Goal: Task Accomplishment & Management: Complete application form

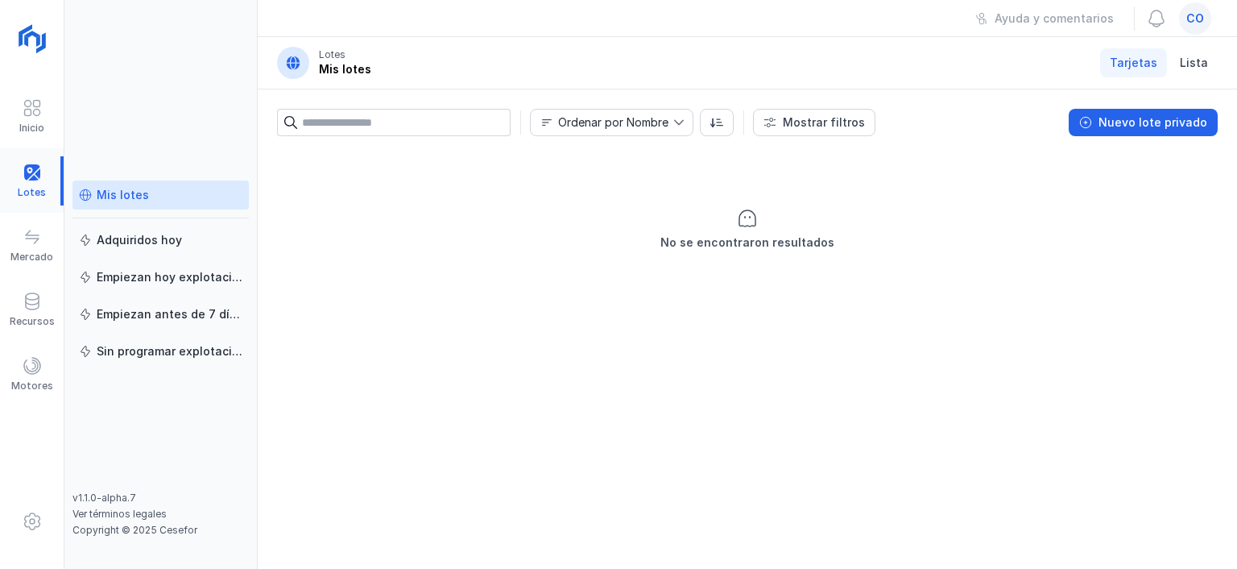
click at [34, 169] on div at bounding box center [32, 180] width 64 height 49
click at [1173, 124] on div "Nuevo lote privado" at bounding box center [1153, 122] width 109 height 16
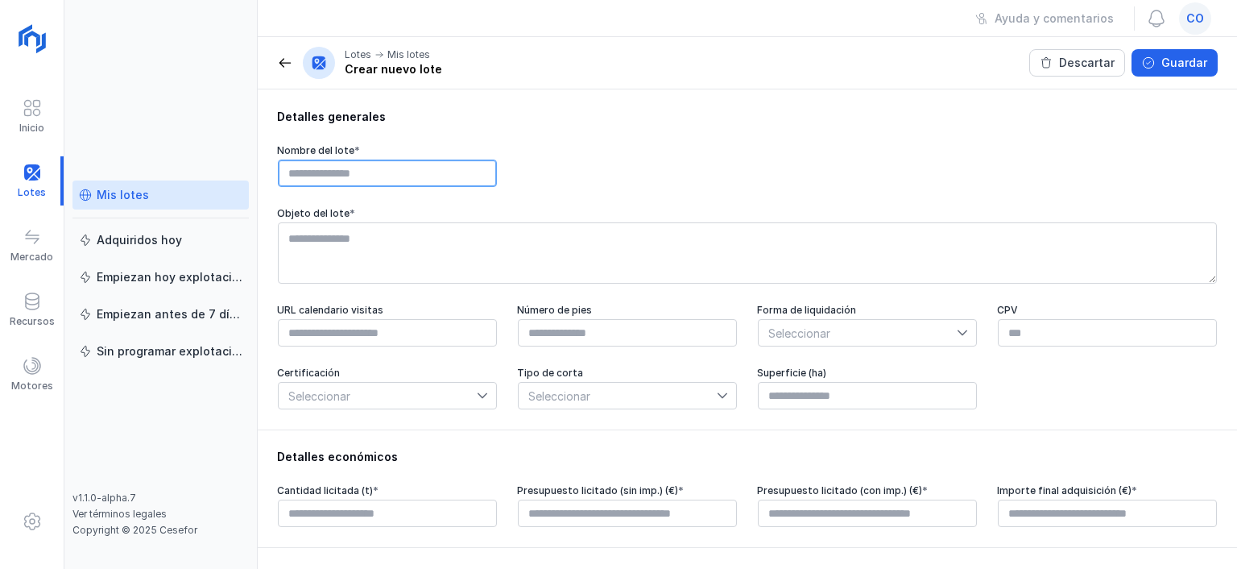
click at [398, 173] on input "text" at bounding box center [387, 172] width 219 height 27
type input "**********"
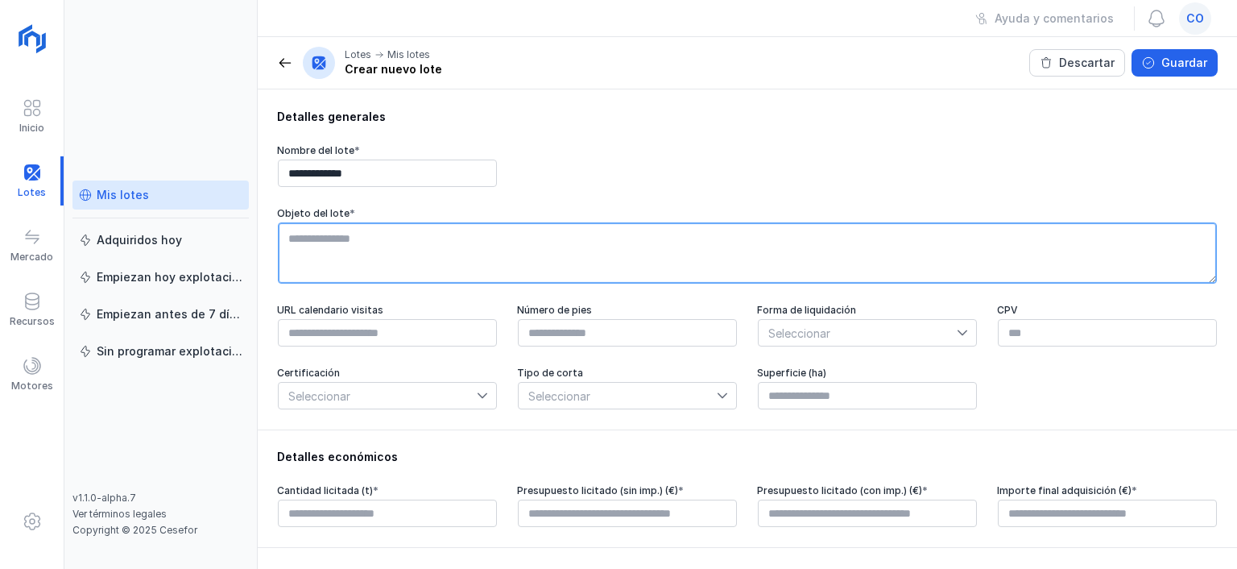
click at [391, 240] on textarea at bounding box center [747, 252] width 939 height 61
type textarea "**********"
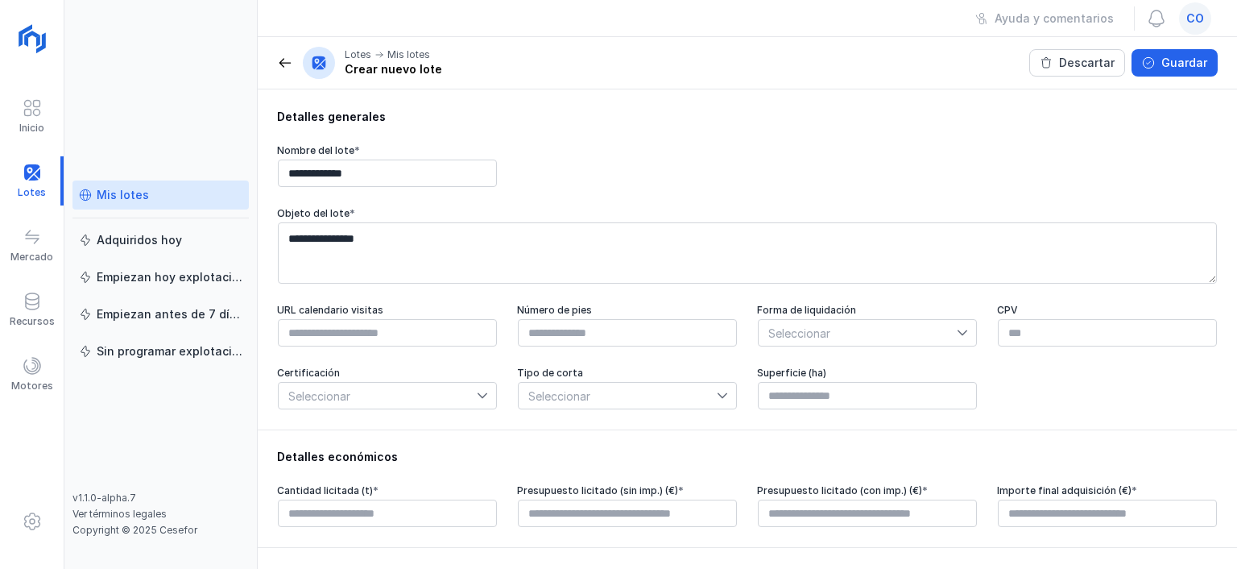
click at [484, 393] on icon at bounding box center [482, 395] width 11 height 11
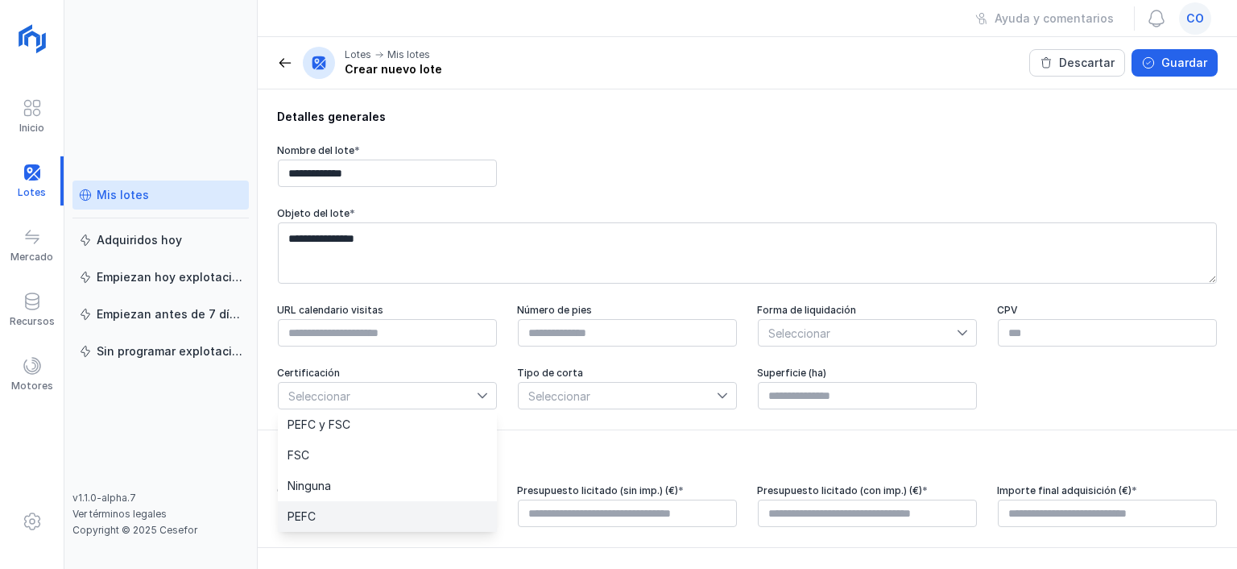
click at [370, 518] on li "PEFC" at bounding box center [387, 516] width 219 height 31
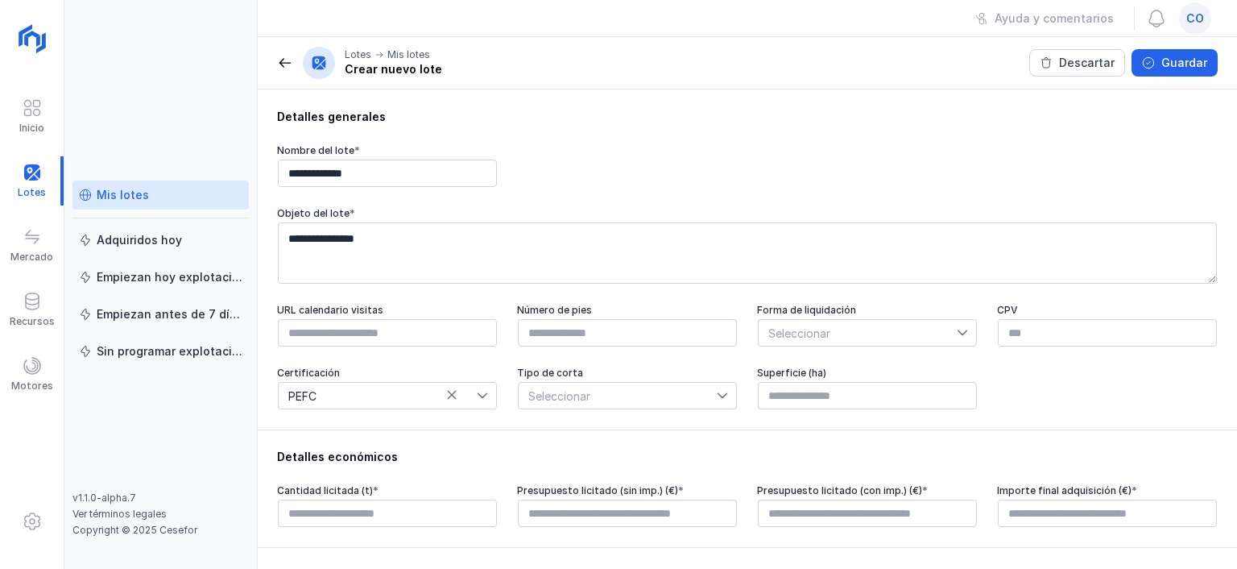
click at [722, 395] on icon at bounding box center [722, 395] width 11 height 11
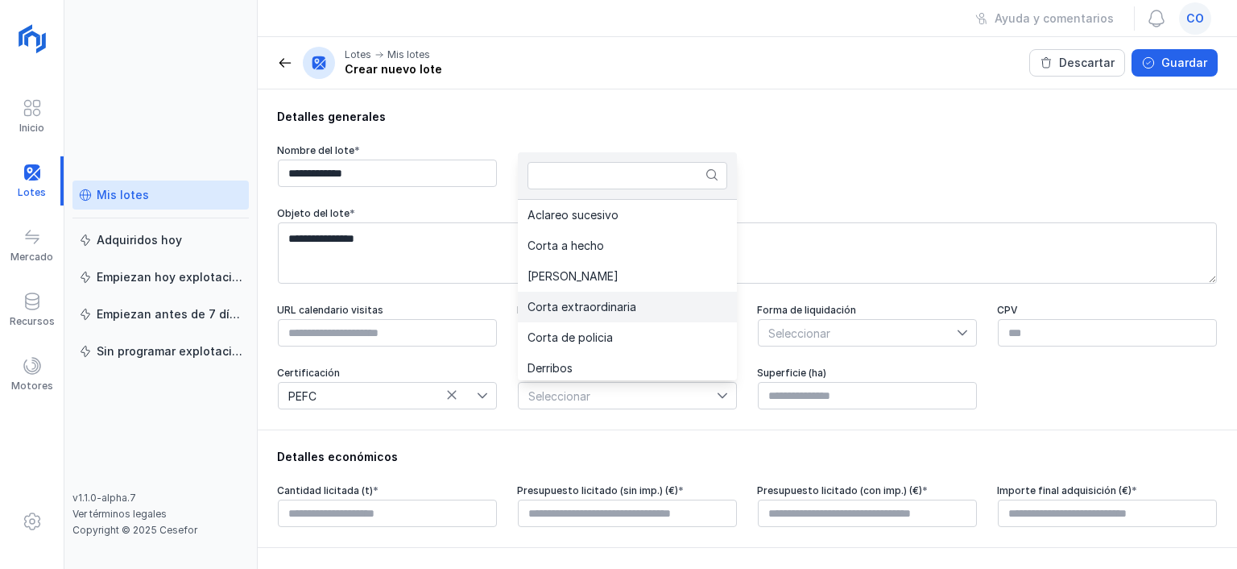
click at [629, 298] on li "Corta extraordinaria" at bounding box center [627, 307] width 219 height 31
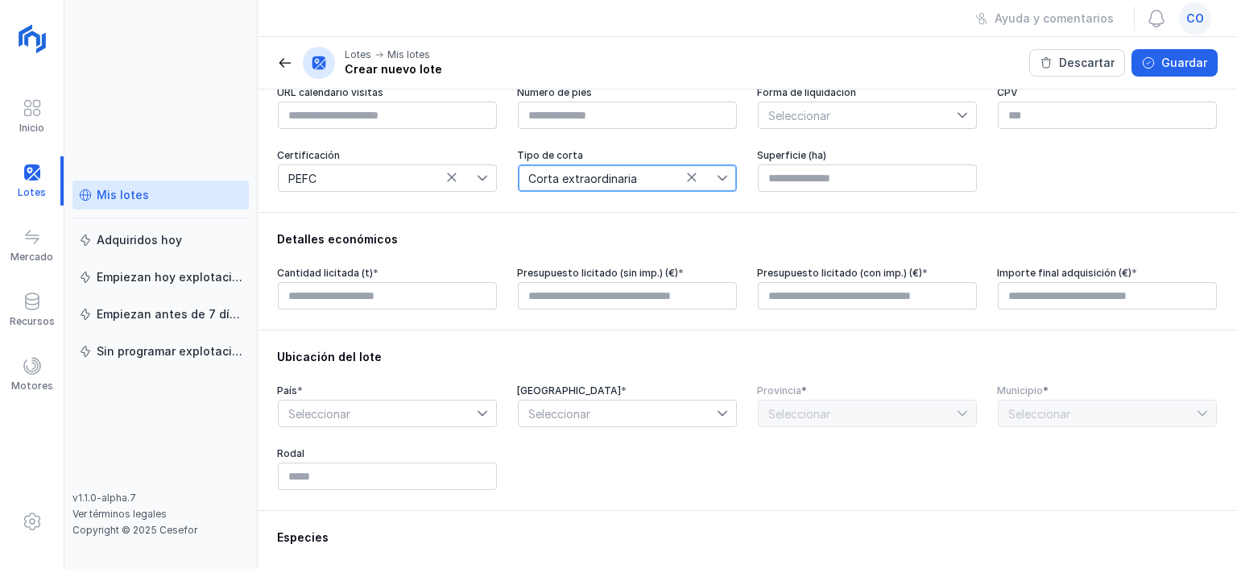
scroll to position [222, 0]
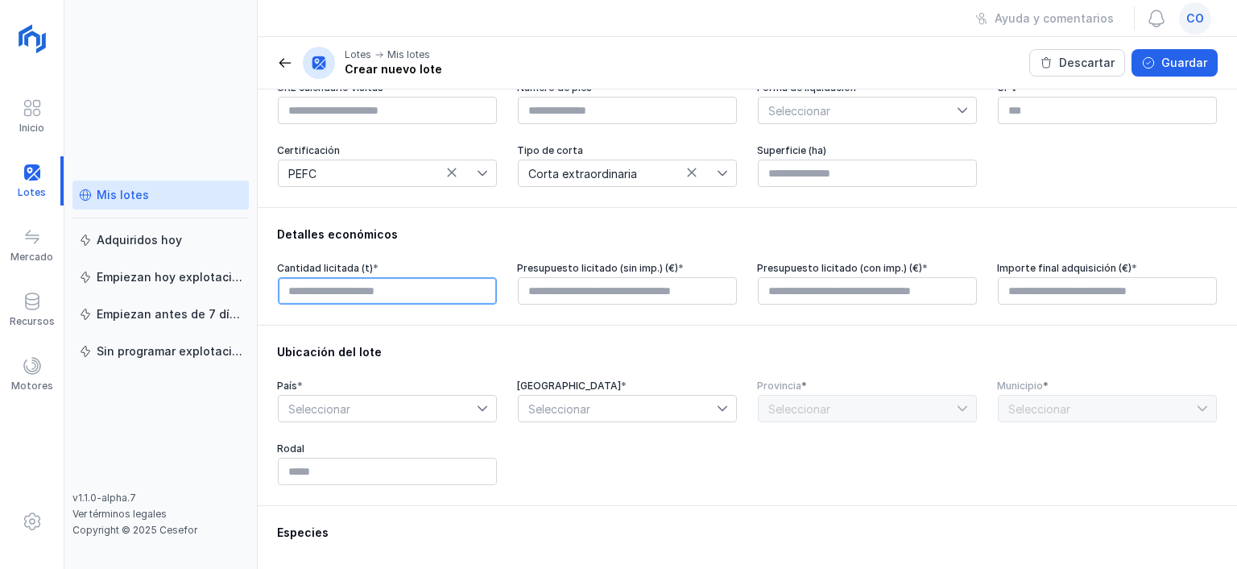
click at [400, 281] on input "text" at bounding box center [387, 290] width 219 height 27
click at [385, 290] on input "text" at bounding box center [387, 290] width 219 height 27
type input "******"
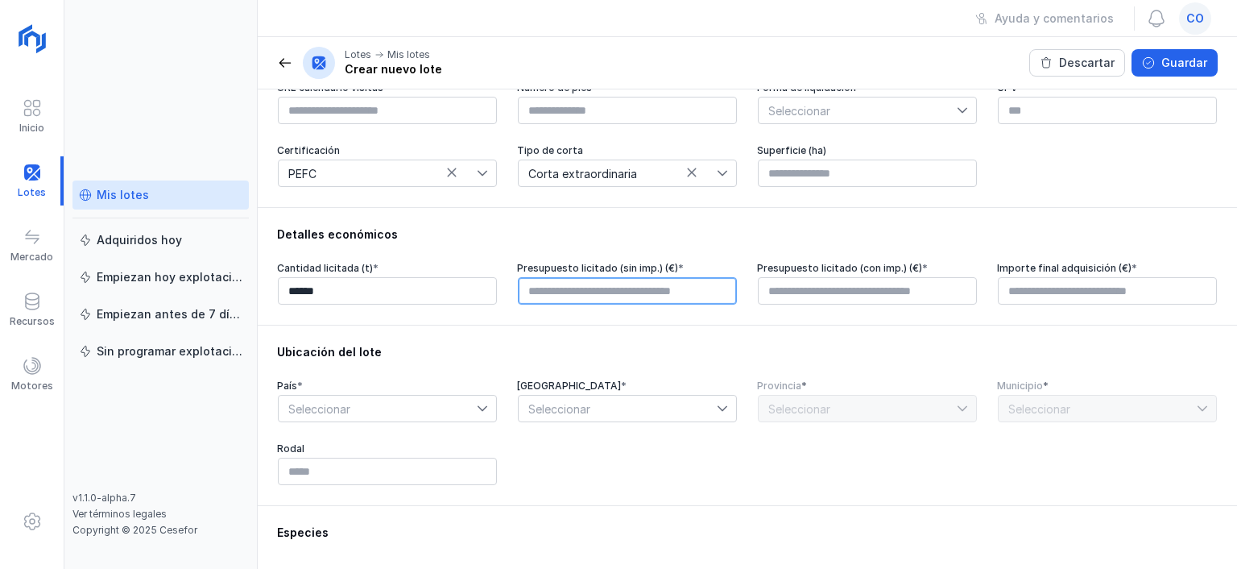
click at [610, 291] on input "text" at bounding box center [627, 290] width 219 height 27
click at [665, 292] on input "**********" at bounding box center [627, 290] width 219 height 27
click at [627, 292] on input "**********" at bounding box center [627, 290] width 219 height 27
click at [618, 288] on input "**********" at bounding box center [627, 290] width 219 height 27
click at [631, 288] on input "**********" at bounding box center [627, 290] width 219 height 27
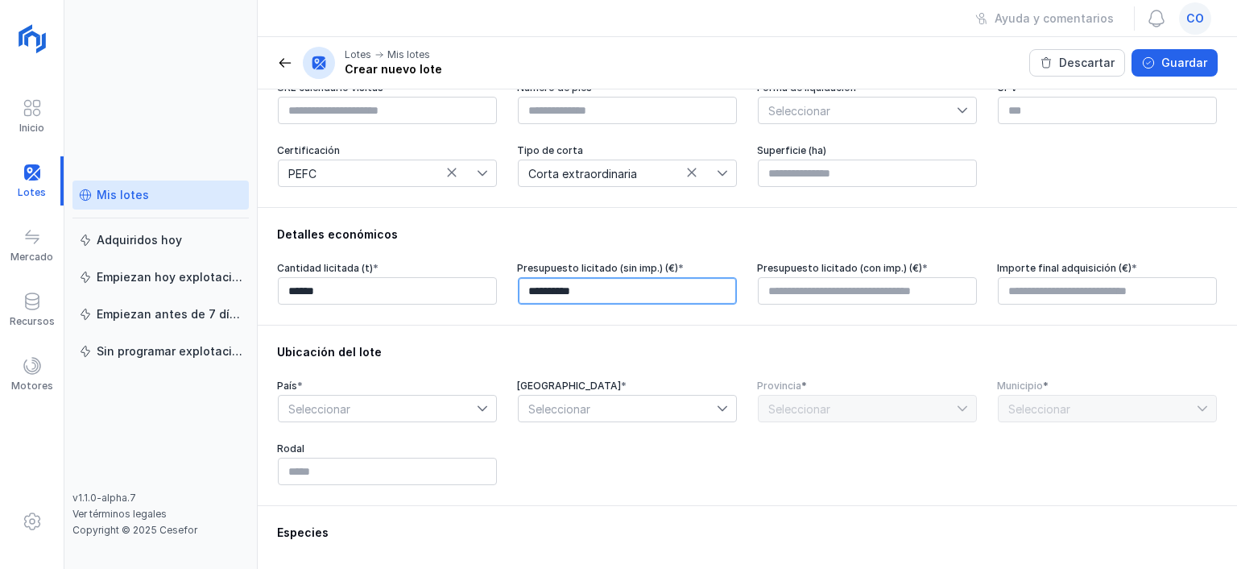
type input "*********"
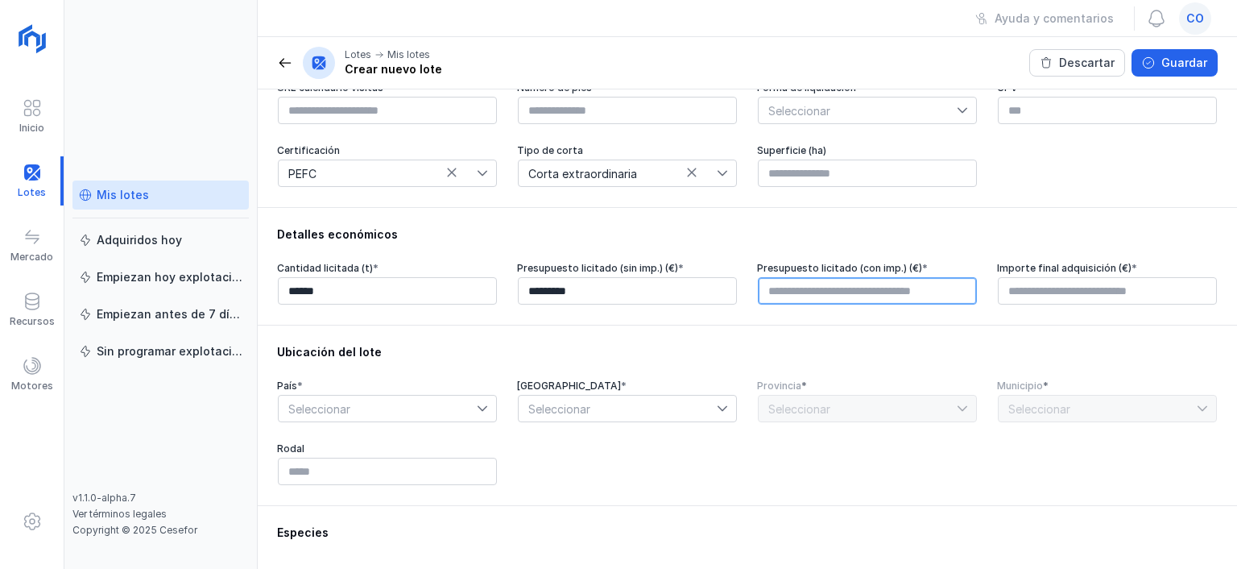
click at [929, 286] on input "text" at bounding box center [867, 290] width 219 height 27
type input "*********"
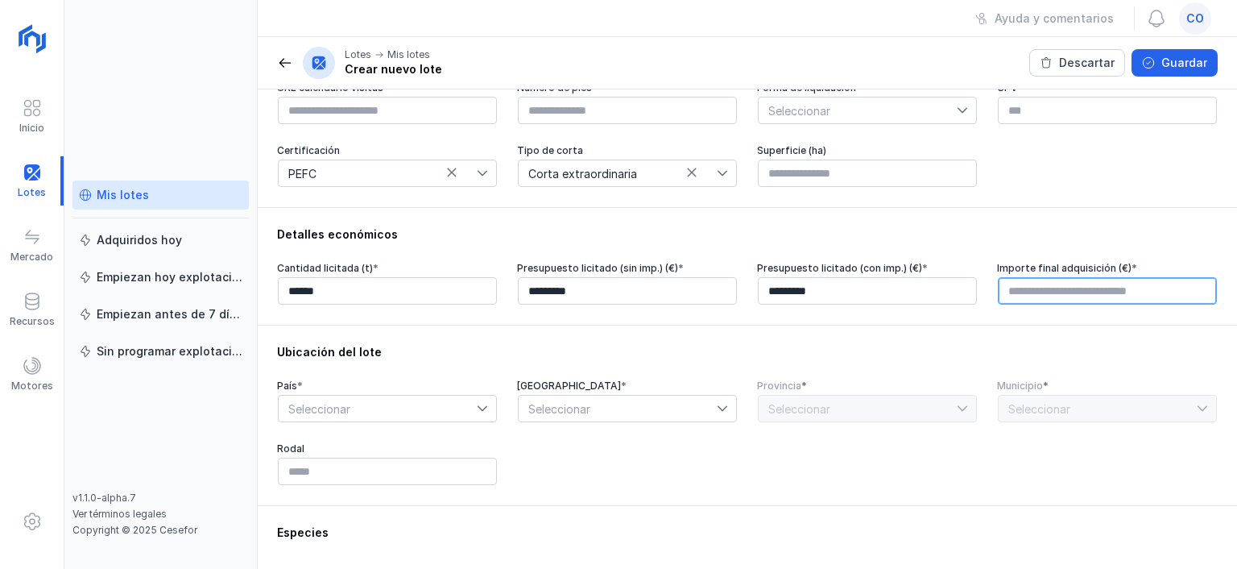
click at [1078, 287] on input "text" at bounding box center [1107, 290] width 219 height 27
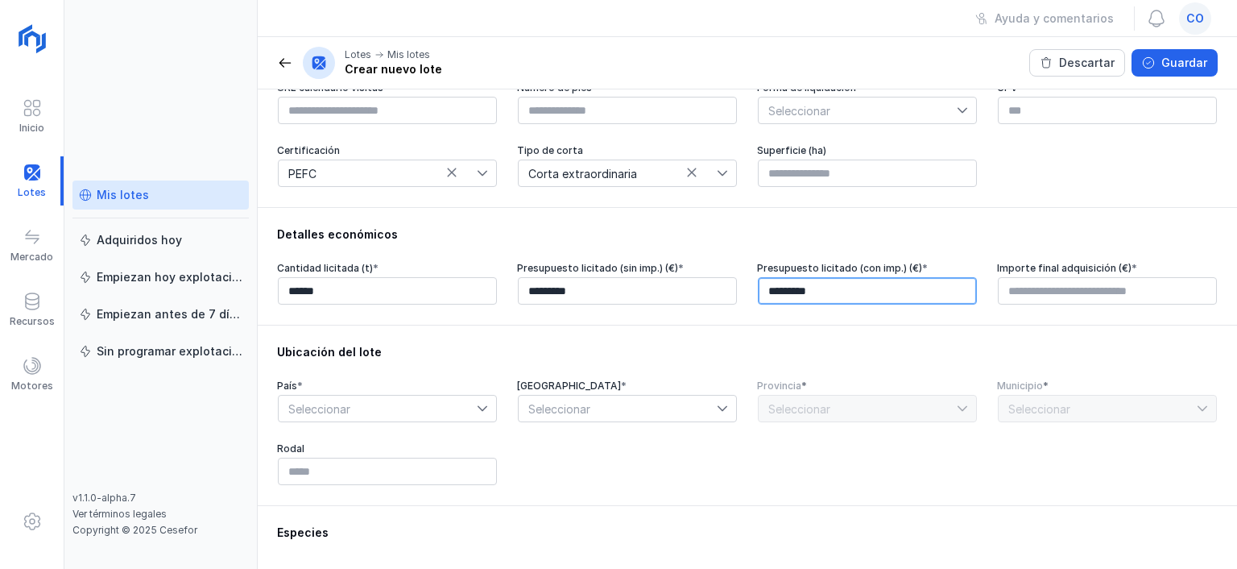
type input "****"
click at [940, 297] on input "*********" at bounding box center [867, 290] width 219 height 27
click at [909, 297] on input "*******" at bounding box center [867, 290] width 219 height 27
click at [913, 297] on input "****" at bounding box center [867, 290] width 219 height 27
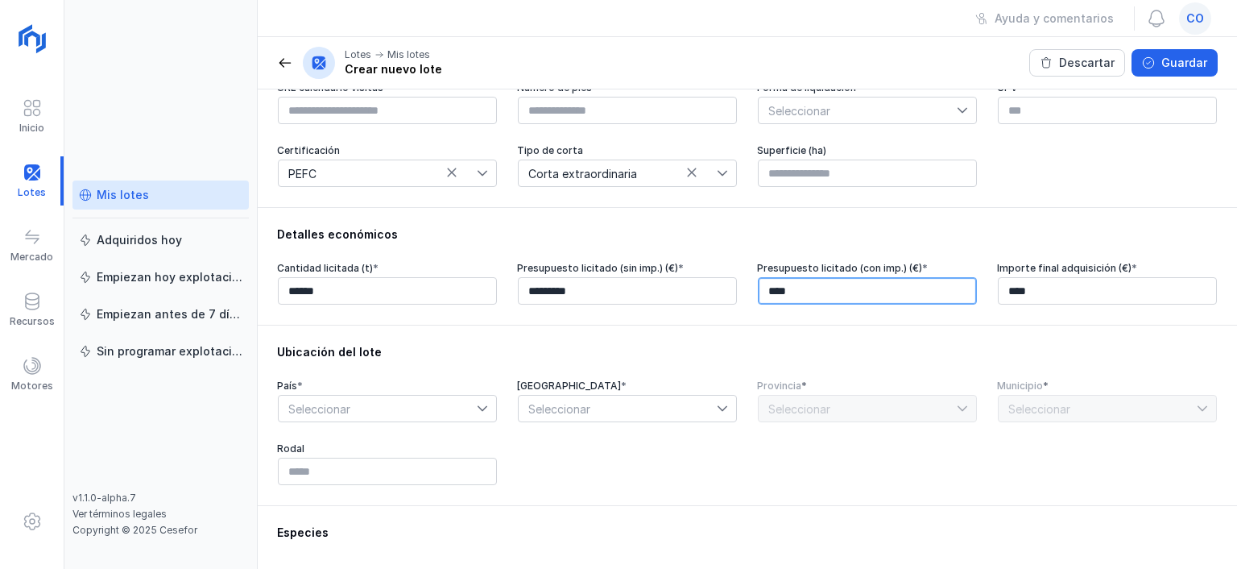
click at [907, 294] on input "****" at bounding box center [867, 290] width 219 height 27
click at [869, 290] on input "****" at bounding box center [867, 290] width 219 height 27
type input "******"
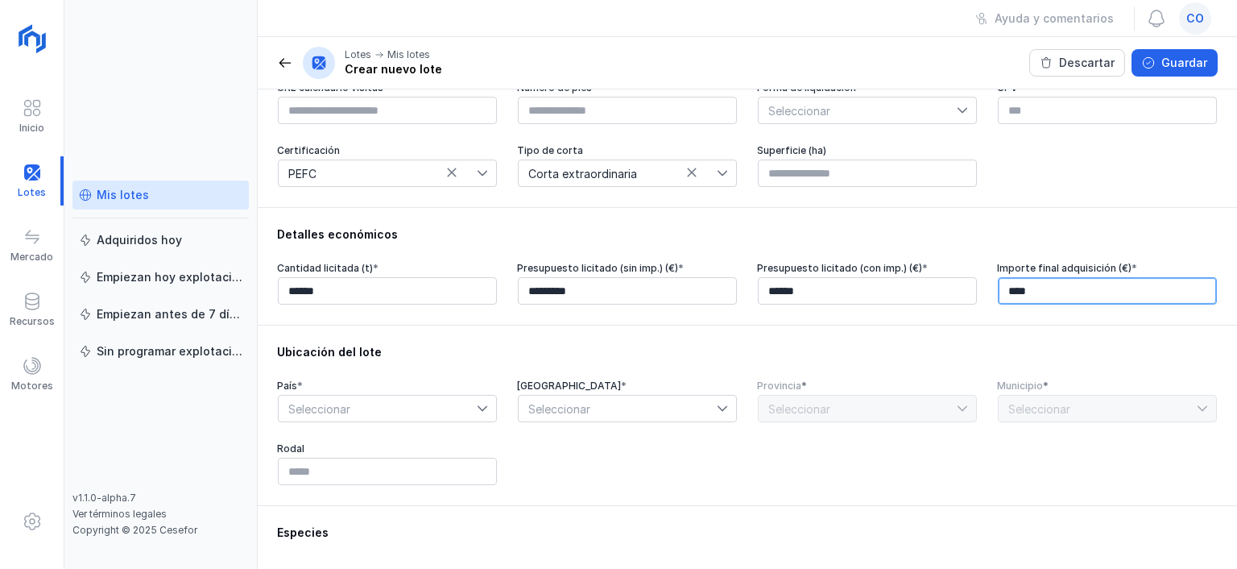
click at [1103, 285] on input "****" at bounding box center [1107, 290] width 219 height 27
type input "*********"
click at [329, 395] on span "Seleccionar" at bounding box center [378, 408] width 198 height 26
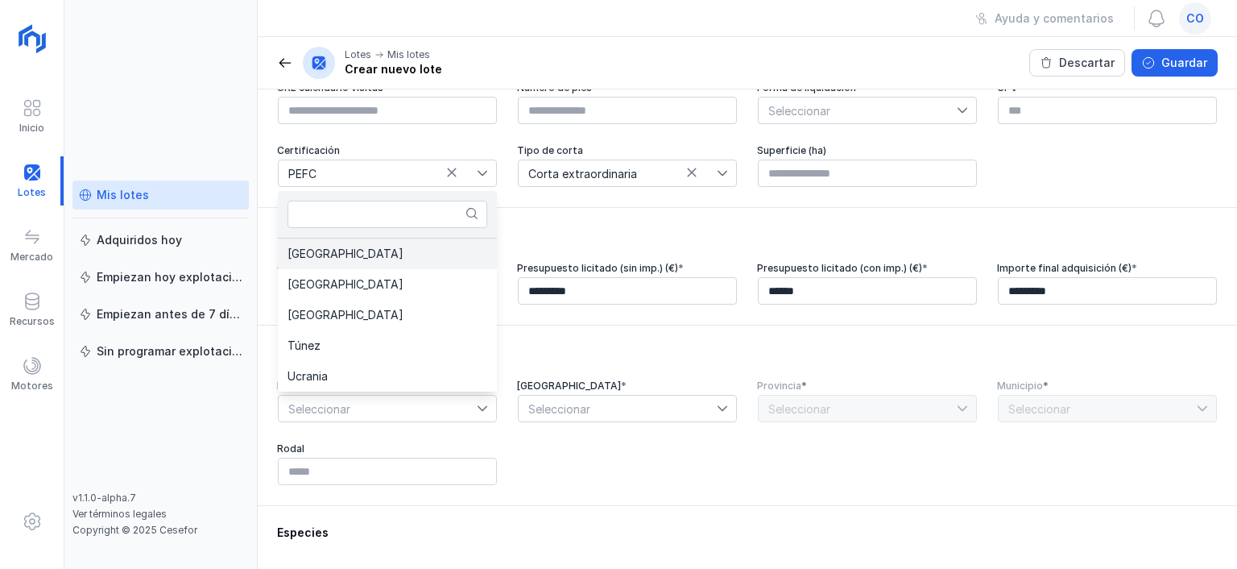
click at [308, 253] on span "[GEOGRAPHIC_DATA]" at bounding box center [346, 253] width 116 height 11
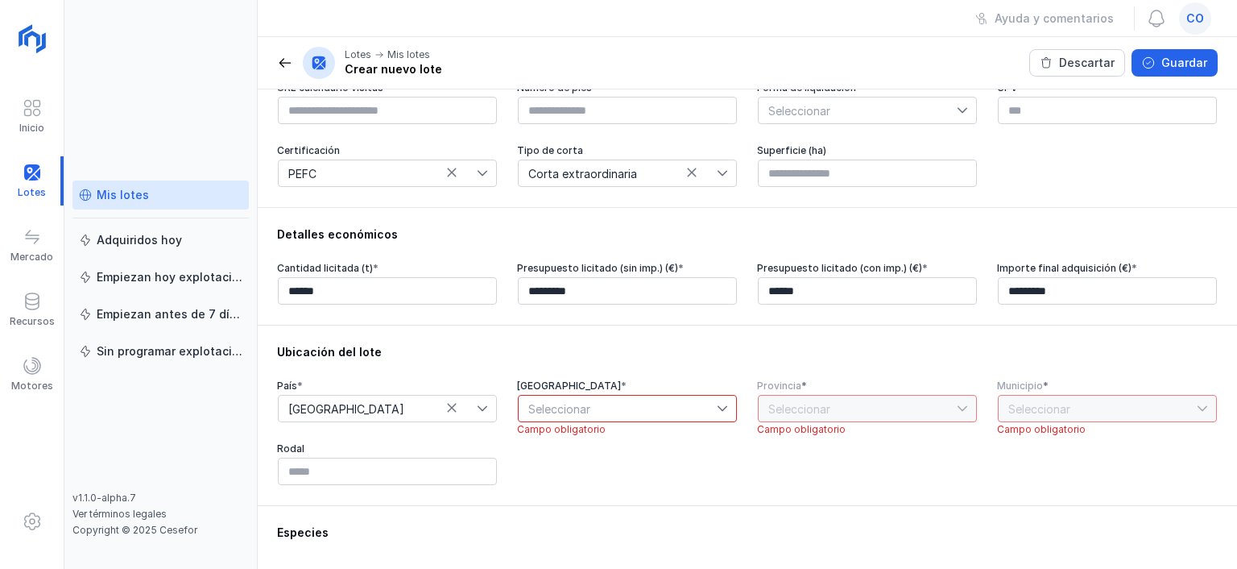
click at [724, 408] on icon at bounding box center [723, 409] width 10 height 6
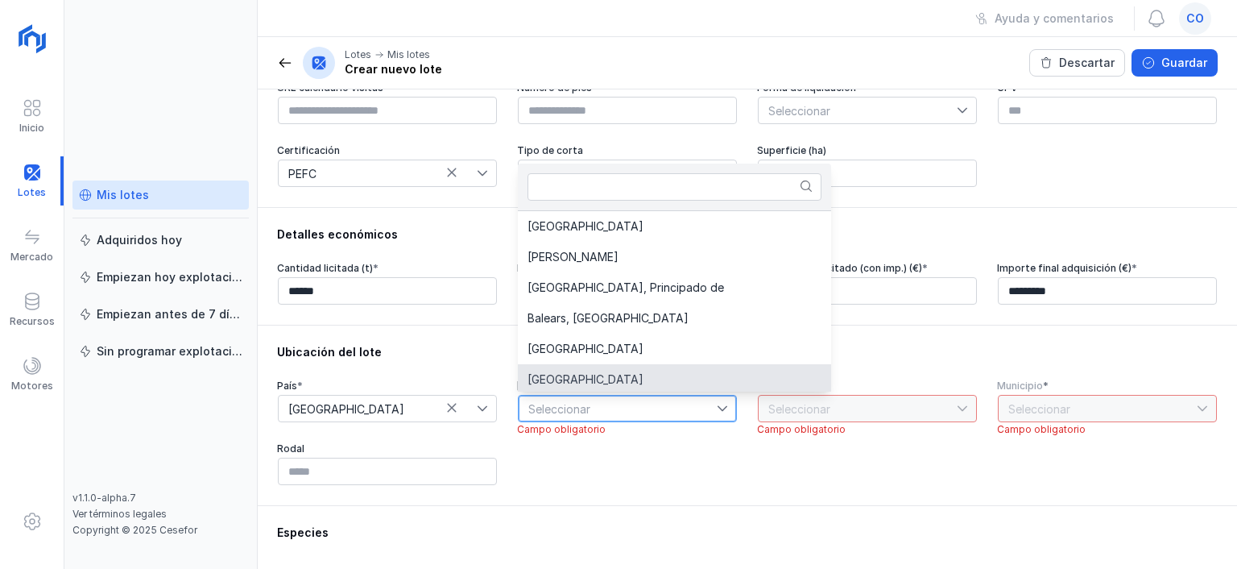
scroll to position [3, 0]
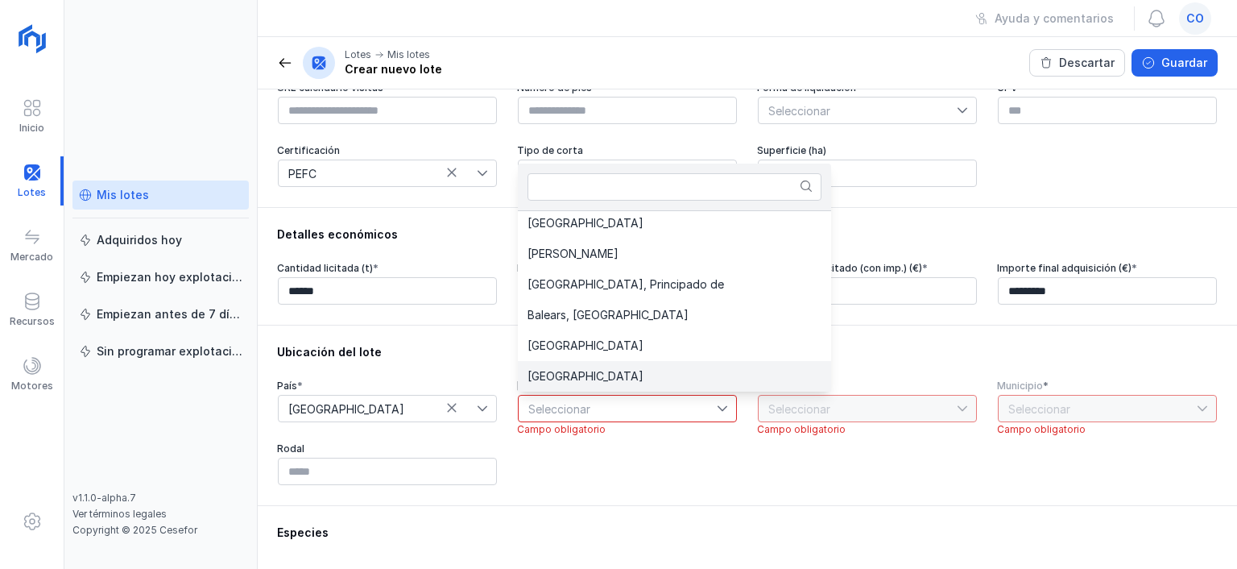
click at [611, 362] on li "[GEOGRAPHIC_DATA]" at bounding box center [674, 376] width 313 height 31
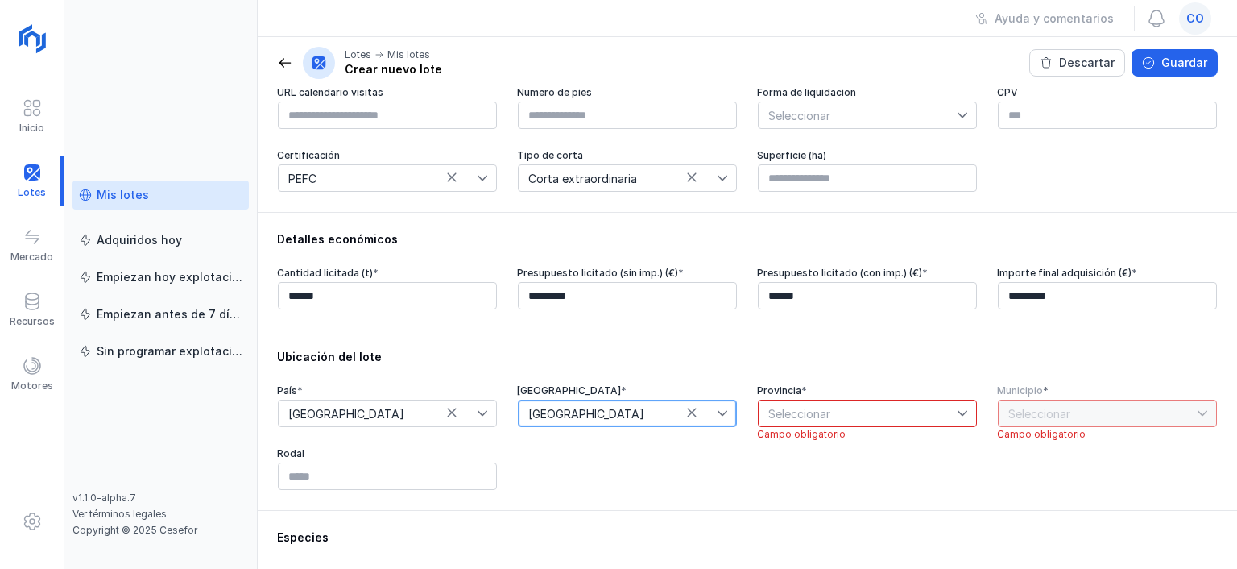
scroll to position [212, 0]
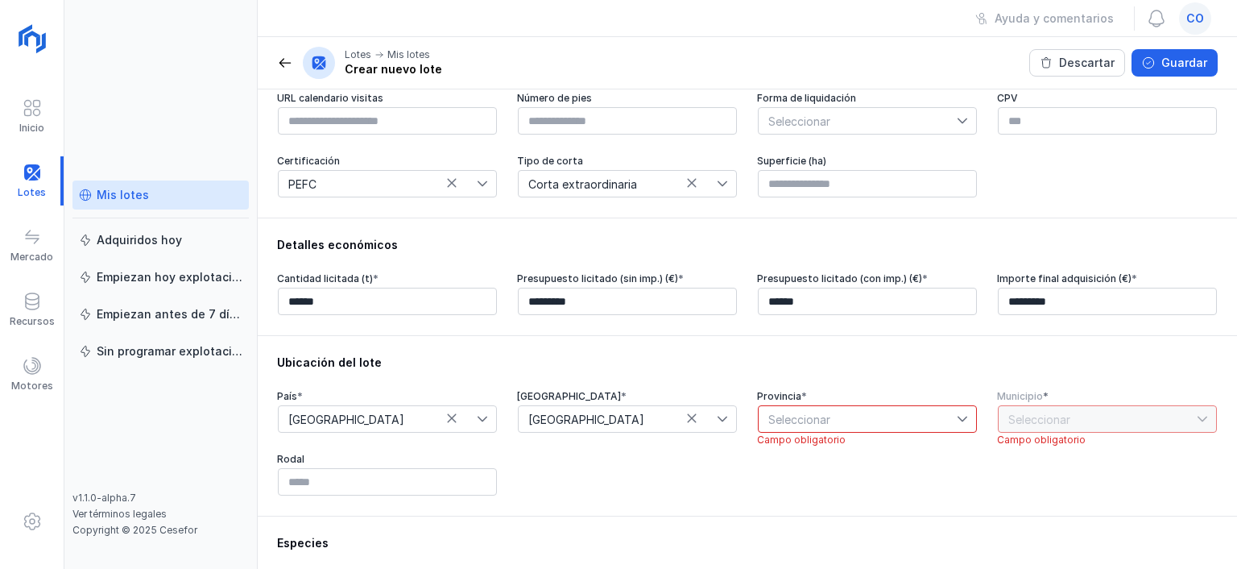
click at [722, 414] on icon at bounding box center [722, 418] width 11 height 11
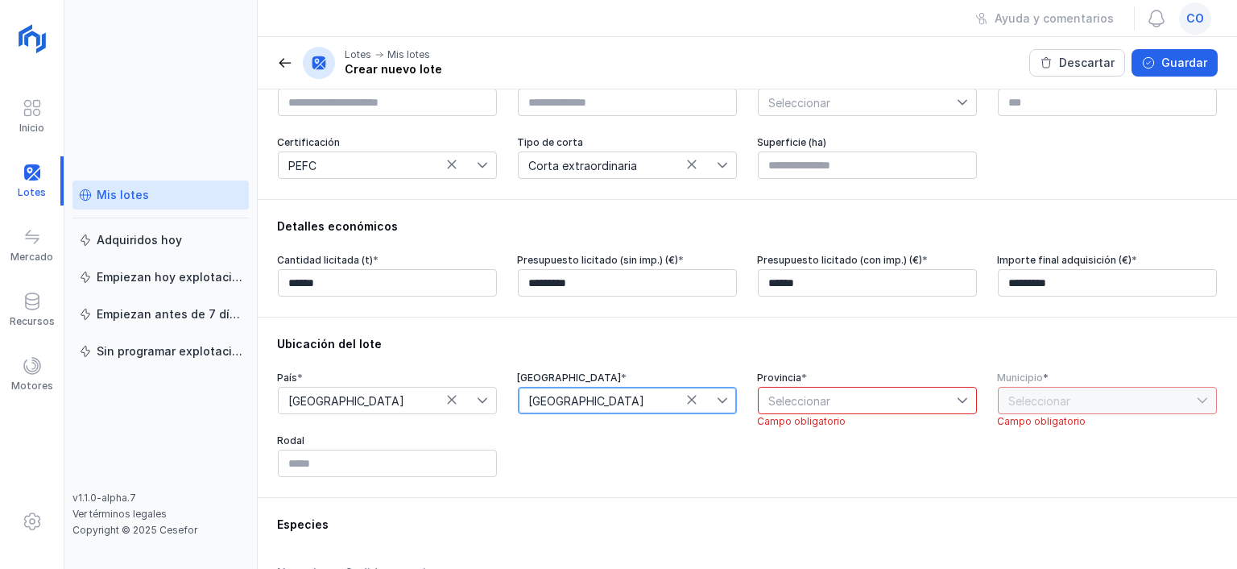
scroll to position [244, 0]
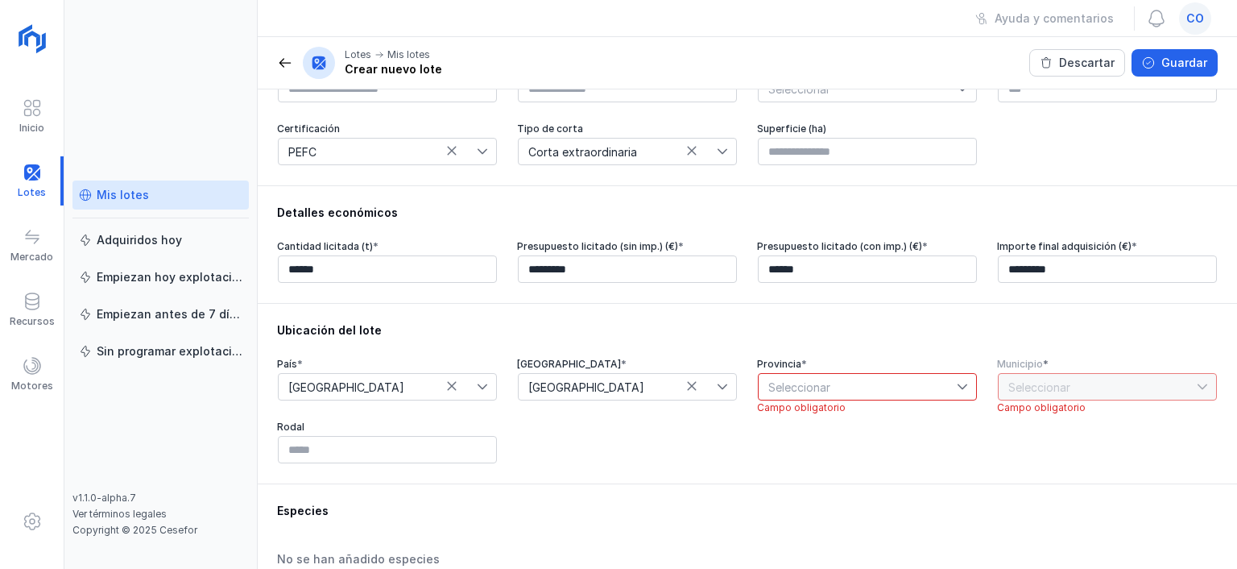
click at [724, 389] on icon at bounding box center [722, 386] width 11 height 11
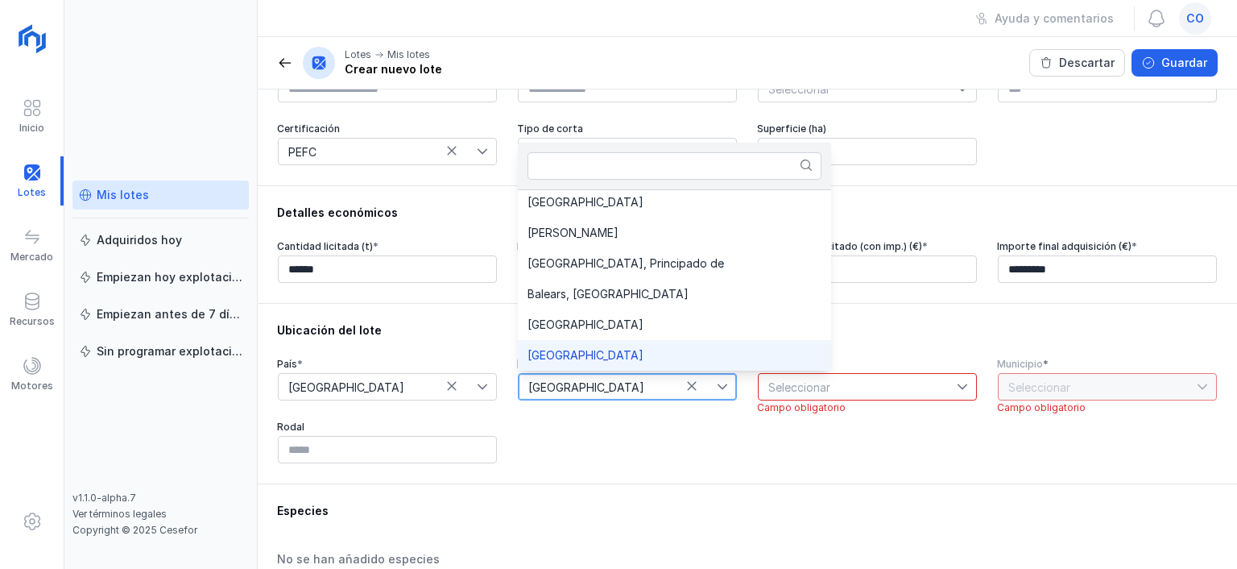
click at [636, 386] on span "[GEOGRAPHIC_DATA]" at bounding box center [618, 387] width 198 height 26
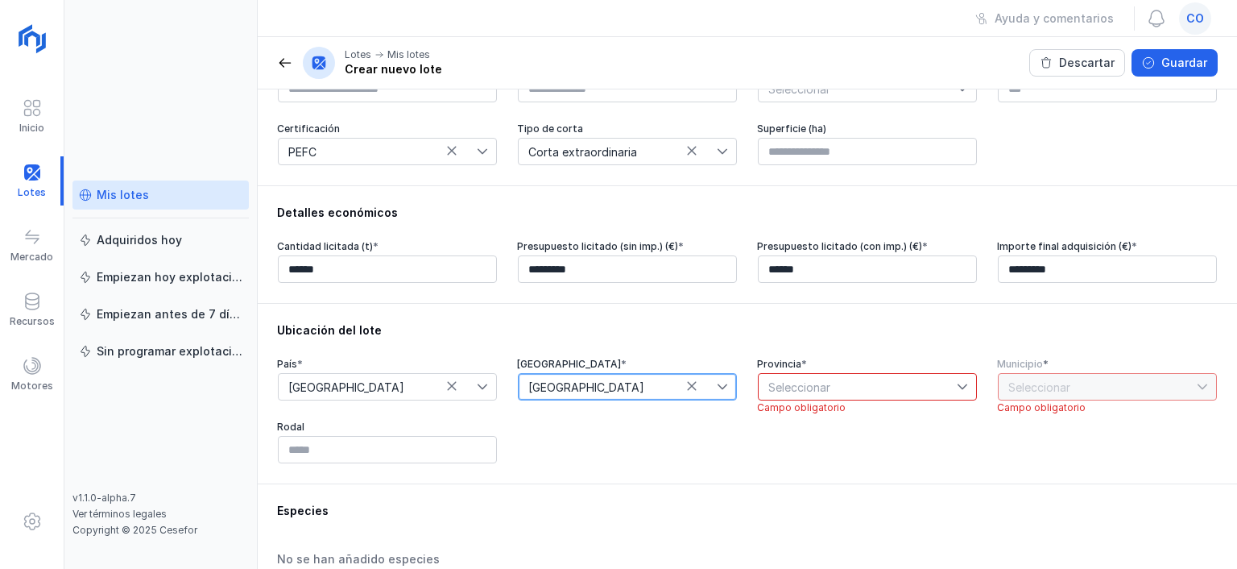
click at [636, 386] on span "[GEOGRAPHIC_DATA]" at bounding box center [618, 387] width 198 height 26
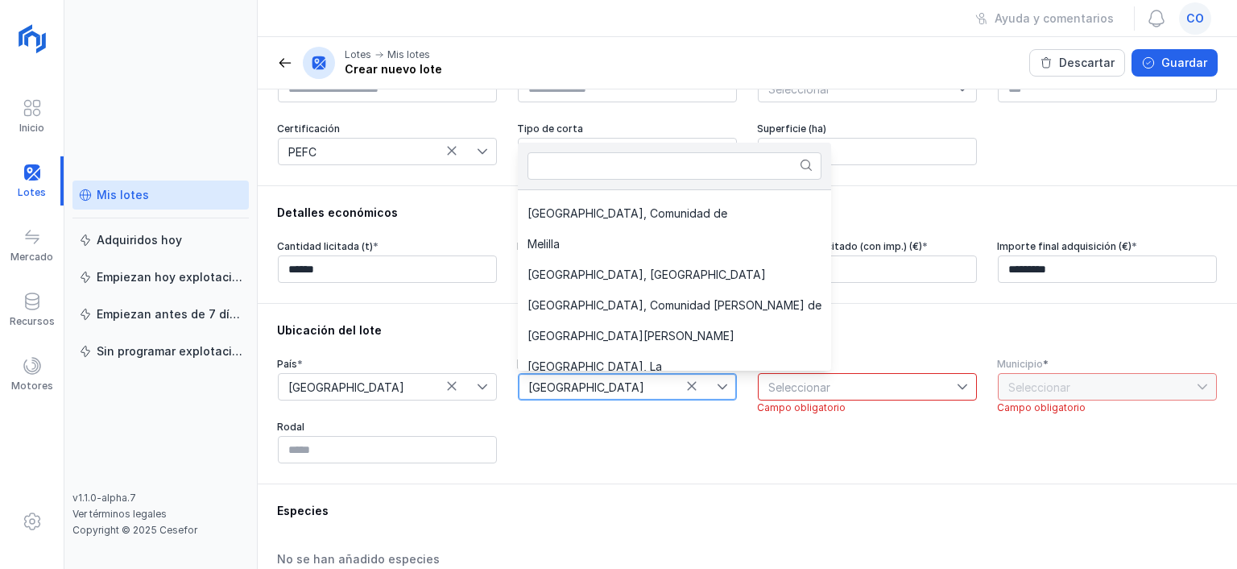
scroll to position [135, 0]
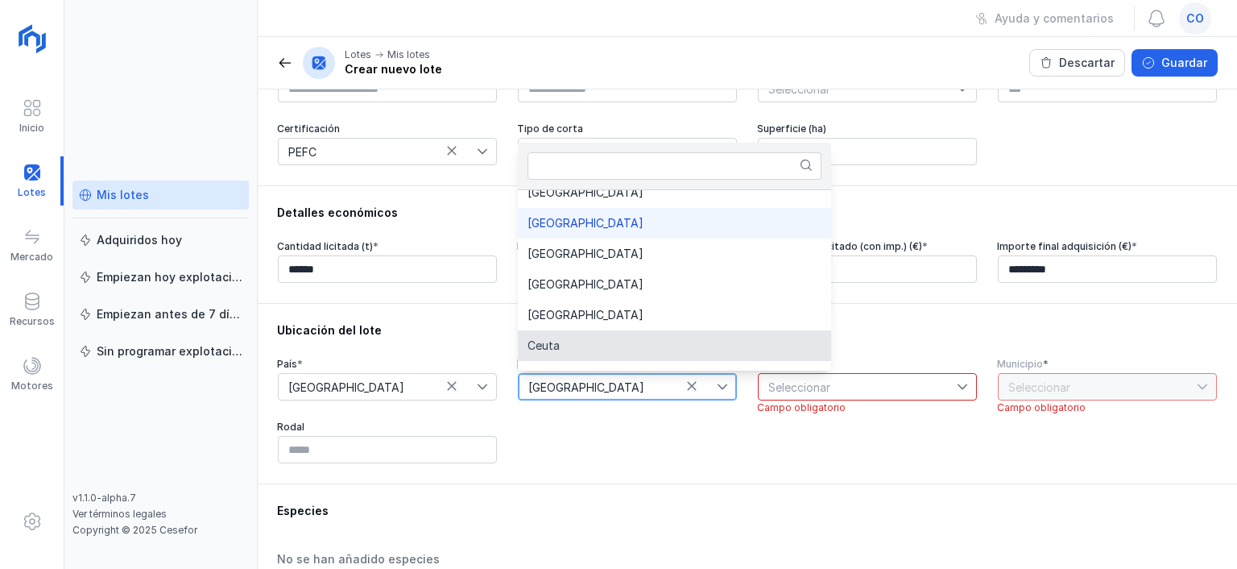
click at [611, 472] on div "Ubicación del lote País * [GEOGRAPHIC_DATA] Comunidad autónoma * [GEOGRAPHIC_DA…" at bounding box center [747, 393] width 979 height 180
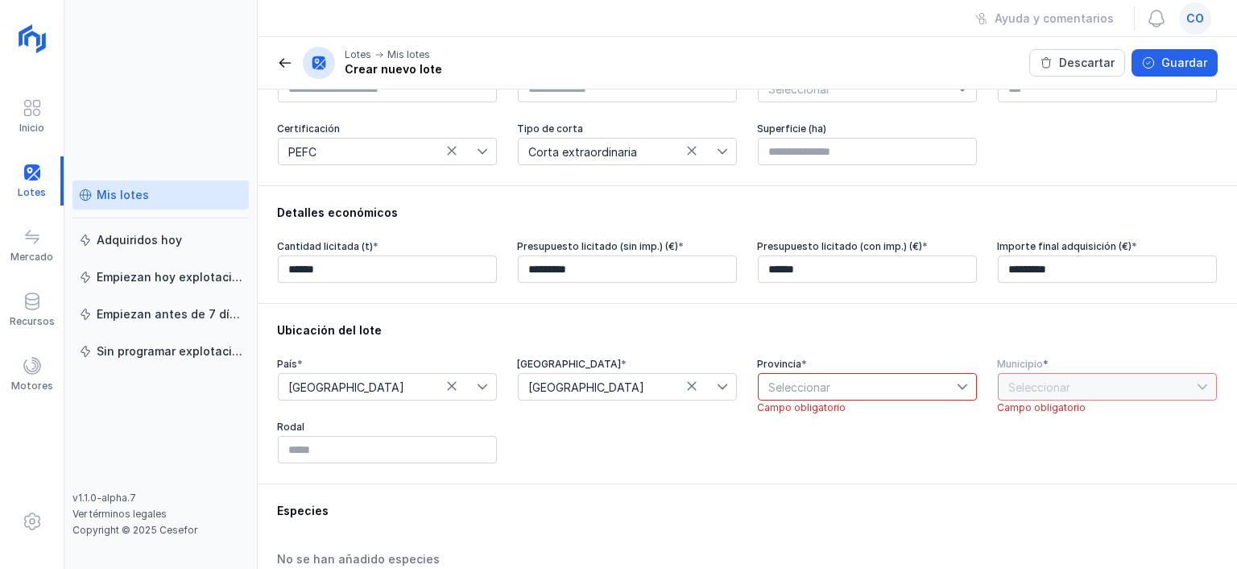
click at [728, 381] on icon at bounding box center [722, 386] width 11 height 11
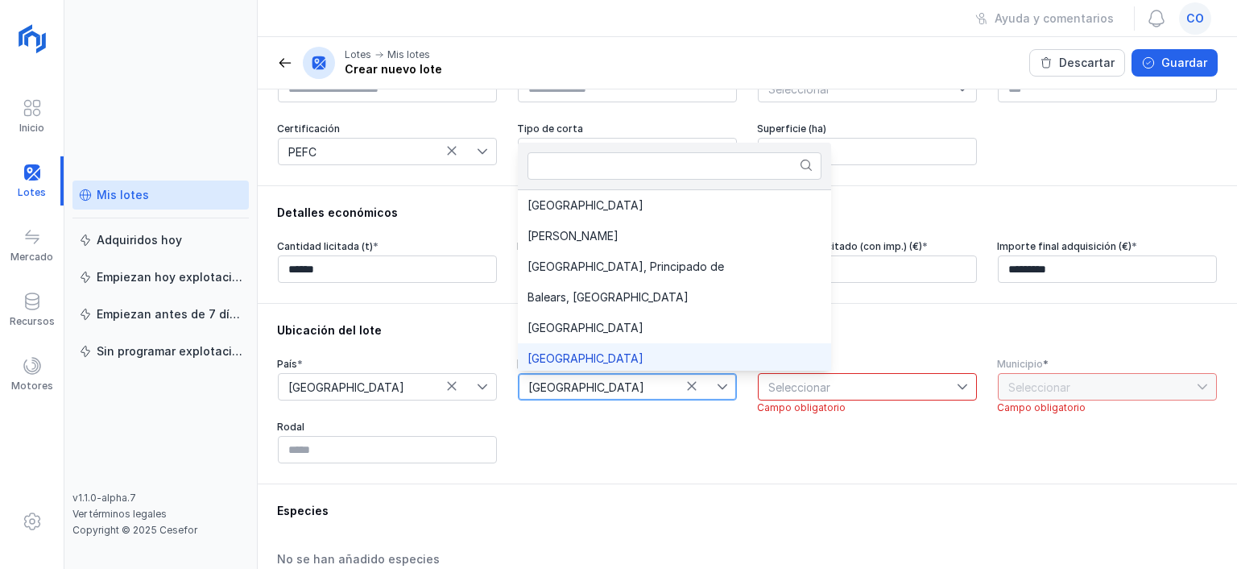
scroll to position [3, 0]
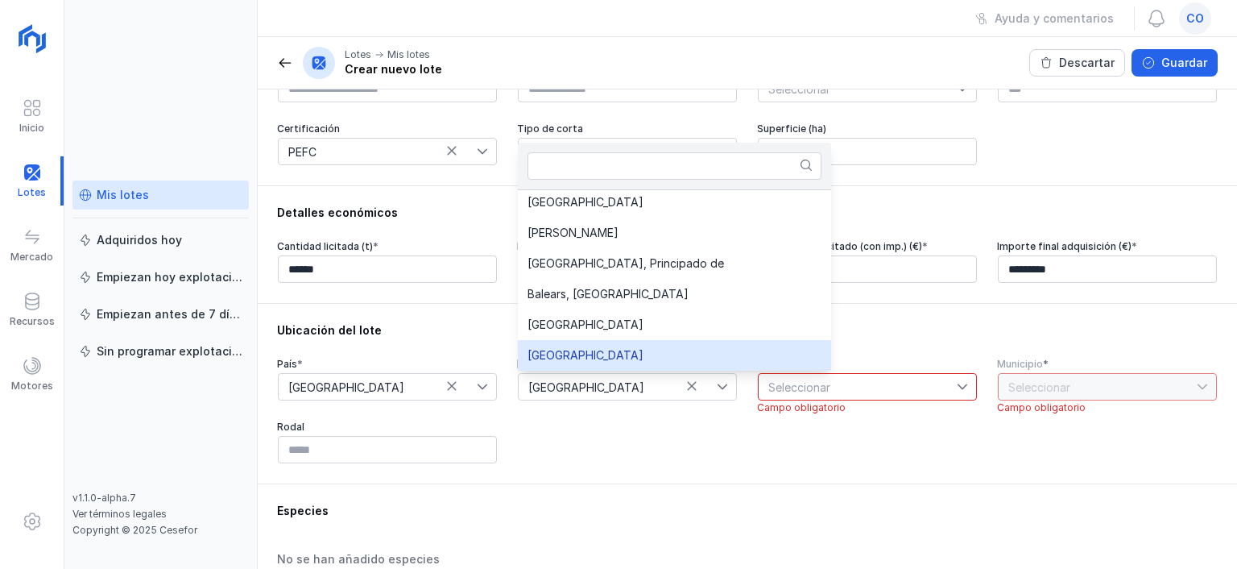
drag, startPoint x: 685, startPoint y: 343, endPoint x: 677, endPoint y: 344, distance: 8.1
click at [677, 344] on li "[GEOGRAPHIC_DATA]" at bounding box center [674, 355] width 313 height 31
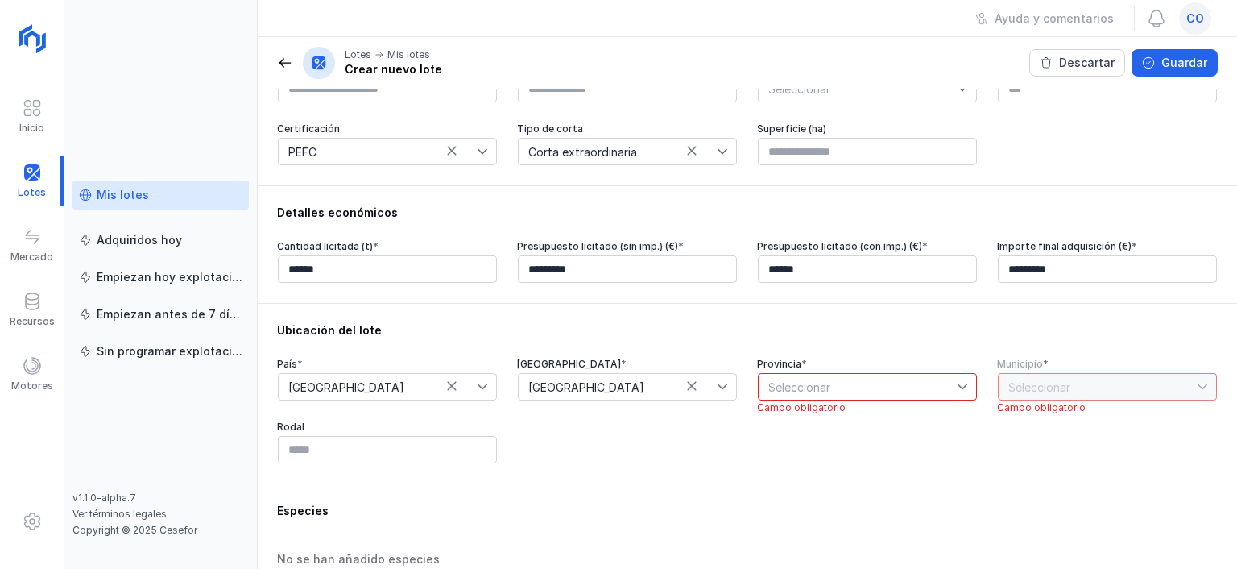
click at [725, 382] on icon at bounding box center [722, 386] width 11 height 11
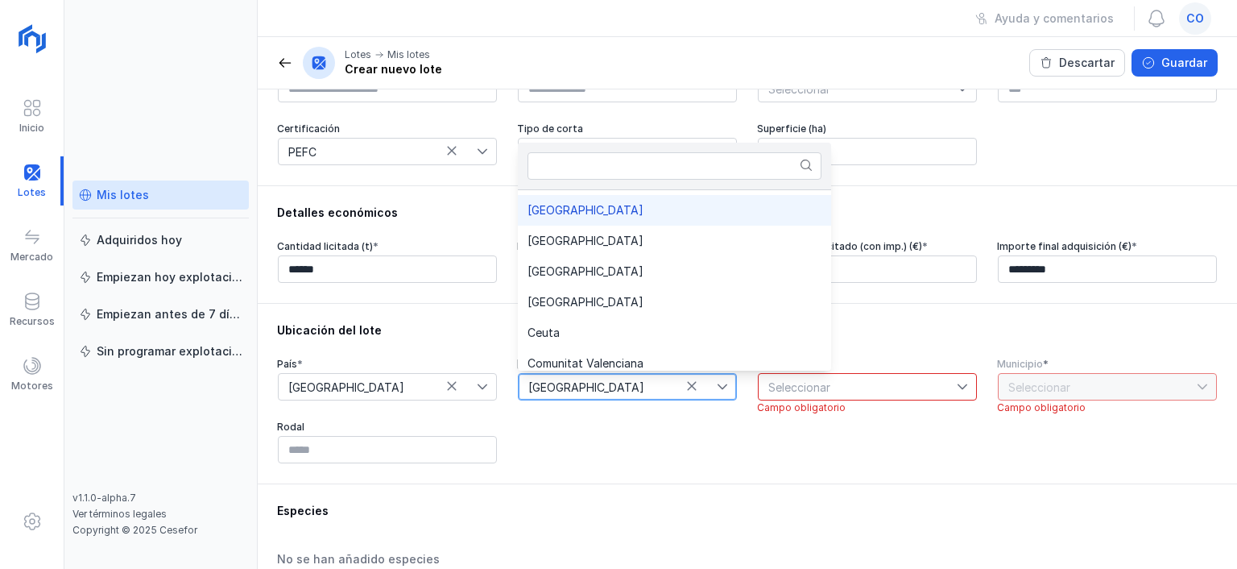
scroll to position [106, 0]
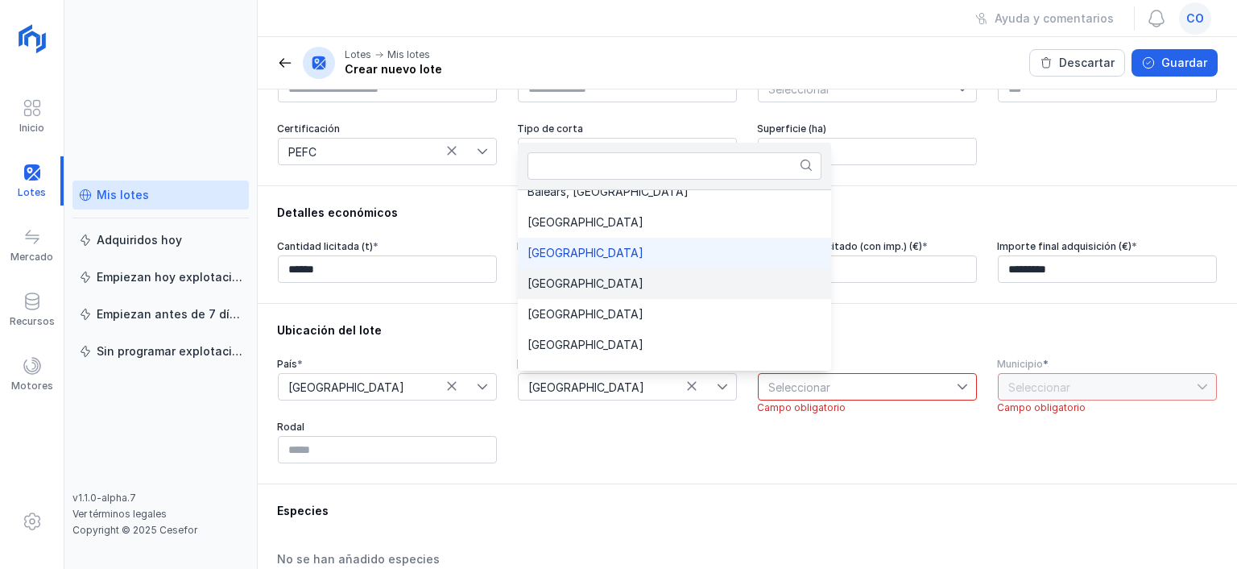
click at [613, 284] on li "[GEOGRAPHIC_DATA]" at bounding box center [674, 283] width 313 height 31
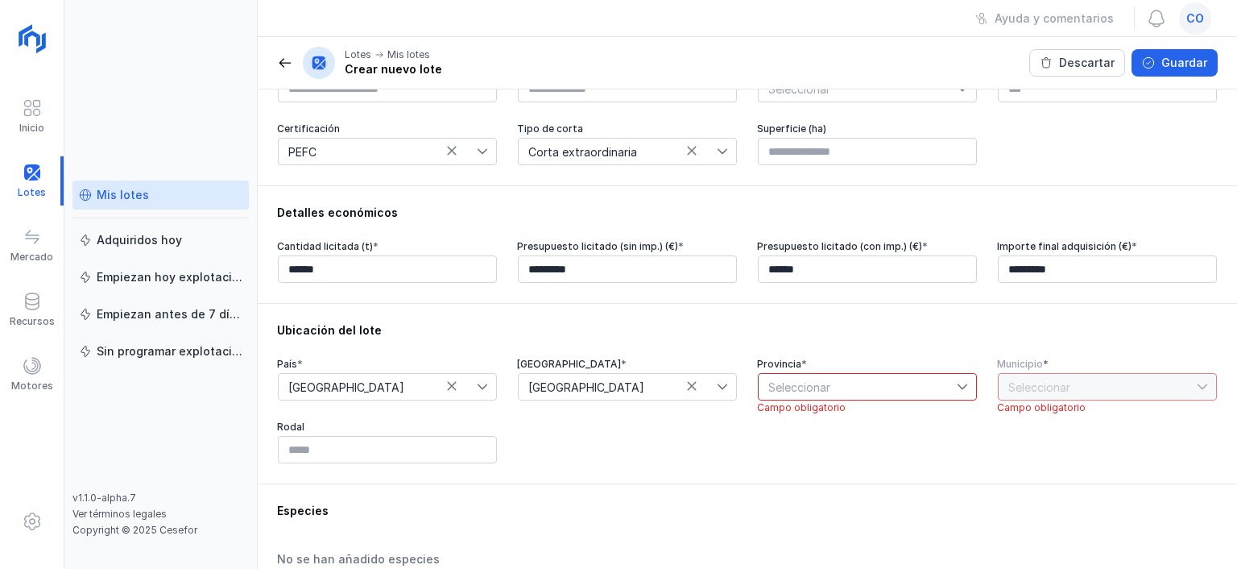
click at [962, 384] on icon at bounding box center [962, 386] width 11 height 11
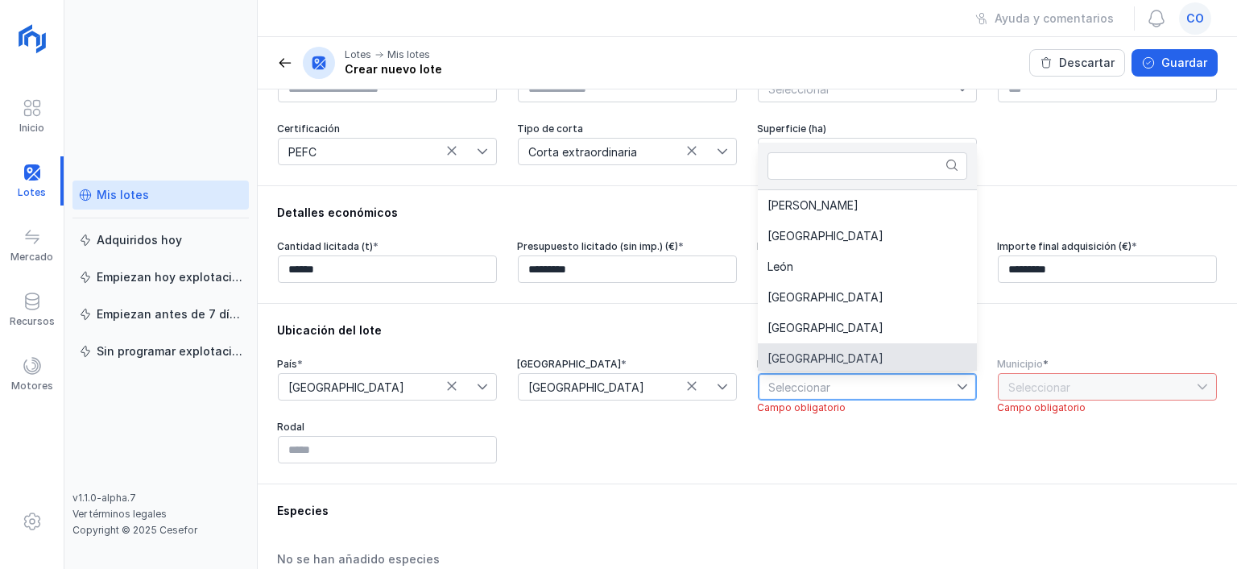
scroll to position [3, 0]
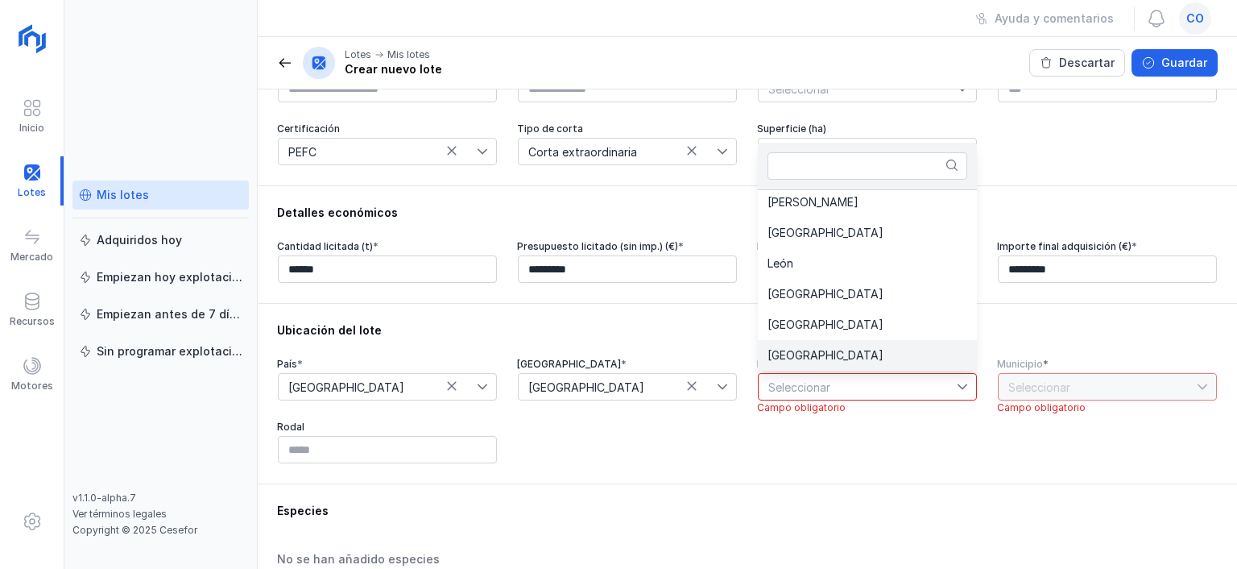
click at [837, 358] on li "[GEOGRAPHIC_DATA]" at bounding box center [867, 355] width 219 height 31
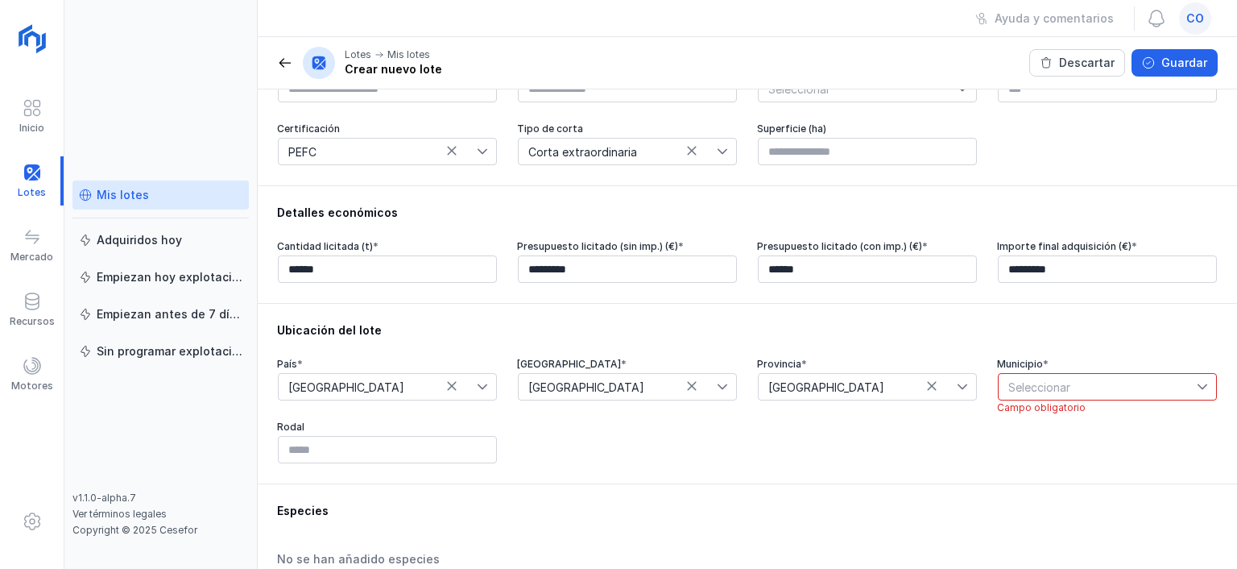
click at [1207, 387] on icon at bounding box center [1202, 386] width 11 height 11
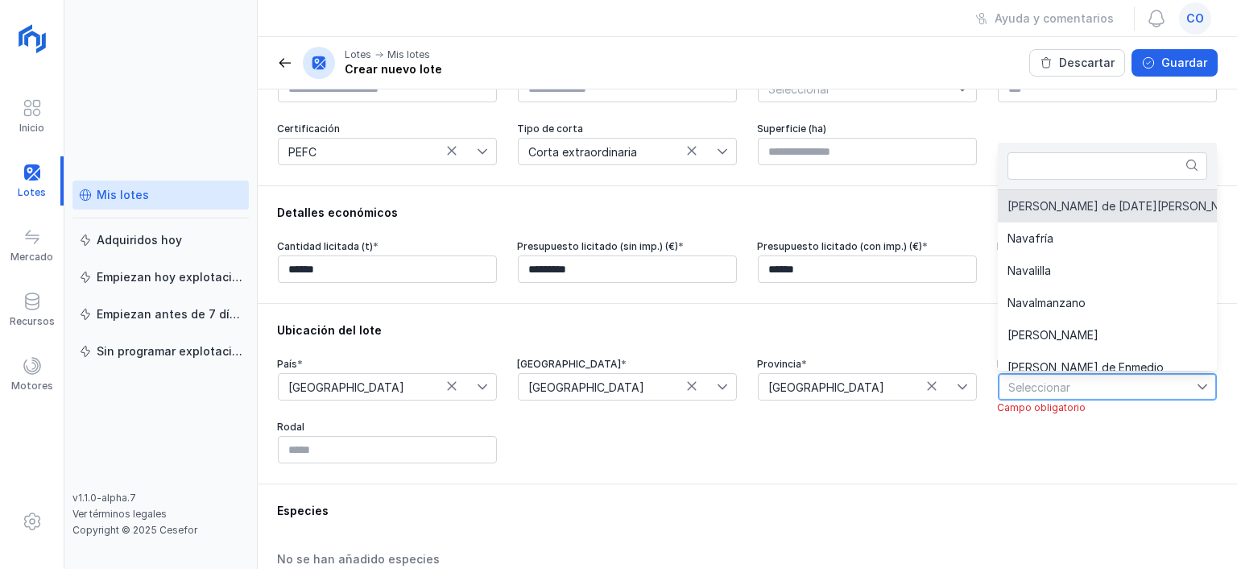
scroll to position [6057, 0]
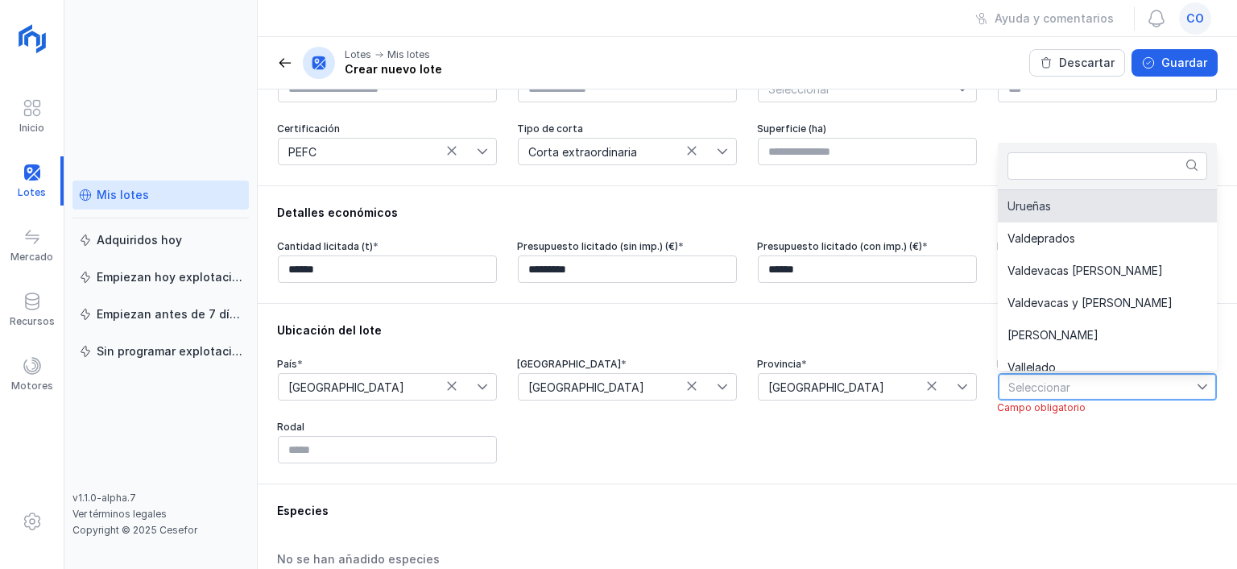
click at [1182, 380] on span "Seleccionar" at bounding box center [1098, 387] width 198 height 26
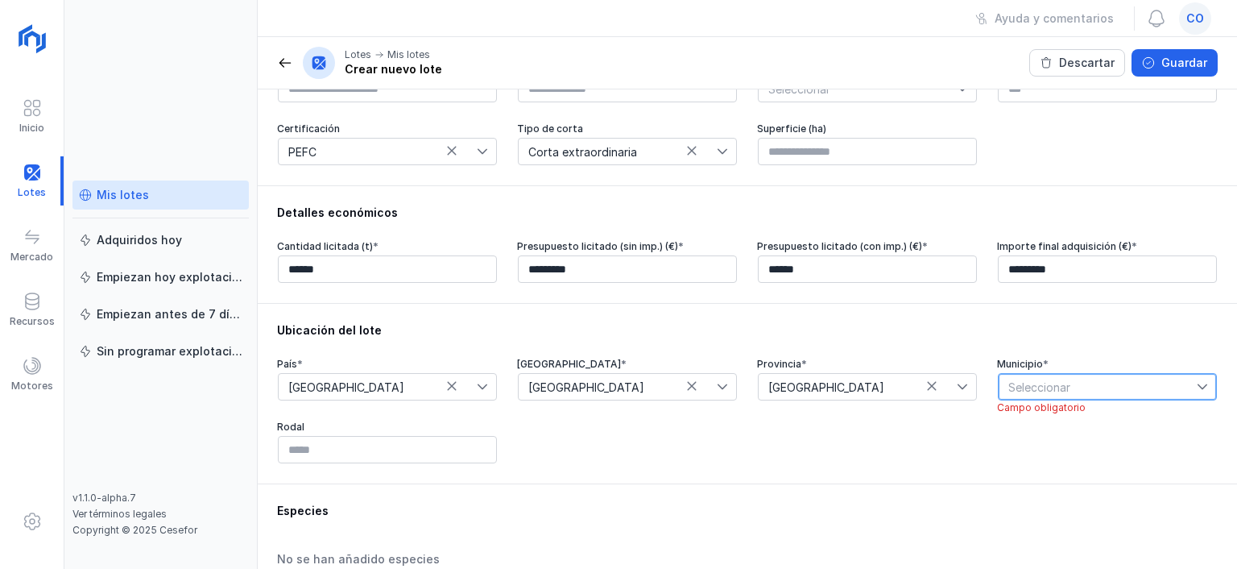
click at [1096, 395] on span "Seleccionar" at bounding box center [1098, 387] width 198 height 26
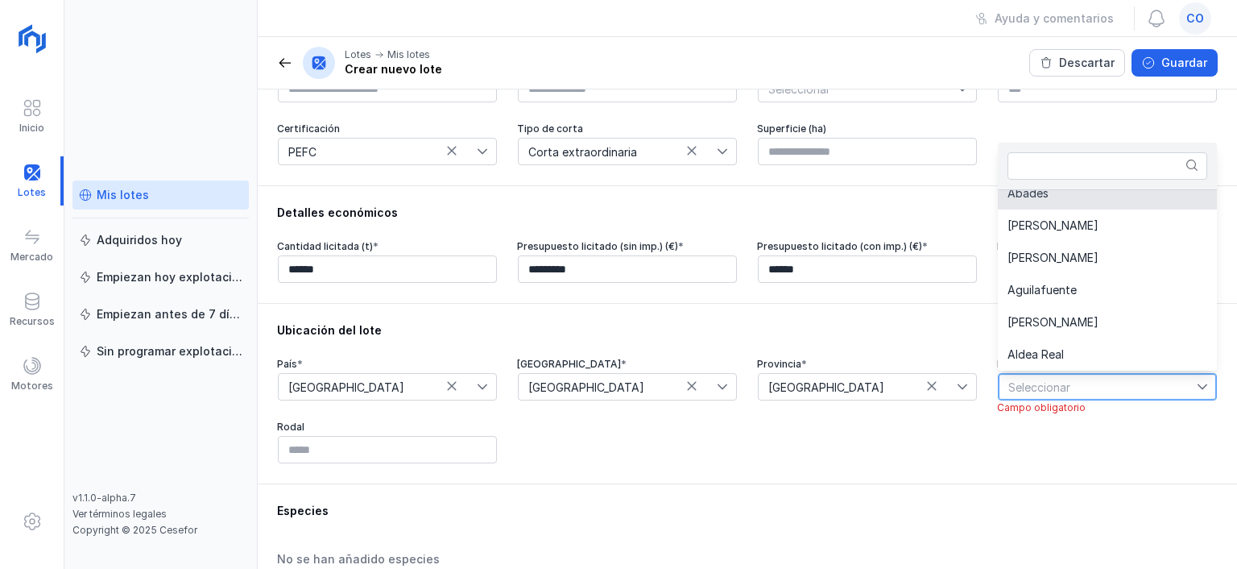
scroll to position [0, 0]
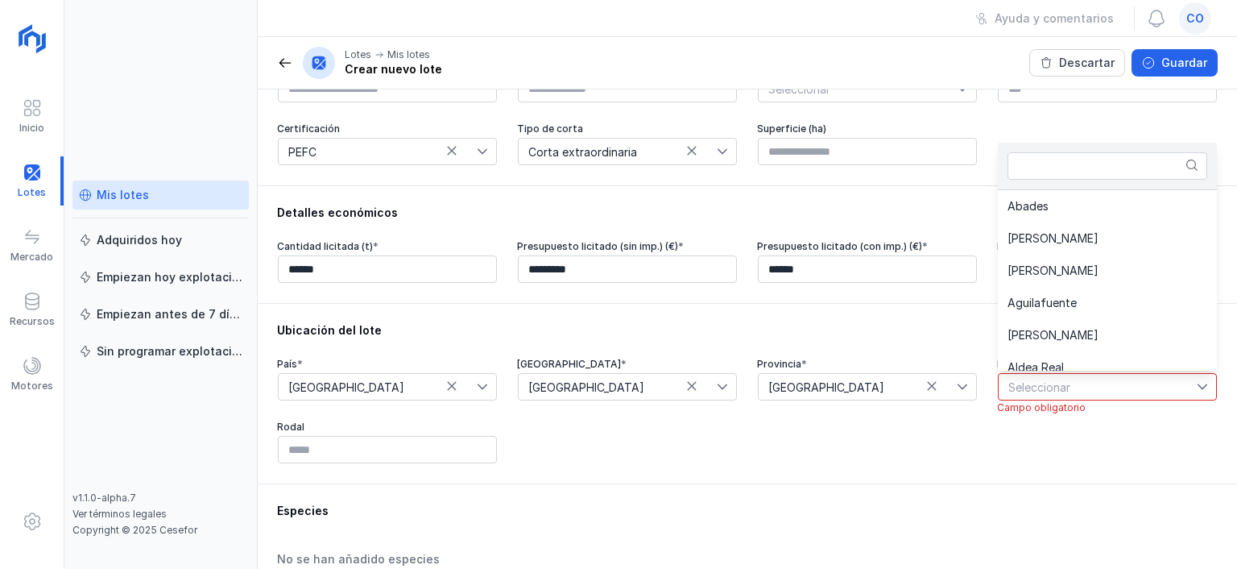
click at [1191, 163] on icon at bounding box center [1191, 164] width 11 height 11
click at [1129, 175] on input "text" at bounding box center [1108, 165] width 200 height 27
type input "*"
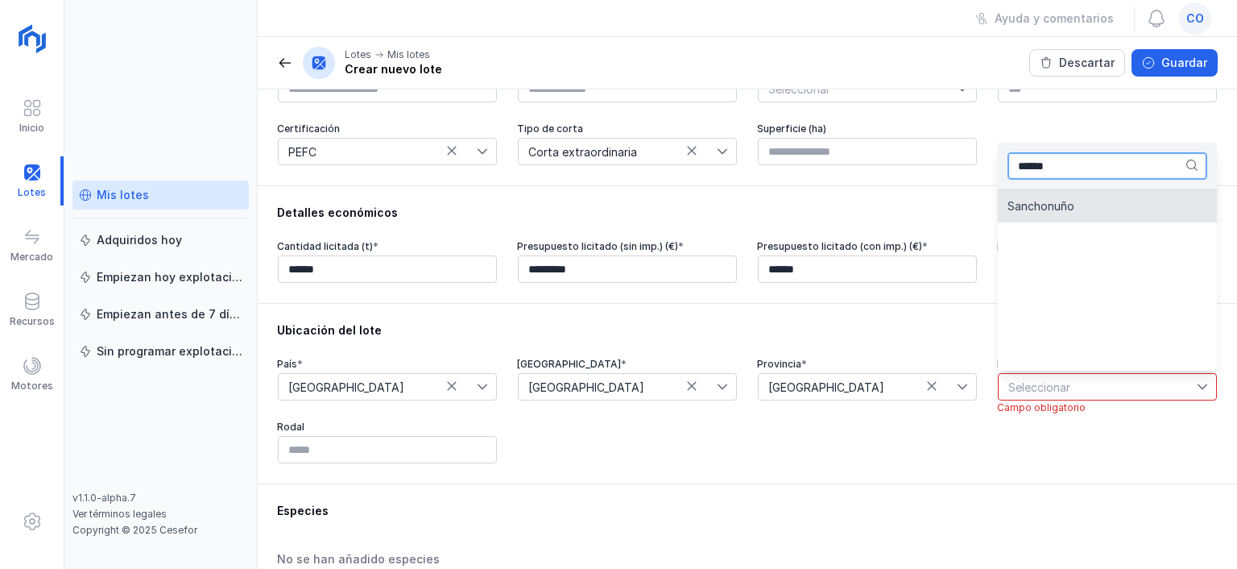
type input "******"
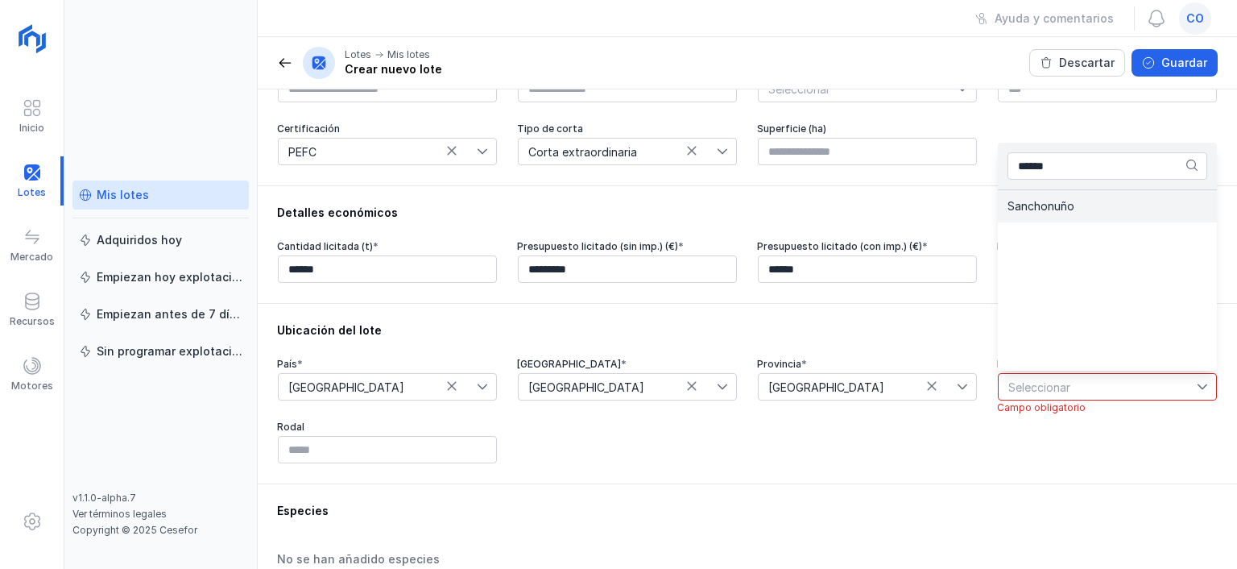
click at [1059, 205] on span "Sanchonuño" at bounding box center [1041, 206] width 67 height 11
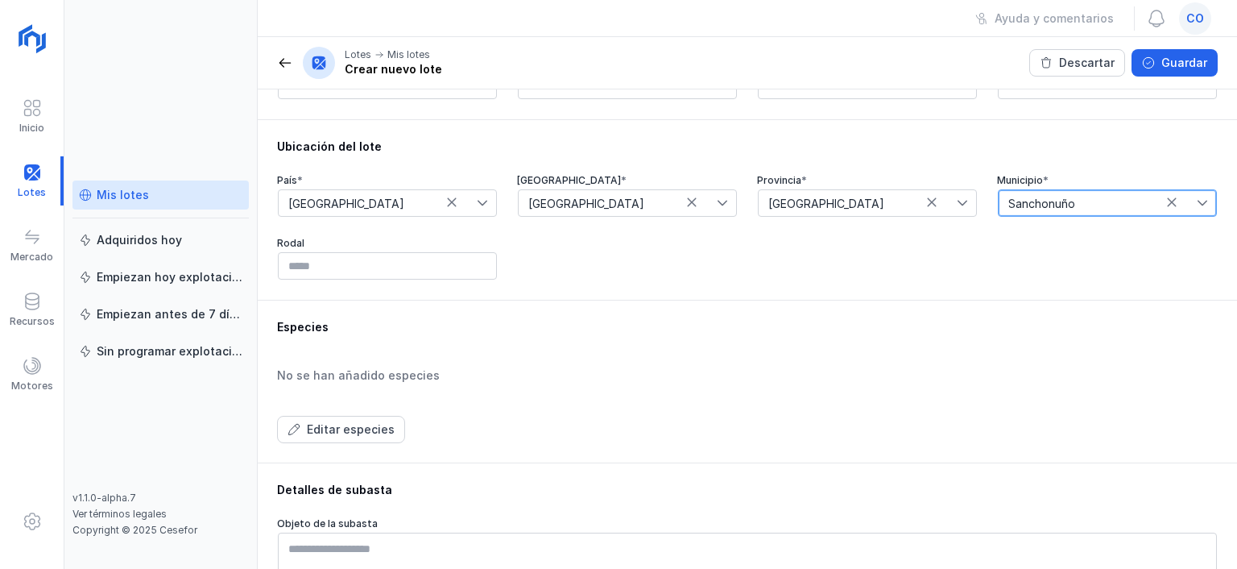
scroll to position [466, 0]
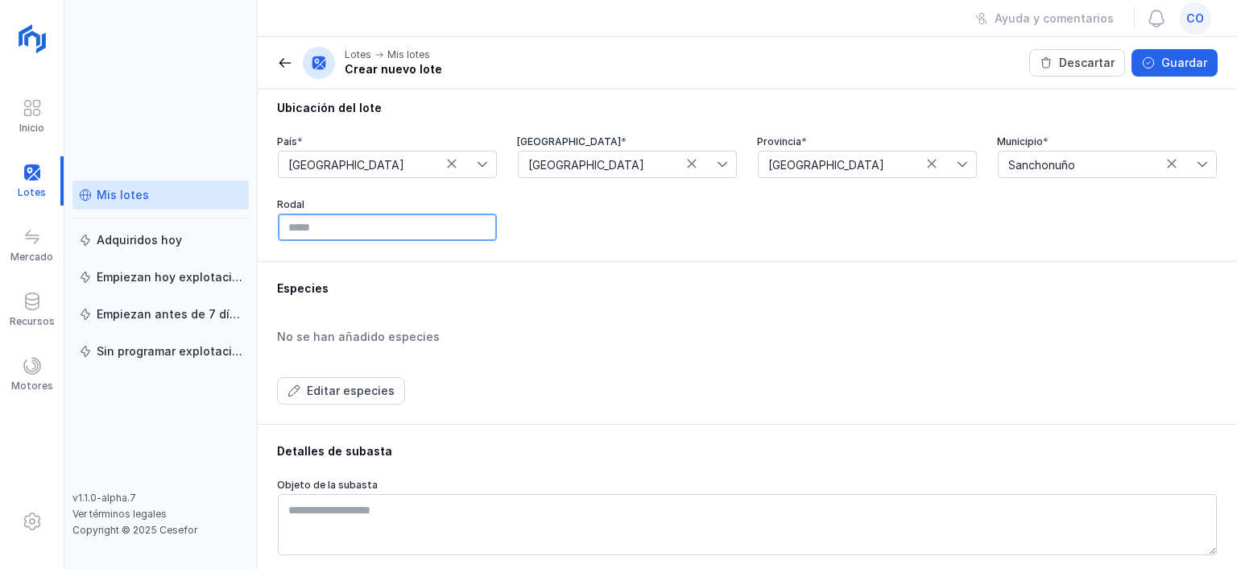
click at [351, 225] on input "text" at bounding box center [387, 226] width 219 height 27
type input "*"
click at [362, 385] on div "Editar especies" at bounding box center [351, 391] width 88 height 16
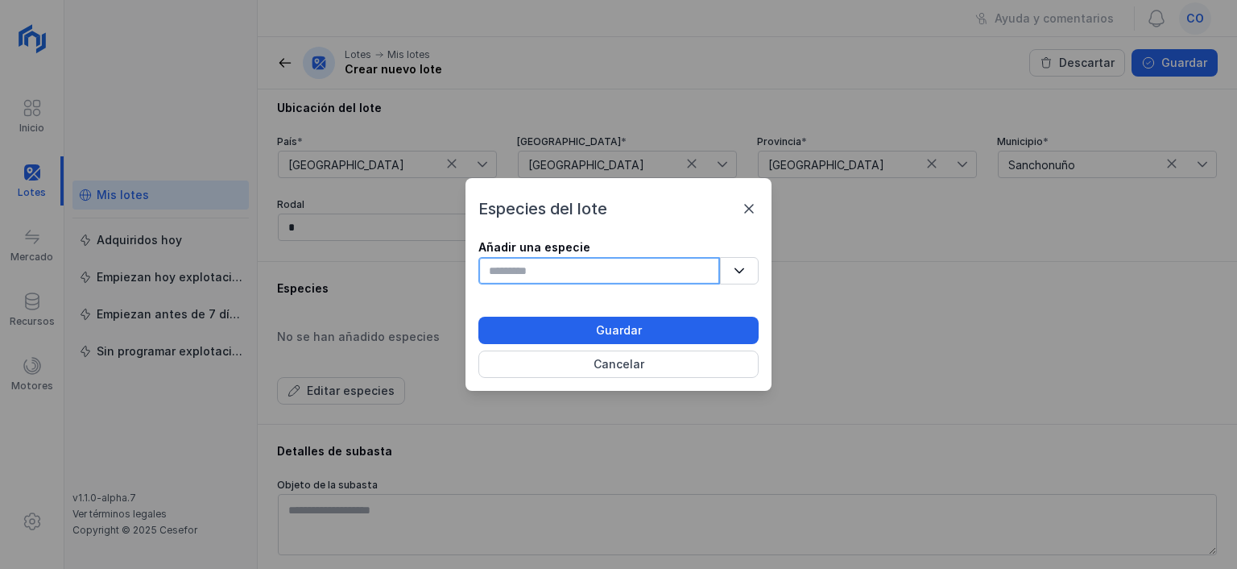
click at [549, 263] on input "text" at bounding box center [599, 270] width 242 height 27
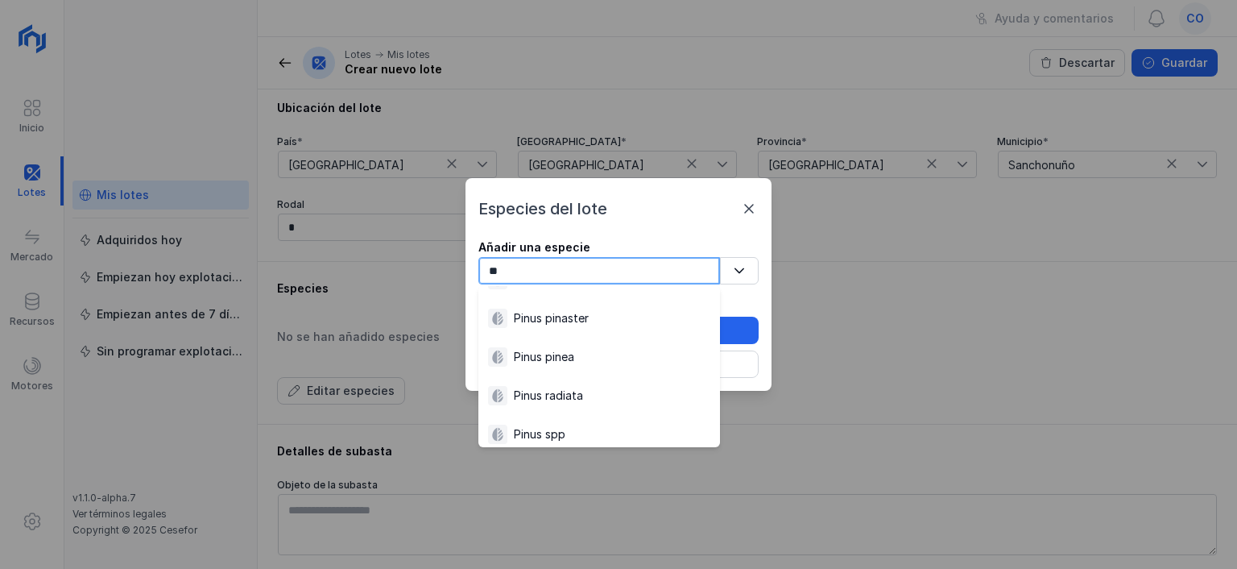
scroll to position [198, 0]
type input "**"
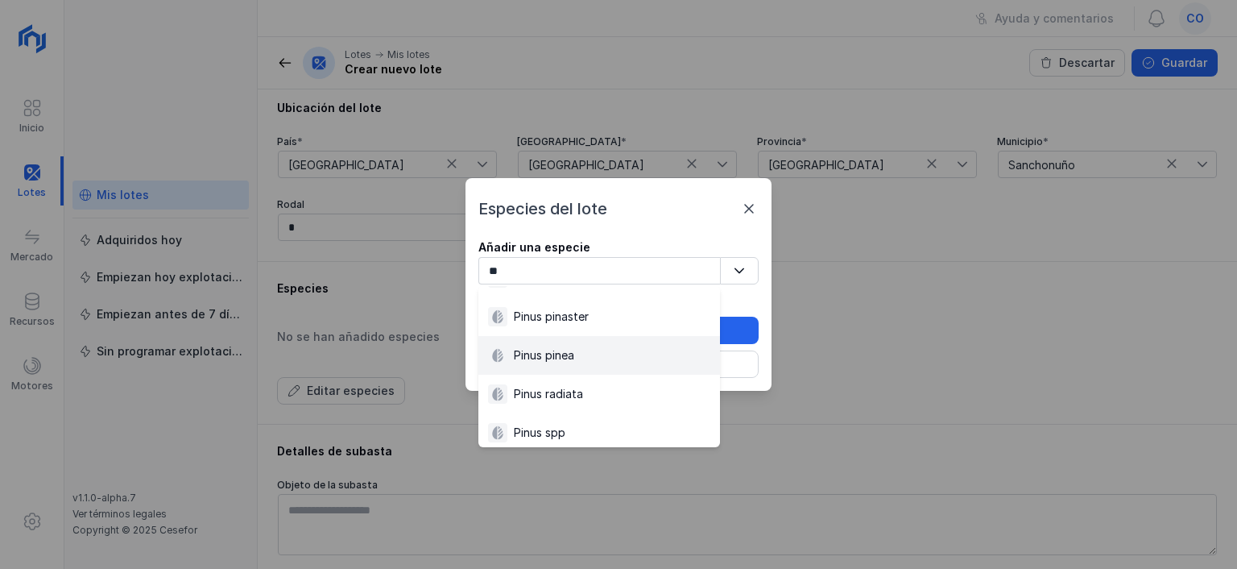
click at [582, 362] on div "Pinus pinea" at bounding box center [599, 355] width 222 height 19
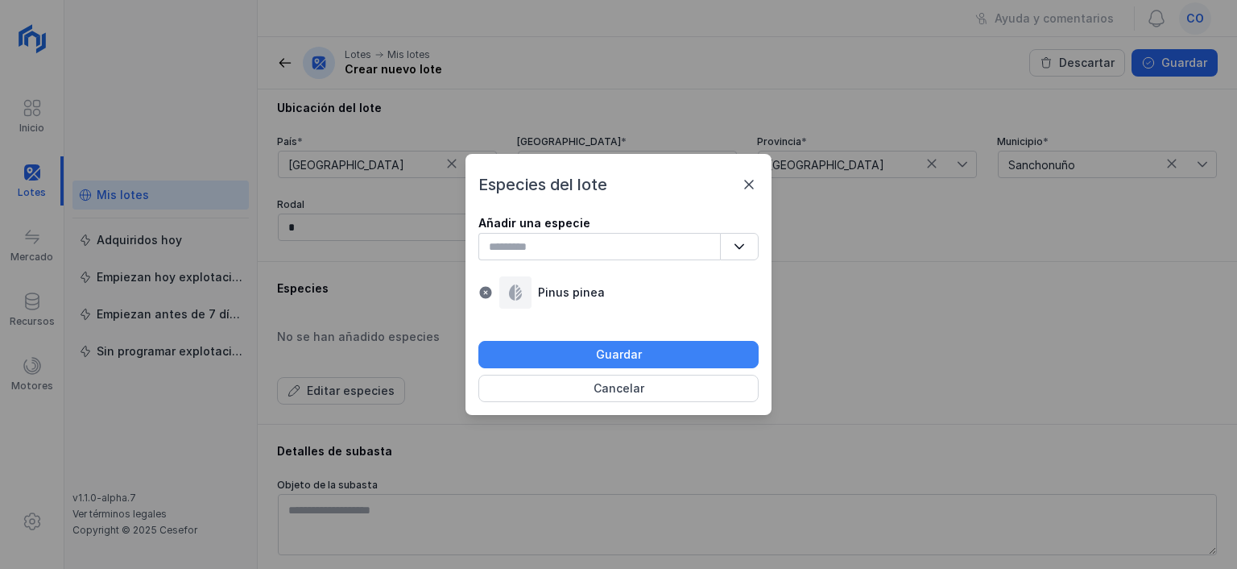
click at [619, 352] on div "Guardar" at bounding box center [619, 354] width 46 height 16
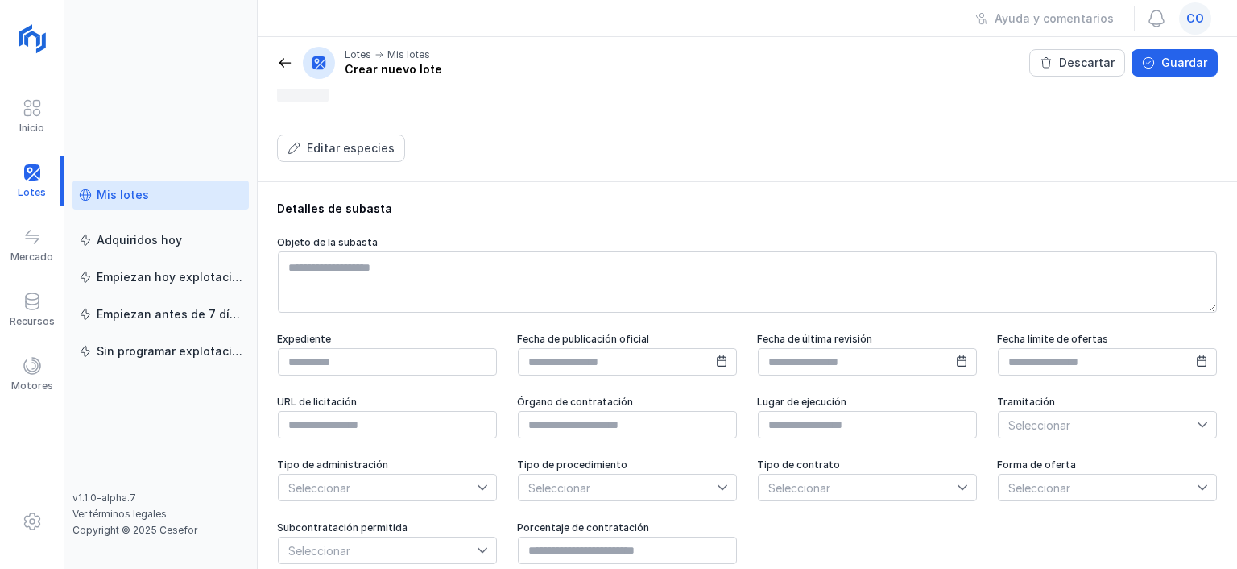
scroll to position [758, 0]
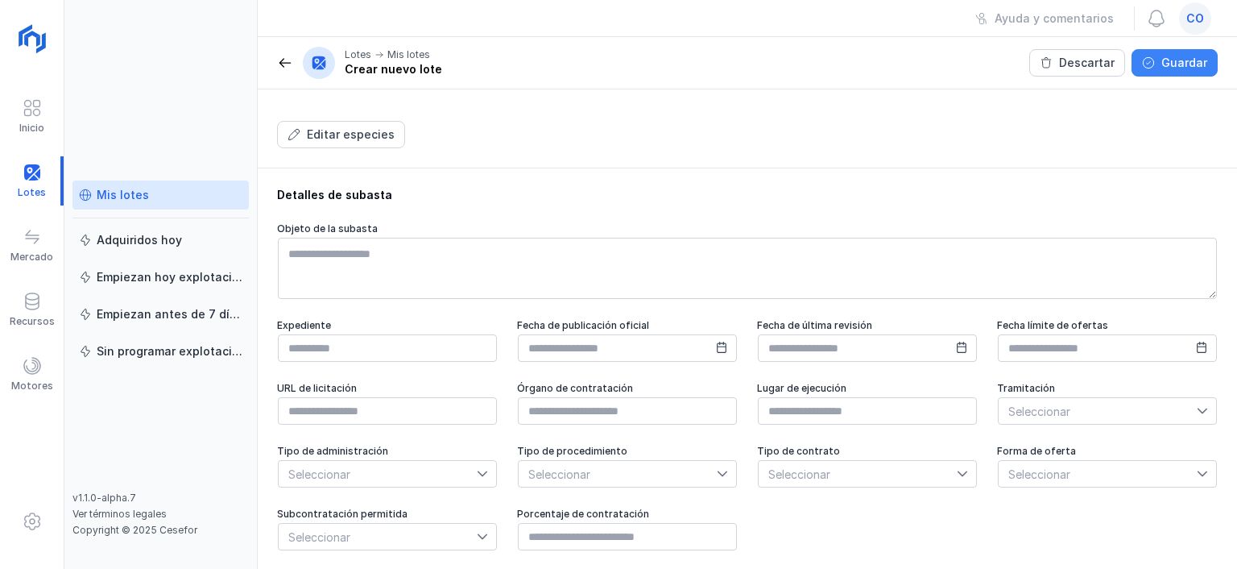
click at [1165, 61] on div "Guardar" at bounding box center [1184, 63] width 46 height 16
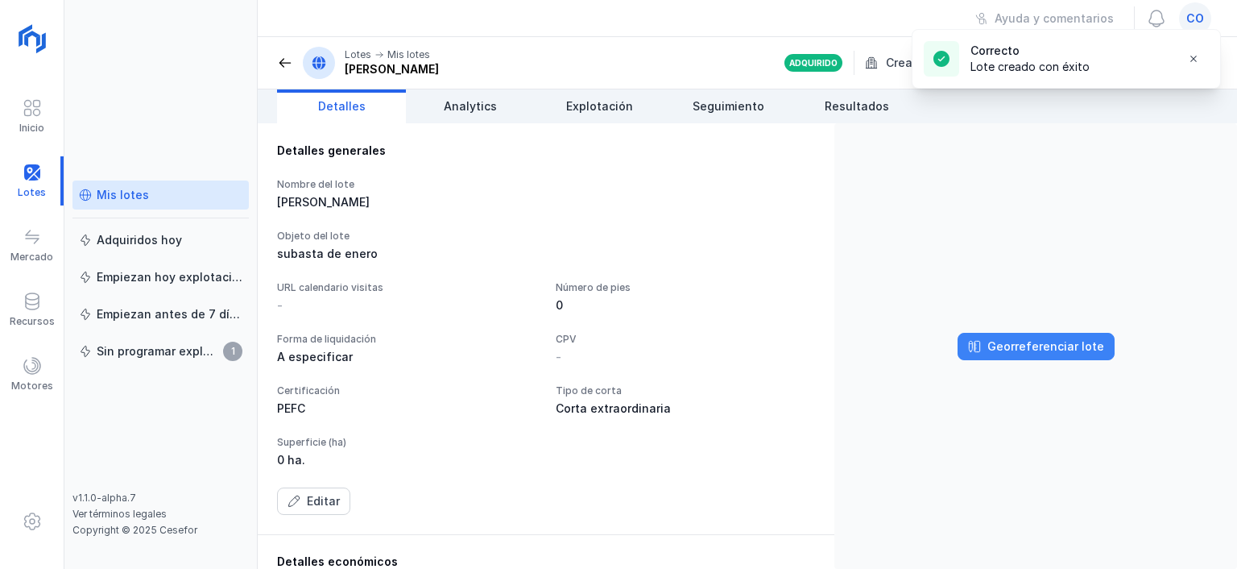
click at [1031, 350] on div "Georreferenciar lote" at bounding box center [1045, 346] width 117 height 16
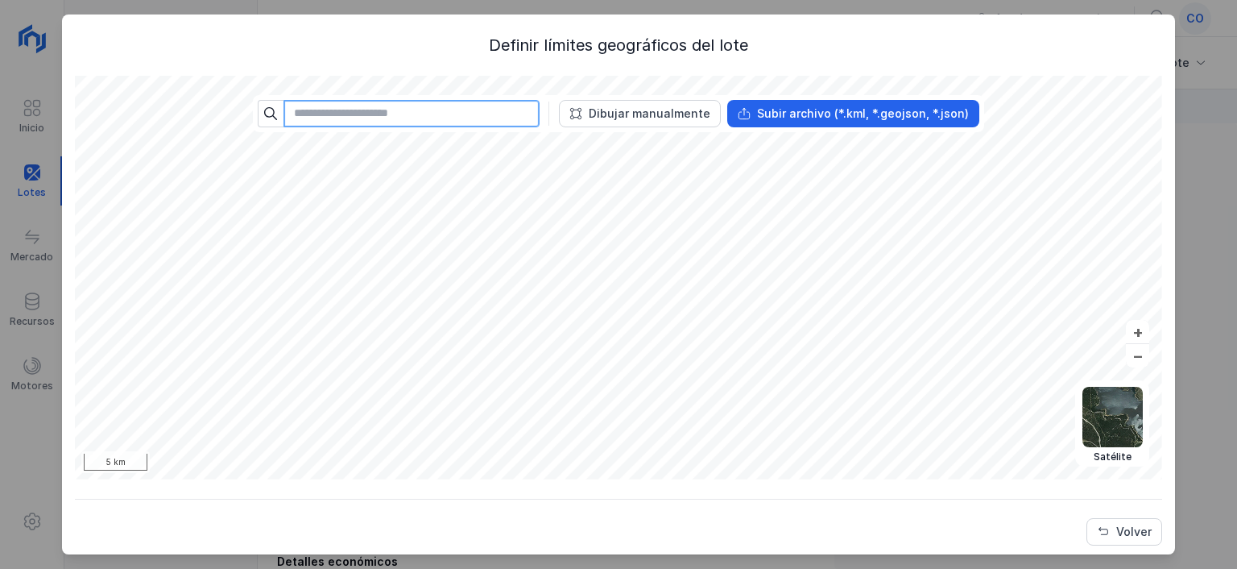
click at [333, 114] on input "text" at bounding box center [412, 113] width 256 height 27
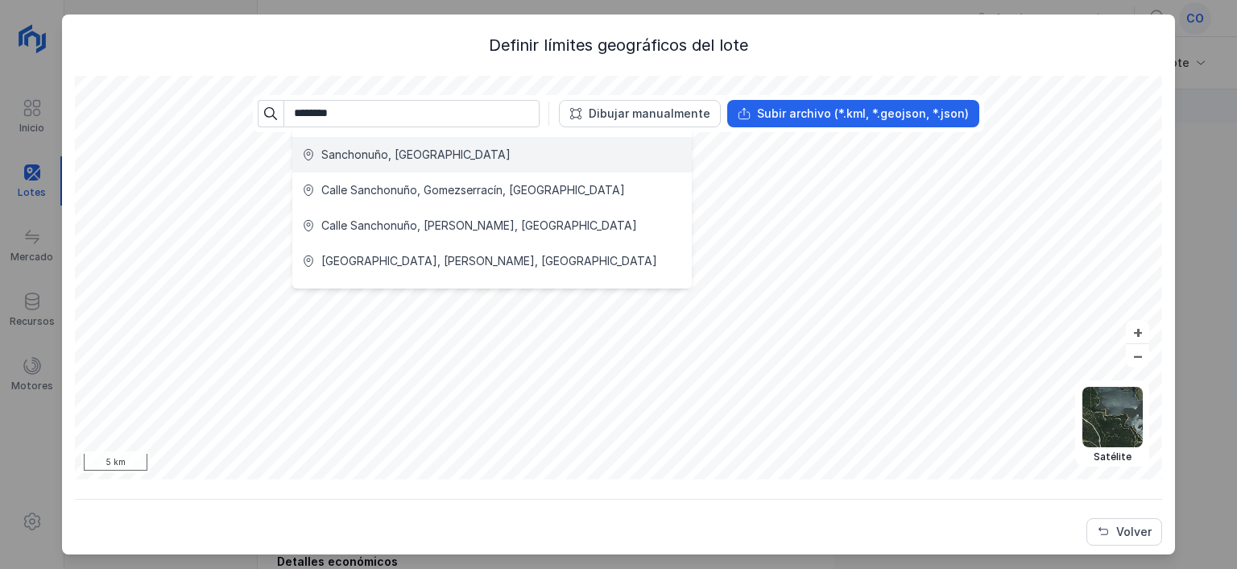
click at [350, 157] on div "Sanchonuño, [GEOGRAPHIC_DATA]" at bounding box center [415, 155] width 189 height 16
type input "**********"
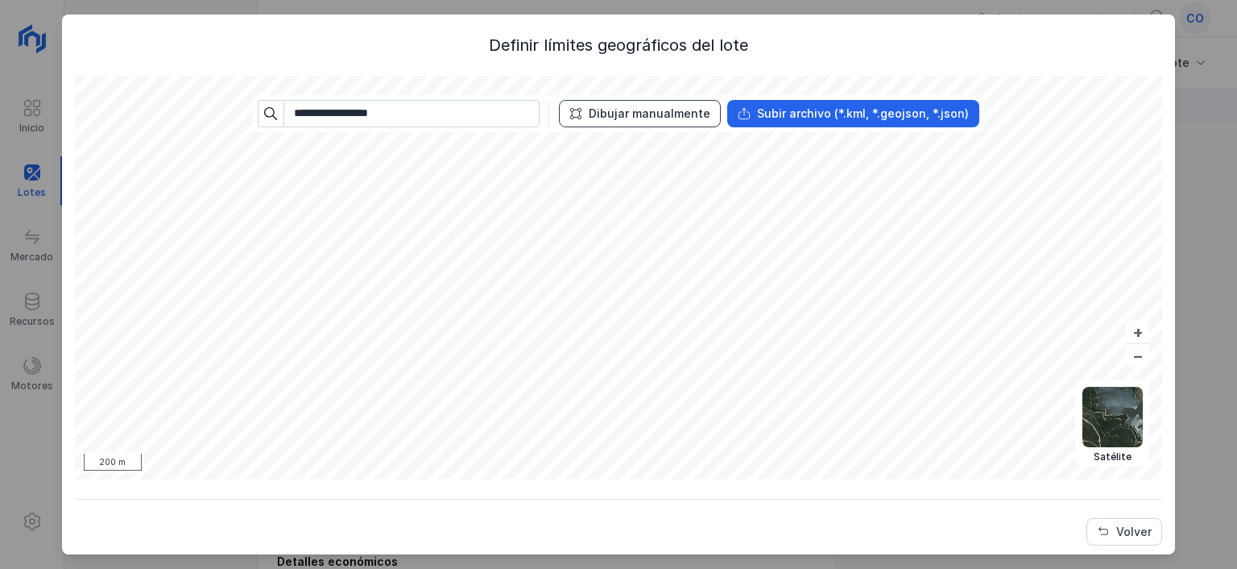
click at [619, 111] on div "Dibujar manualmente" at bounding box center [650, 114] width 122 height 16
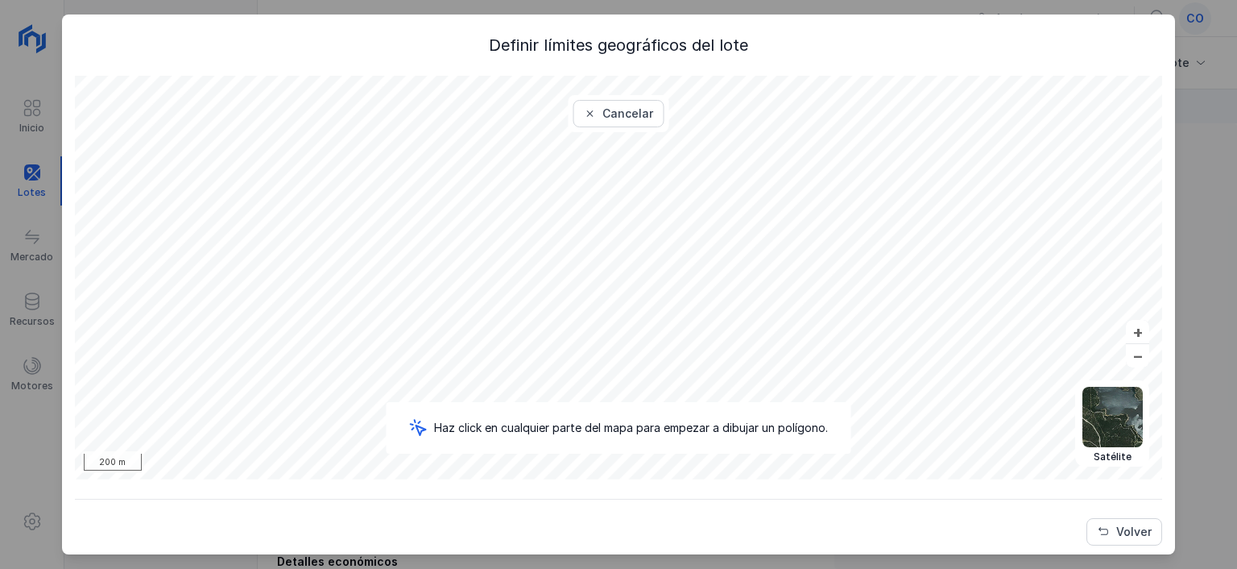
click at [619, 111] on div "Cancelar" at bounding box center [627, 114] width 51 height 16
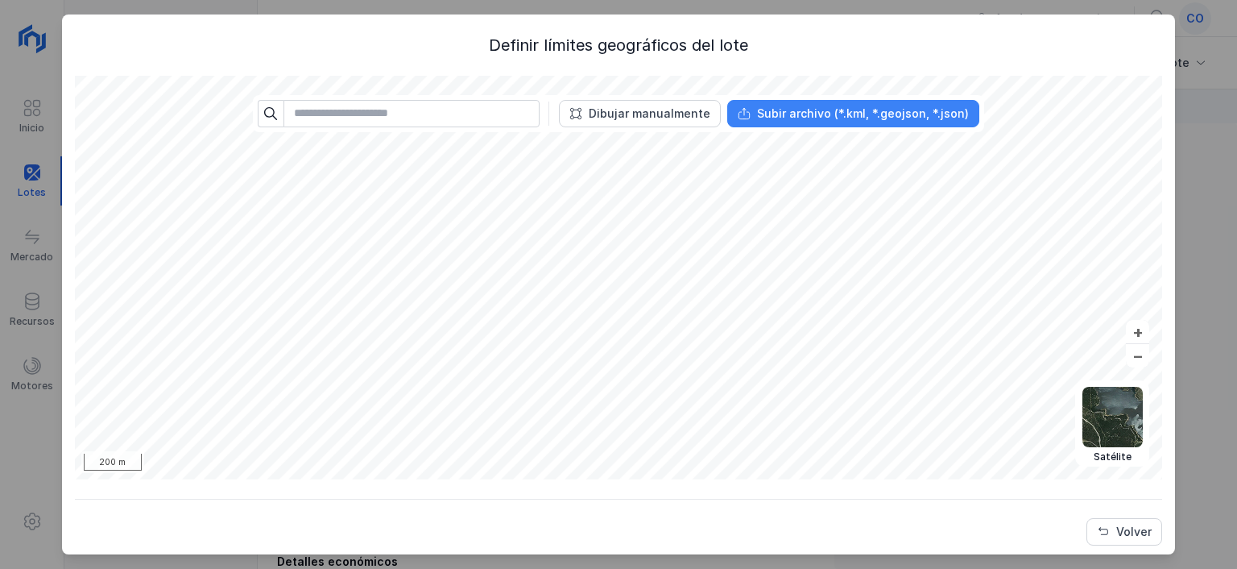
click at [820, 114] on div "Subir archivo (*.kml, *.geojson, *.json)" at bounding box center [863, 114] width 212 height 16
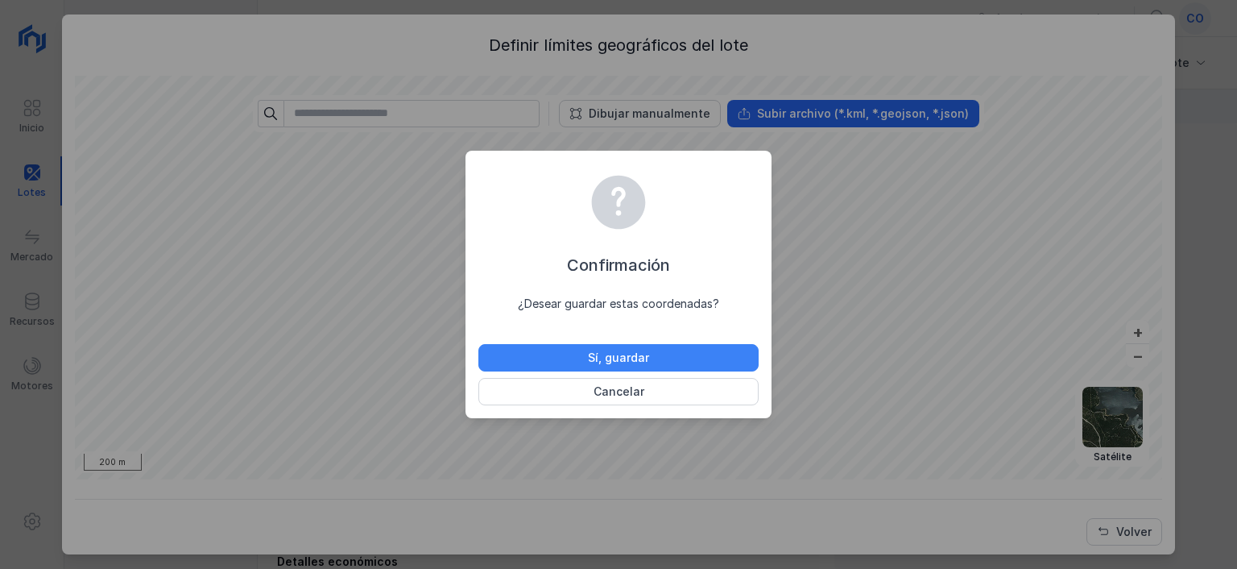
click at [735, 360] on button "Sí, guardar" at bounding box center [618, 357] width 280 height 27
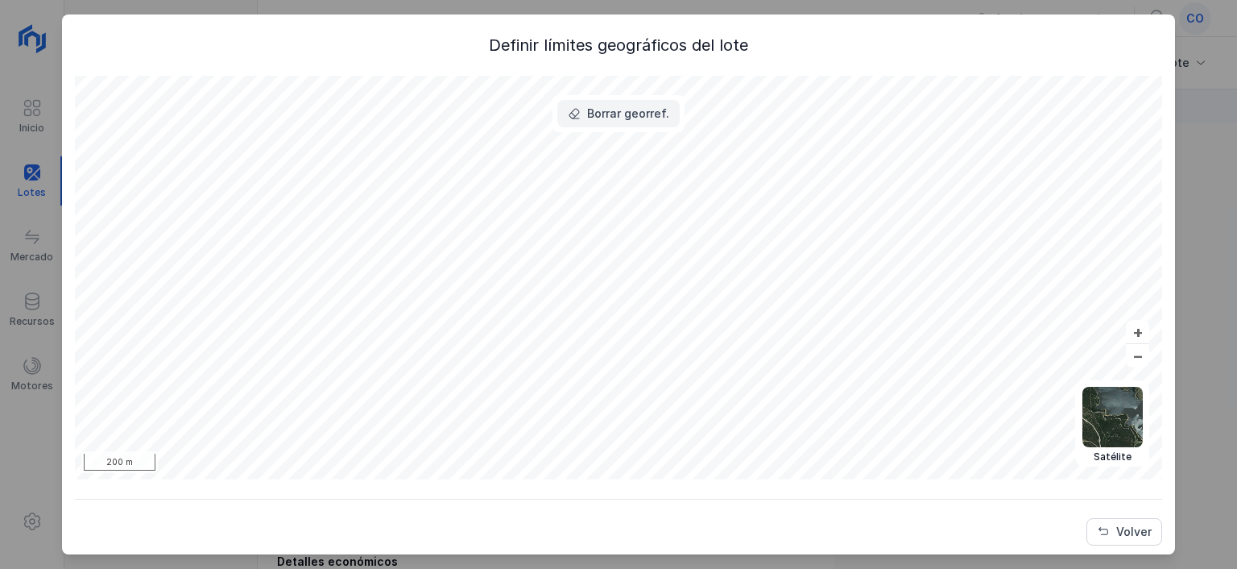
click at [604, 109] on div "Borrar georref." at bounding box center [628, 114] width 82 height 16
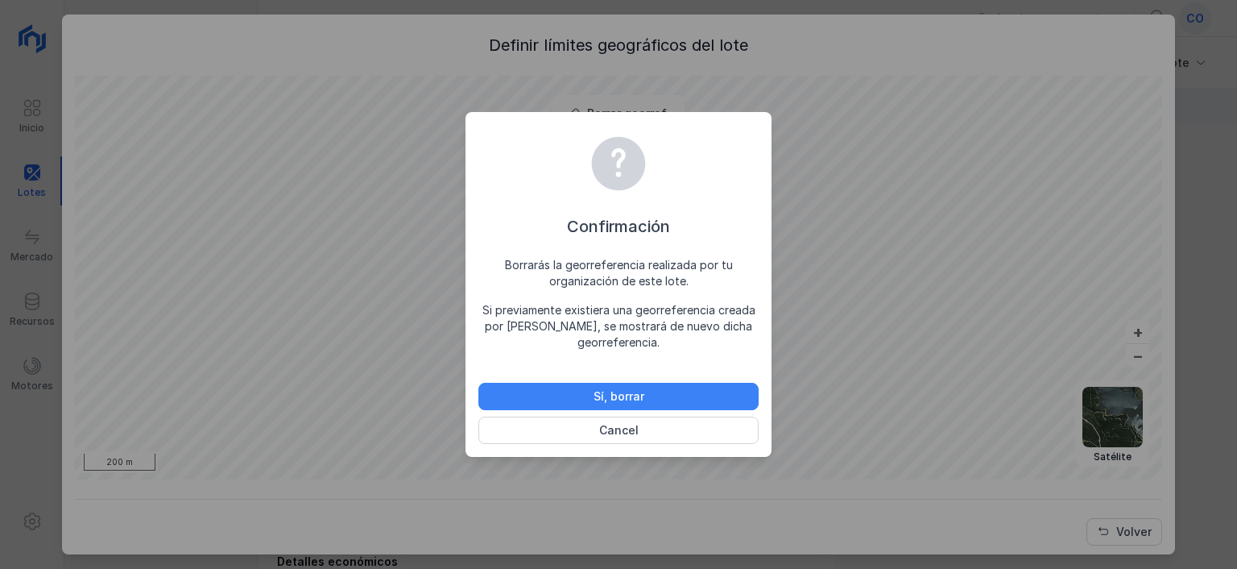
click at [565, 397] on button "Sí, borrar" at bounding box center [618, 396] width 280 height 27
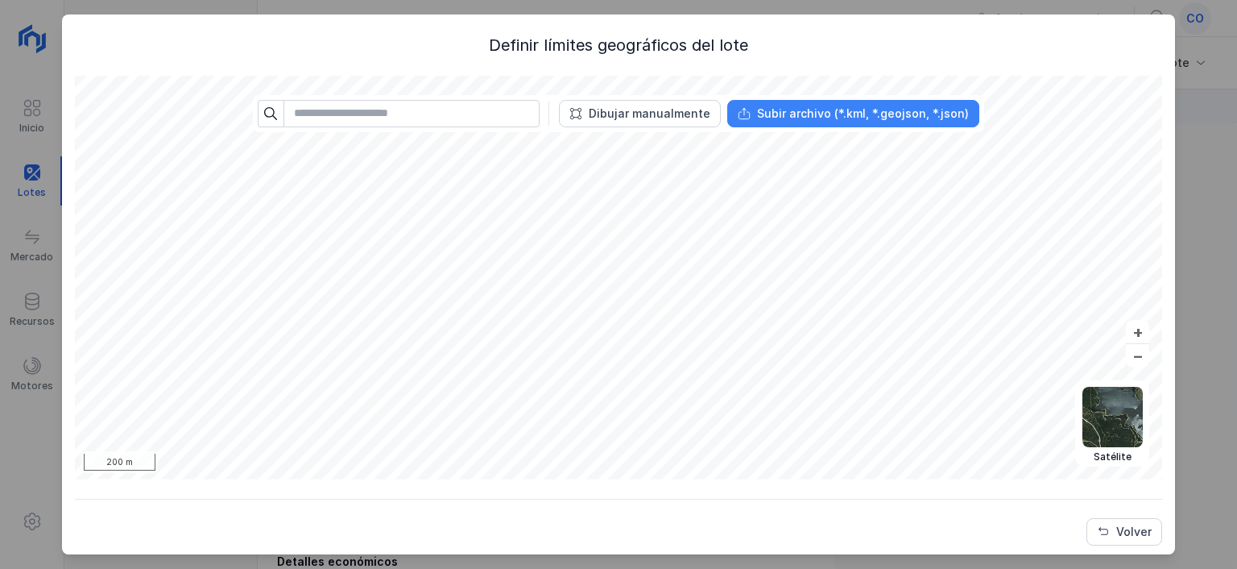
click at [834, 113] on div "Subir archivo (*.kml, *.geojson, *.json)" at bounding box center [863, 114] width 212 height 16
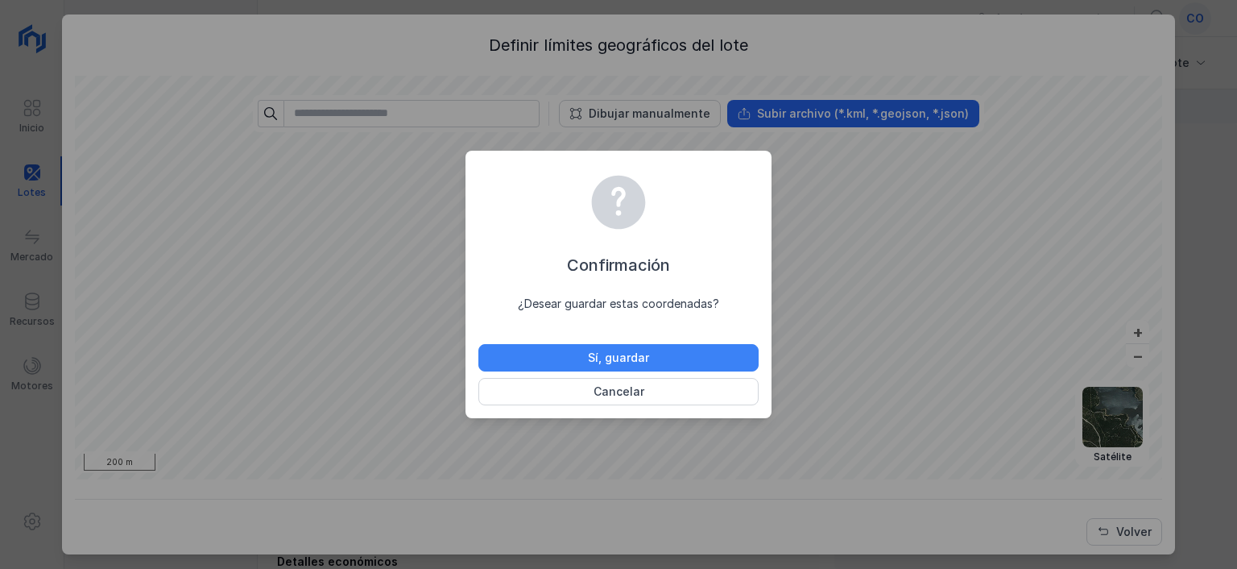
click at [551, 356] on button "Sí, guardar" at bounding box center [618, 357] width 280 height 27
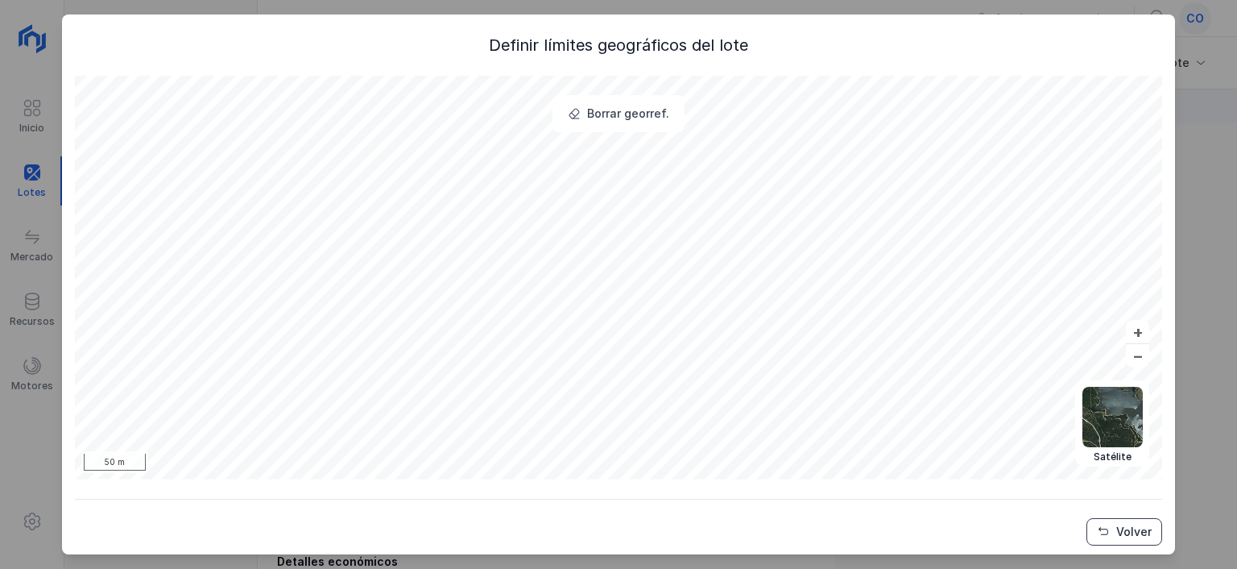
click at [1107, 524] on button "Volver" at bounding box center [1125, 531] width 76 height 27
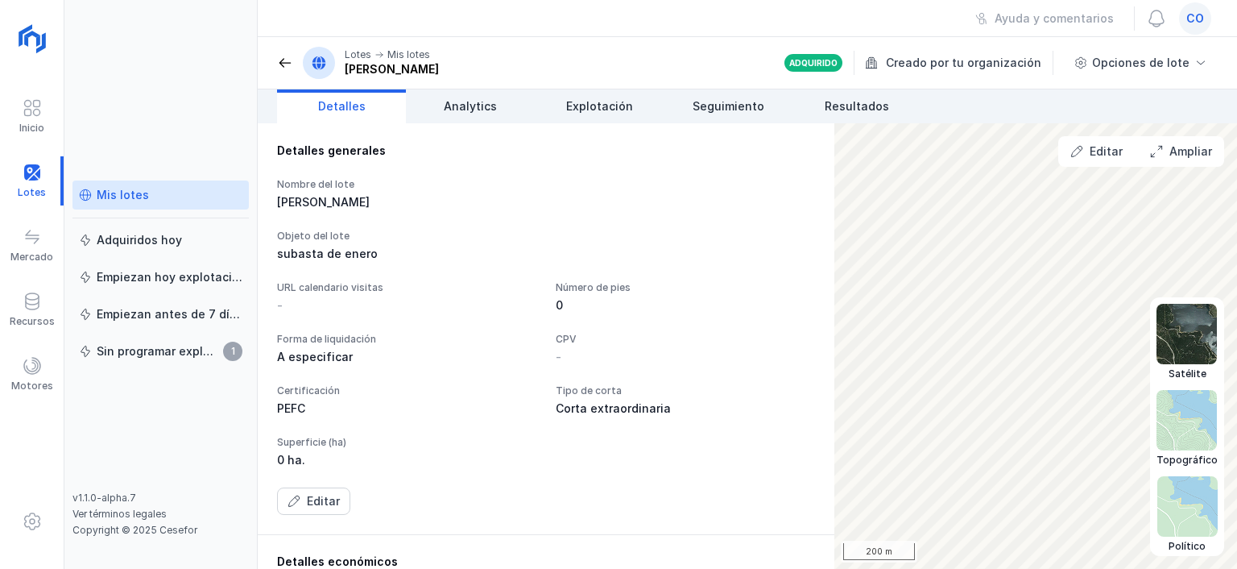
click at [1177, 482] on img at bounding box center [1187, 506] width 60 height 60
click at [1169, 482] on img at bounding box center [1187, 506] width 60 height 60
click at [1187, 349] on img at bounding box center [1187, 334] width 60 height 60
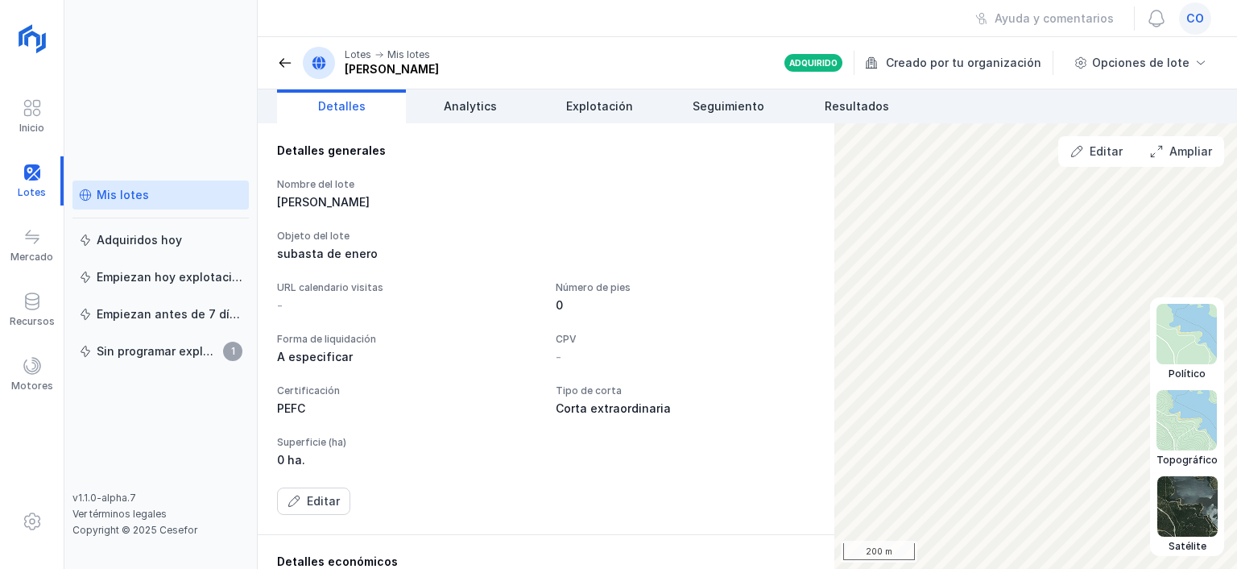
click at [1165, 497] on img at bounding box center [1187, 506] width 60 height 60
click at [1192, 353] on img at bounding box center [1187, 334] width 60 height 60
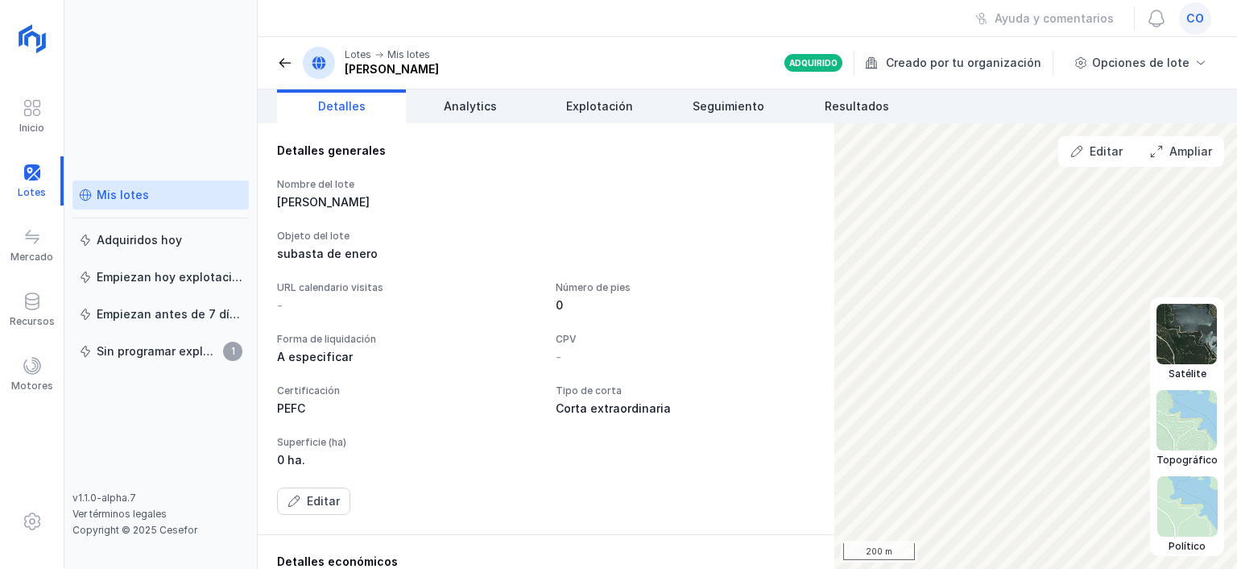
click at [1196, 346] on img at bounding box center [1187, 334] width 60 height 60
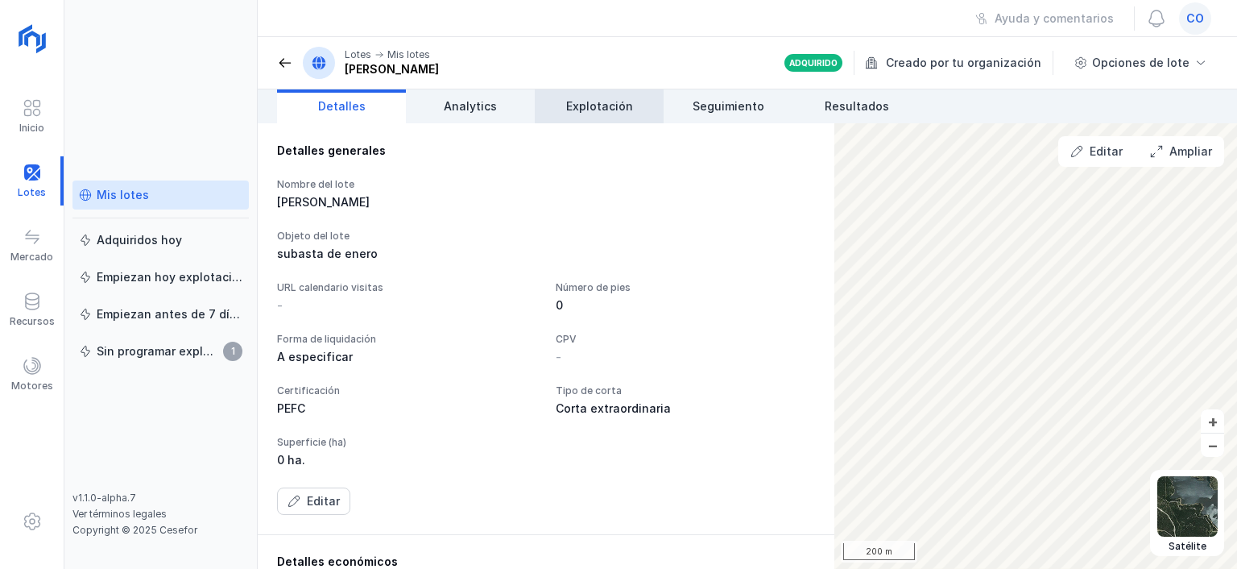
click at [565, 97] on link "Explotación" at bounding box center [599, 106] width 129 height 34
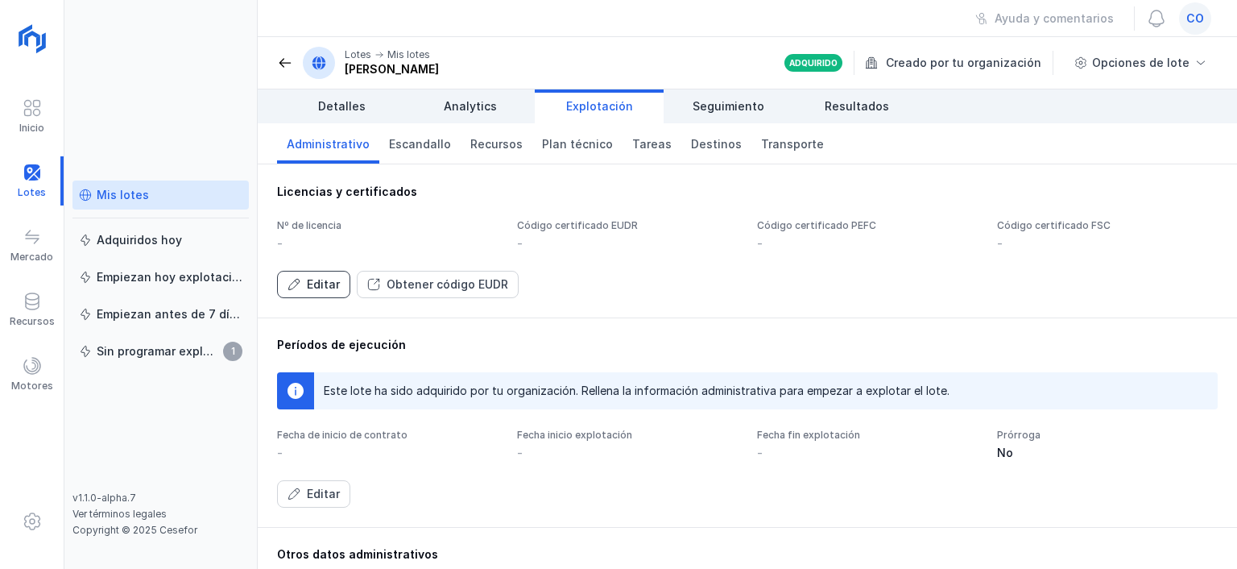
click at [326, 275] on button "Editar" at bounding box center [313, 284] width 73 height 27
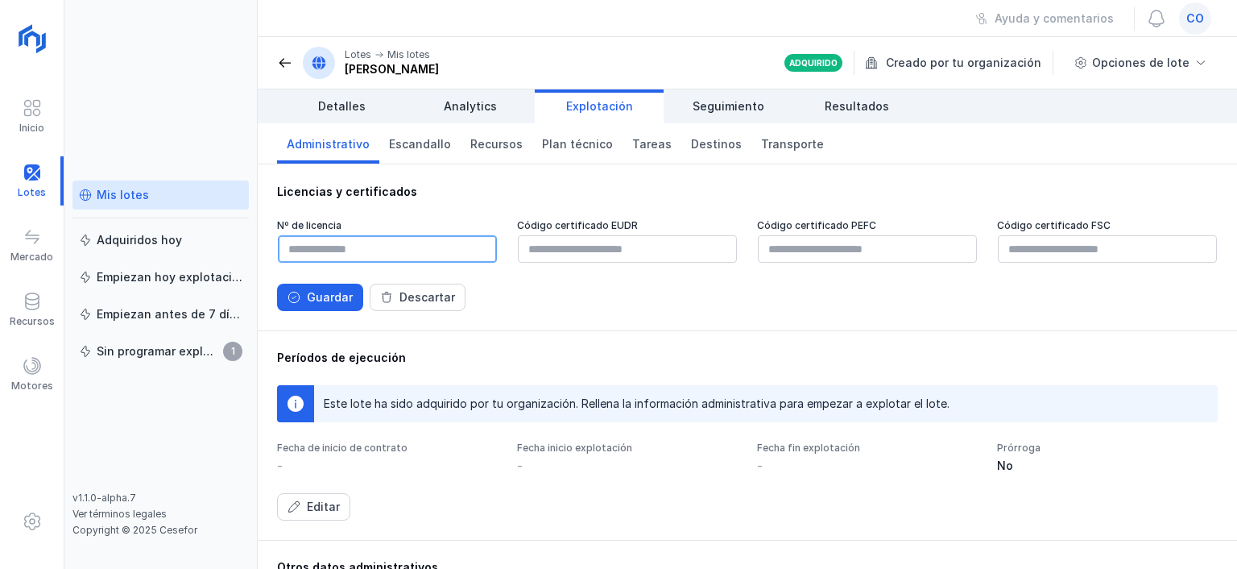
click at [342, 250] on input "text" at bounding box center [387, 248] width 219 height 27
type input "****"
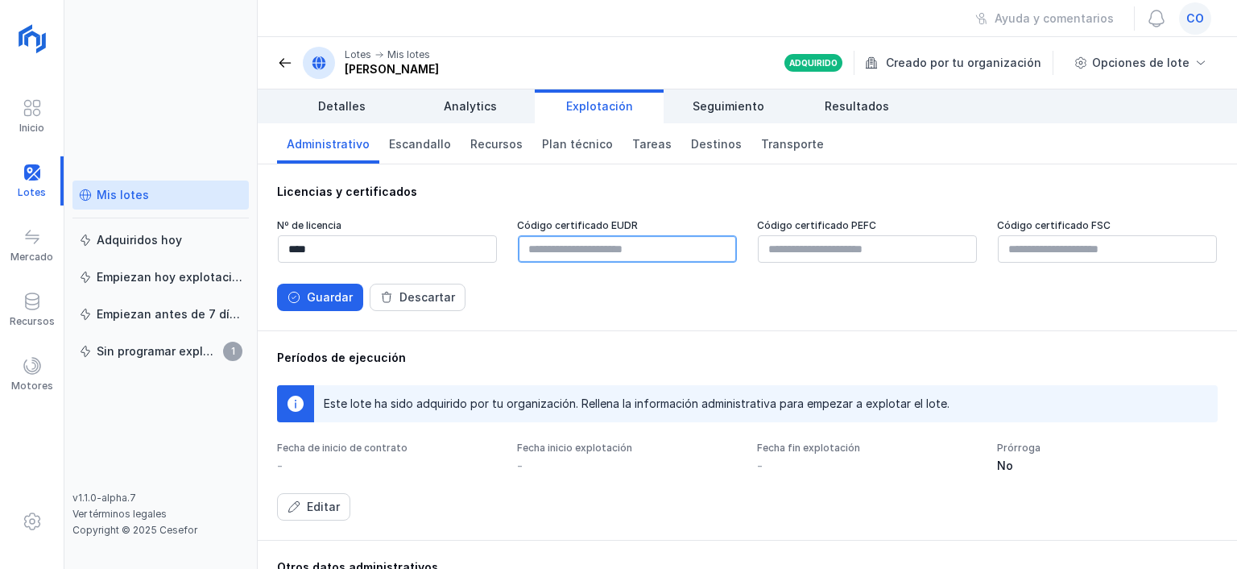
click at [635, 250] on input "text" at bounding box center [627, 248] width 219 height 27
click at [350, 292] on div "Guardar" at bounding box center [330, 297] width 46 height 16
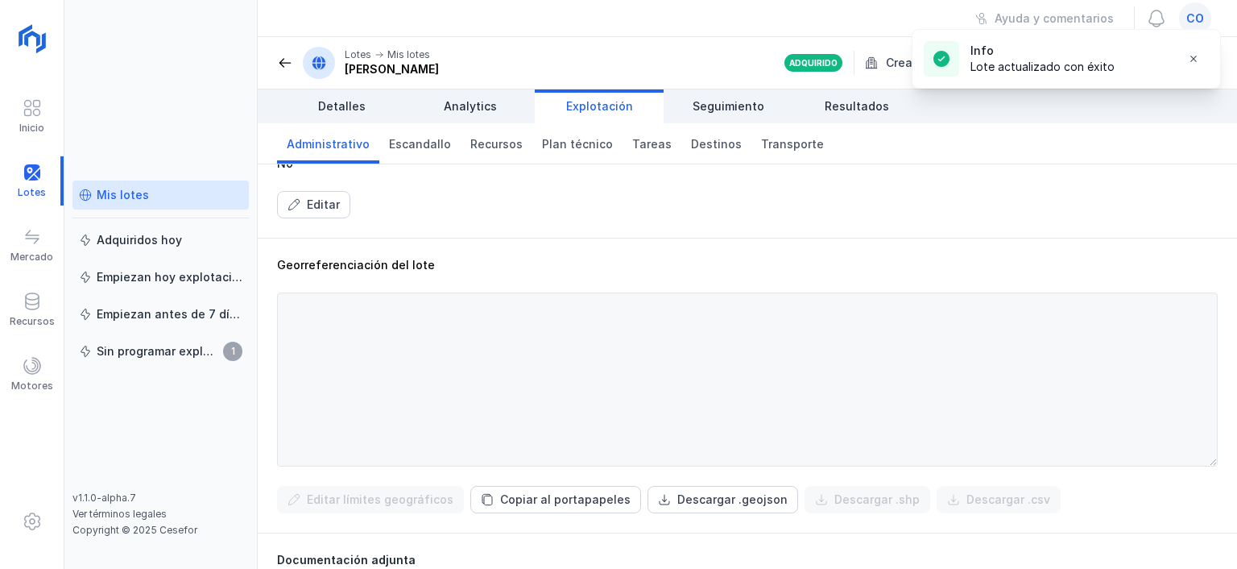
scroll to position [492, 0]
click at [577, 147] on span "Plan técnico" at bounding box center [577, 144] width 71 height 16
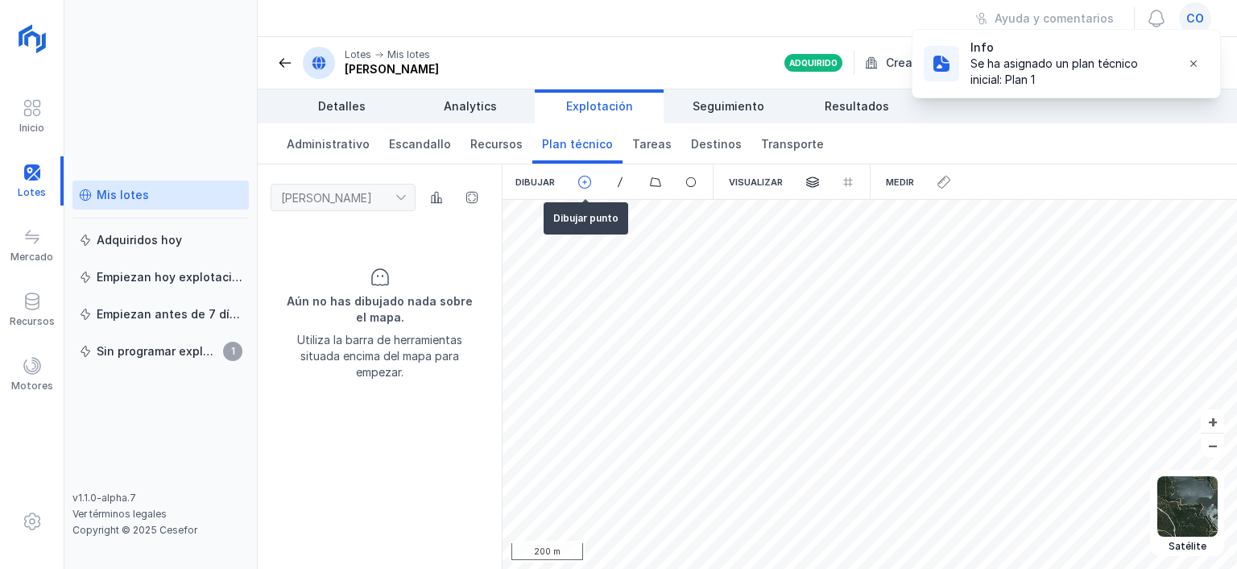
click at [585, 187] on span at bounding box center [584, 182] width 14 height 14
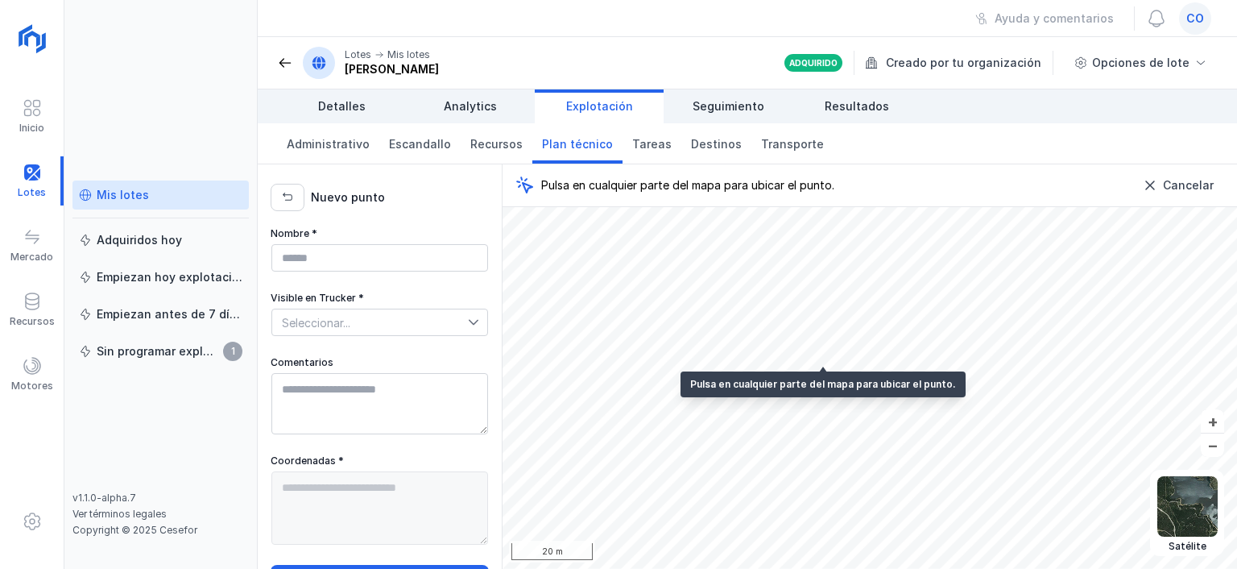
type textarea "**********"
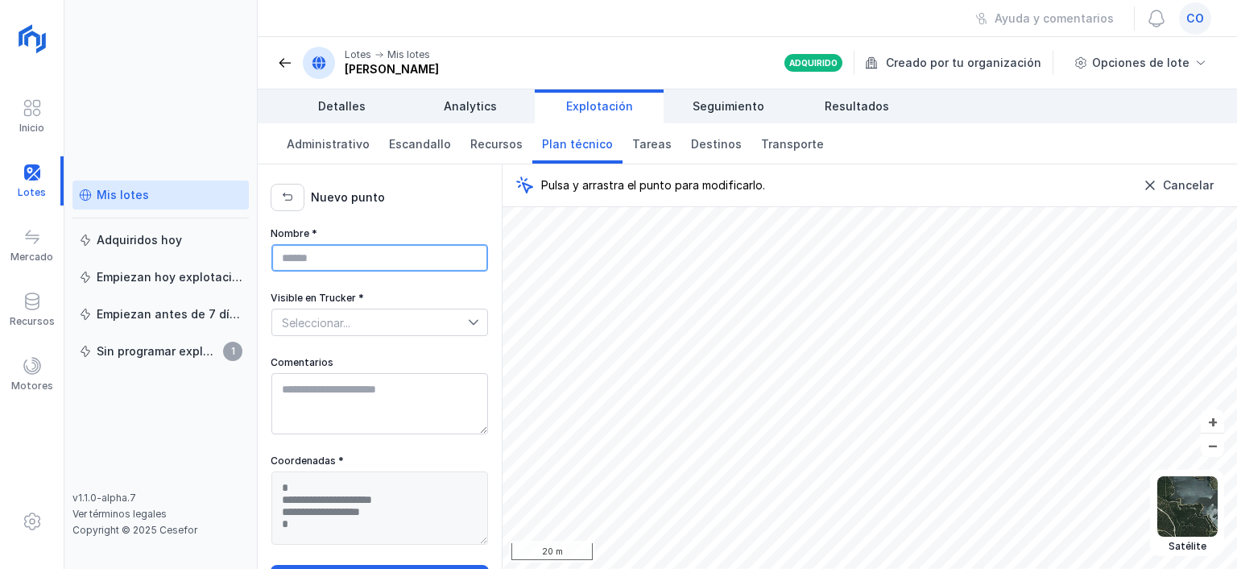
click at [287, 248] on input "Nombre *" at bounding box center [379, 257] width 217 height 27
type input "**********"
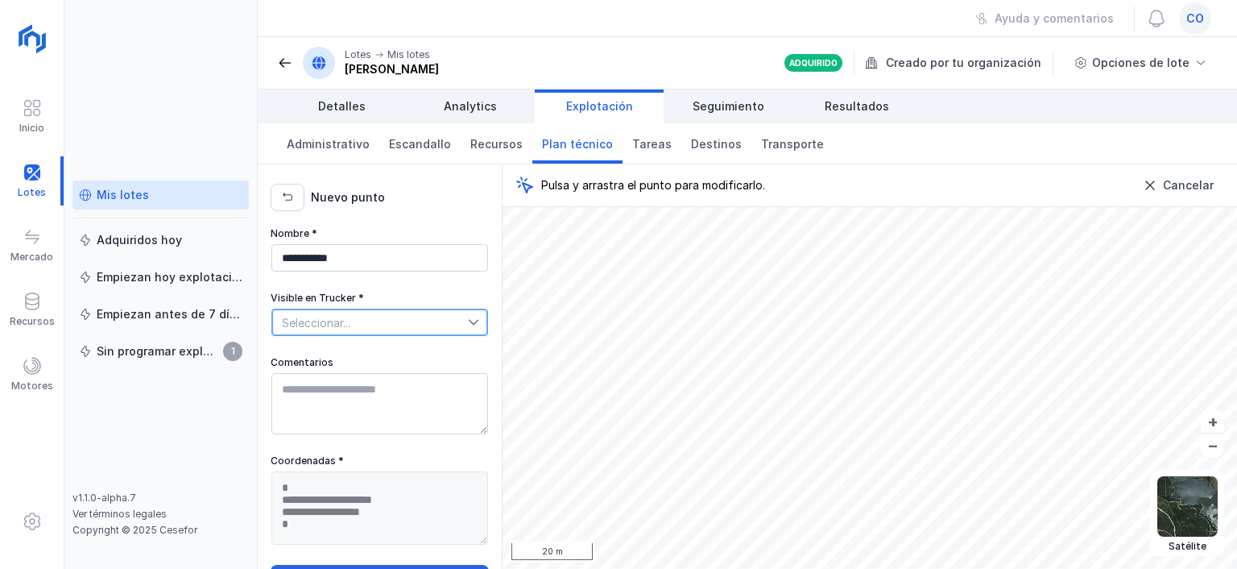
click at [422, 329] on span "Seleccionar..." at bounding box center [370, 322] width 196 height 26
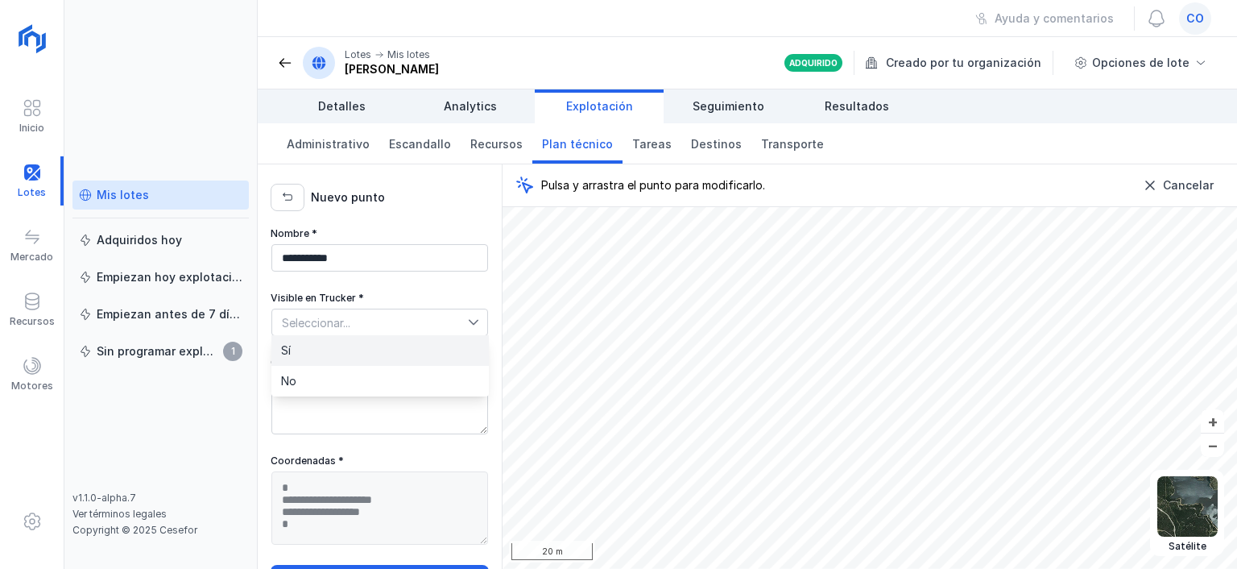
click at [401, 350] on li "Sí" at bounding box center [379, 350] width 217 height 31
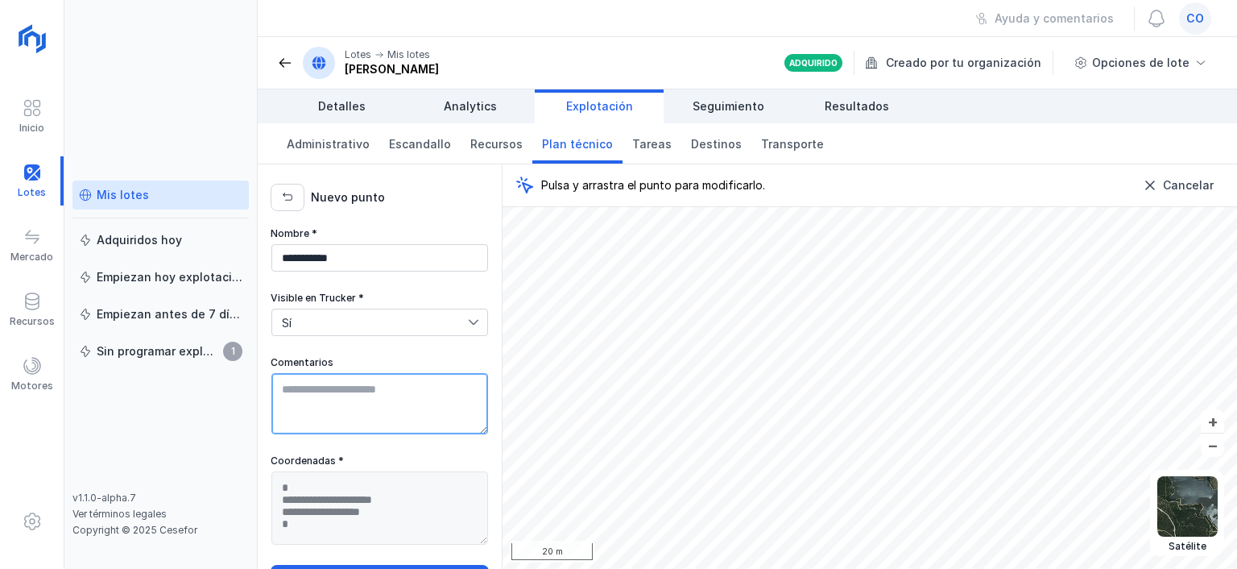
click at [361, 417] on textarea "Comentarios" at bounding box center [379, 403] width 217 height 61
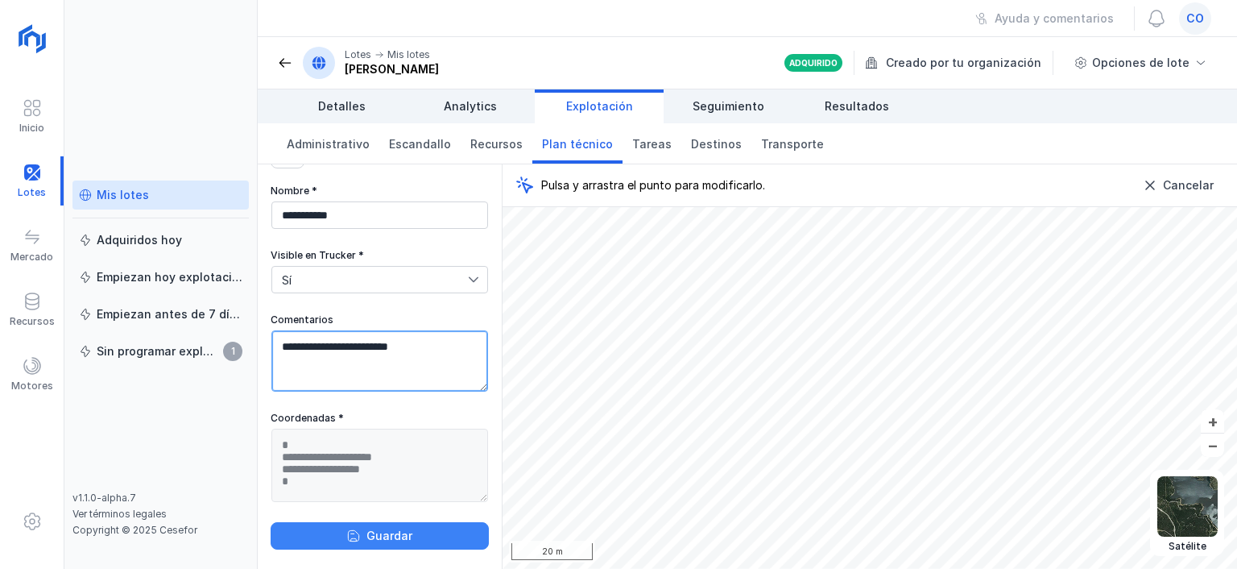
type textarea "**********"
click at [378, 524] on button "Guardar" at bounding box center [380, 535] width 218 height 27
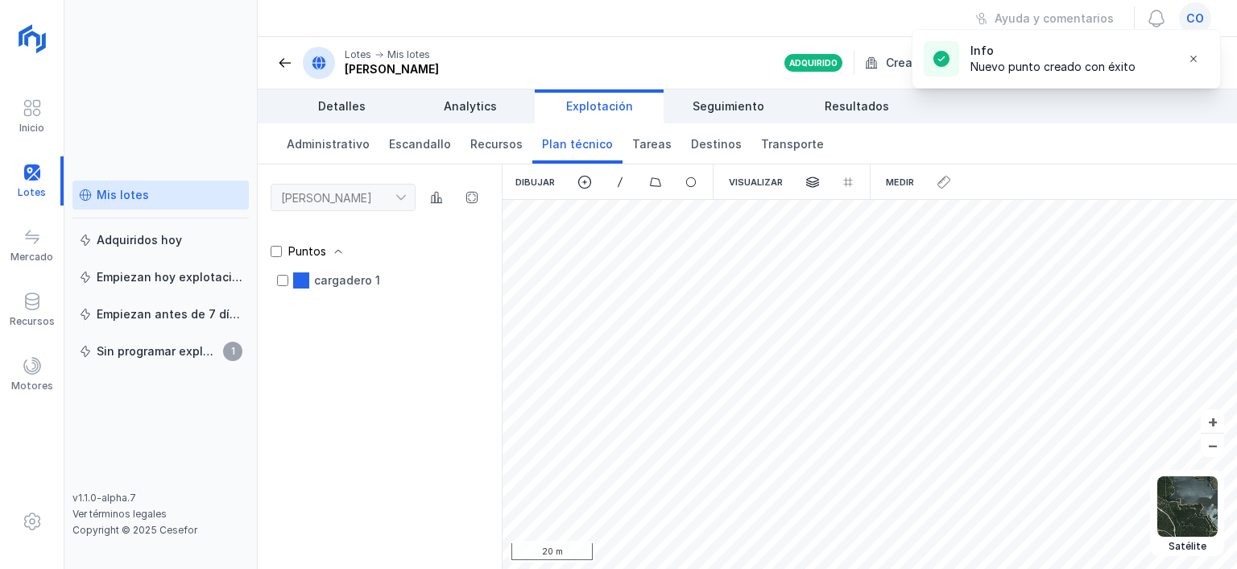
scroll to position [0, 0]
click at [611, 184] on div at bounding box center [620, 181] width 35 height 35
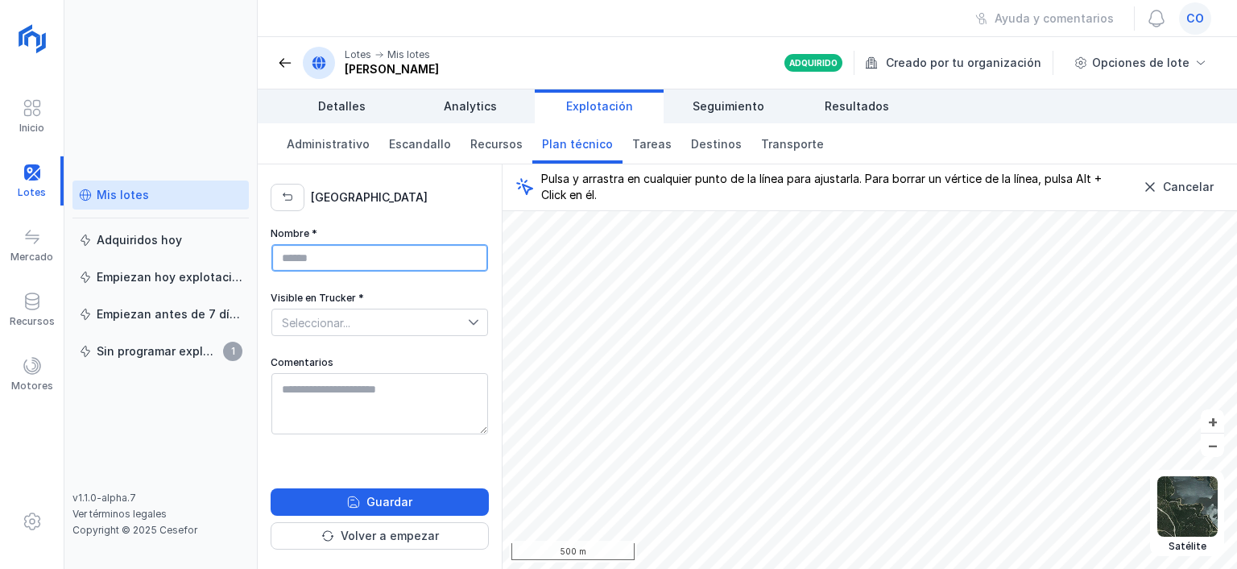
click at [328, 258] on input "Nombre *" at bounding box center [379, 257] width 217 height 27
type input "**********"
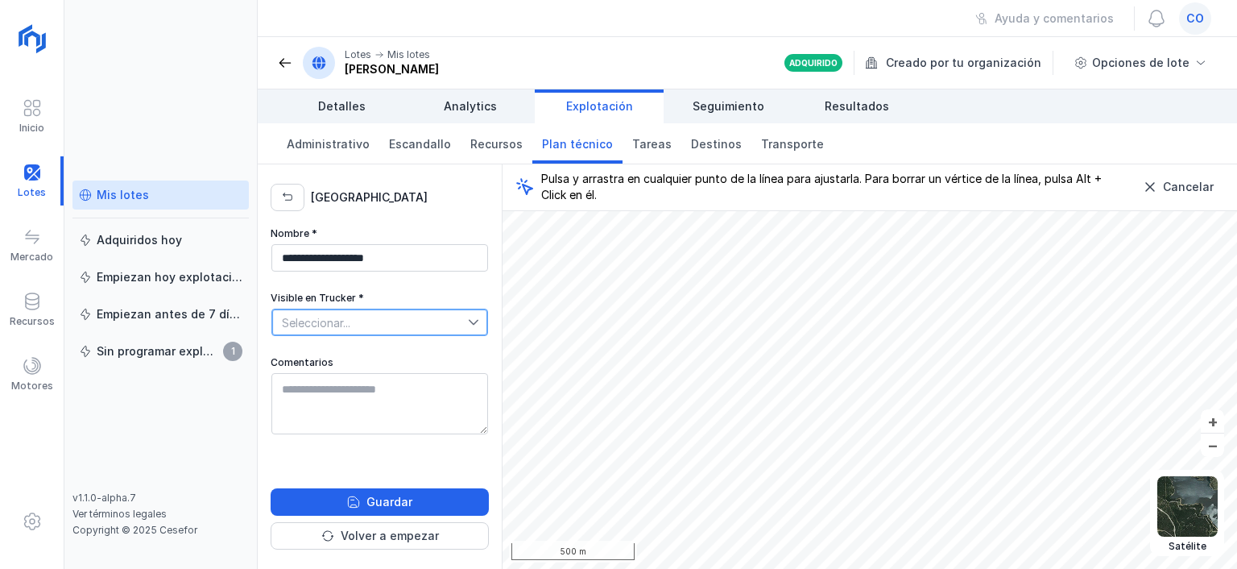
click at [311, 329] on span "Seleccionar..." at bounding box center [370, 322] width 196 height 26
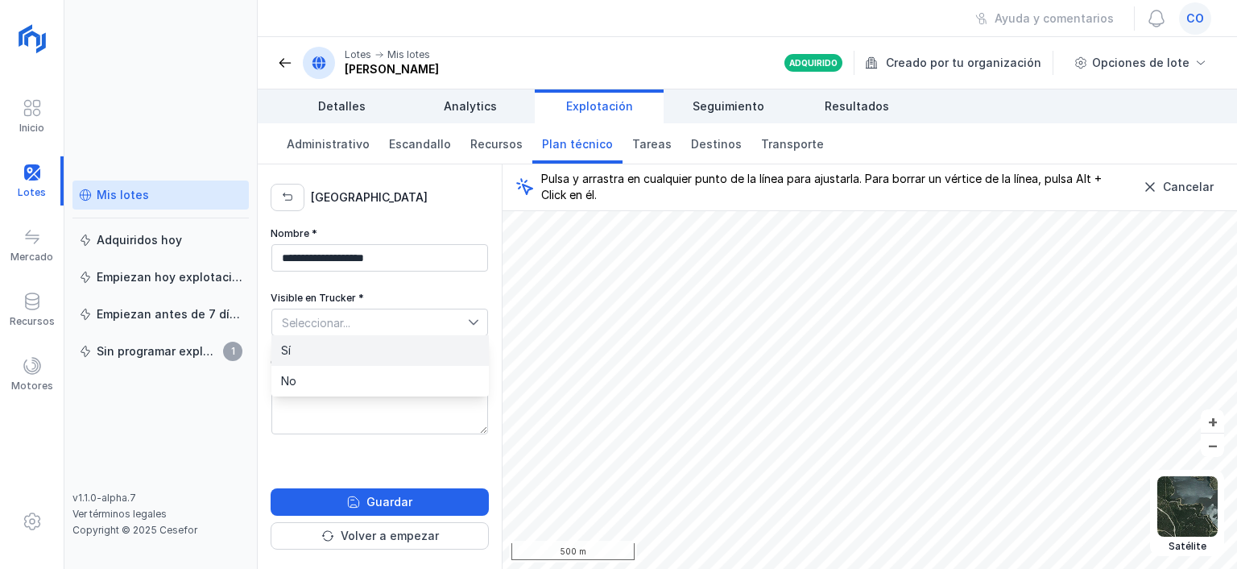
click at [308, 345] on li "Sí" at bounding box center [379, 350] width 217 height 31
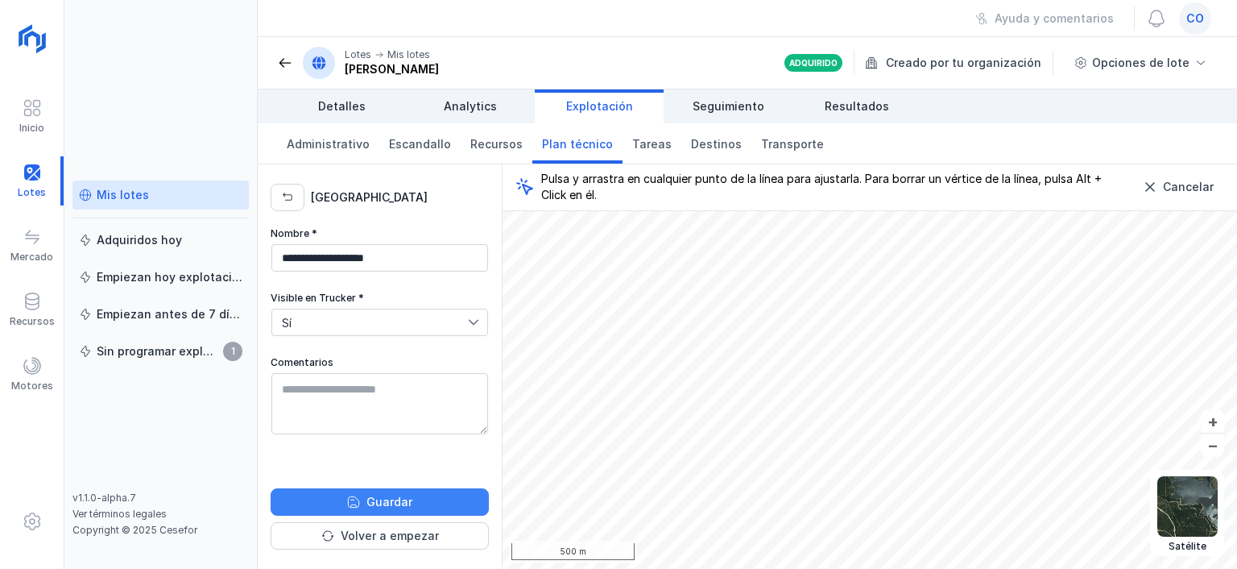
click at [294, 499] on button "Guardar" at bounding box center [380, 501] width 218 height 27
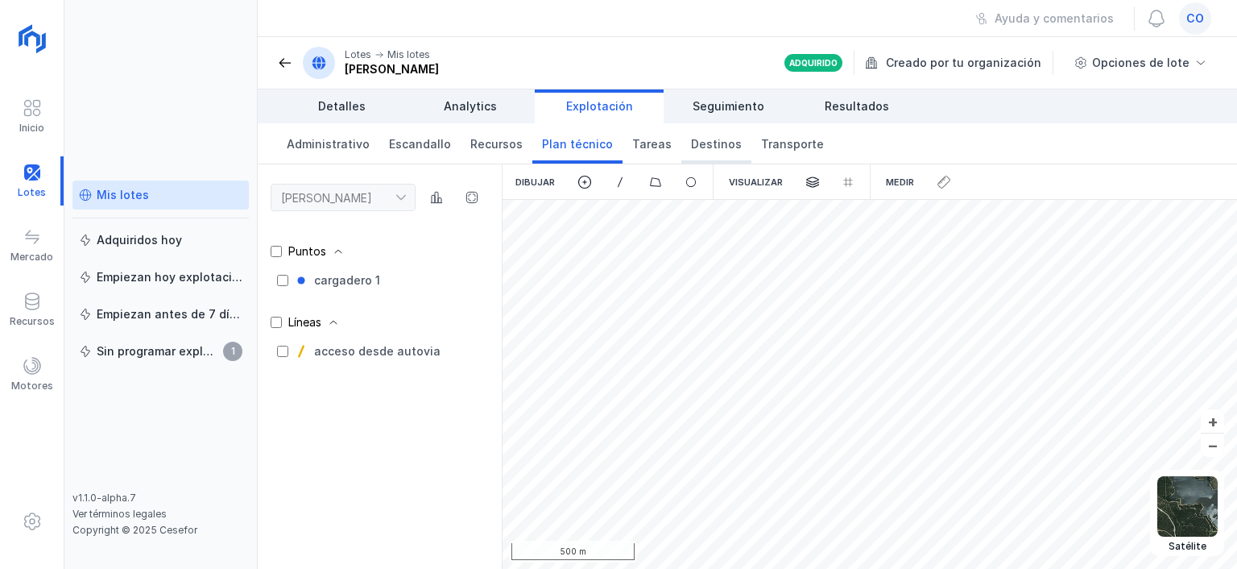
click at [706, 148] on span "Destinos" at bounding box center [716, 144] width 51 height 16
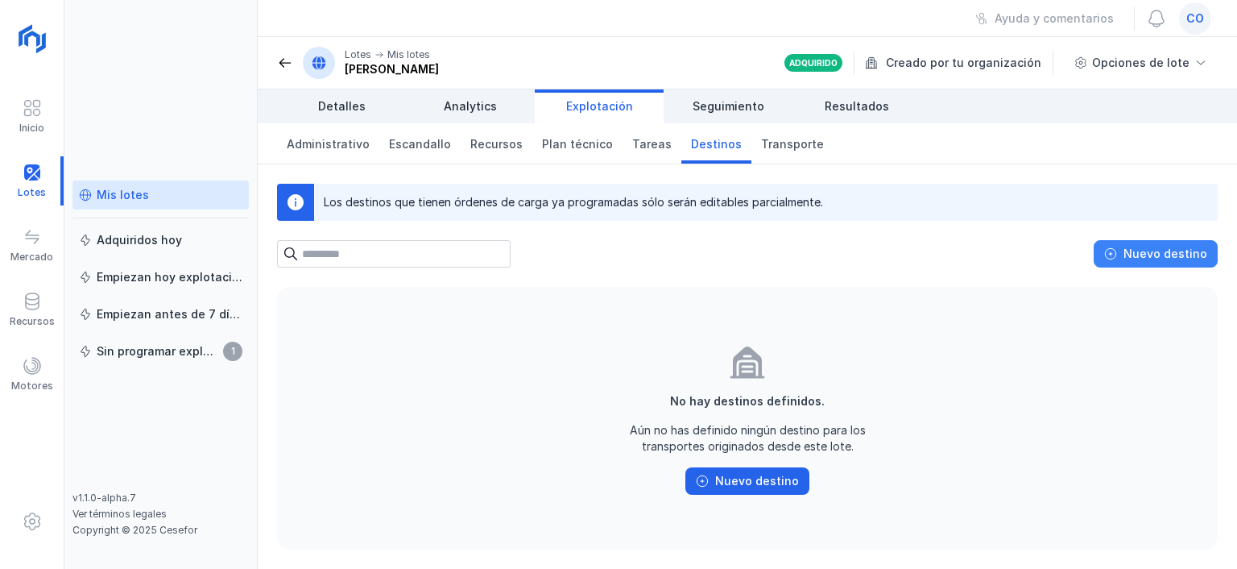
click at [1140, 250] on div "Nuevo destino" at bounding box center [1166, 254] width 84 height 16
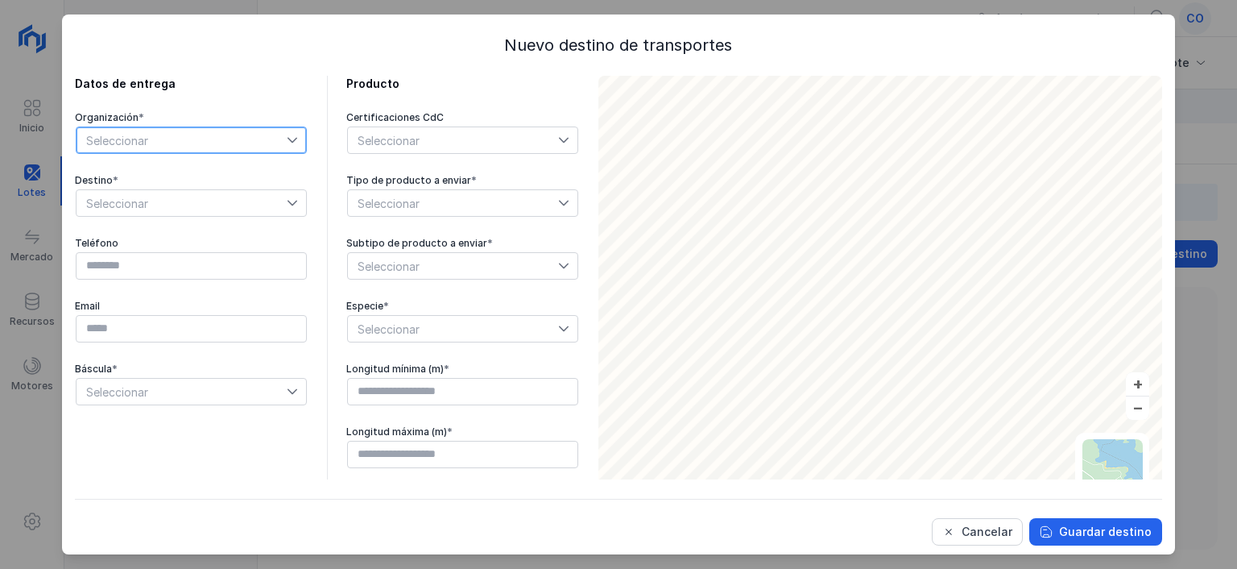
click at [95, 137] on span "Seleccionar" at bounding box center [182, 140] width 210 height 26
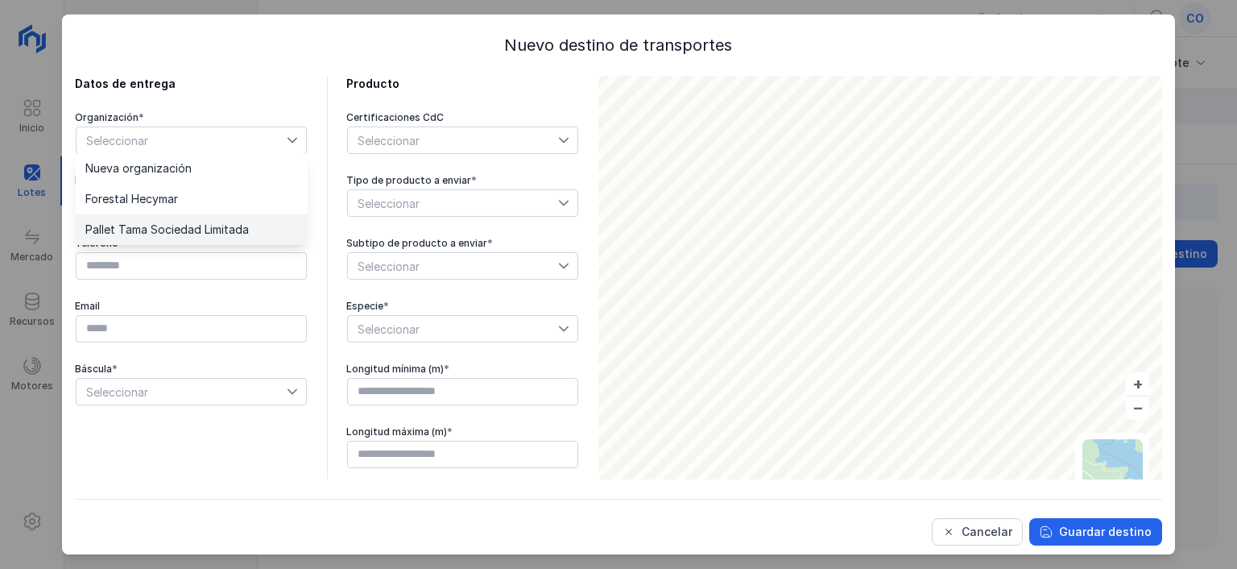
click at [103, 225] on span "Pallet Tama Sociedad Limitada" at bounding box center [167, 229] width 164 height 11
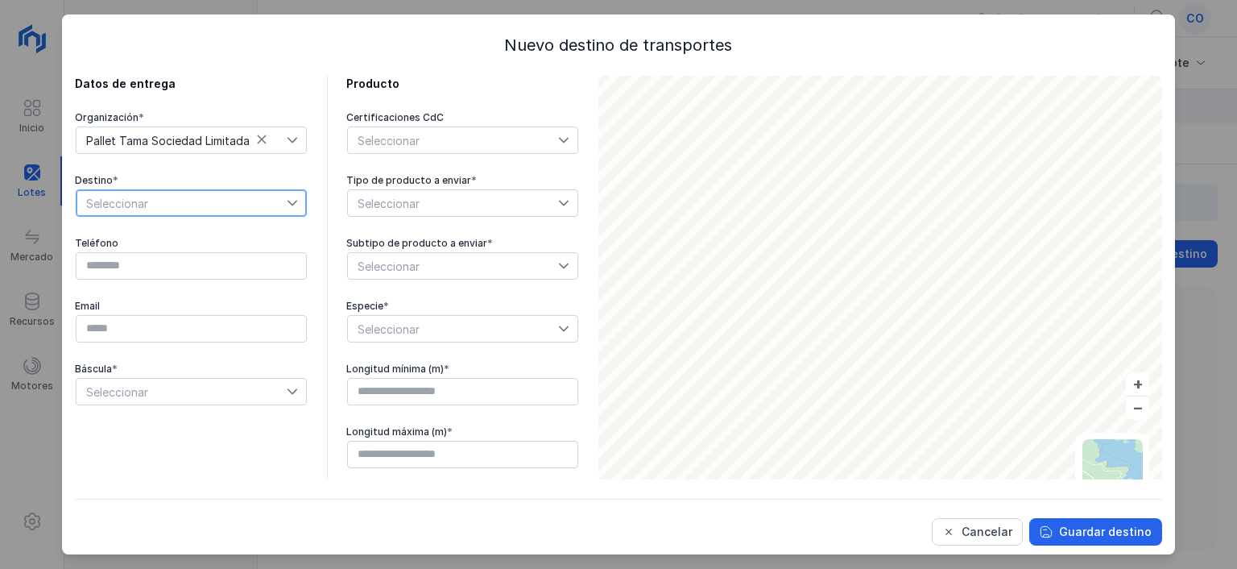
click at [135, 199] on span "Seleccionar" at bounding box center [182, 203] width 210 height 26
click at [975, 534] on div "Cancelar" at bounding box center [987, 532] width 51 height 16
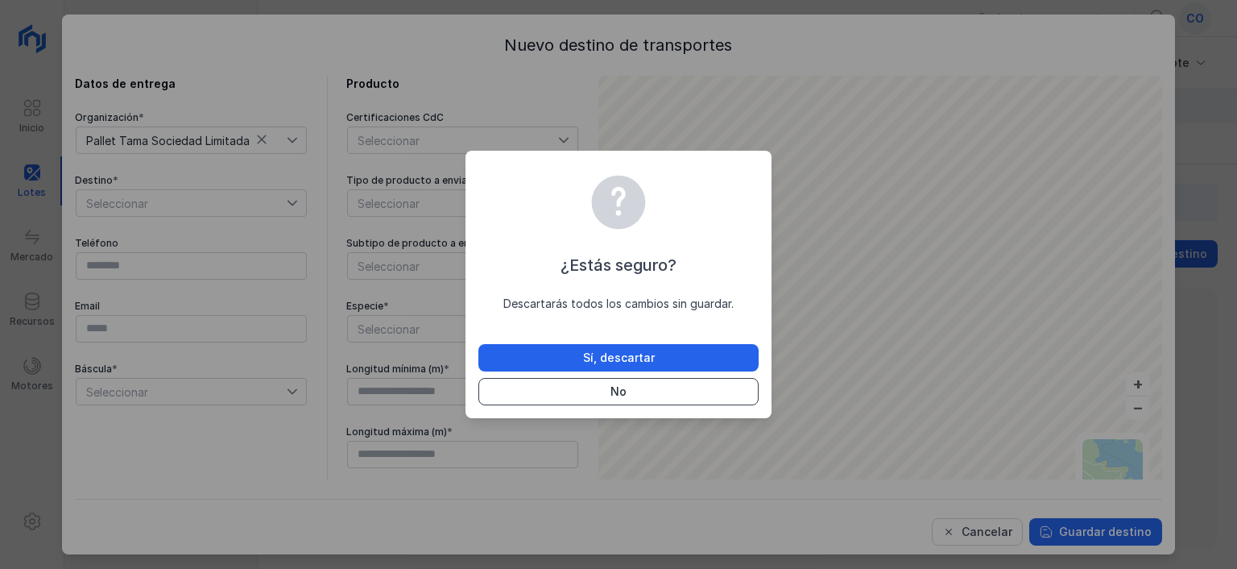
click at [540, 391] on button "No" at bounding box center [618, 391] width 280 height 27
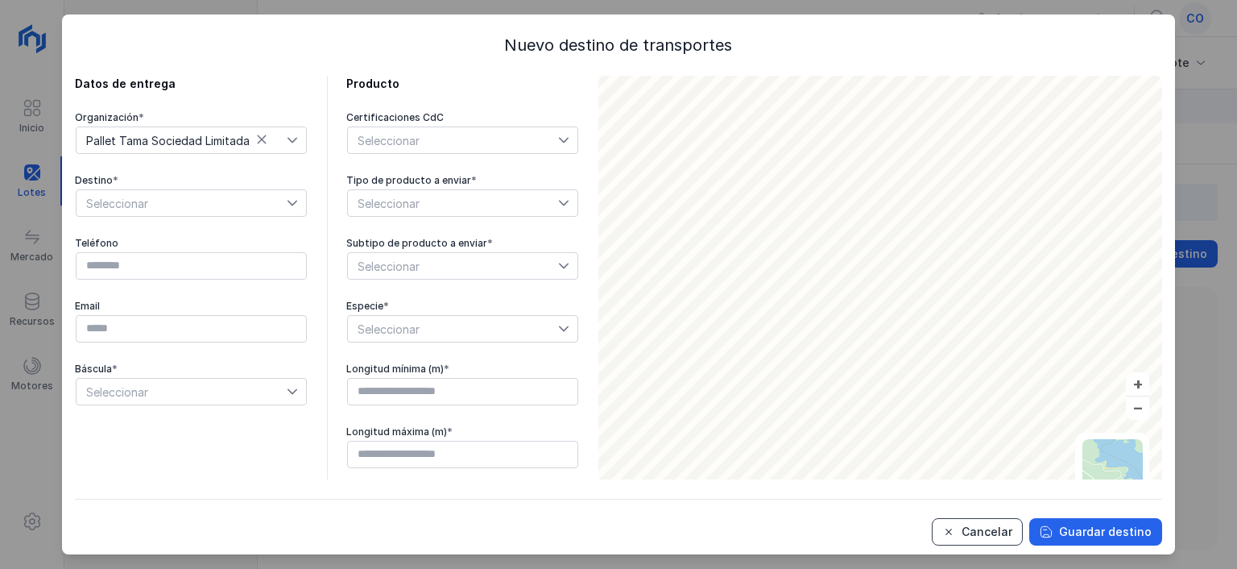
click at [955, 525] on span "Cancelar" at bounding box center [948, 531] width 13 height 13
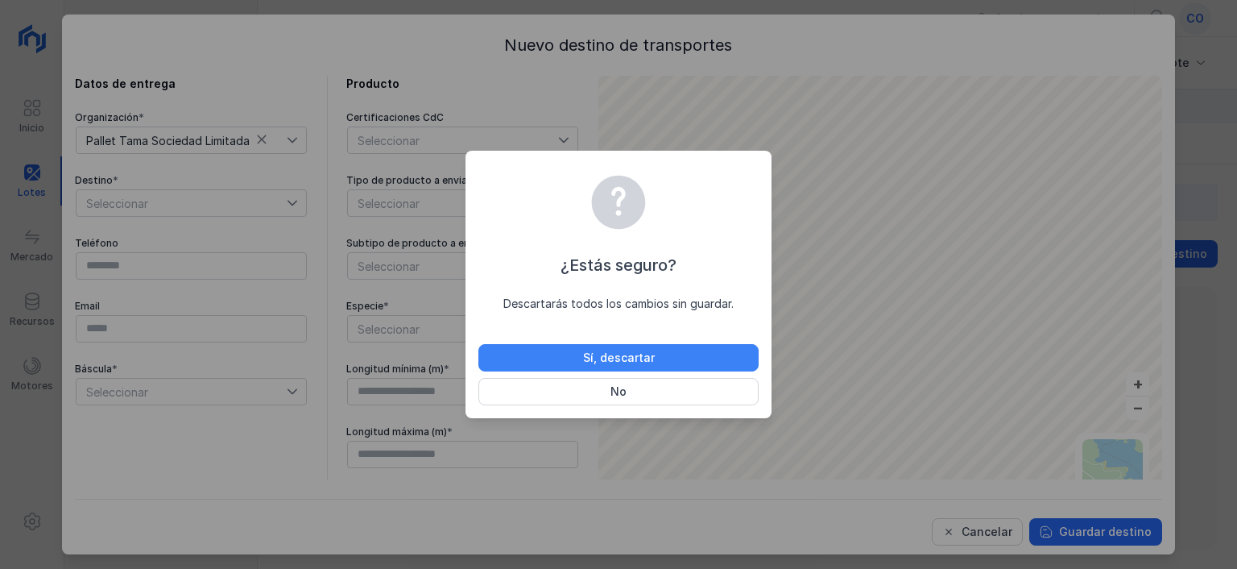
click at [604, 351] on div "Sí, descartar" at bounding box center [619, 358] width 72 height 16
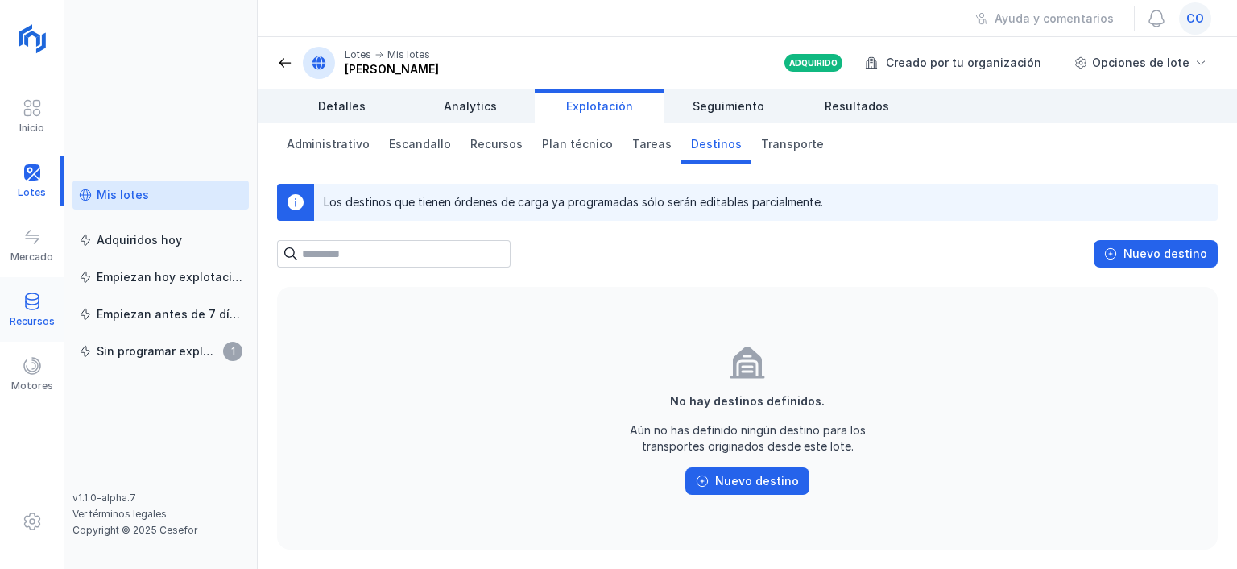
click at [44, 305] on div "Recursos" at bounding box center [32, 309] width 64 height 49
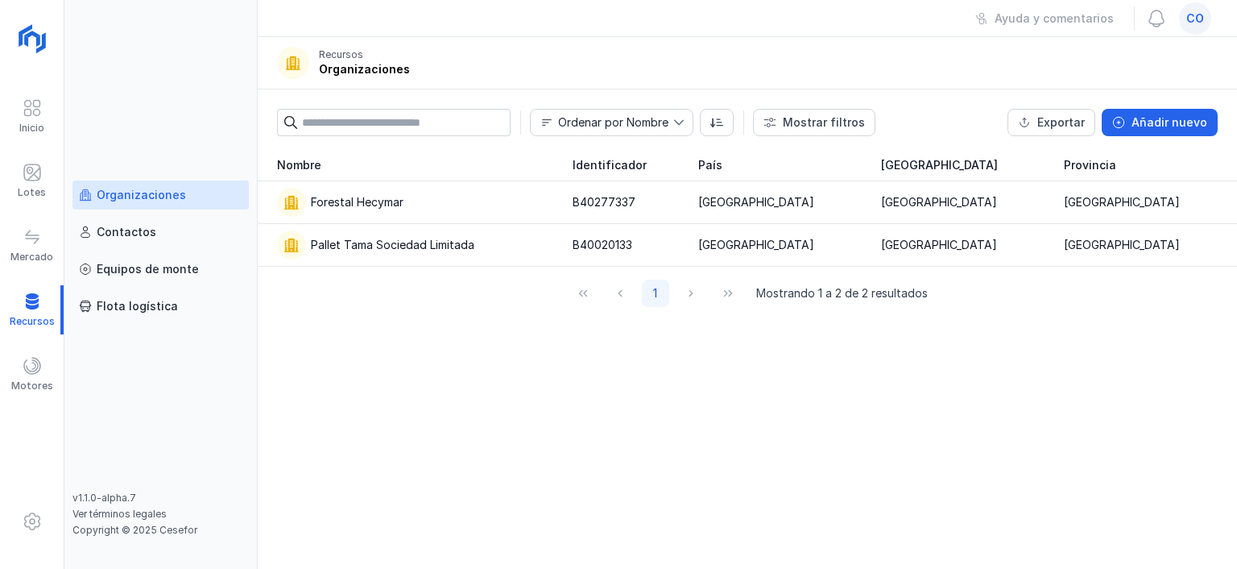
click at [127, 193] on div "Organizaciones" at bounding box center [141, 195] width 89 height 16
click at [382, 234] on div "Pallet Tama Sociedad Limitada" at bounding box center [415, 244] width 276 height 29
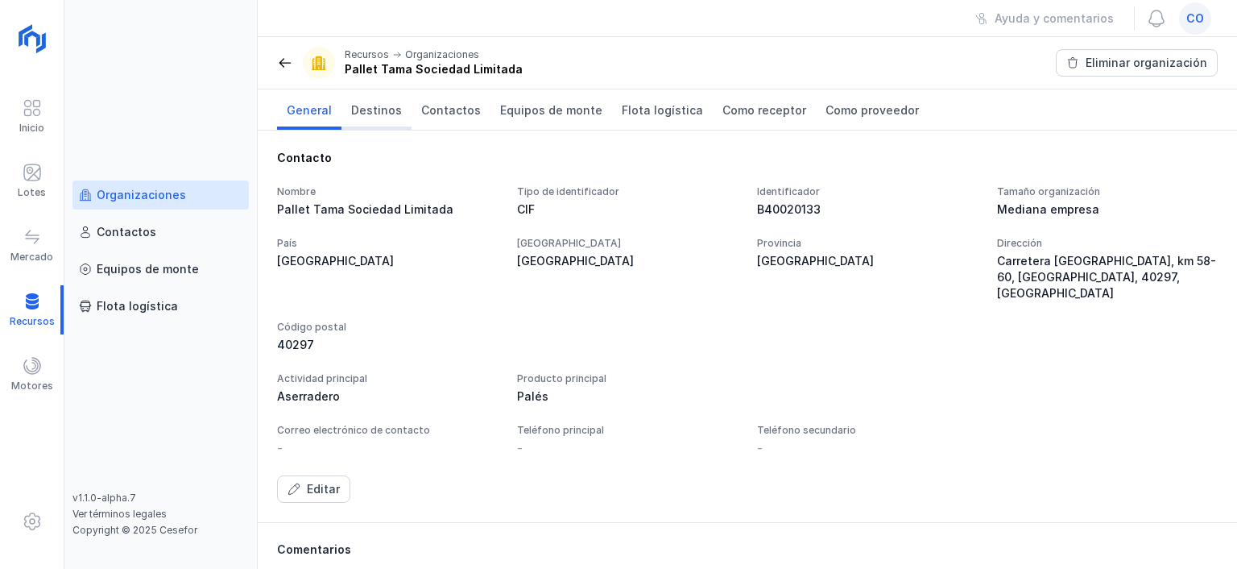
click at [355, 121] on link "Destinos" at bounding box center [377, 109] width 70 height 40
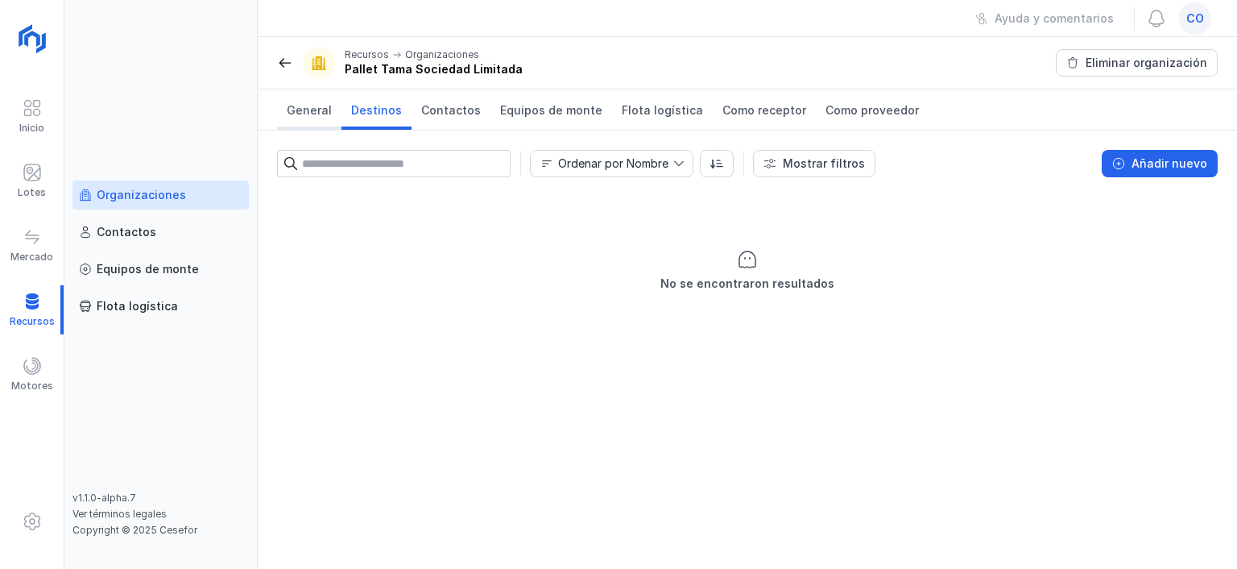
click at [319, 116] on span "General" at bounding box center [309, 110] width 45 height 16
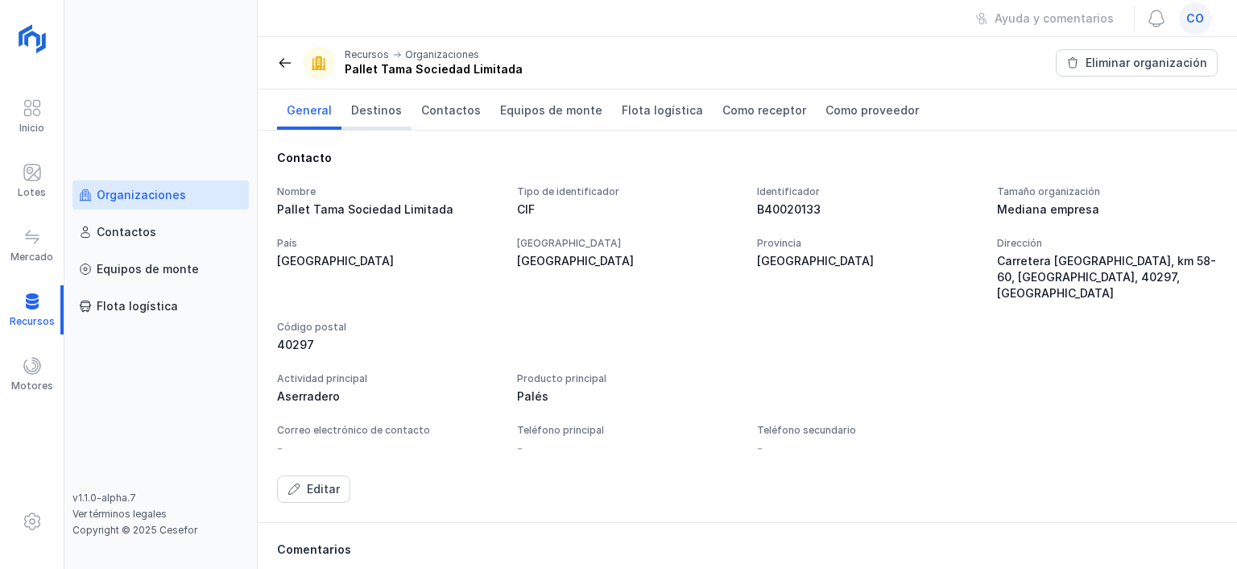
click at [383, 110] on span "Destinos" at bounding box center [376, 110] width 51 height 16
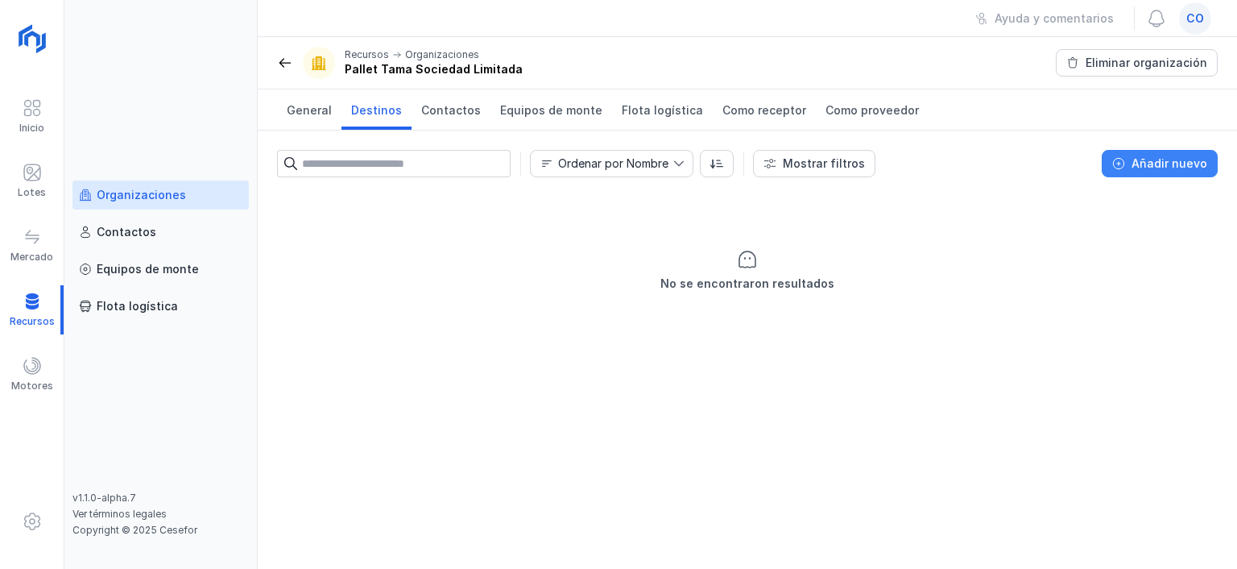
click at [1177, 159] on div "Añadir nuevo" at bounding box center [1170, 163] width 76 height 16
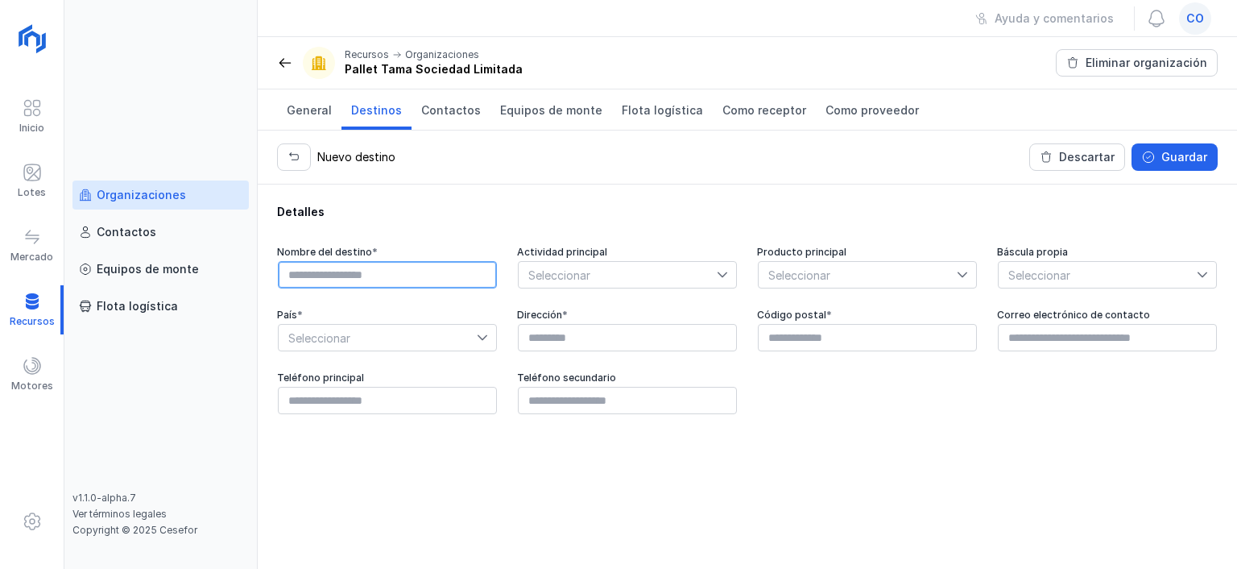
click at [333, 270] on input "text" at bounding box center [387, 274] width 219 height 27
type input "*"
type input "****"
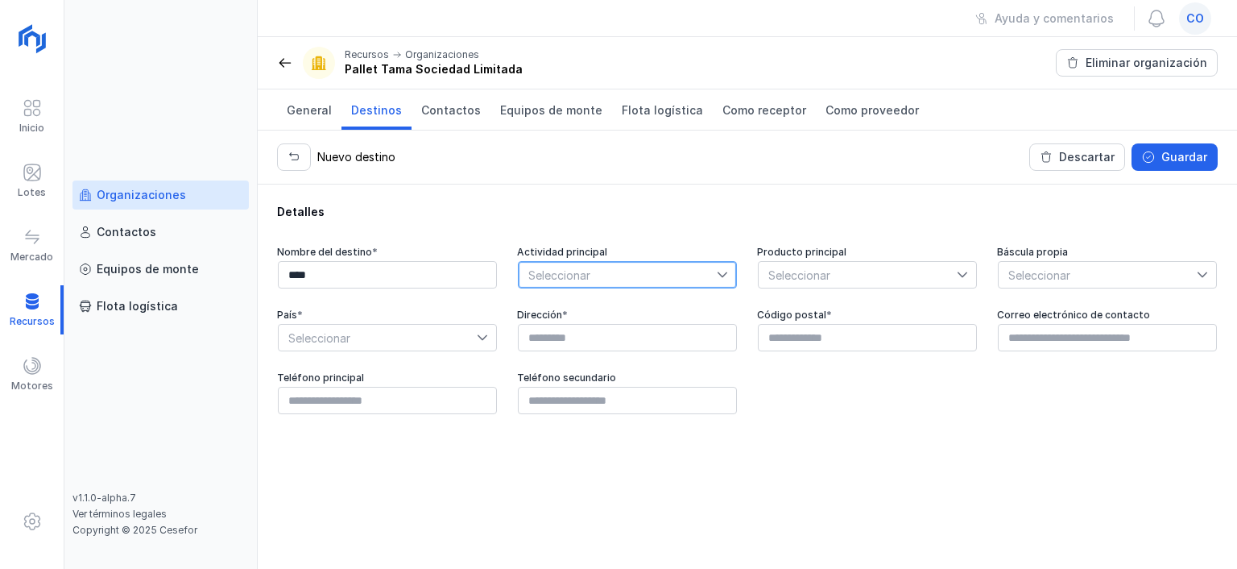
click at [577, 276] on span "Seleccionar" at bounding box center [618, 275] width 198 height 26
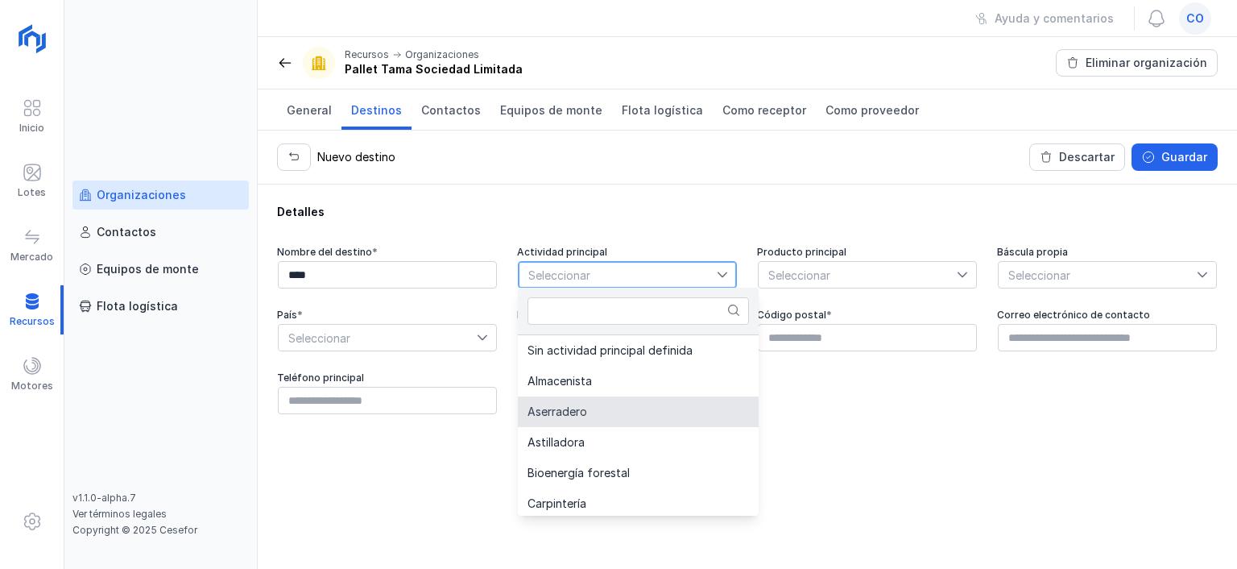
click at [602, 404] on li "Aserradero" at bounding box center [638, 411] width 241 height 31
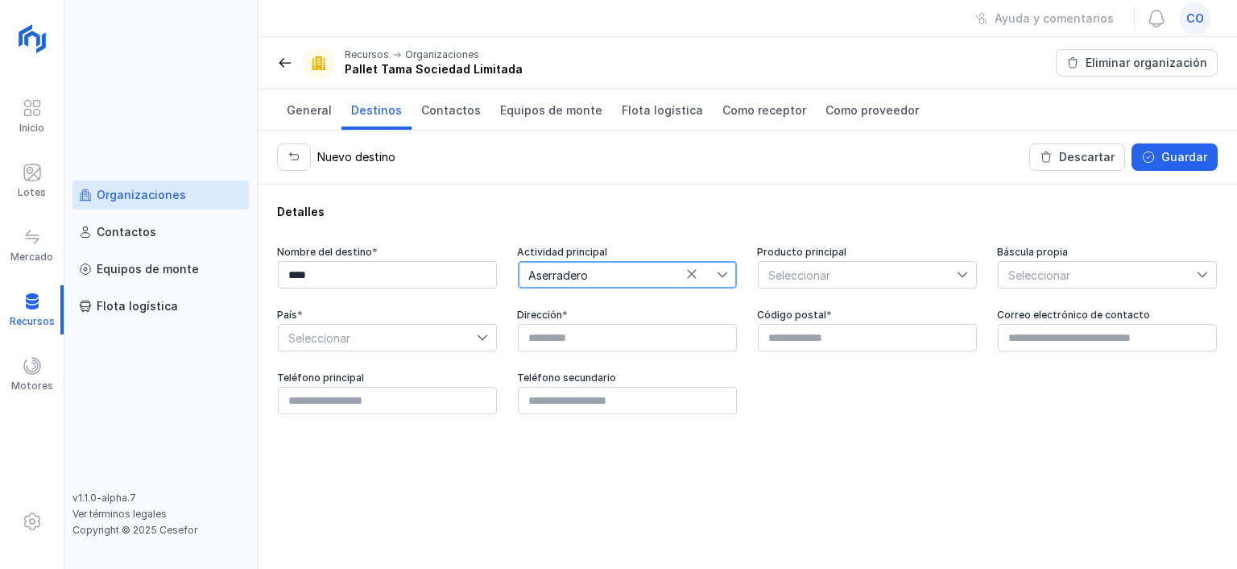
click at [877, 270] on span "Seleccionar" at bounding box center [858, 275] width 198 height 26
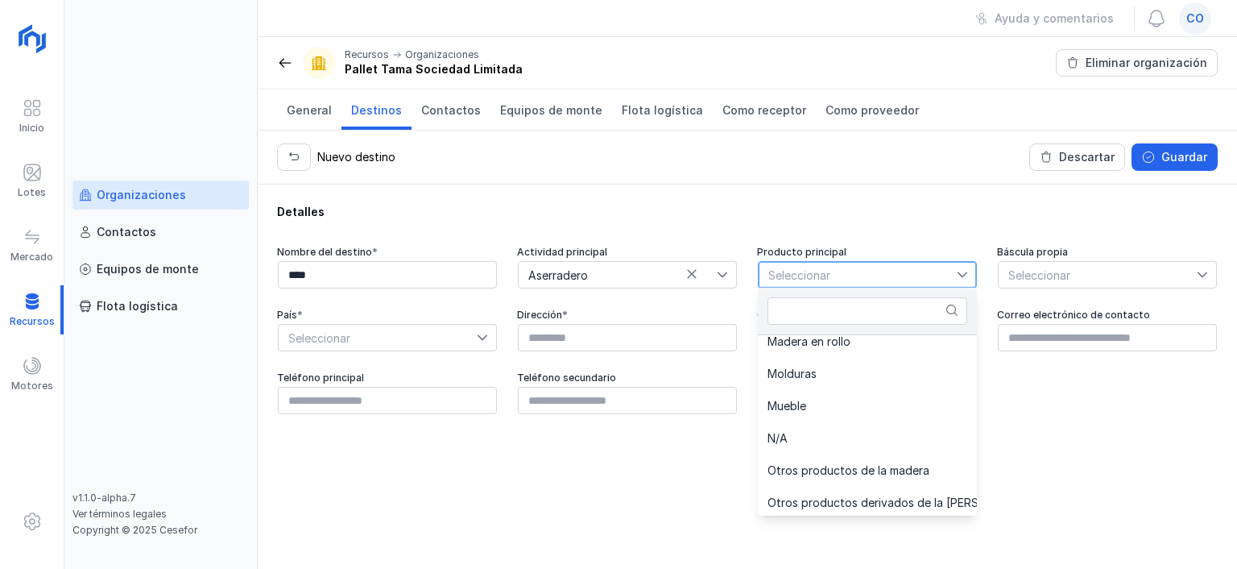
scroll to position [548, 0]
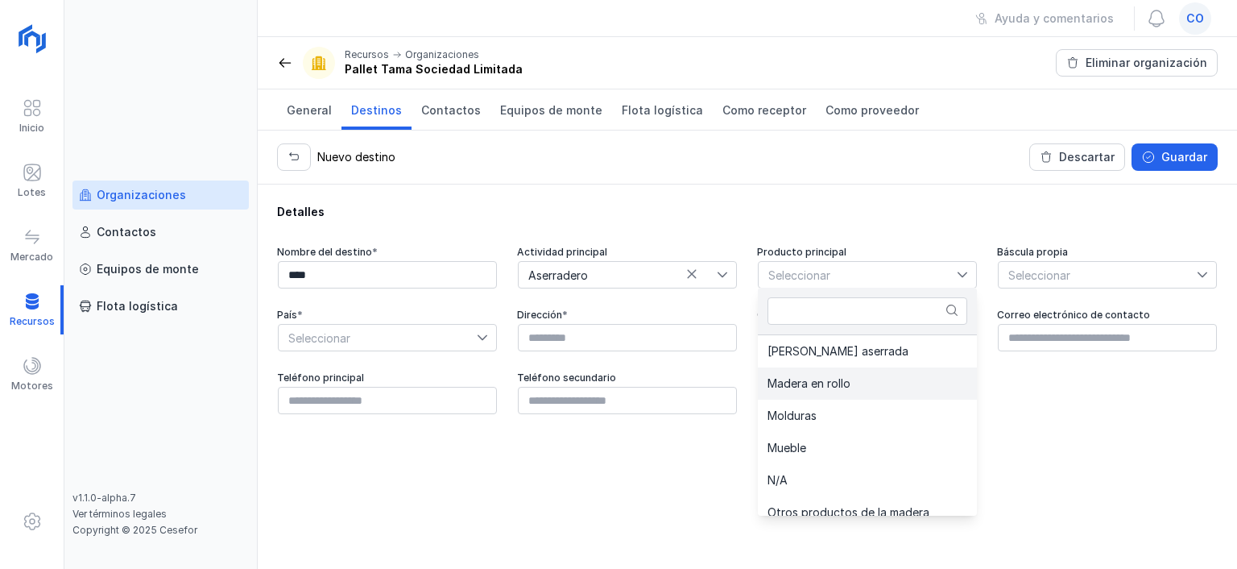
click at [826, 379] on span "Madera en rollo" at bounding box center [809, 383] width 83 height 11
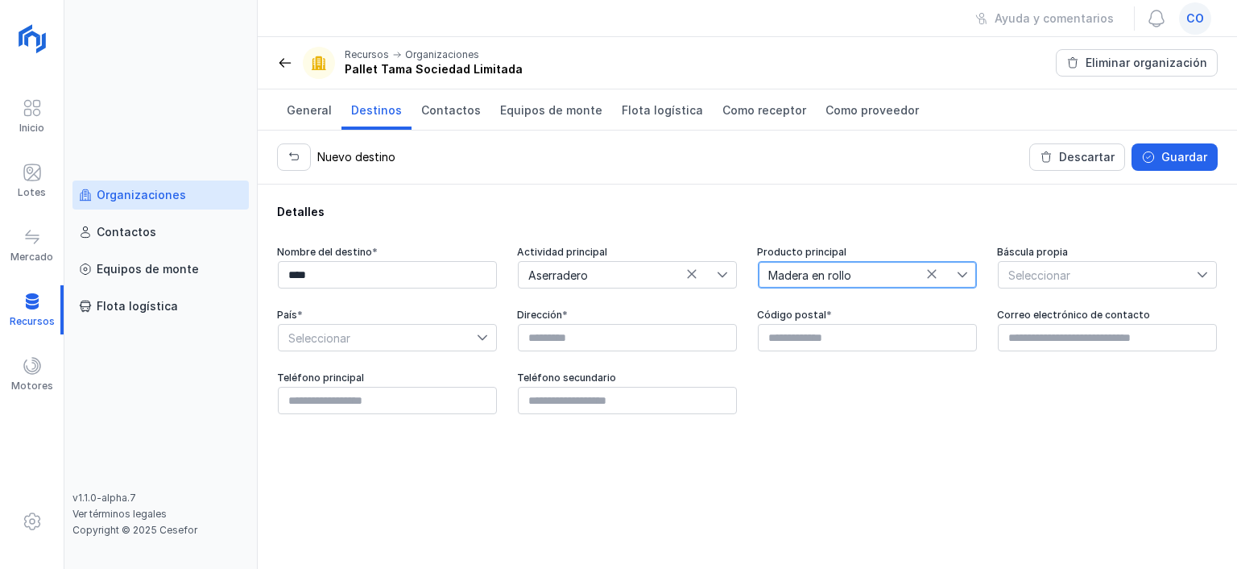
click at [1140, 273] on span "Seleccionar" at bounding box center [1098, 275] width 198 height 26
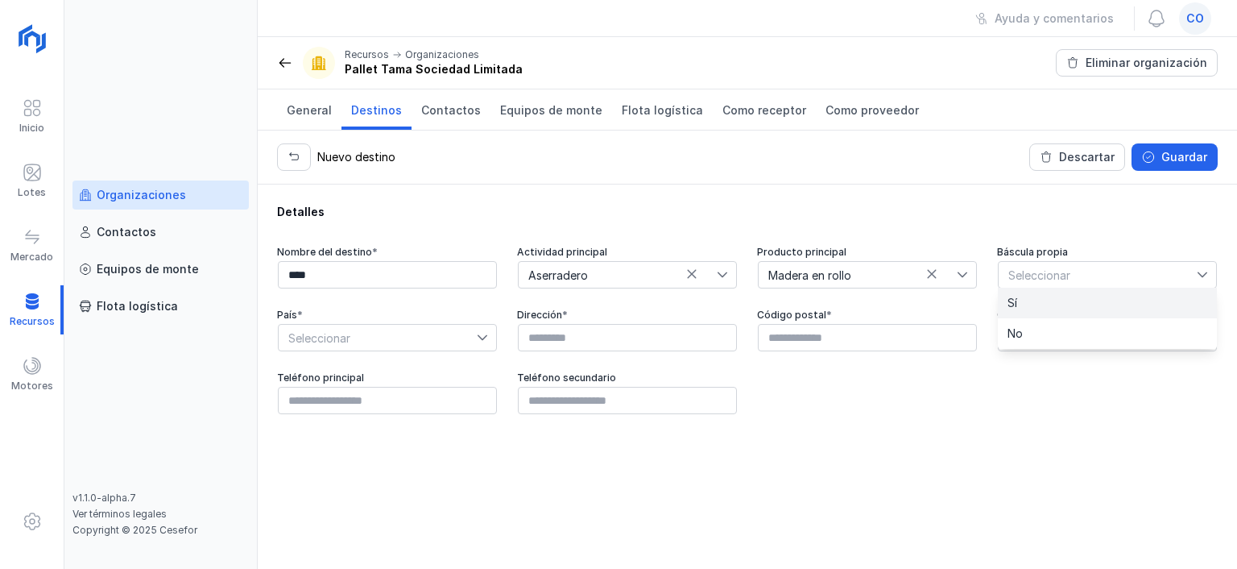
click at [1110, 304] on li "Sí" at bounding box center [1107, 303] width 219 height 31
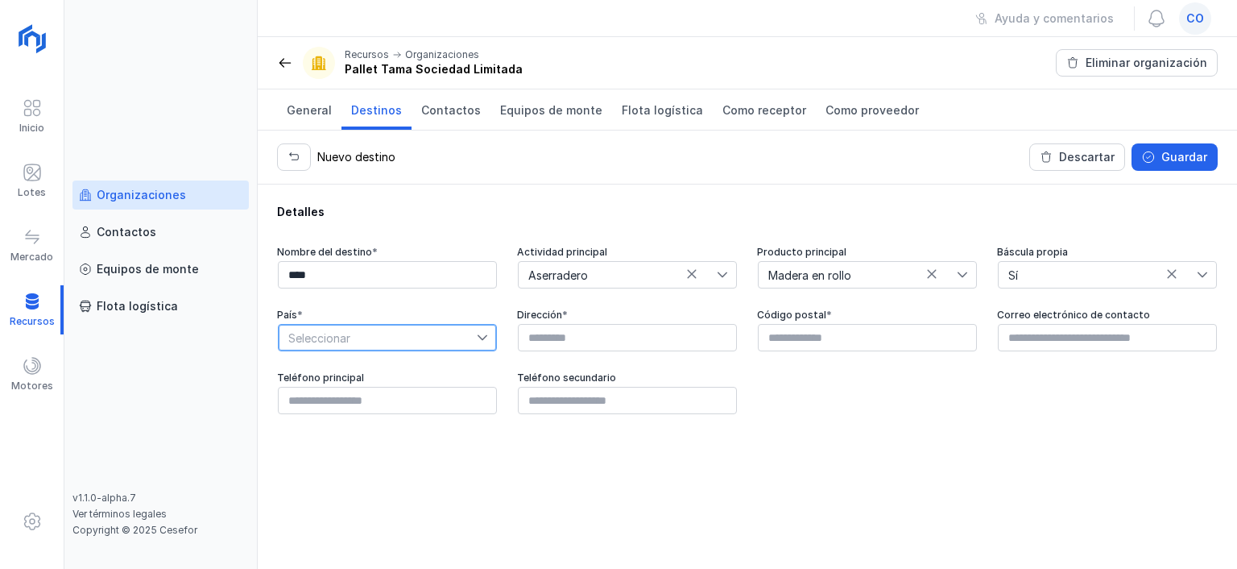
click at [343, 337] on span "Seleccionar" at bounding box center [378, 338] width 198 height 26
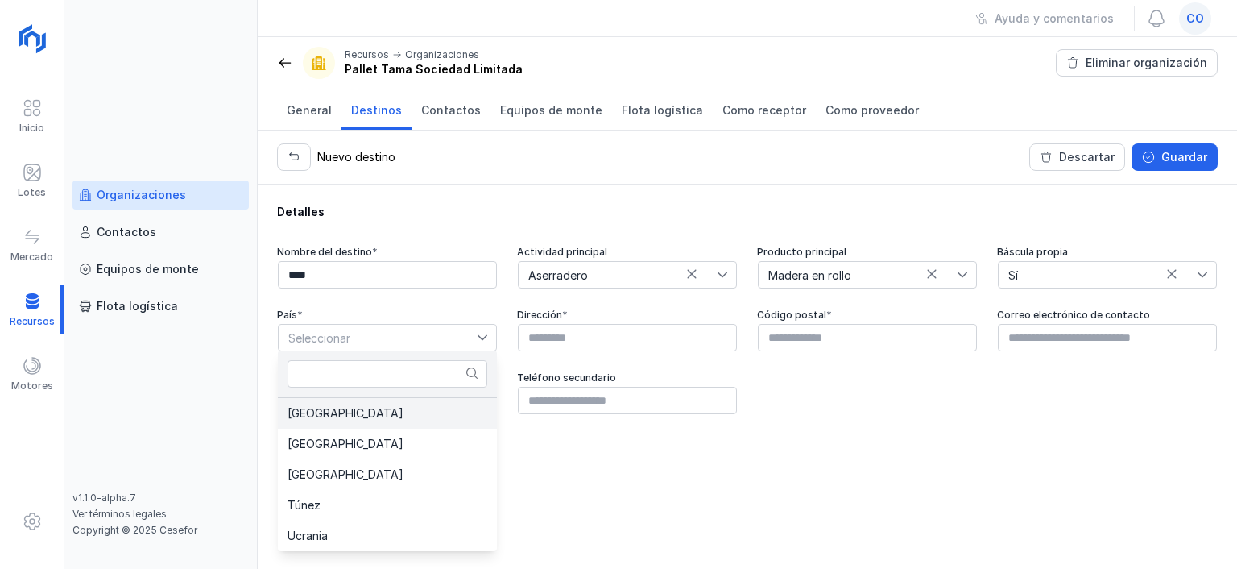
click at [334, 405] on li "[GEOGRAPHIC_DATA]" at bounding box center [387, 413] width 219 height 31
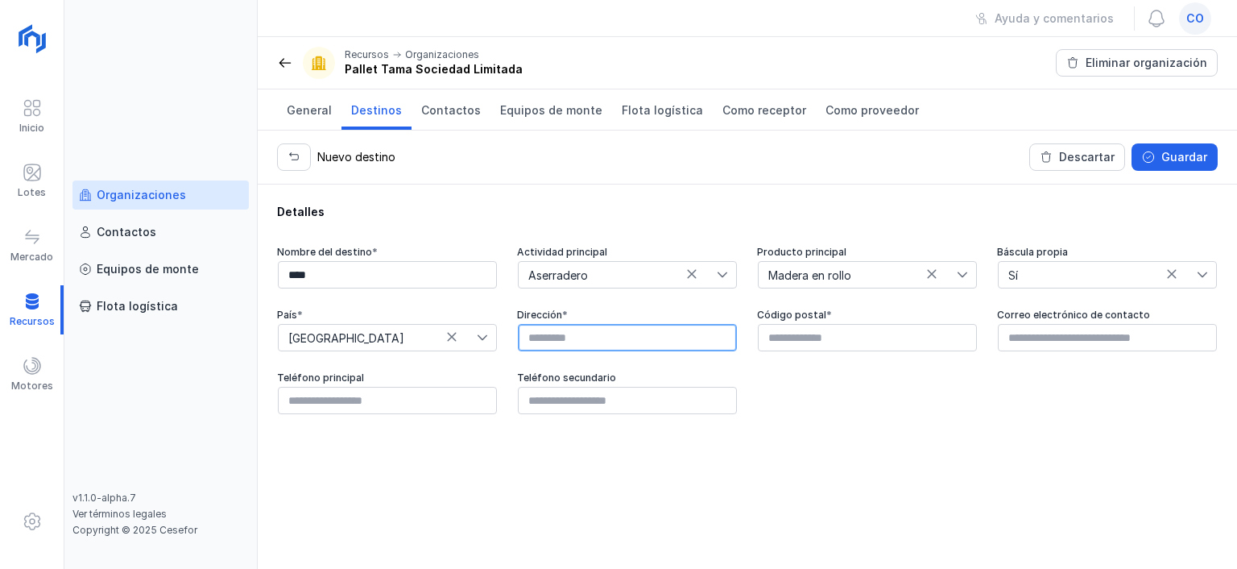
click at [630, 349] on input "text" at bounding box center [627, 337] width 219 height 27
click at [549, 332] on input "text" at bounding box center [627, 337] width 219 height 27
click at [593, 344] on input "text" at bounding box center [627, 337] width 219 height 27
paste input "**********"
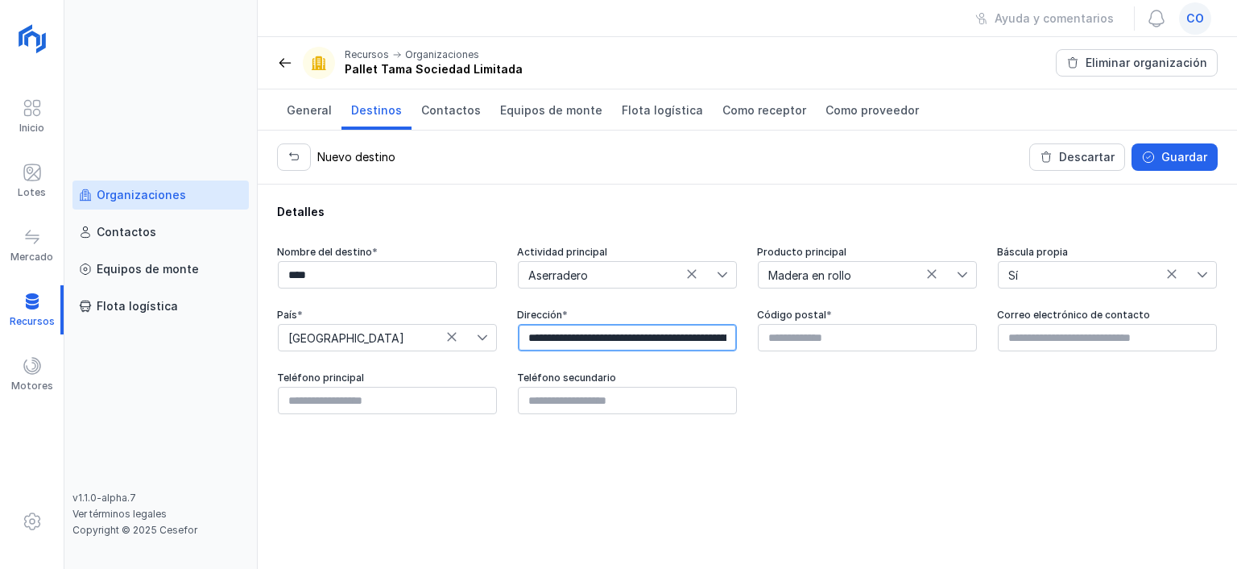
scroll to position [0, 105]
type input "**********"
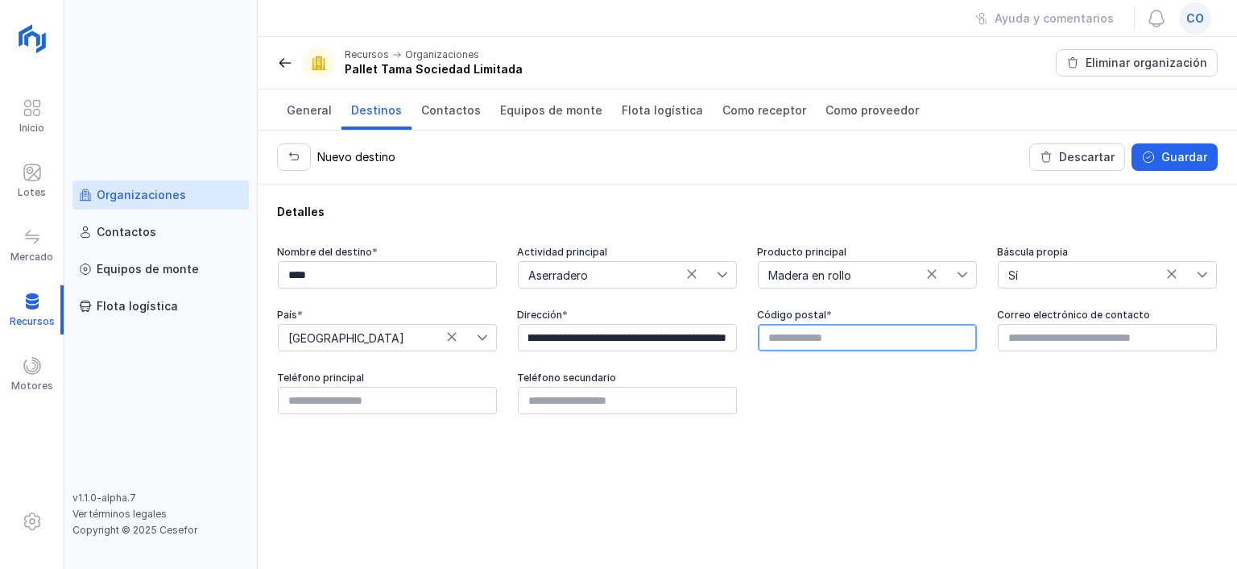
click at [802, 346] on input "text" at bounding box center [867, 337] width 219 height 27
type input "*****"
click at [1191, 146] on button "Guardar" at bounding box center [1175, 156] width 86 height 27
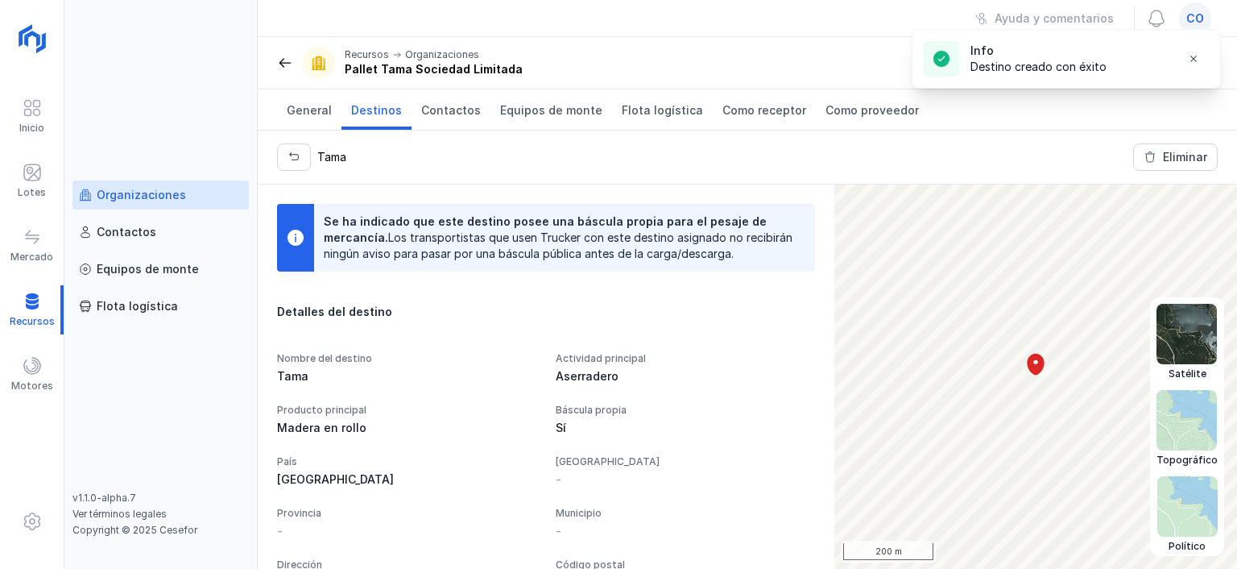
click at [1186, 336] on img at bounding box center [1187, 334] width 60 height 60
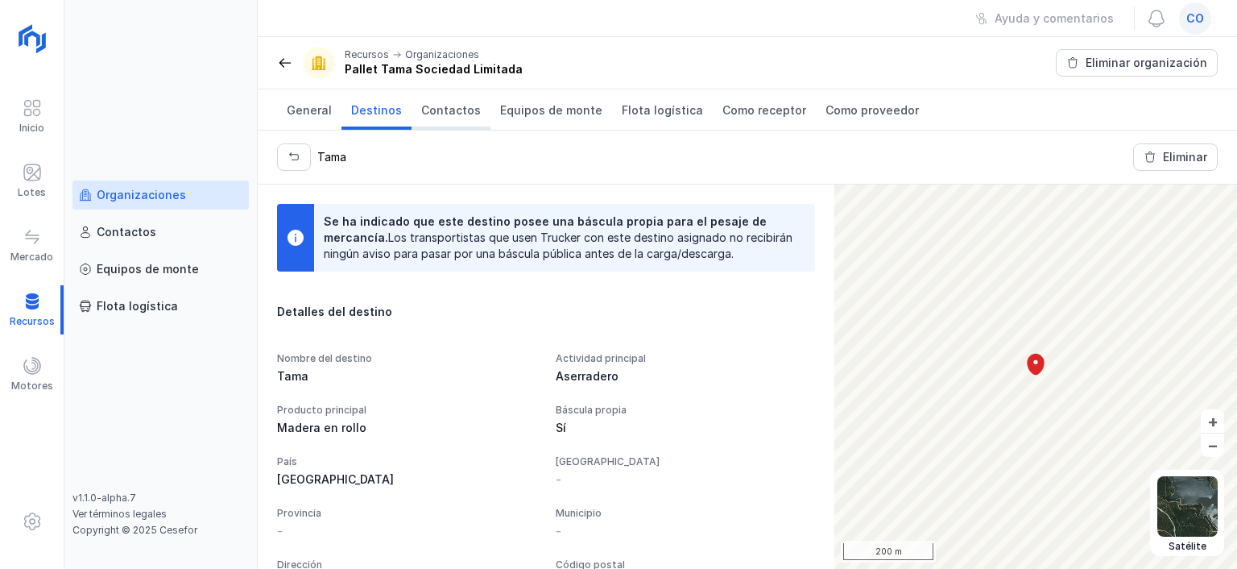
click at [441, 105] on span "Contactos" at bounding box center [451, 110] width 60 height 16
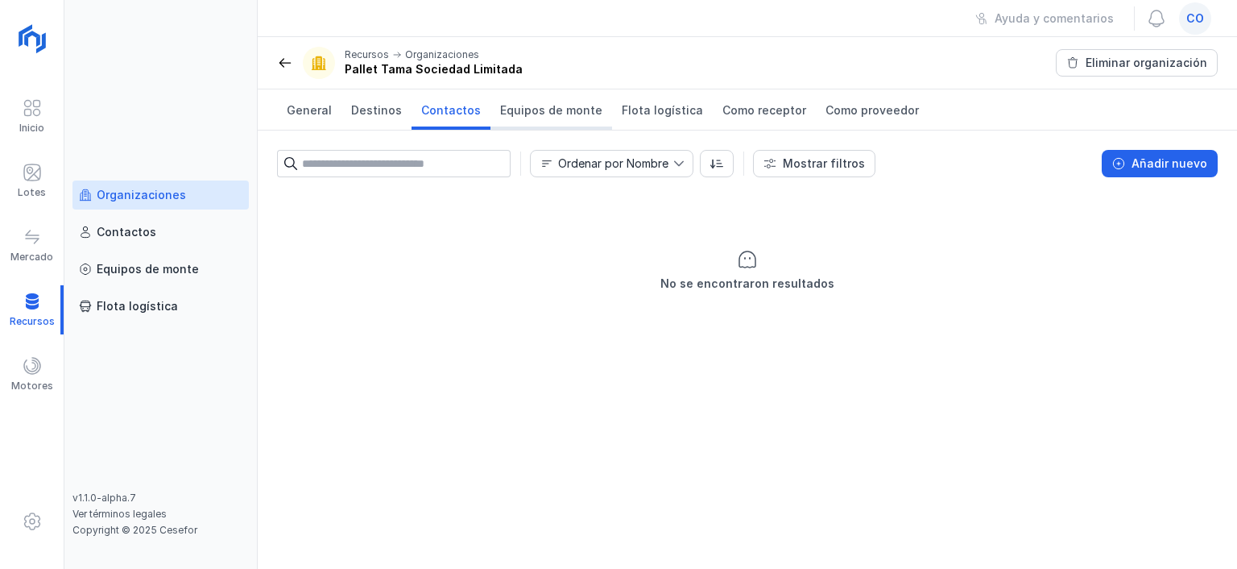
click at [542, 114] on span "Equipos de monte" at bounding box center [551, 110] width 102 height 16
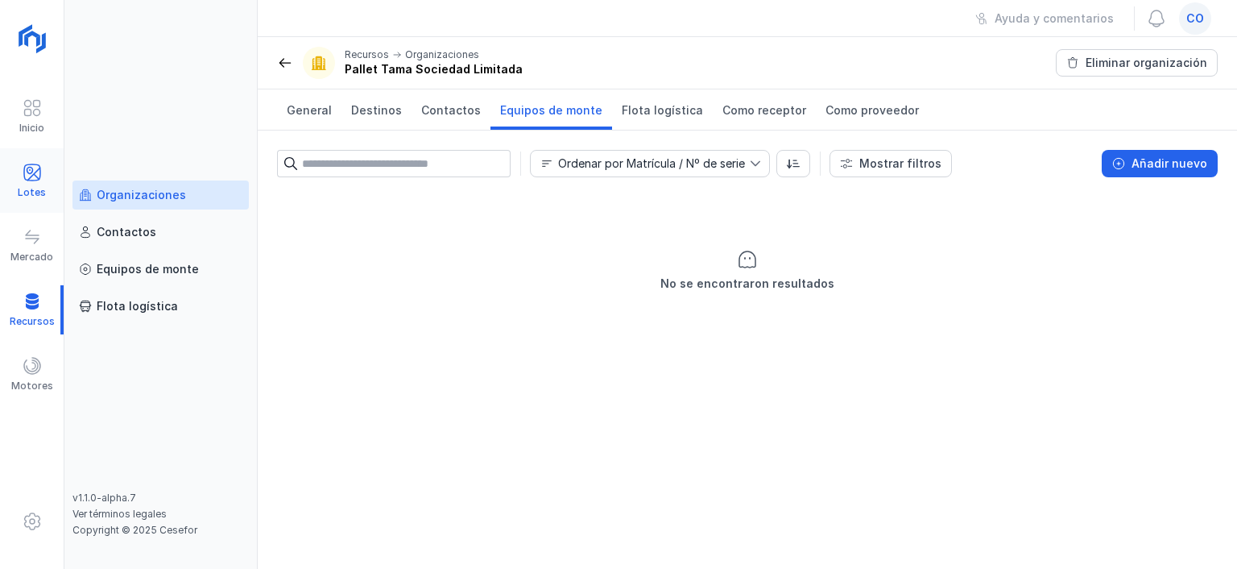
click at [40, 165] on span at bounding box center [32, 172] width 19 height 19
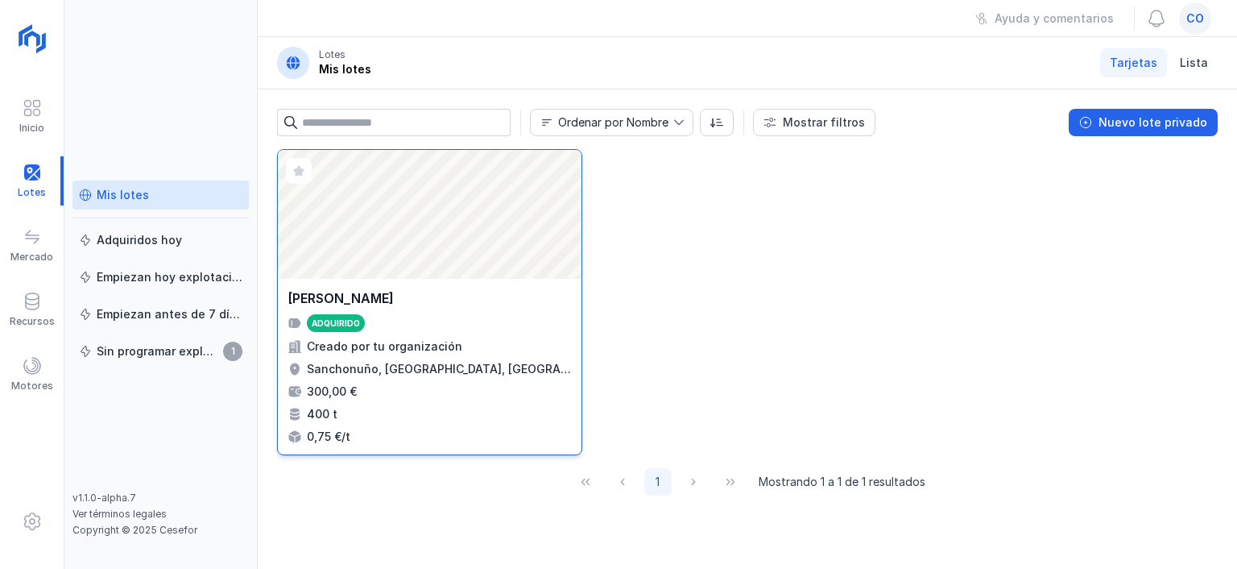
click at [359, 188] on div "Abrir lote" at bounding box center [430, 214] width 304 height 129
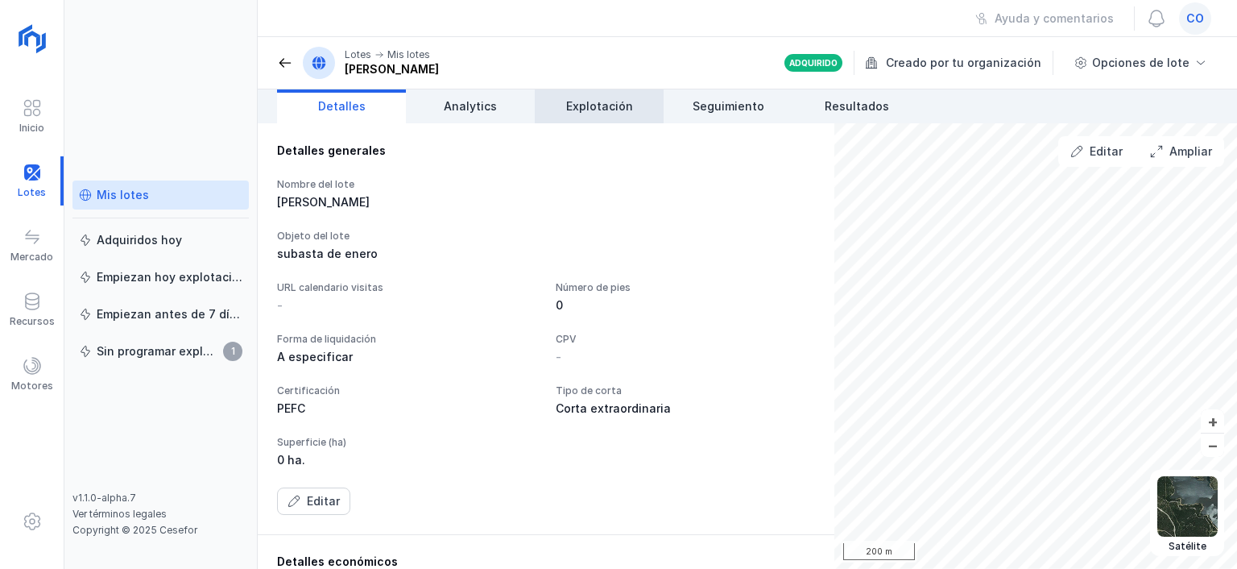
click at [582, 106] on span "Explotación" at bounding box center [599, 106] width 67 height 16
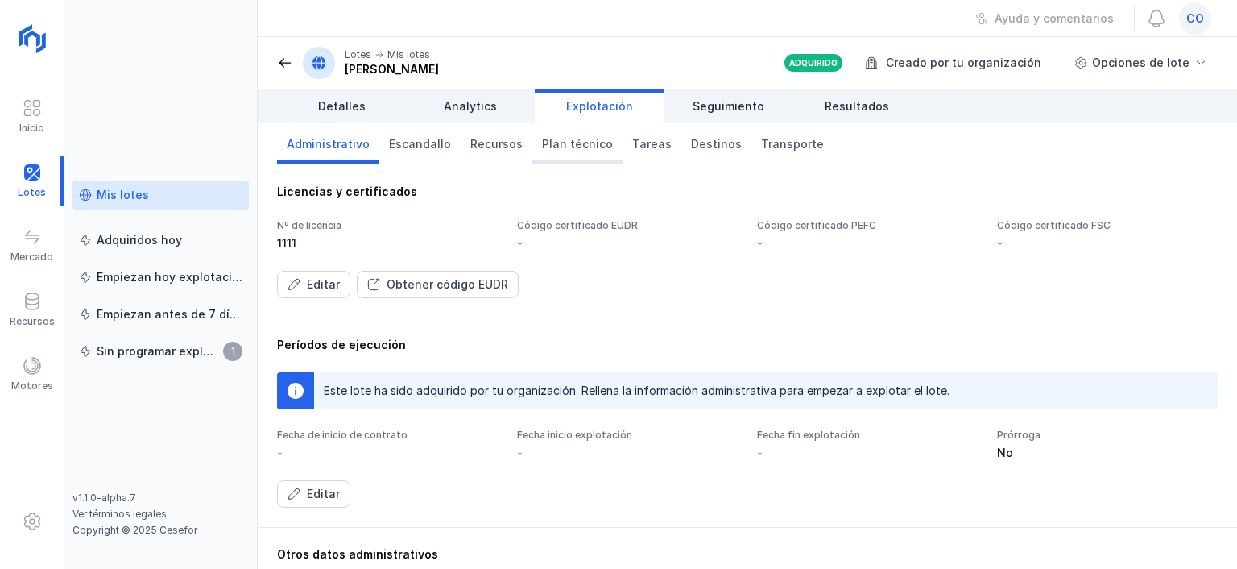
click at [579, 143] on span "Plan técnico" at bounding box center [577, 144] width 71 height 16
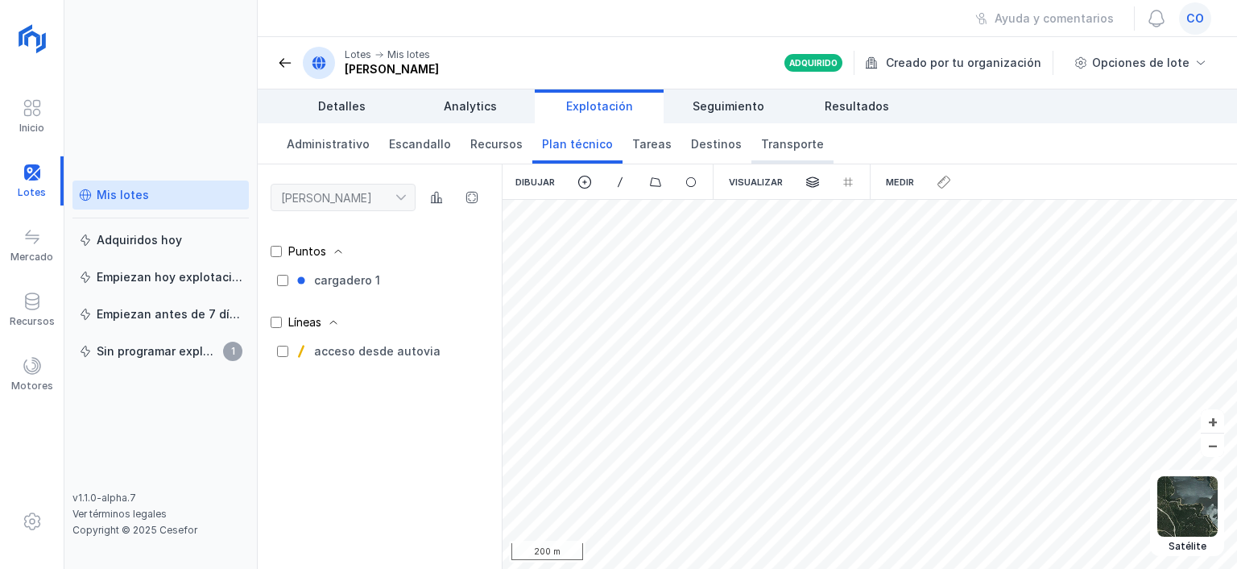
click at [761, 151] on span "Transporte" at bounding box center [792, 144] width 63 height 16
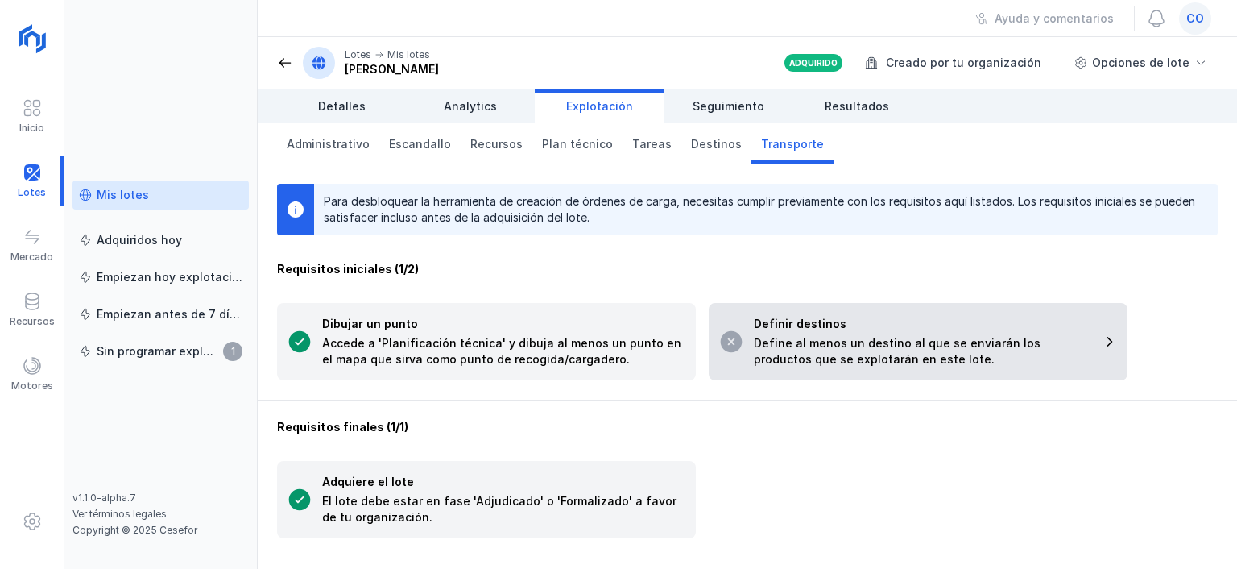
click at [888, 358] on div "Define al menos un destino al que se enviarán los productos que se explotarán e…" at bounding box center [923, 351] width 338 height 32
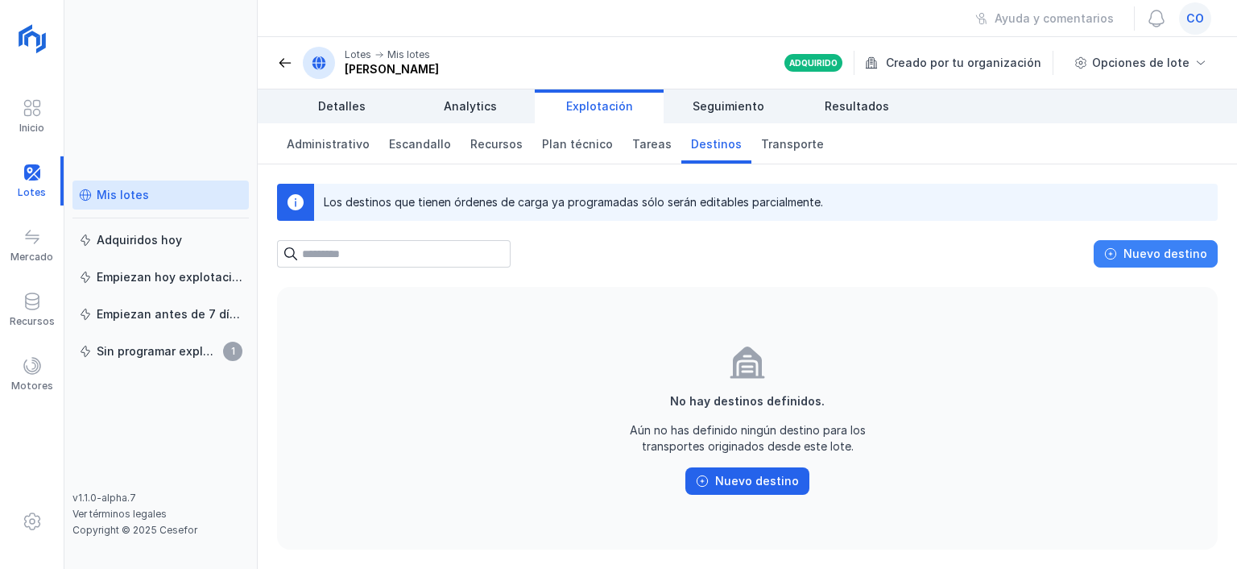
click at [1168, 246] on div "Nuevo destino" at bounding box center [1166, 254] width 84 height 16
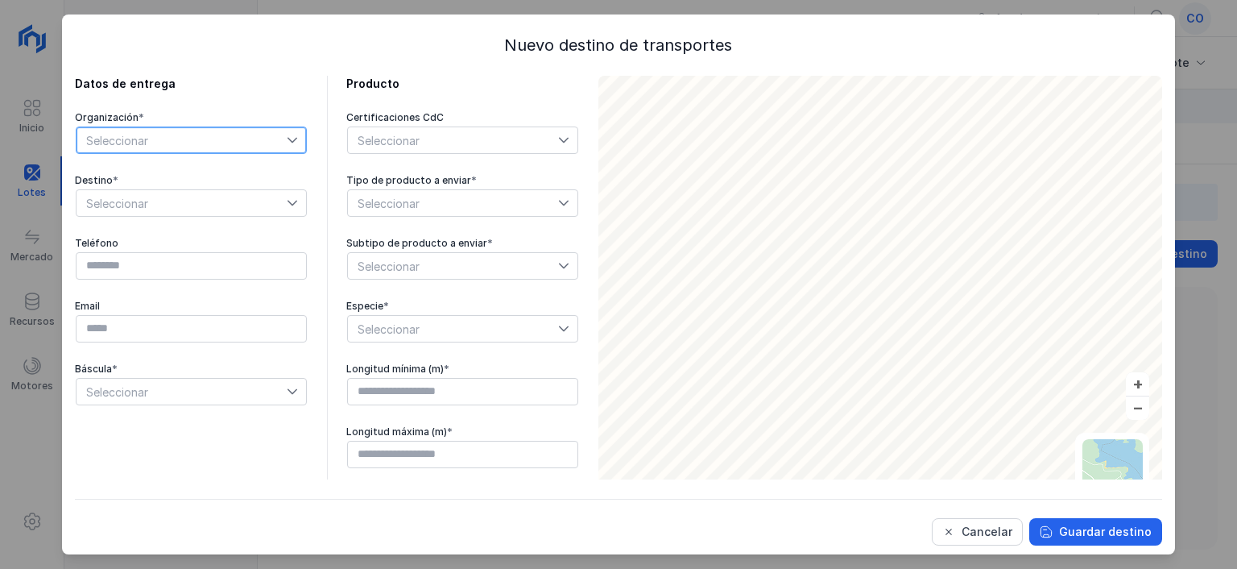
click at [130, 135] on span "Seleccionar" at bounding box center [182, 140] width 210 height 26
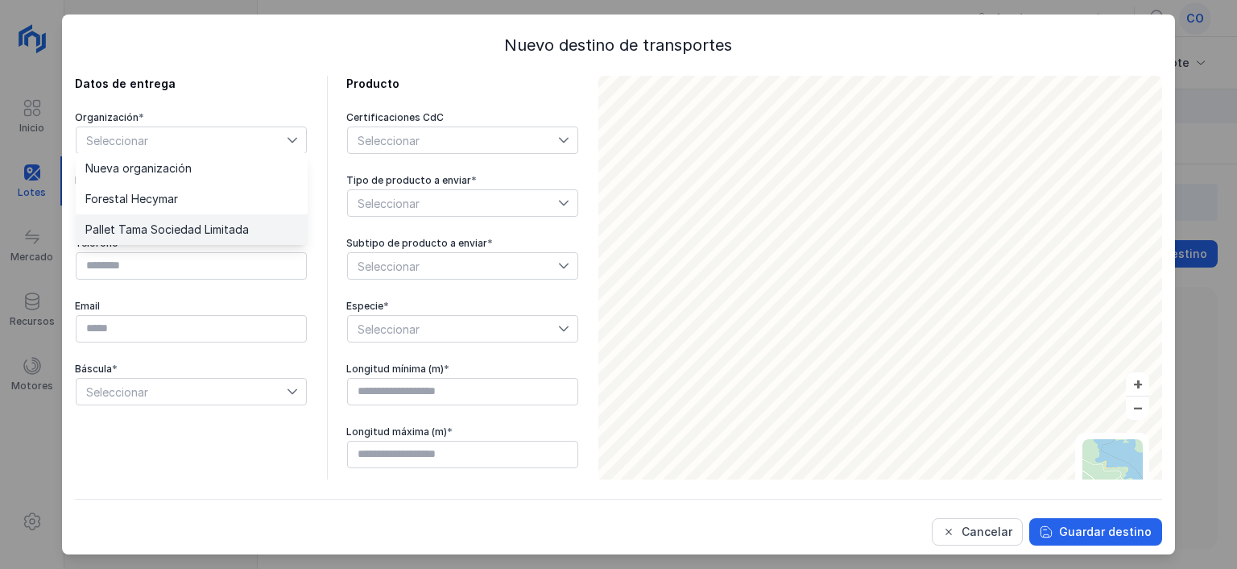
click at [154, 228] on span "Pallet Tama Sociedad Limitada" at bounding box center [167, 229] width 164 height 11
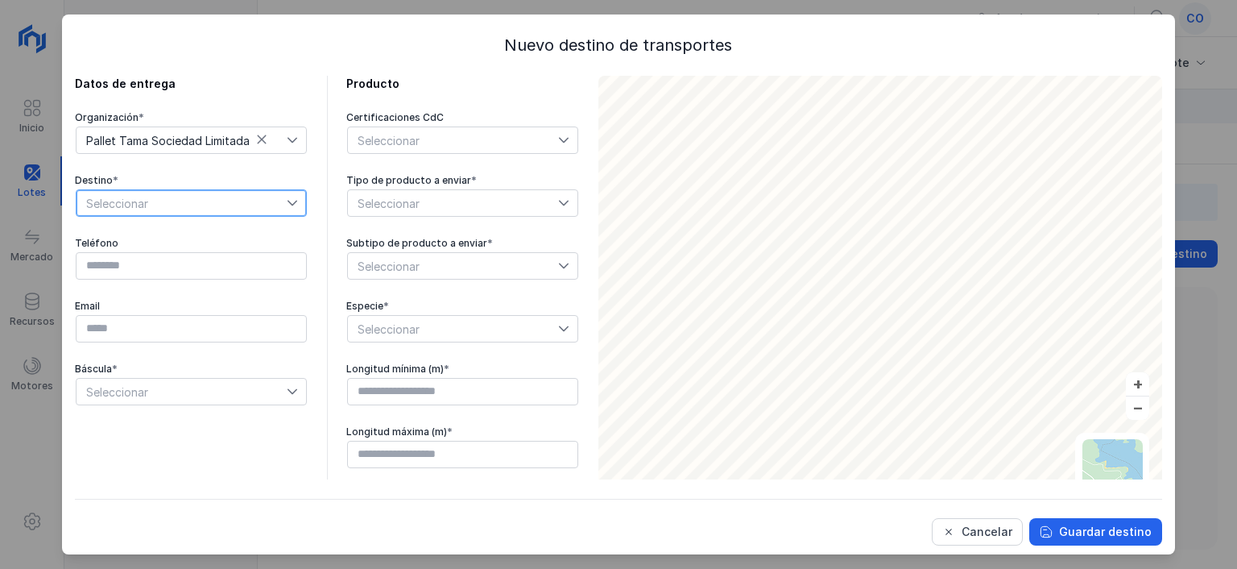
click at [167, 209] on span "Seleccionar" at bounding box center [182, 203] width 210 height 26
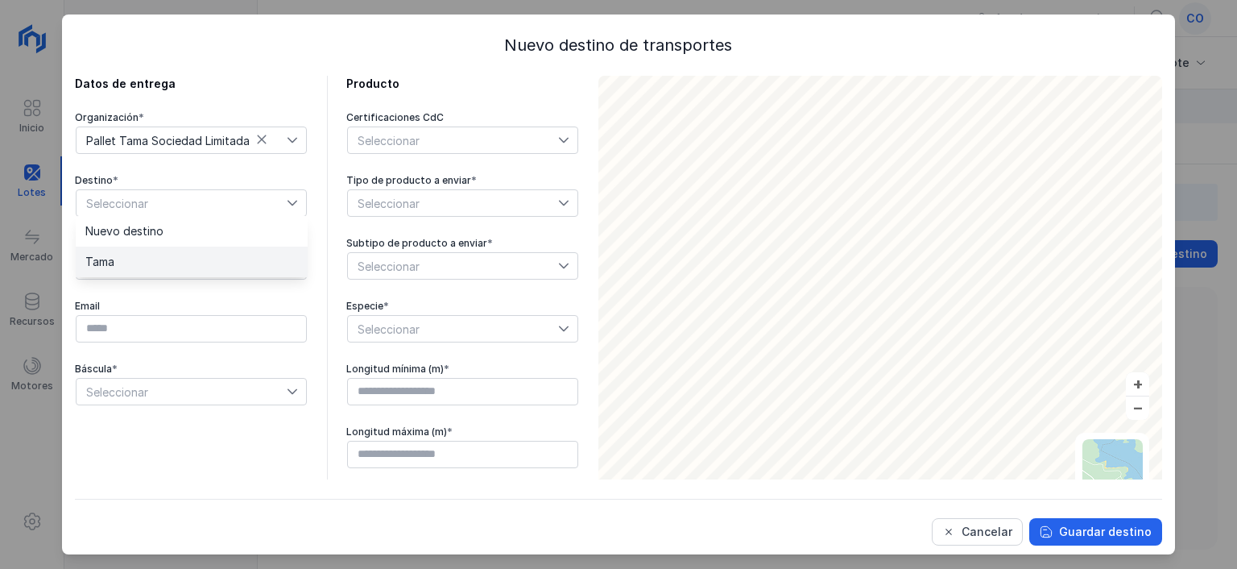
click at [151, 251] on li "Tama" at bounding box center [192, 261] width 232 height 31
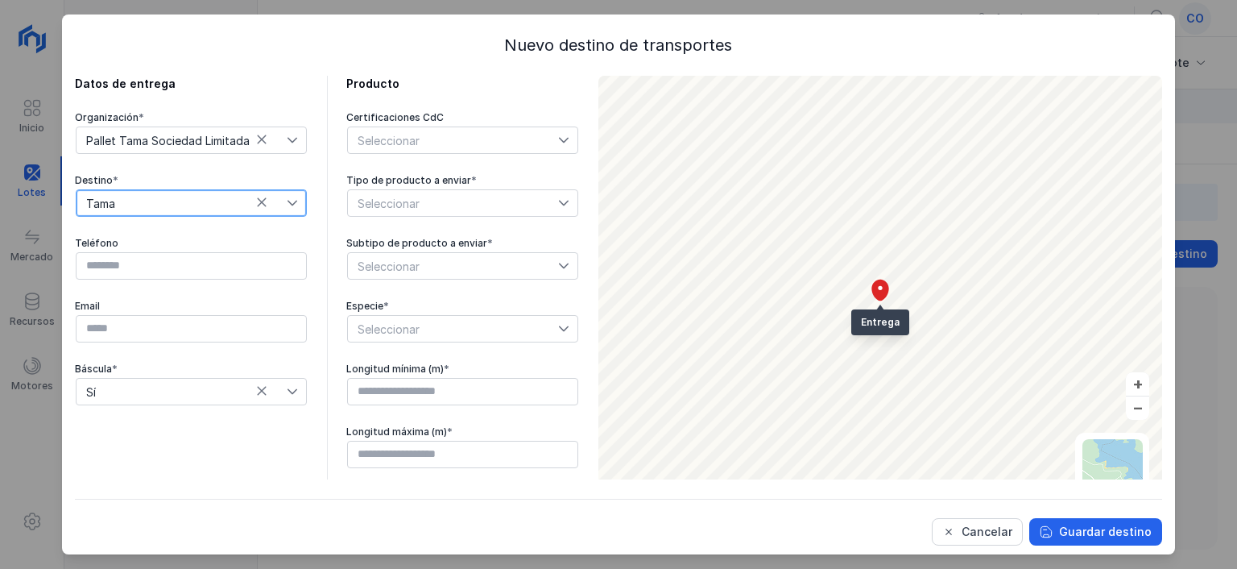
click at [408, 204] on span "Seleccionar" at bounding box center [453, 203] width 210 height 26
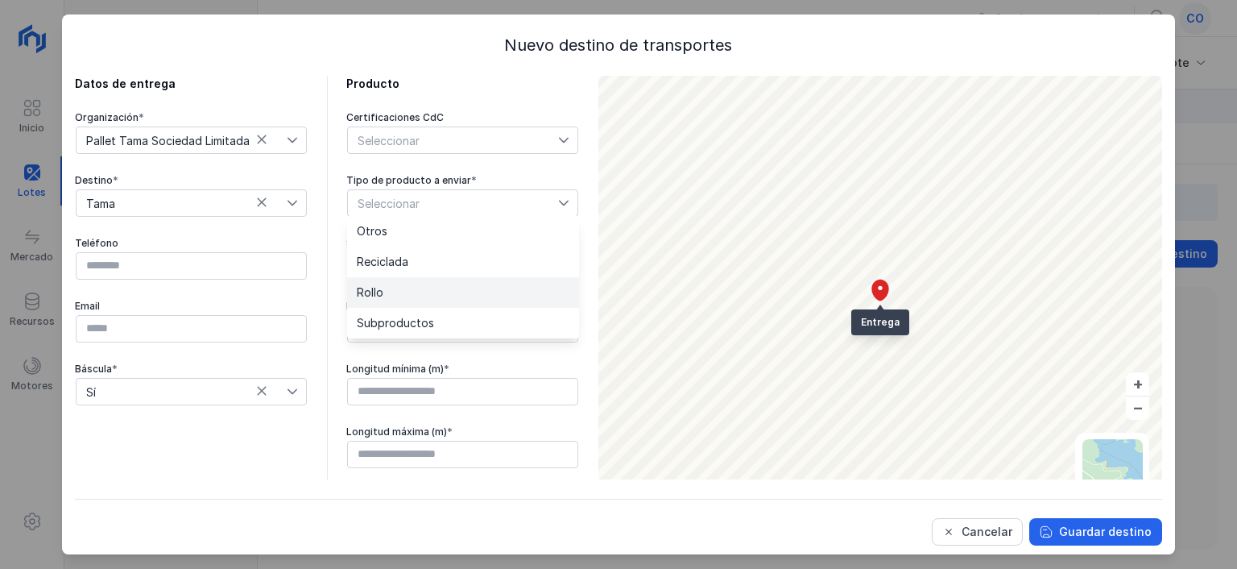
click at [405, 288] on li "Rollo" at bounding box center [463, 292] width 232 height 31
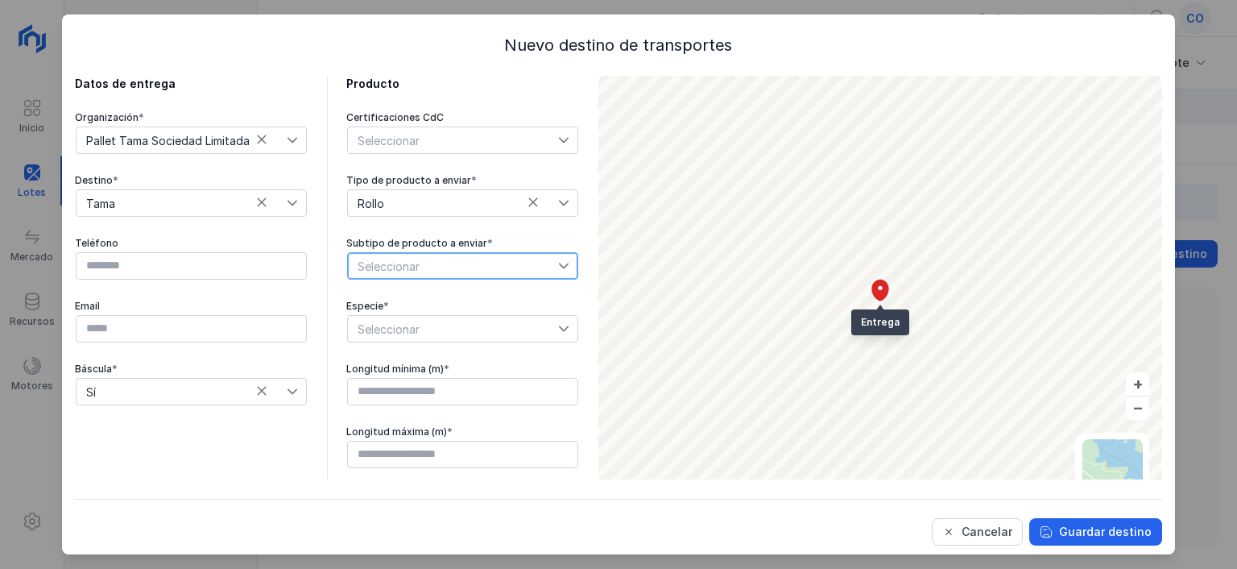
click at [379, 262] on span "Seleccionar" at bounding box center [453, 266] width 210 height 26
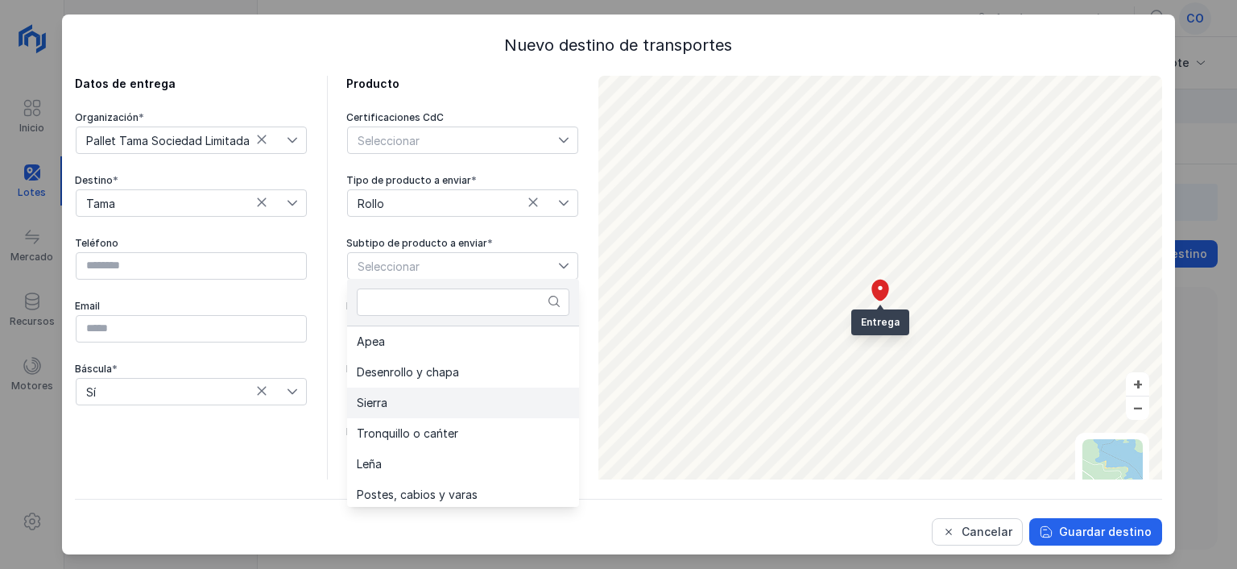
click at [394, 399] on li "Sierra" at bounding box center [463, 402] width 232 height 31
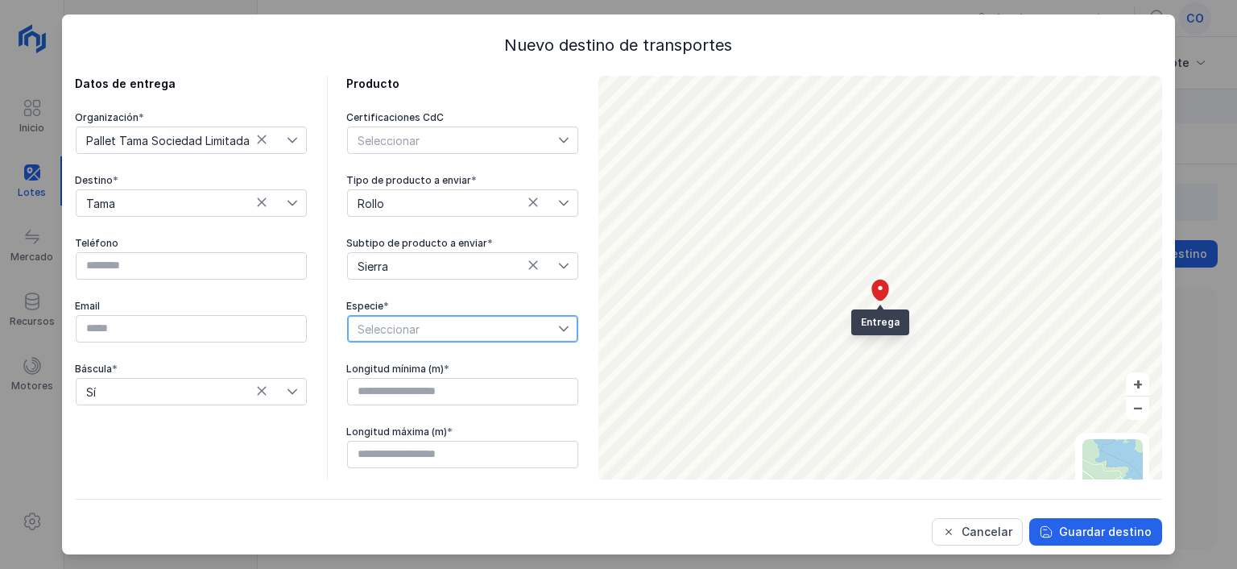
click at [396, 328] on span "Seleccionar" at bounding box center [453, 329] width 210 height 26
click at [401, 350] on span "Pinus pinea" at bounding box center [387, 355] width 60 height 11
click at [399, 380] on input "text" at bounding box center [462, 391] width 231 height 27
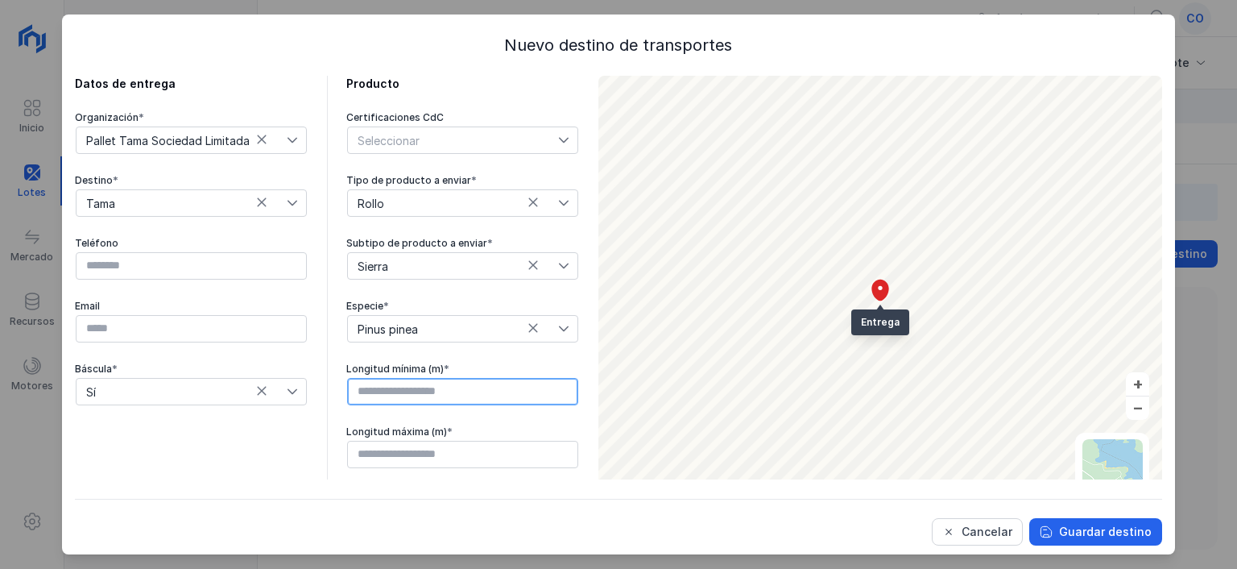
type input "****"
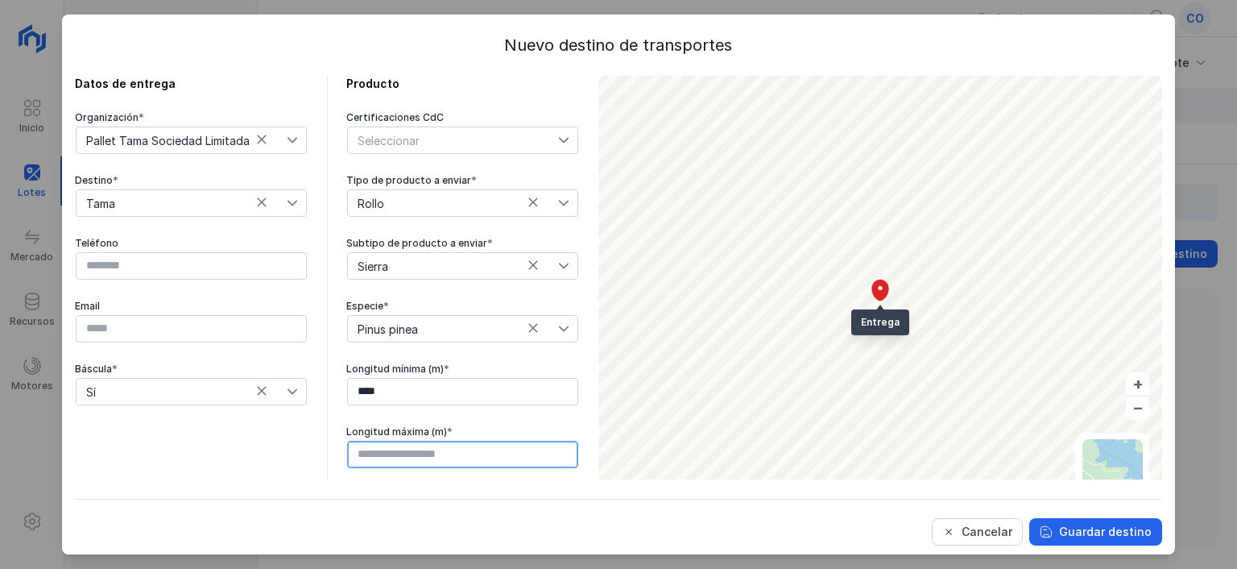
click at [393, 444] on input "text" at bounding box center [462, 454] width 231 height 27
type input "****"
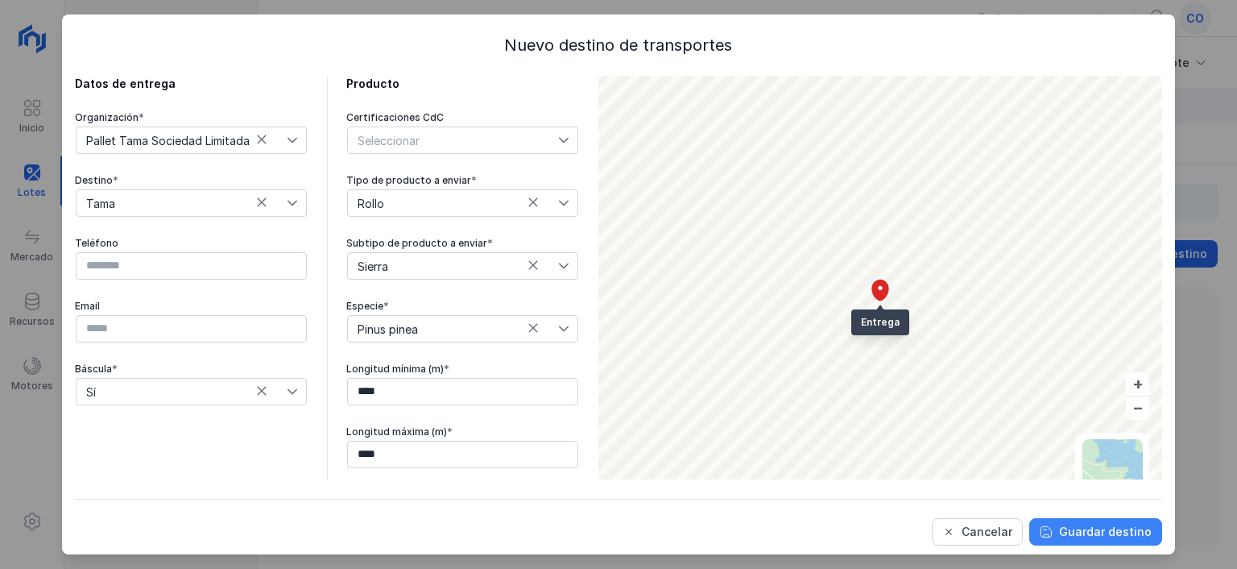
click at [1101, 535] on div "Guardar destino" at bounding box center [1105, 532] width 93 height 16
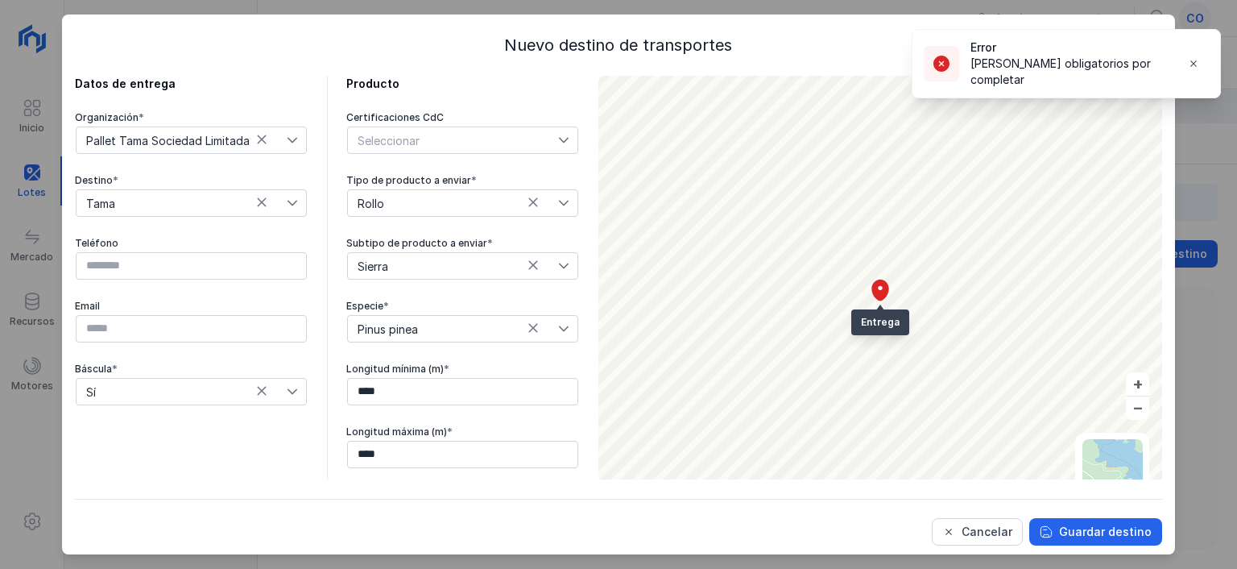
scroll to position [13, 0]
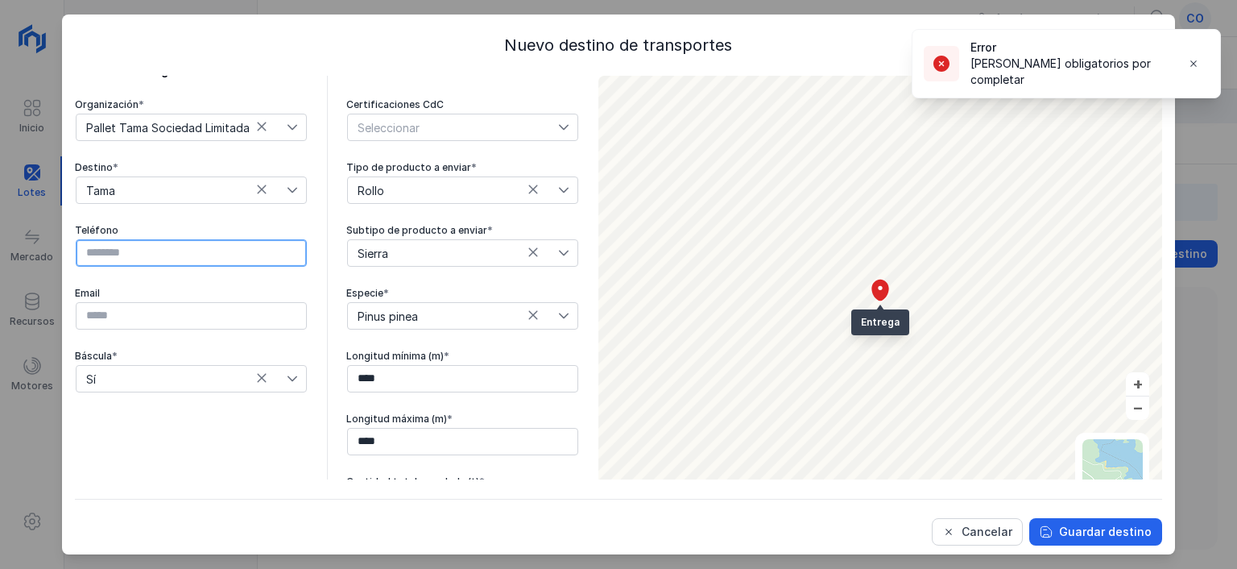
click at [241, 253] on input "text" at bounding box center [191, 252] width 231 height 27
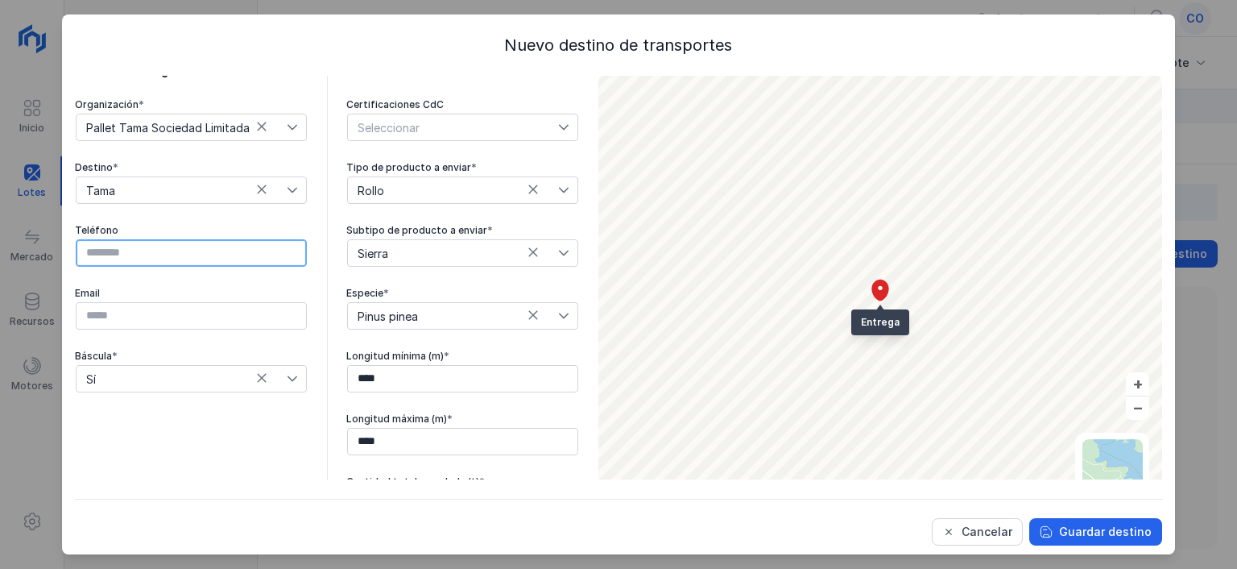
scroll to position [50, 0]
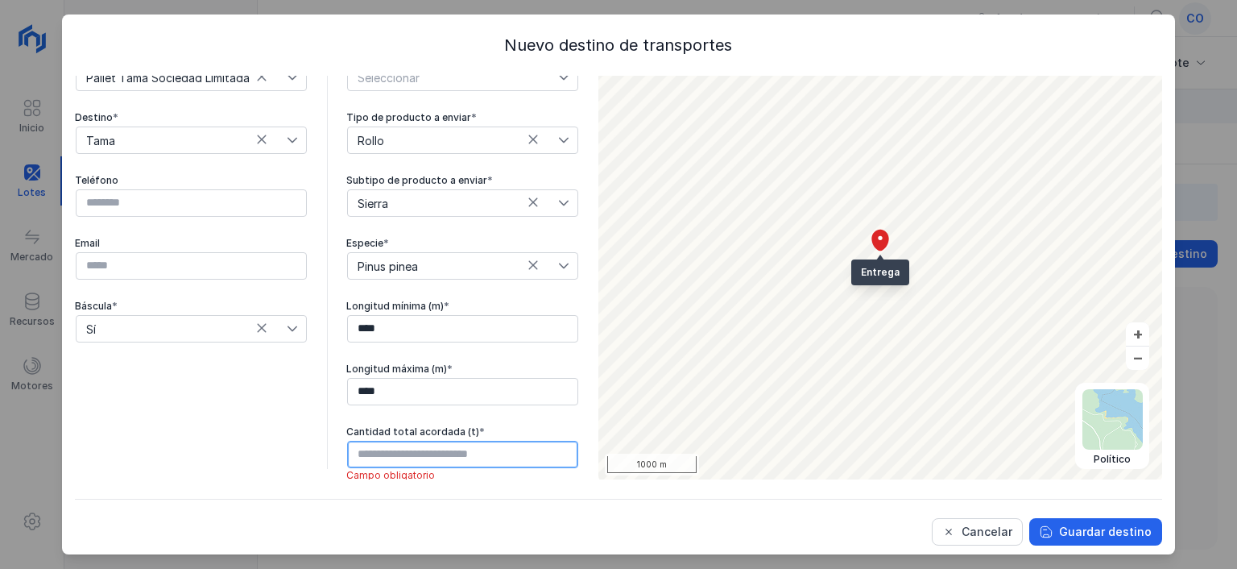
click at [390, 456] on input "text" at bounding box center [462, 454] width 231 height 27
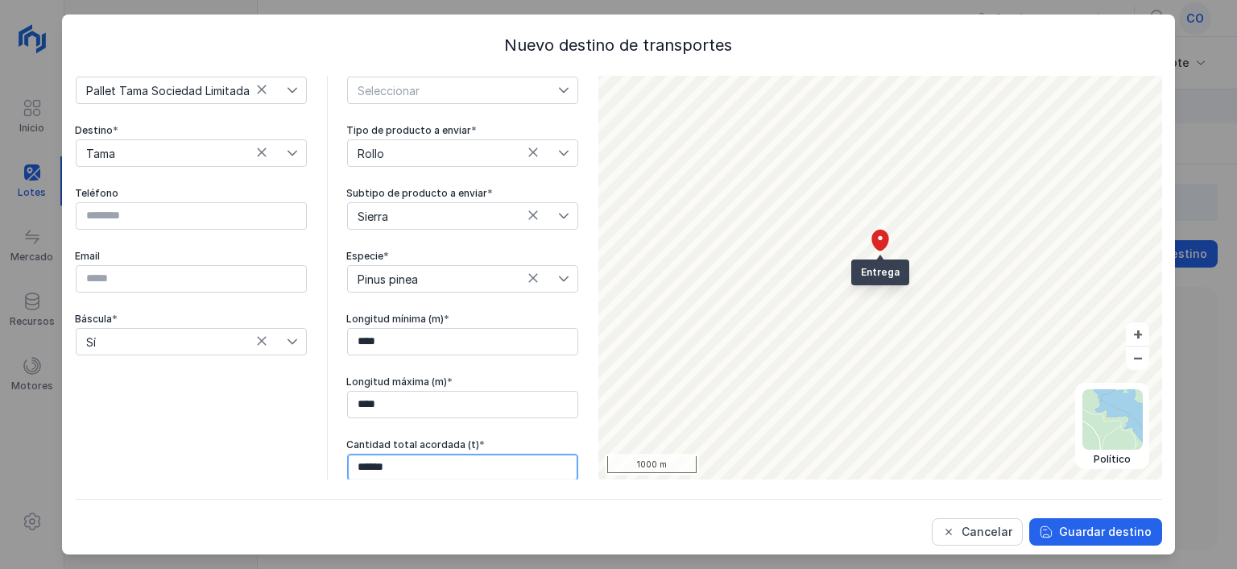
type input "********"
click at [1087, 528] on div "Guardar destino" at bounding box center [1105, 532] width 93 height 16
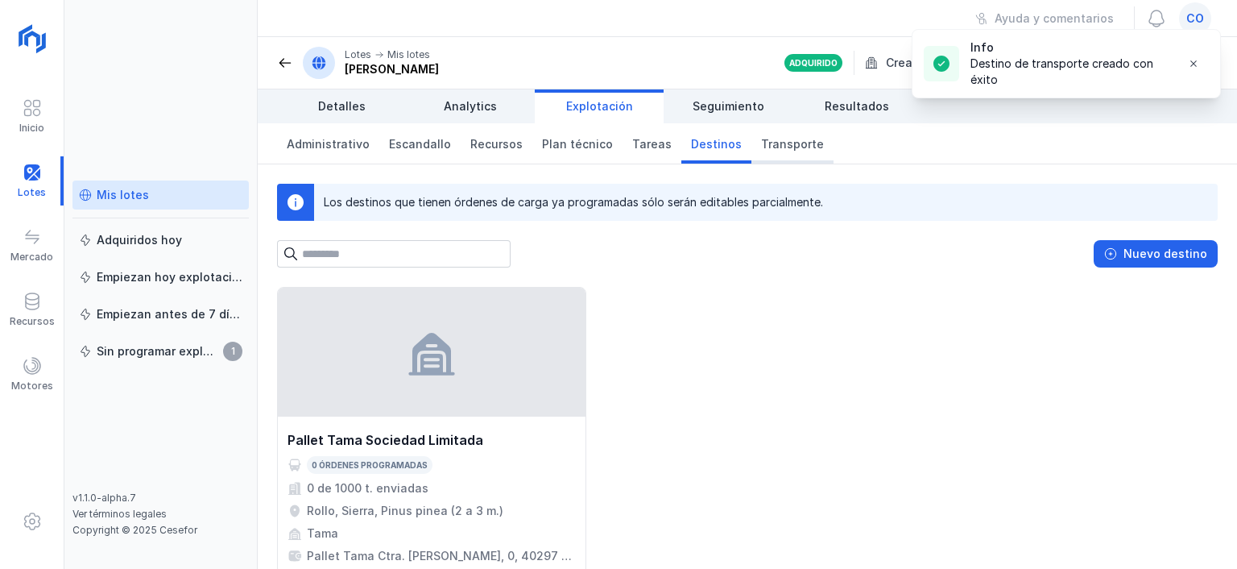
click at [786, 139] on span "Transporte" at bounding box center [792, 144] width 63 height 16
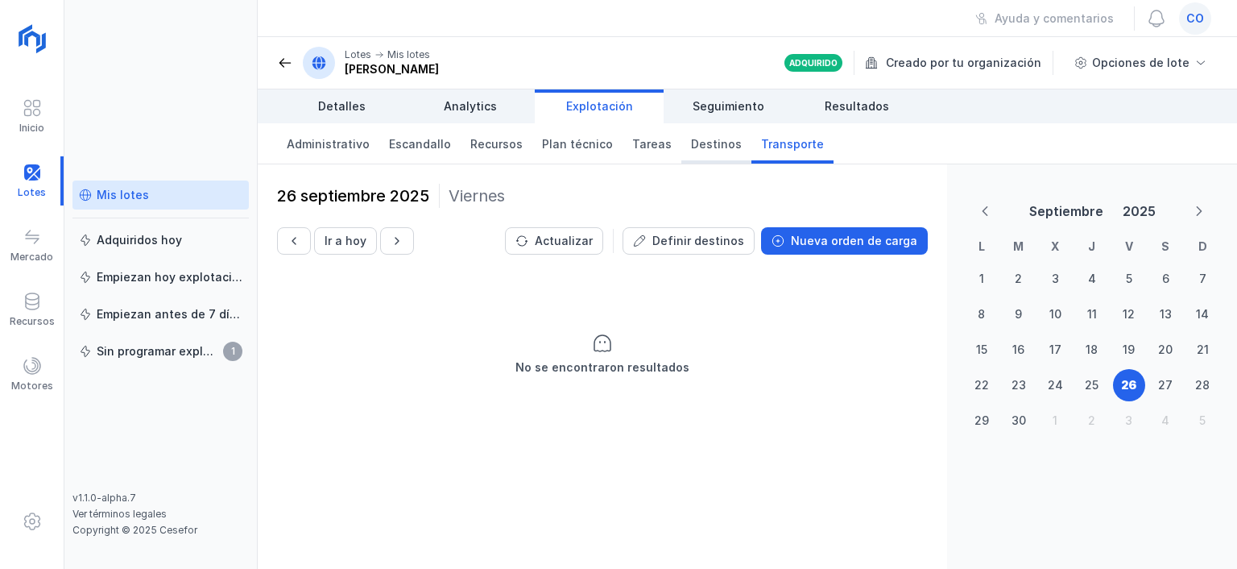
click at [691, 147] on span "Destinos" at bounding box center [716, 144] width 51 height 16
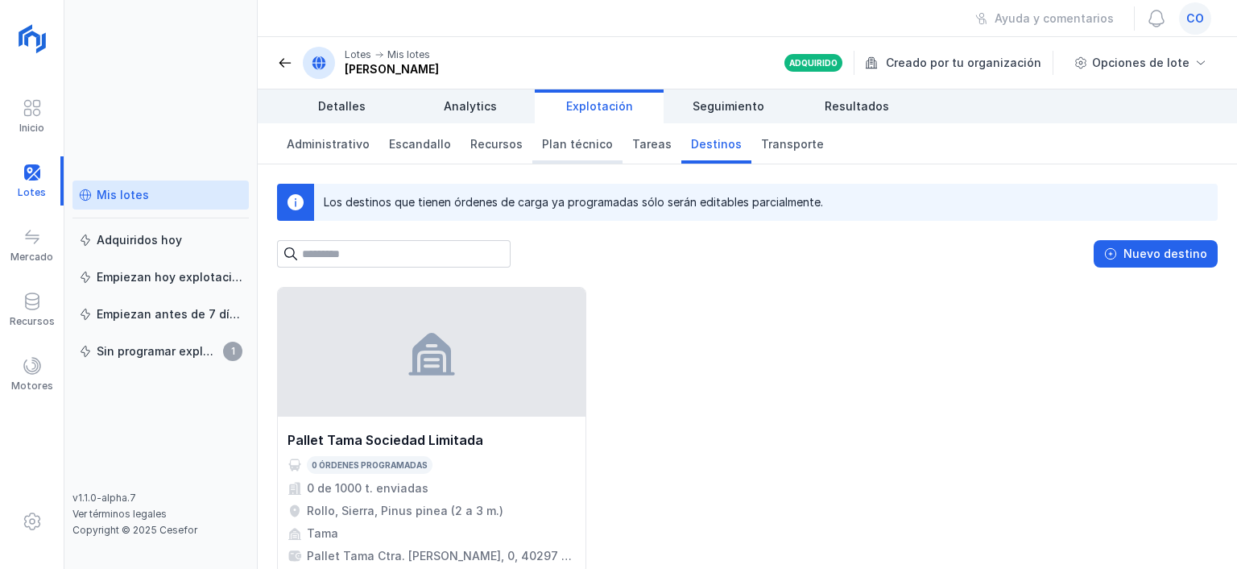
click at [569, 143] on span "Plan técnico" at bounding box center [577, 144] width 71 height 16
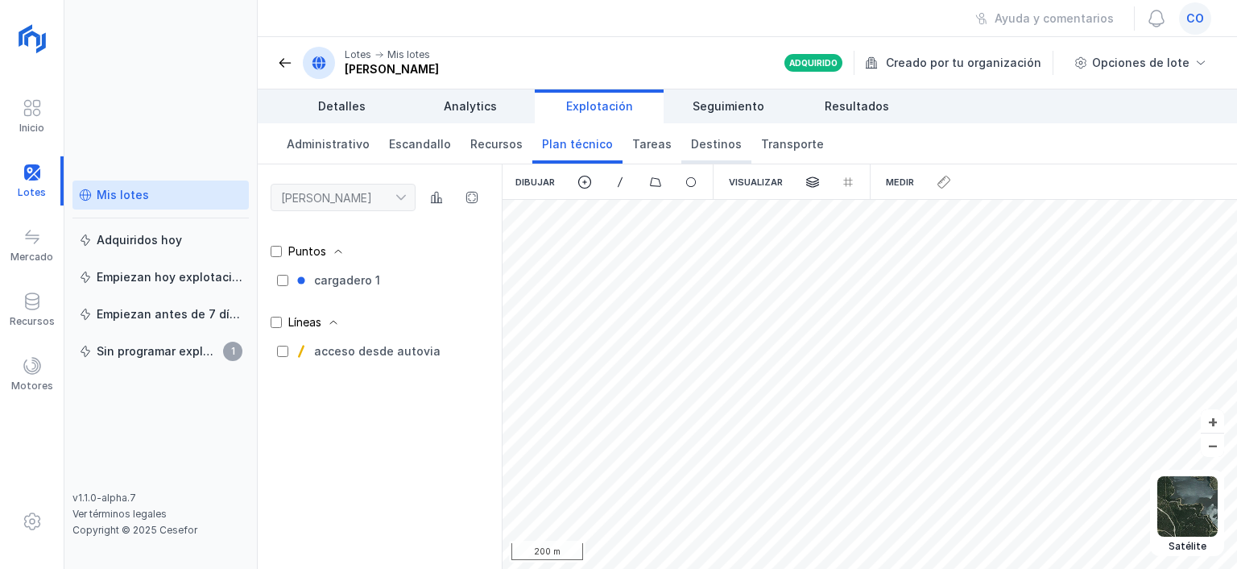
click at [699, 143] on span "Destinos" at bounding box center [716, 144] width 51 height 16
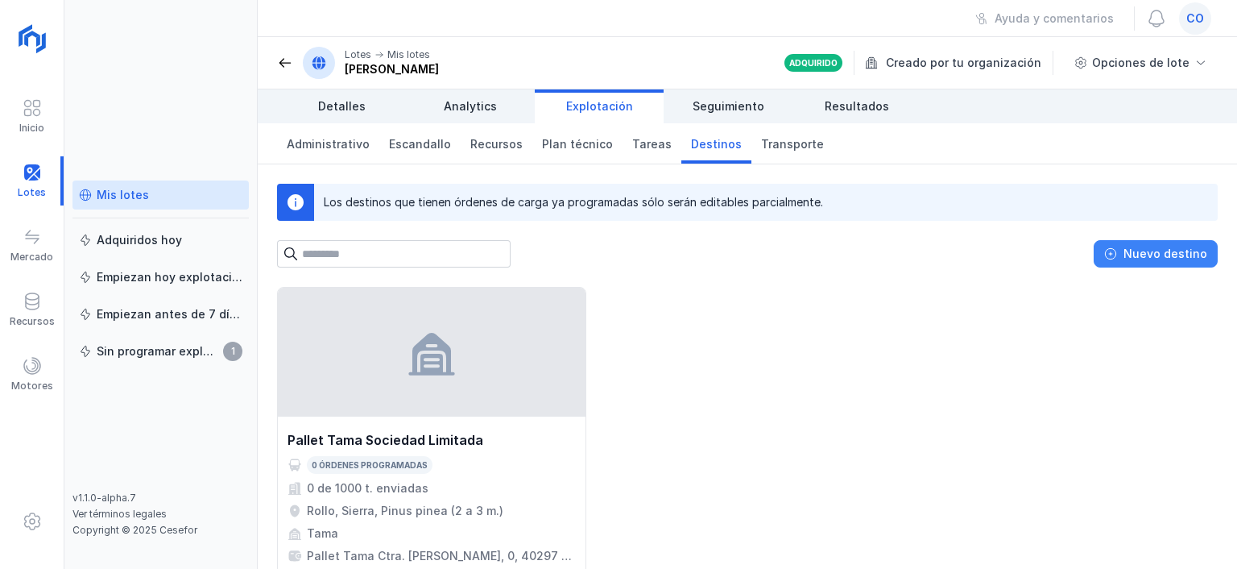
click at [1141, 259] on div "Nuevo destino" at bounding box center [1166, 254] width 84 height 16
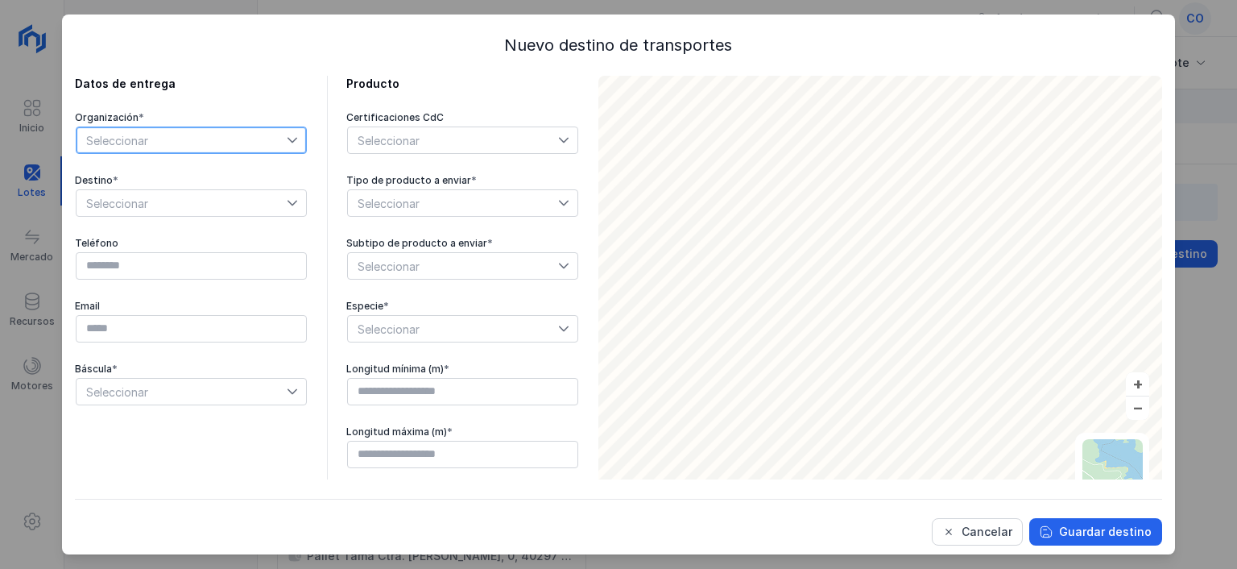
click at [112, 134] on span "Seleccionar" at bounding box center [182, 140] width 210 height 26
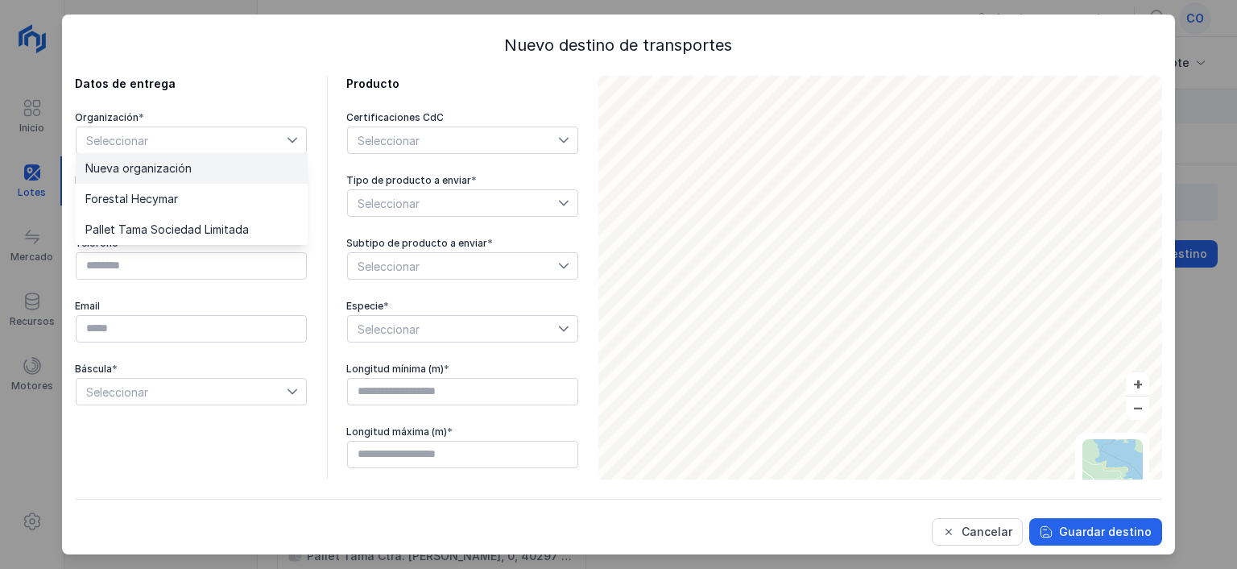
click at [137, 174] on span "Nueva organización" at bounding box center [138, 168] width 106 height 11
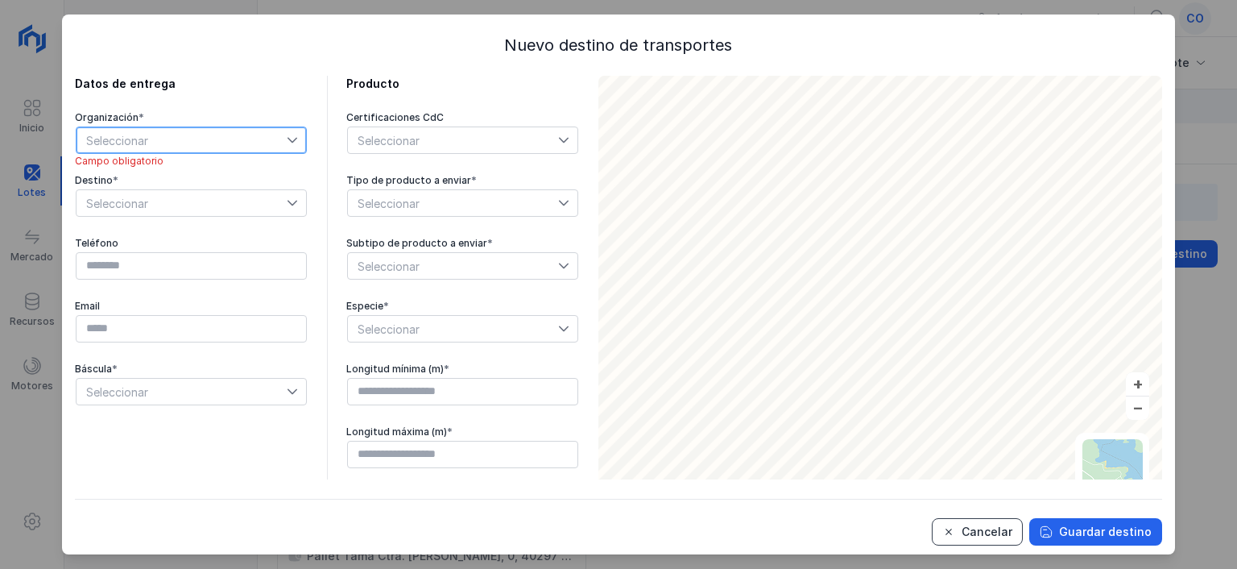
click at [1012, 530] on div "Cancelar" at bounding box center [987, 532] width 51 height 16
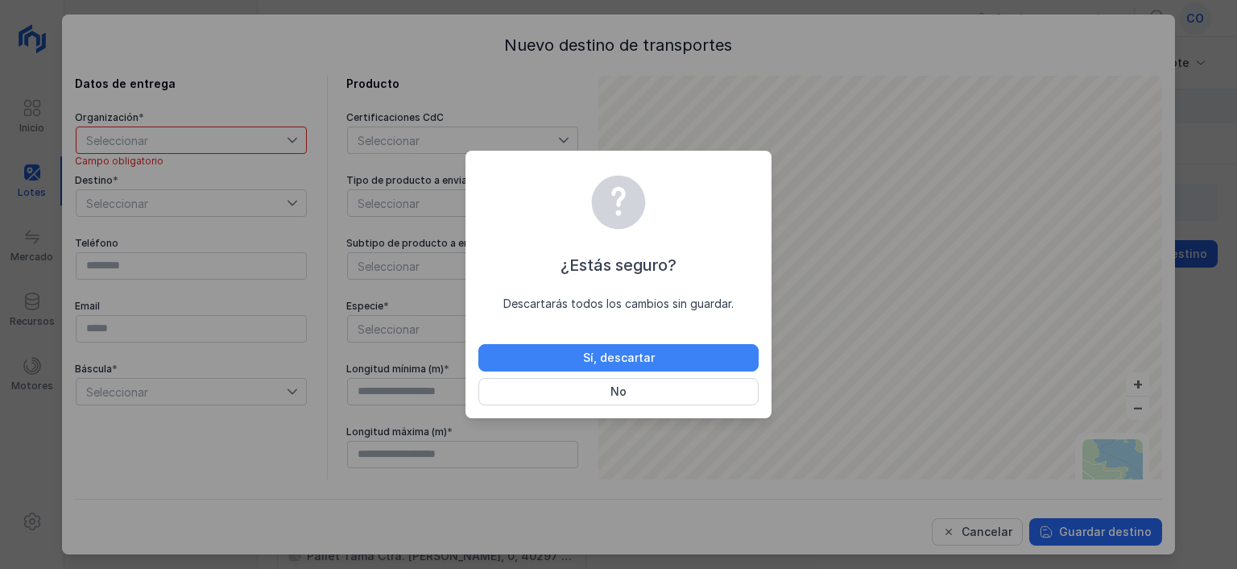
click at [564, 348] on button "Sí, descartar" at bounding box center [618, 357] width 280 height 27
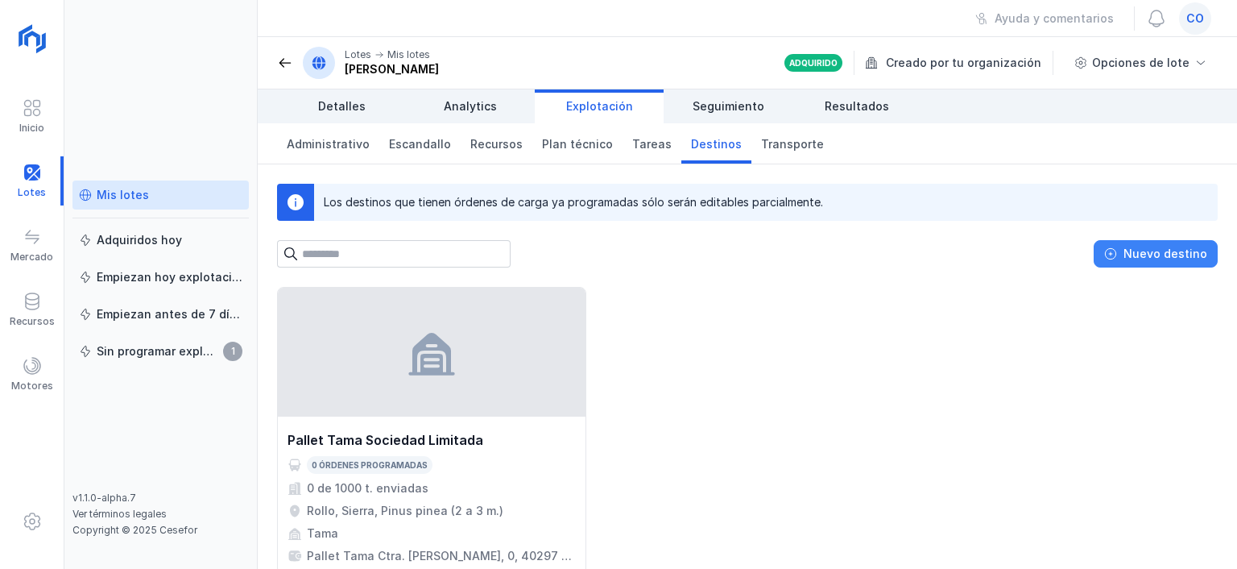
click at [1132, 255] on div "Nuevo destino" at bounding box center [1166, 254] width 84 height 16
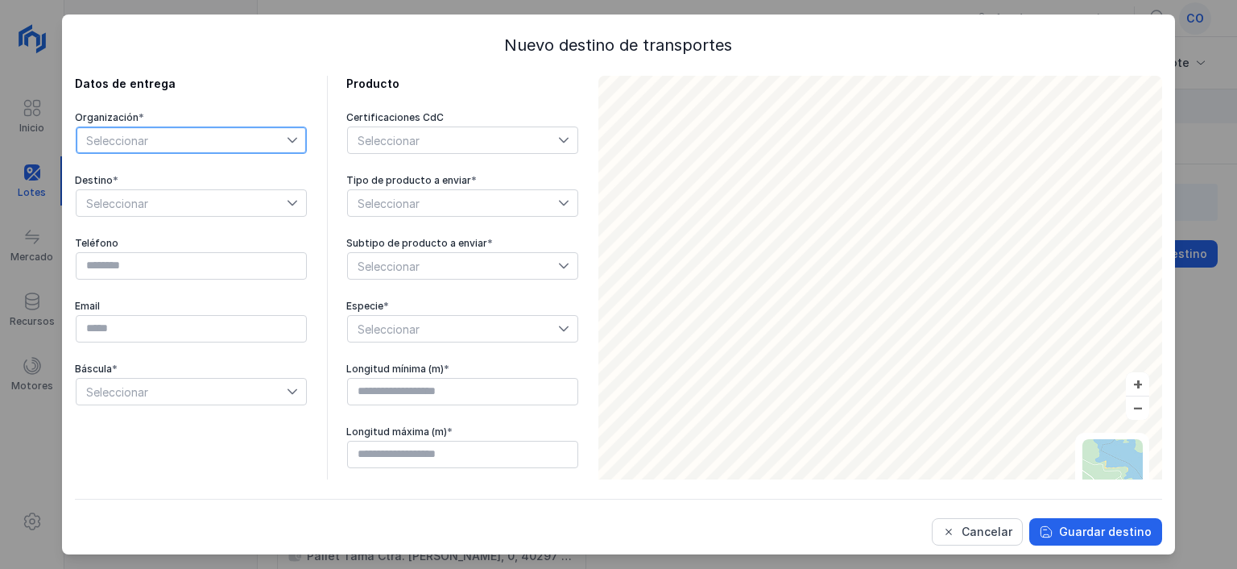
click at [167, 138] on span "Seleccionar" at bounding box center [182, 140] width 210 height 26
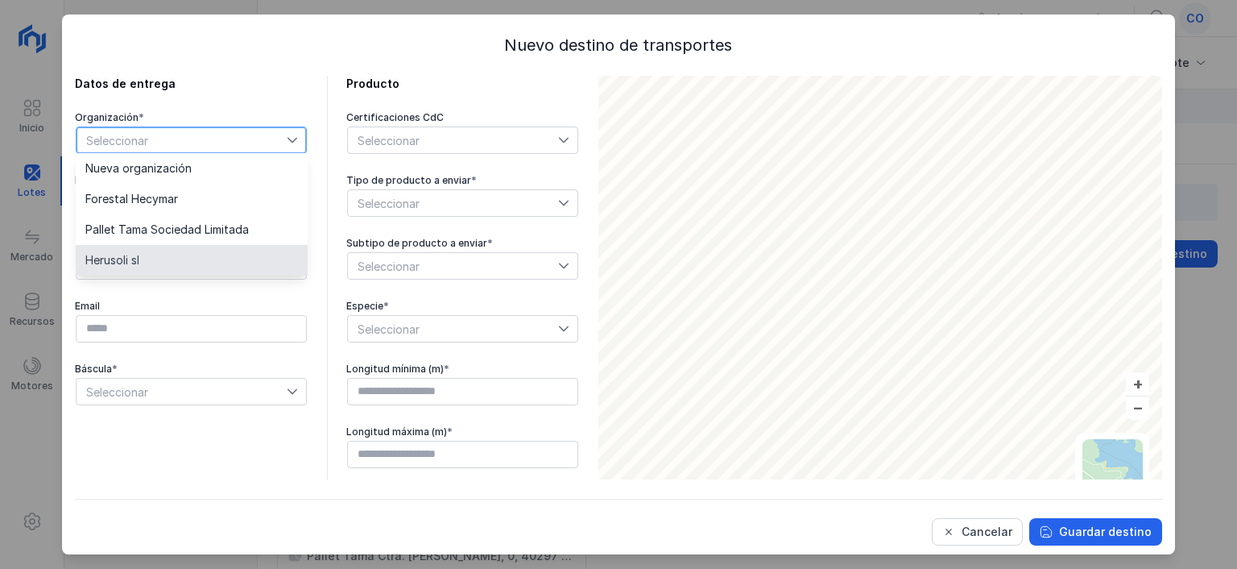
click at [150, 258] on li "Herusoli sl" at bounding box center [192, 260] width 232 height 31
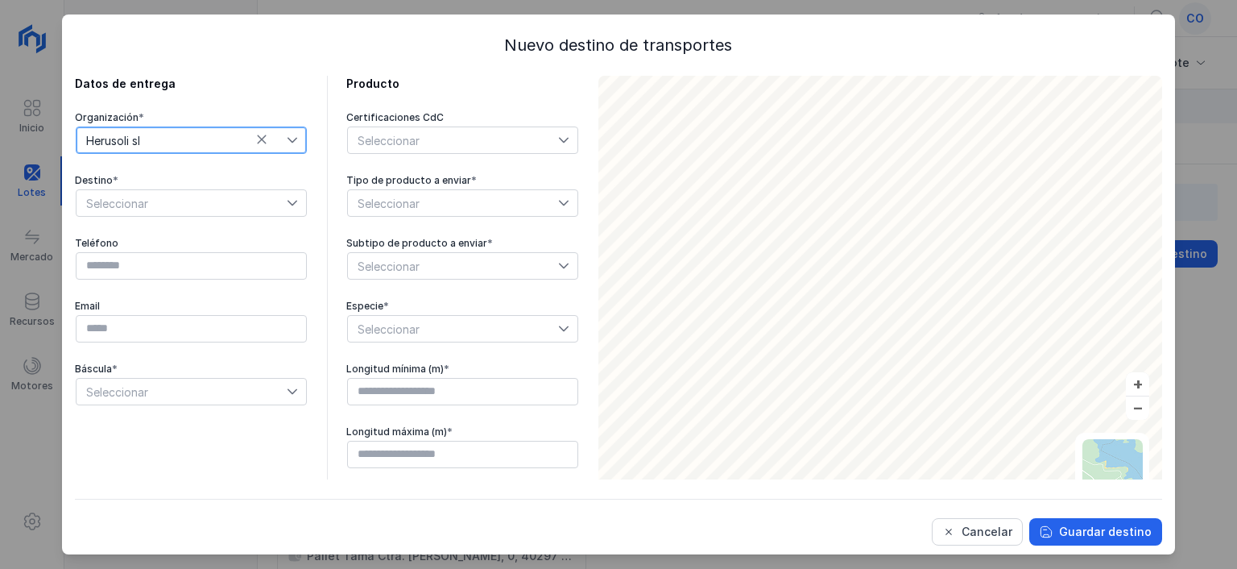
click at [150, 201] on span "Seleccionar" at bounding box center [182, 203] width 210 height 26
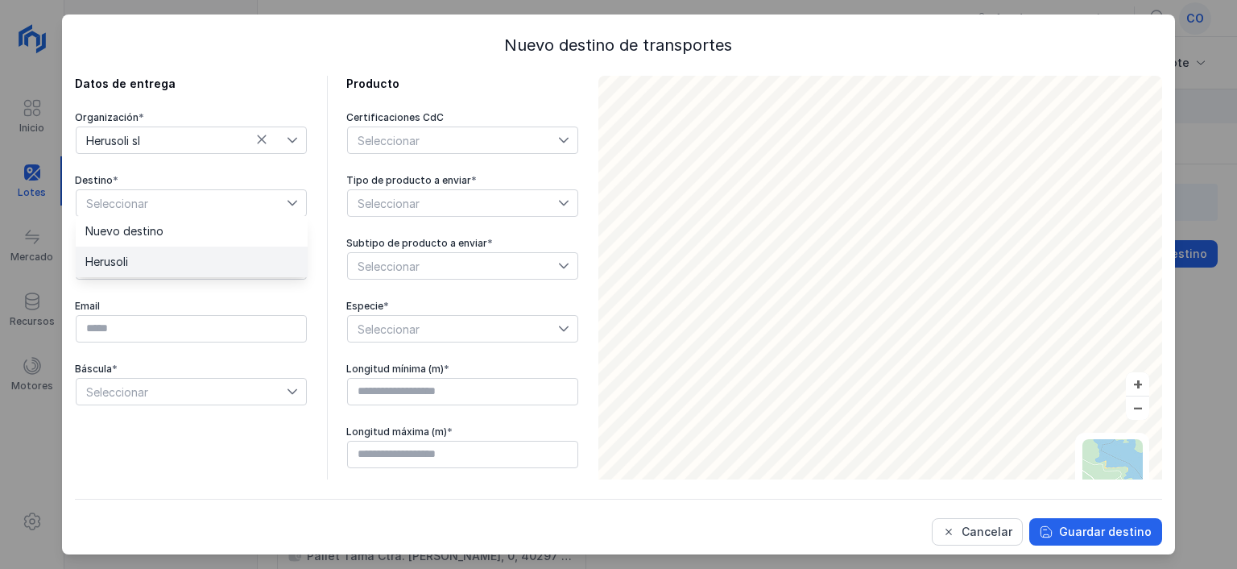
click at [147, 261] on li "Herusoli" at bounding box center [192, 261] width 232 height 31
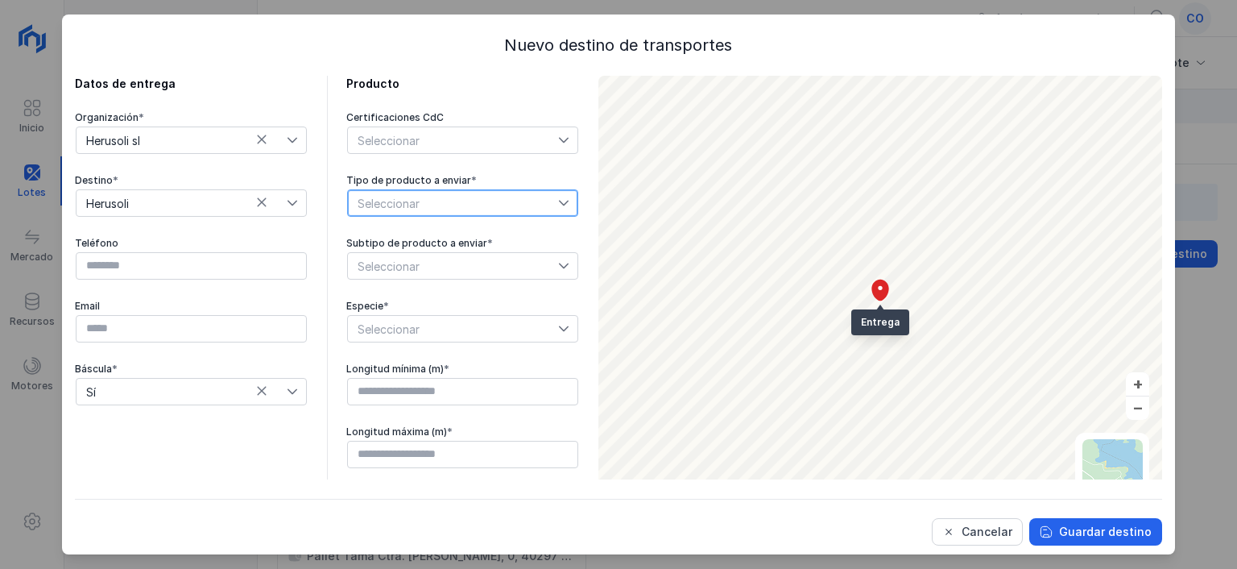
click at [497, 207] on span "Seleccionar" at bounding box center [453, 203] width 210 height 26
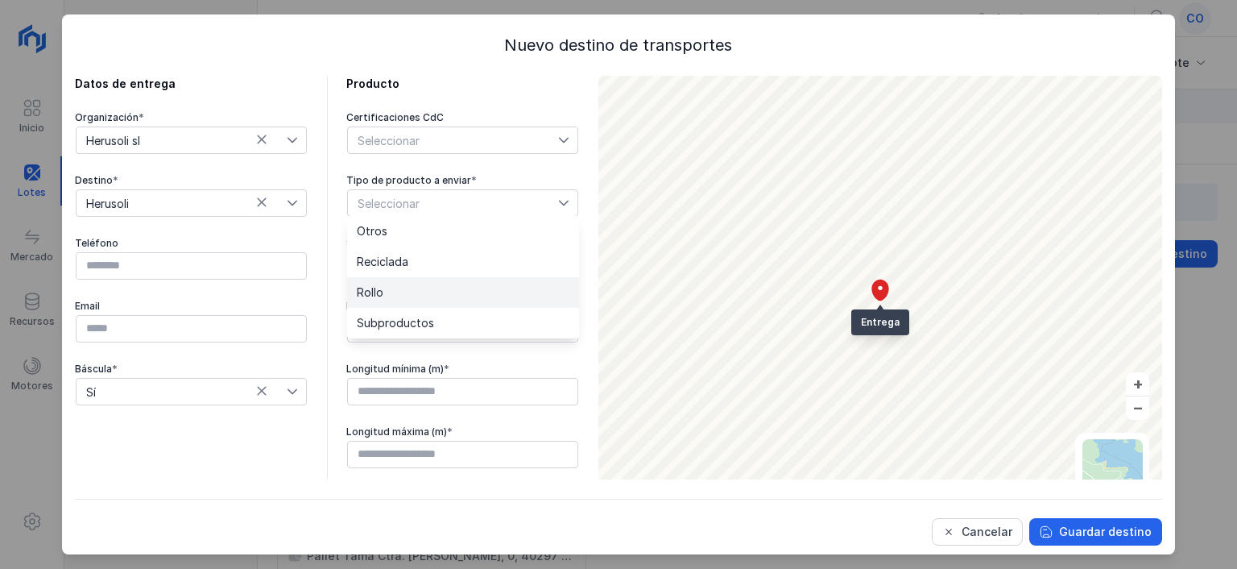
click at [459, 292] on li "Rollo" at bounding box center [463, 292] width 232 height 31
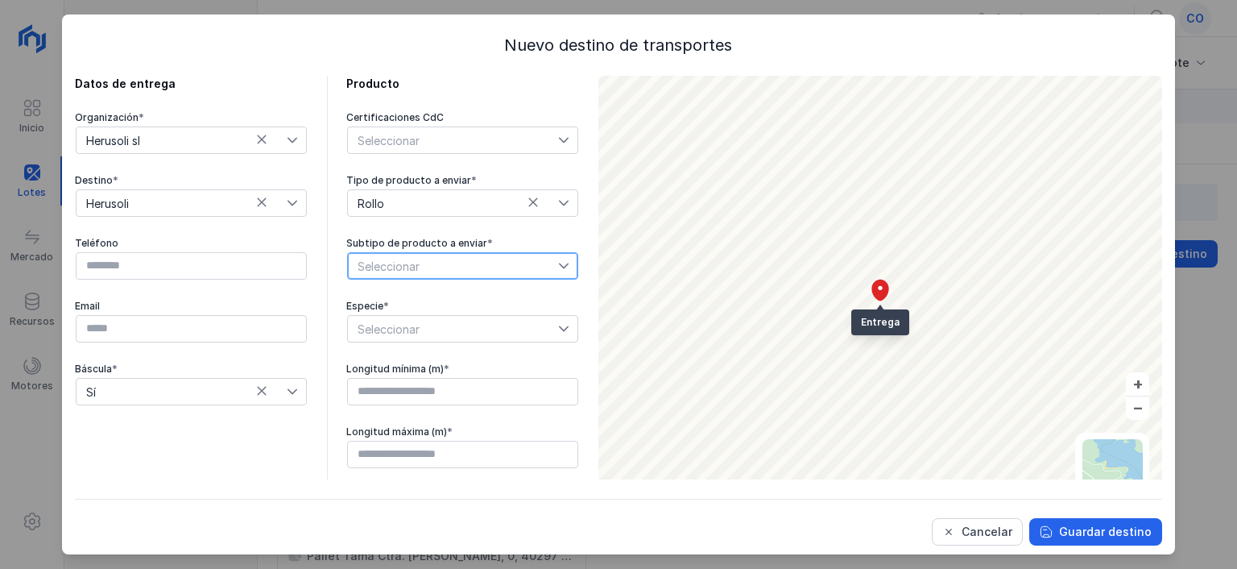
click at [456, 263] on span "Seleccionar" at bounding box center [453, 266] width 210 height 26
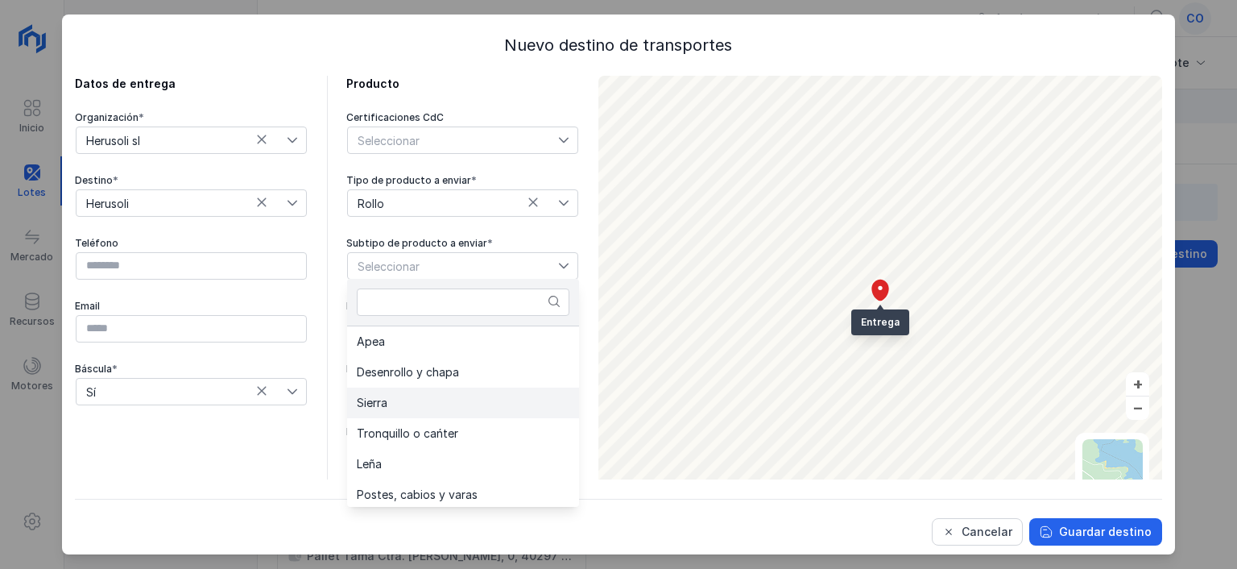
click at [425, 394] on li "Sierra" at bounding box center [463, 402] width 232 height 31
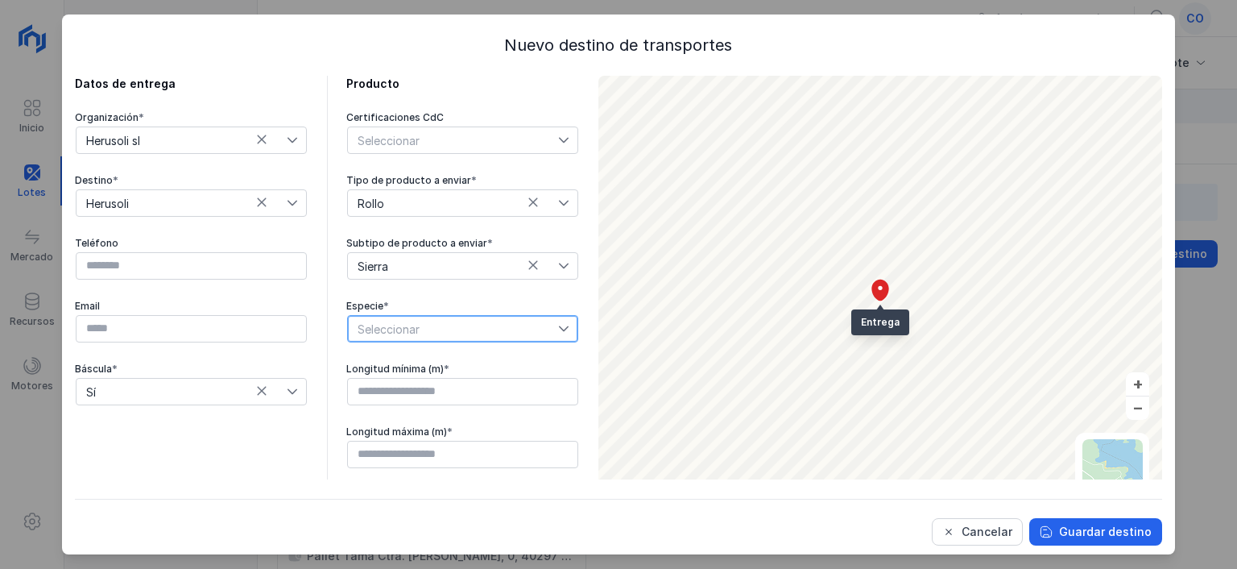
click at [495, 324] on span "Seleccionar" at bounding box center [453, 329] width 210 height 26
click at [470, 361] on li "Pinus pinea" at bounding box center [463, 356] width 232 height 31
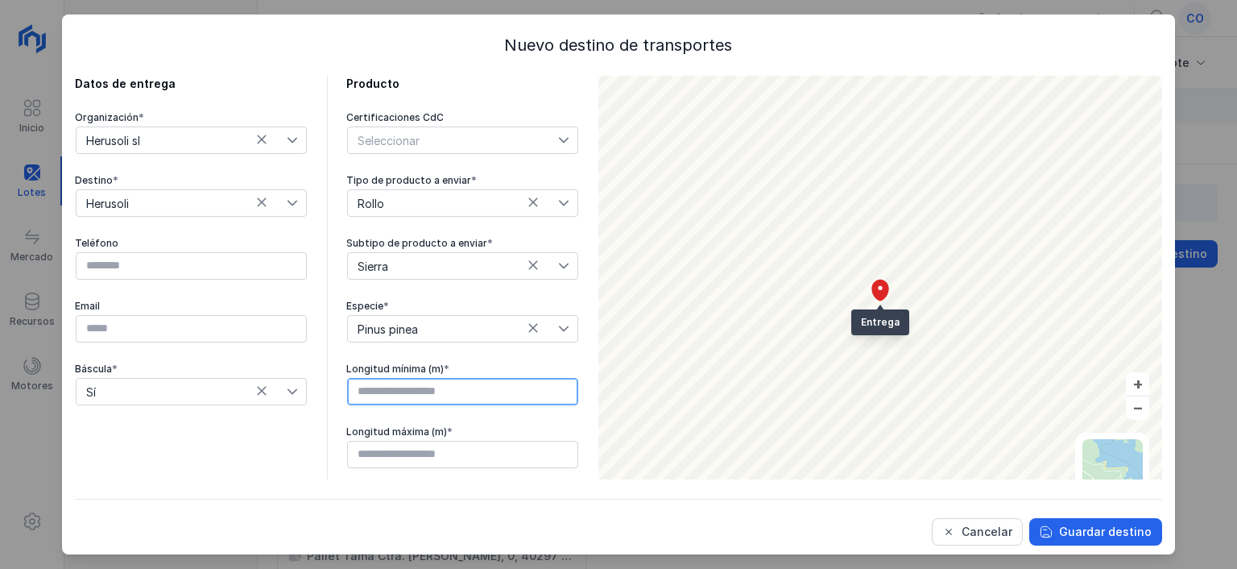
click at [458, 395] on input "text" at bounding box center [462, 391] width 231 height 27
type input "****"
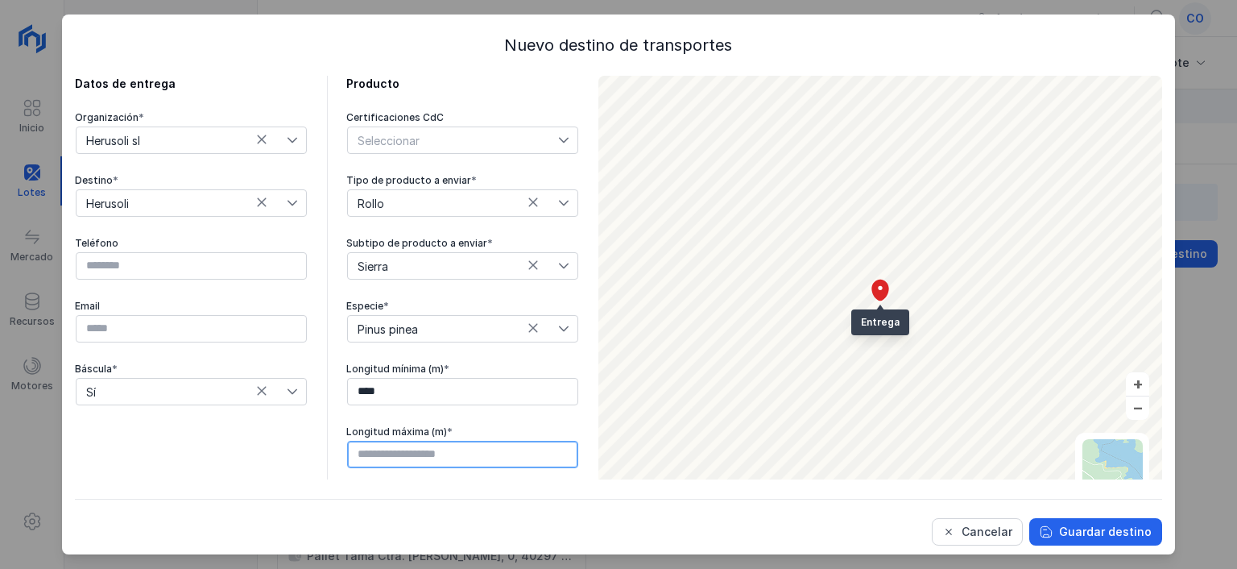
type input "****"
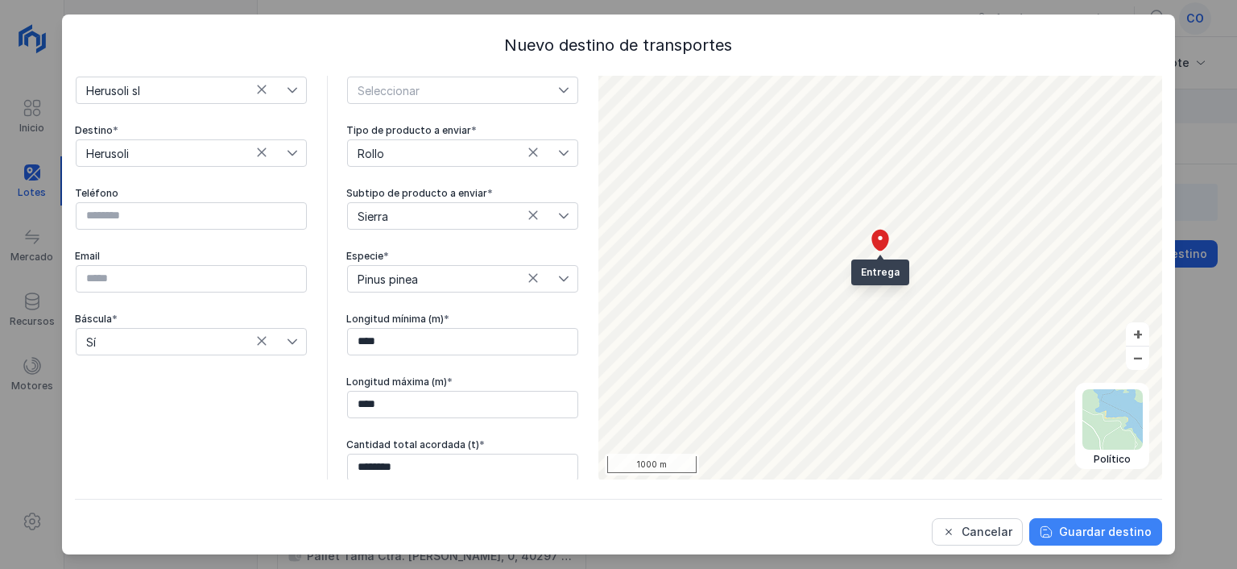
click at [1116, 540] on button "Guardar destino" at bounding box center [1095, 531] width 133 height 27
click at [386, 466] on input "********" at bounding box center [462, 466] width 231 height 27
type input "******"
click at [1118, 532] on div "Guardar destino" at bounding box center [1105, 532] width 93 height 16
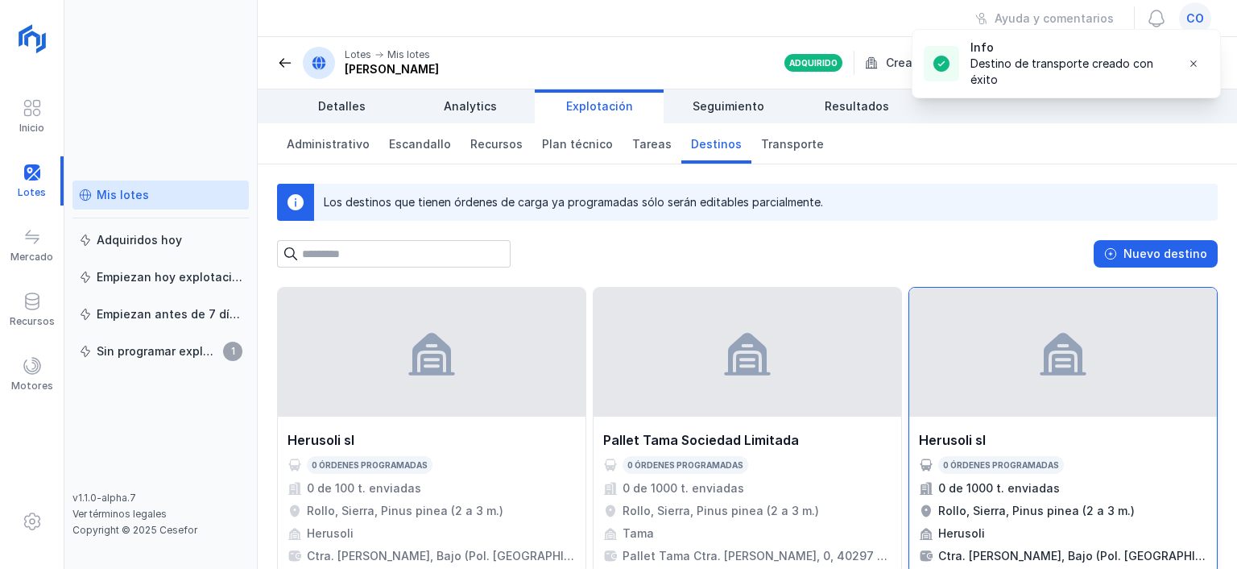
click at [984, 410] on div at bounding box center [1063, 352] width 308 height 129
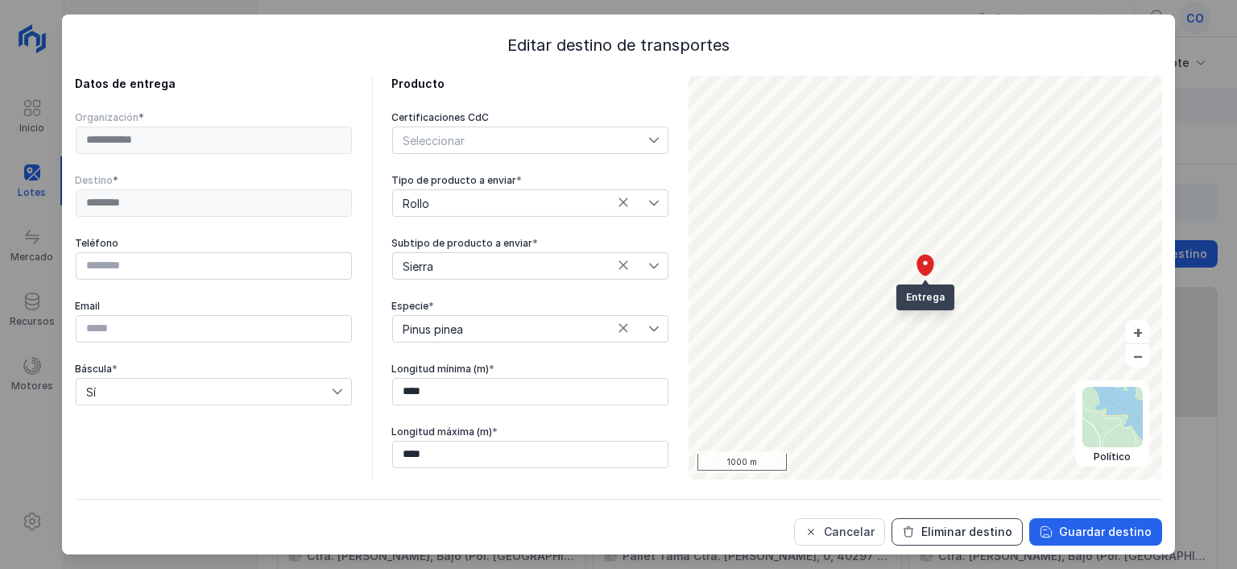
click at [948, 529] on div "Eliminar destino" at bounding box center [966, 532] width 91 height 16
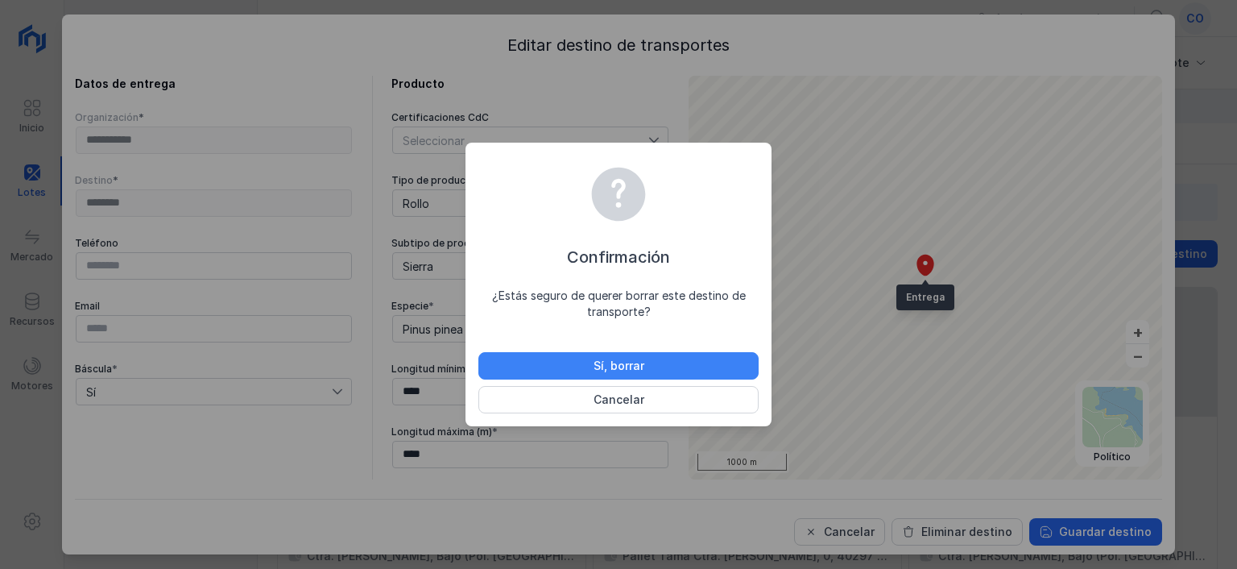
click at [669, 365] on button "Sí, borrar" at bounding box center [618, 365] width 280 height 27
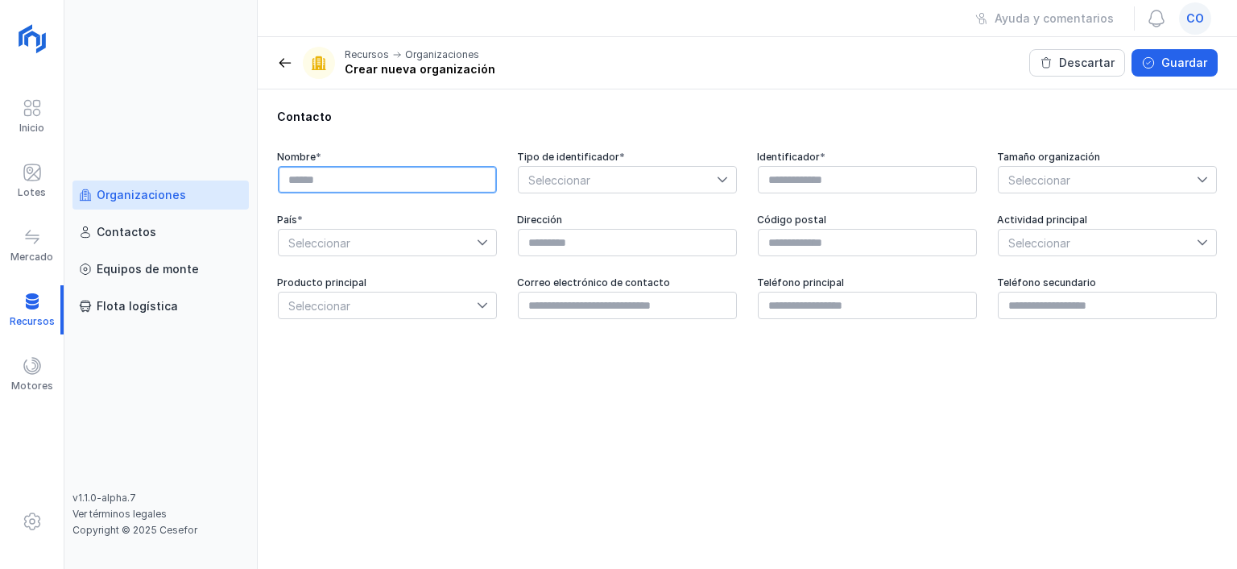
click at [313, 181] on input "text" at bounding box center [387, 179] width 219 height 27
type input "**********"
click at [633, 185] on span "Seleccionar" at bounding box center [618, 180] width 198 height 26
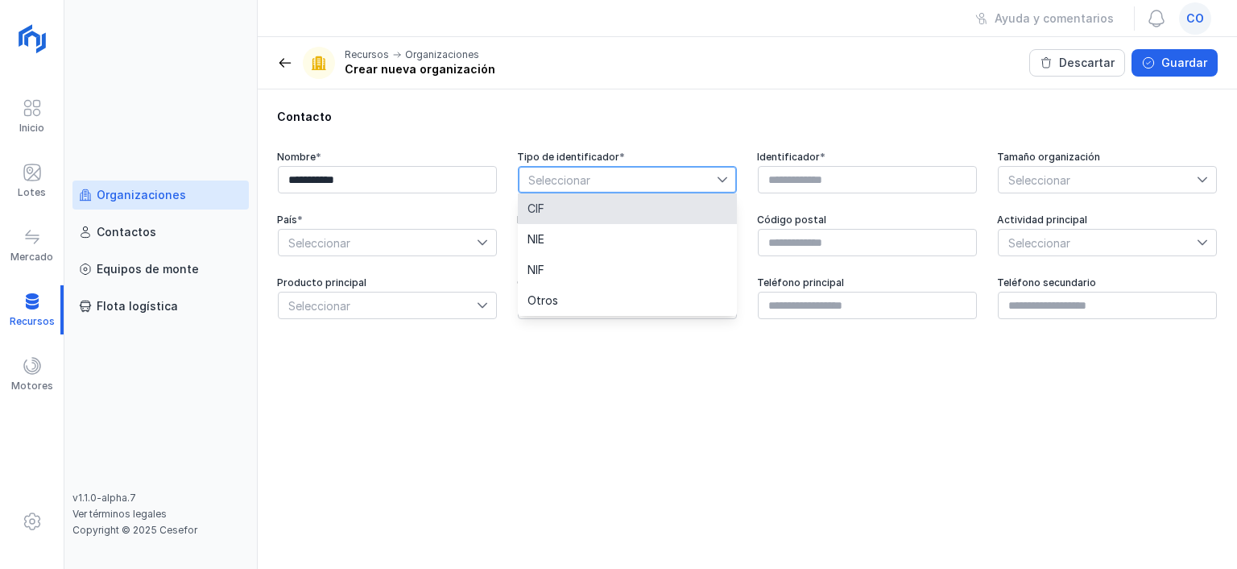
click at [617, 215] on li "CIF" at bounding box center [627, 208] width 219 height 31
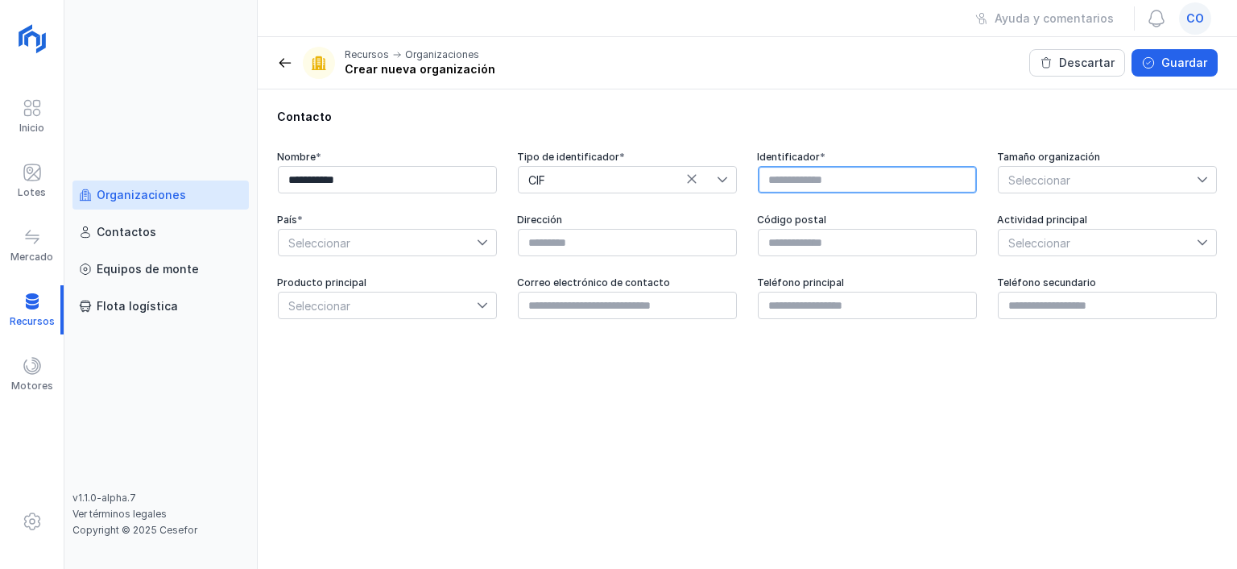
click at [843, 192] on input "text" at bounding box center [867, 179] width 219 height 27
paste input "*********"
type input "*********"
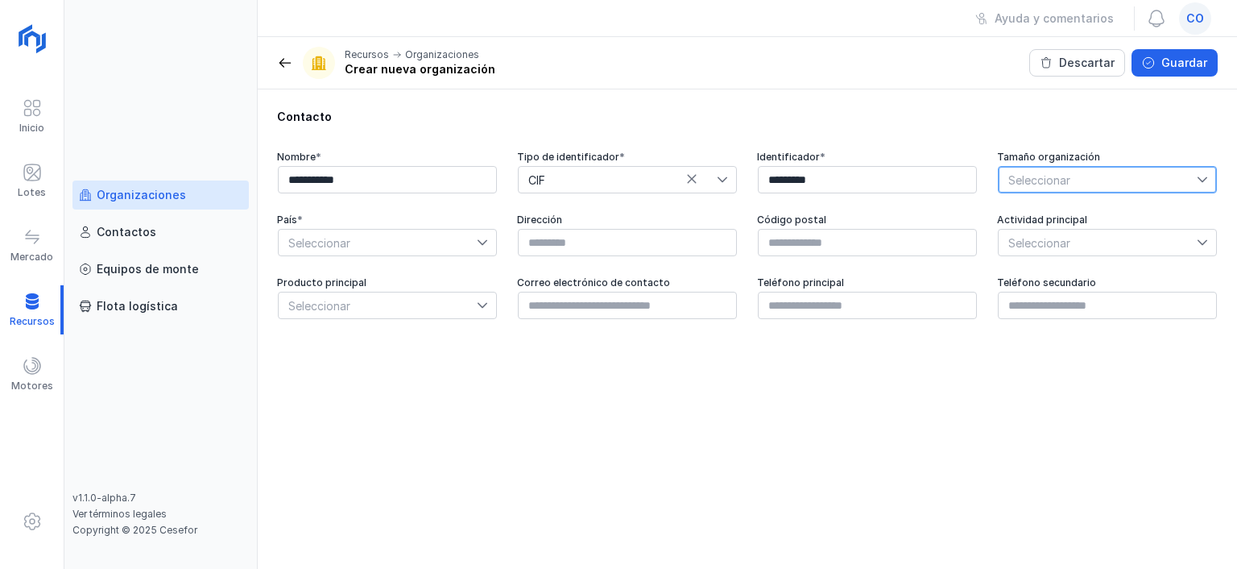
click at [1087, 188] on span "Seleccionar" at bounding box center [1098, 180] width 198 height 26
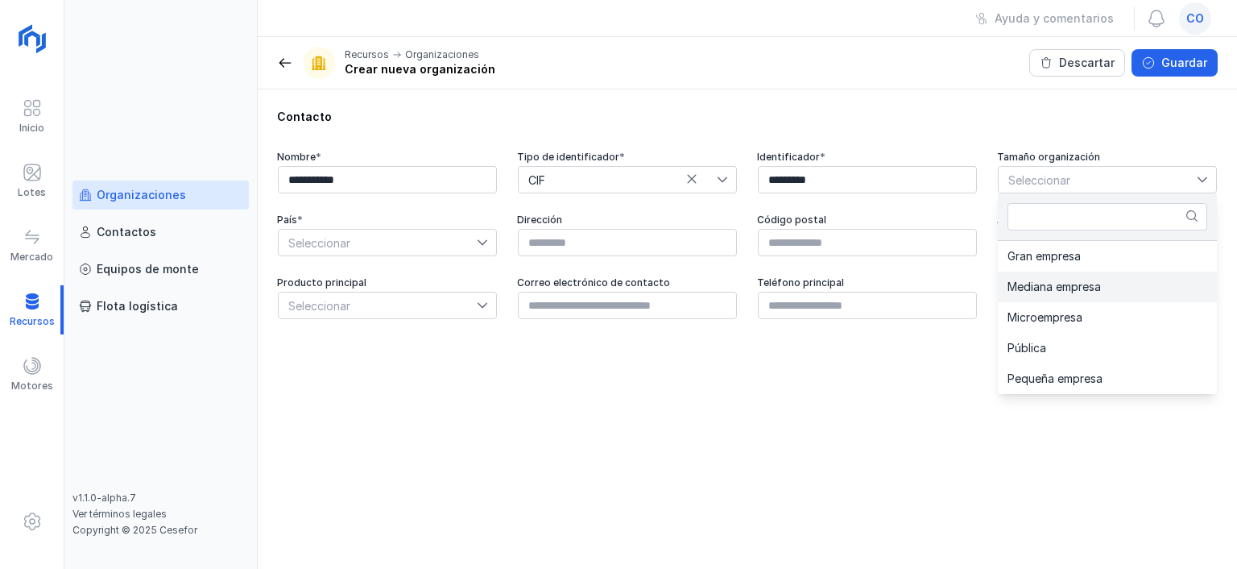
click at [1068, 282] on span "Mediana empresa" at bounding box center [1054, 286] width 93 height 11
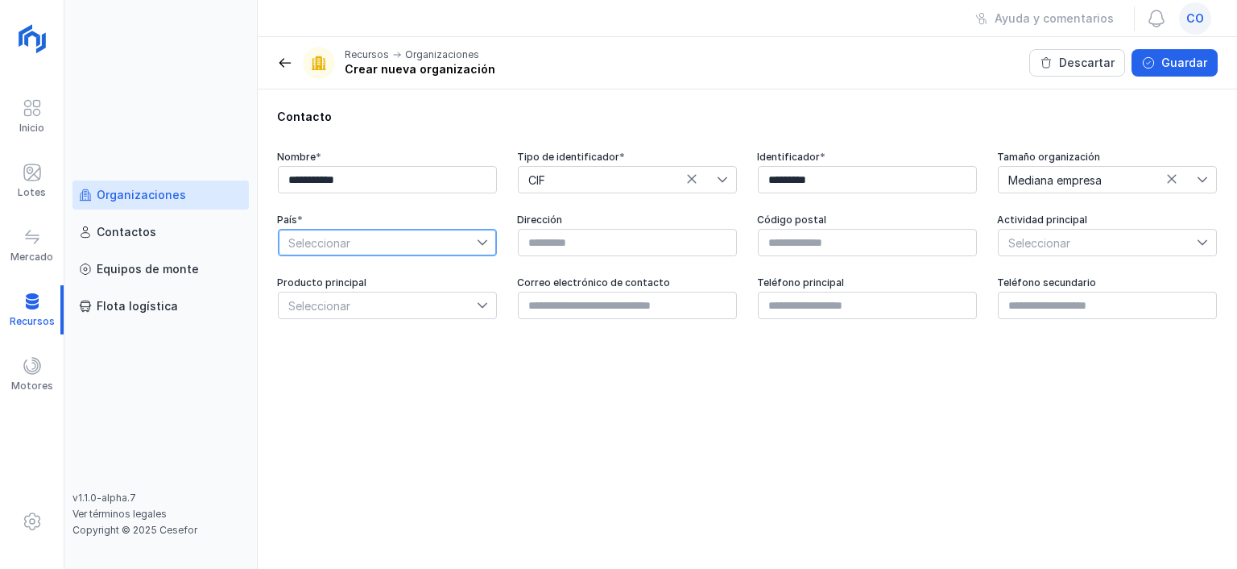
click at [381, 242] on span "Seleccionar" at bounding box center [378, 243] width 198 height 26
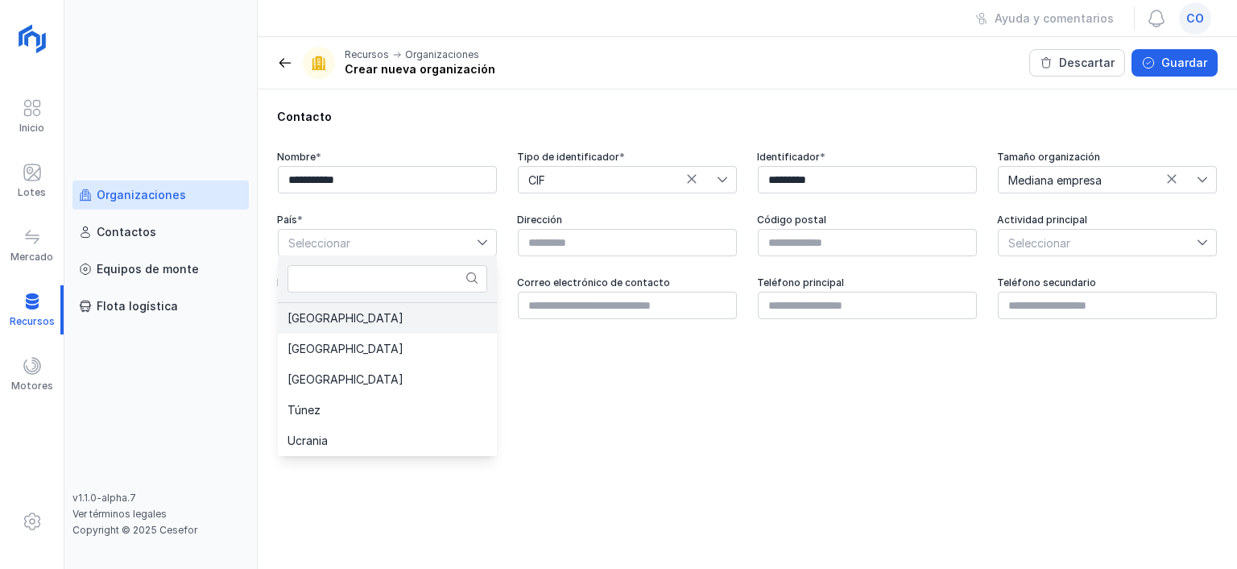
click at [358, 317] on li "[GEOGRAPHIC_DATA]" at bounding box center [387, 318] width 219 height 31
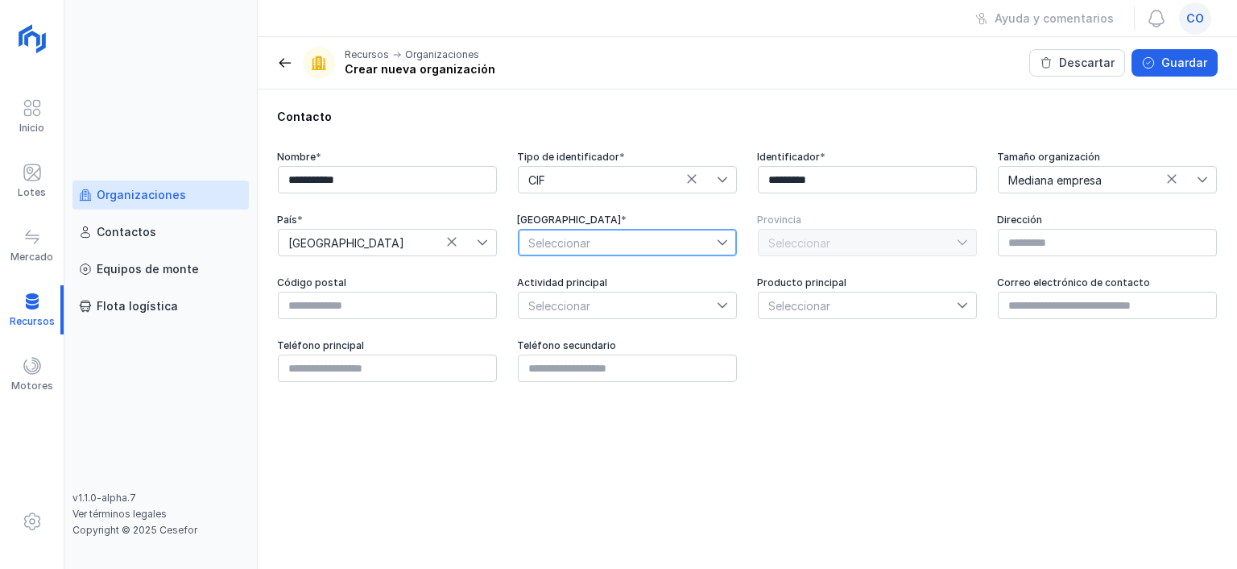
click at [636, 240] on span "Seleccionar" at bounding box center [618, 243] width 198 height 26
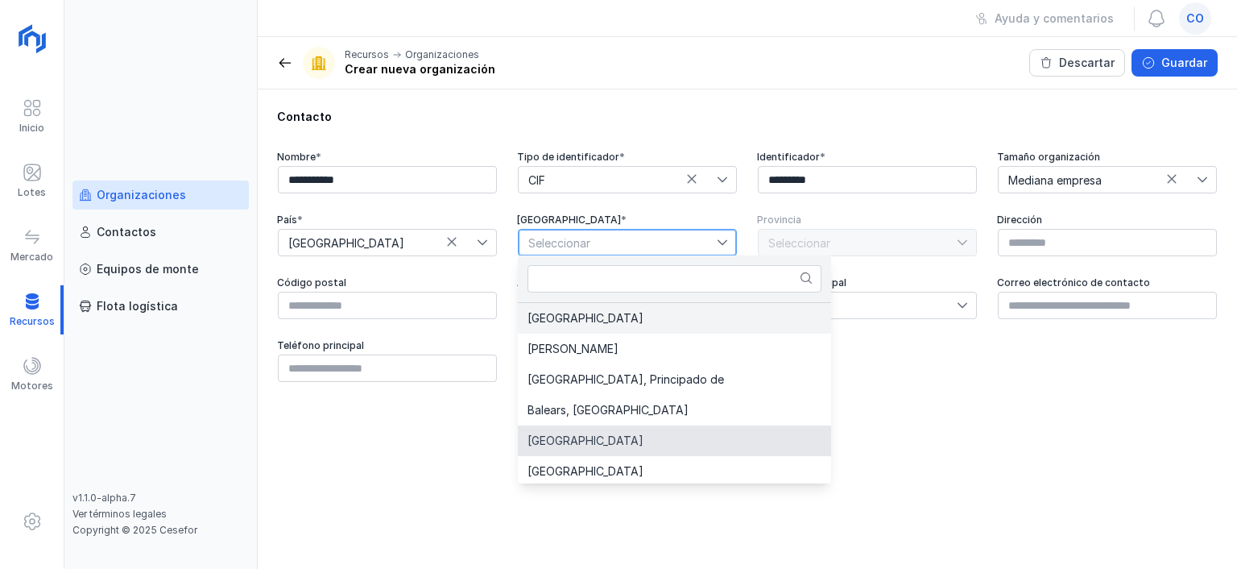
scroll to position [34, 0]
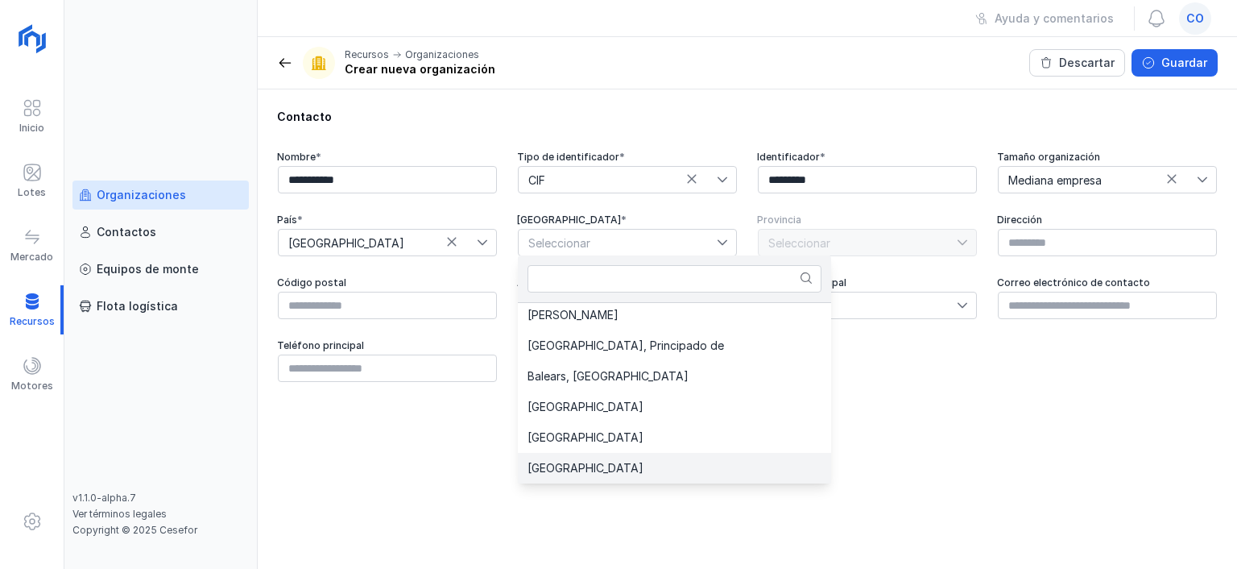
click at [577, 468] on span "[GEOGRAPHIC_DATA]" at bounding box center [586, 467] width 116 height 11
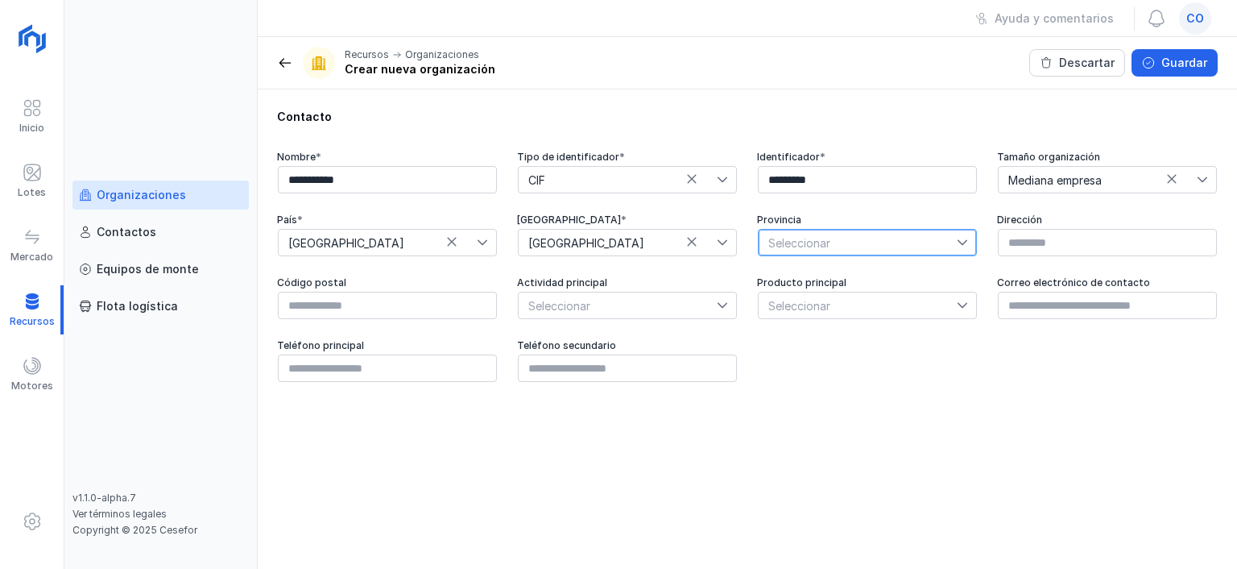
click at [910, 241] on span "Seleccionar" at bounding box center [858, 243] width 198 height 26
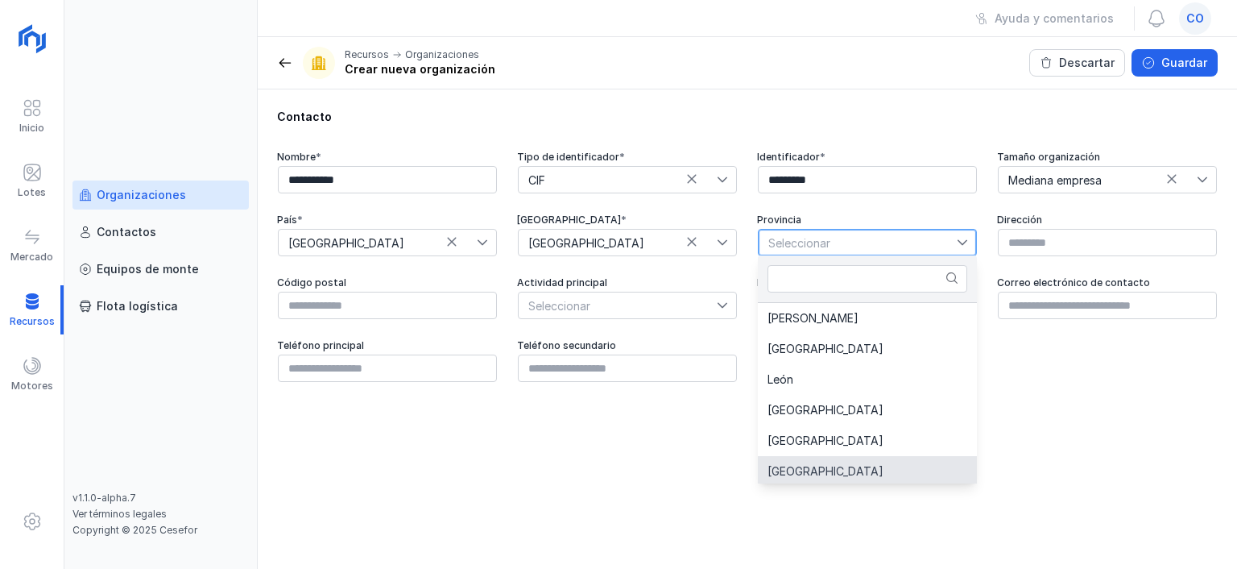
scroll to position [3, 0]
click at [821, 467] on li "[GEOGRAPHIC_DATA]" at bounding box center [867, 468] width 219 height 31
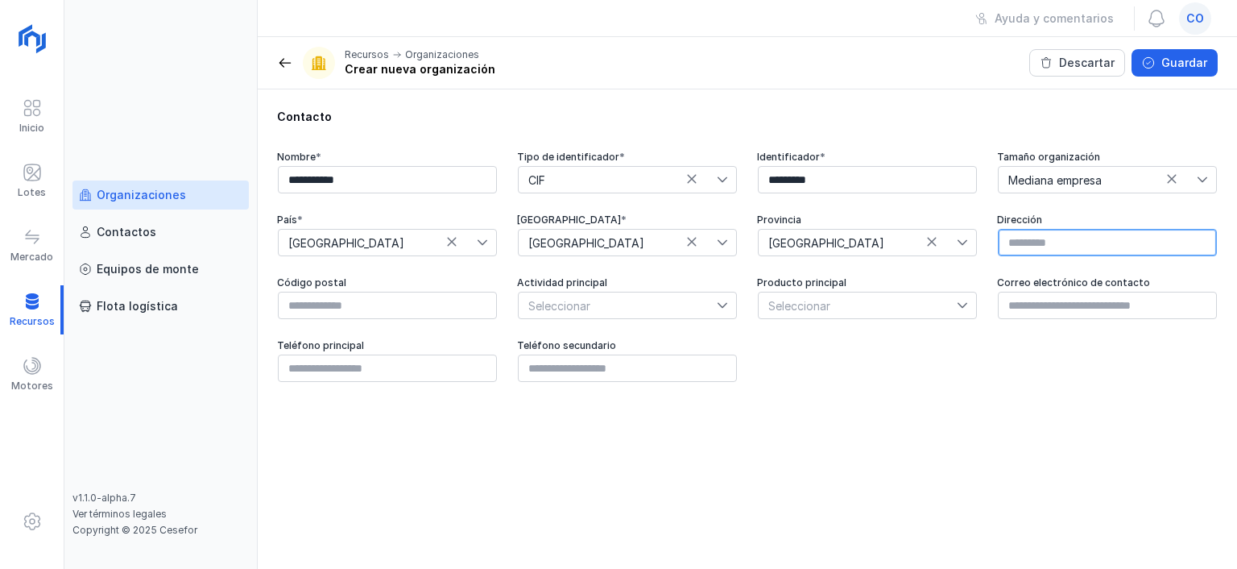
click at [1080, 243] on input "text" at bounding box center [1107, 242] width 219 height 27
paste input "**********"
type input "**********"
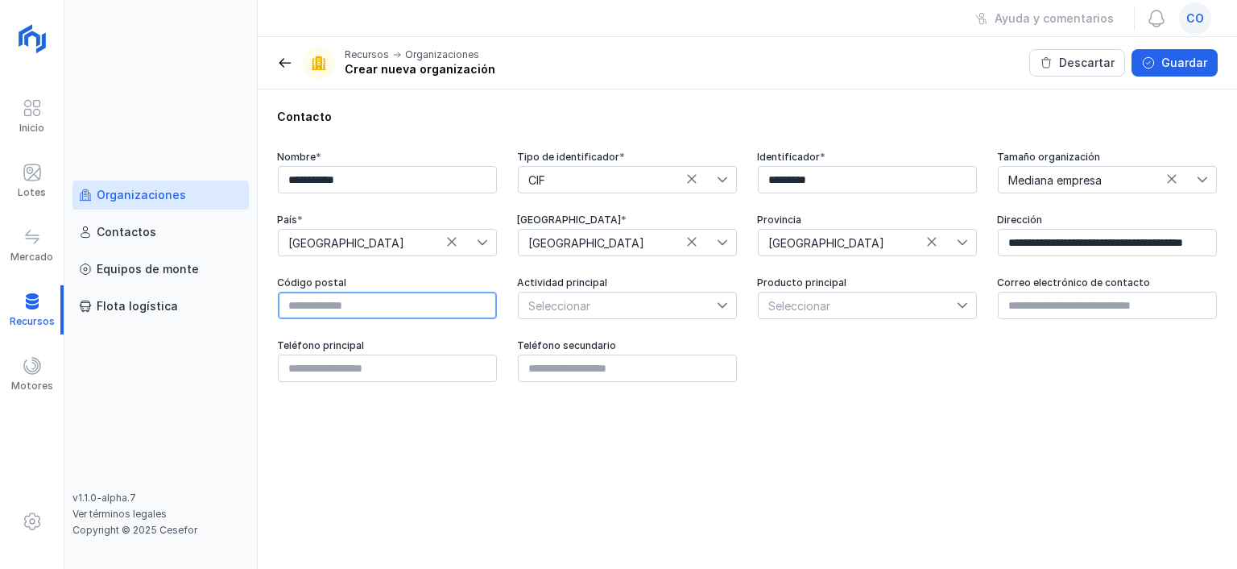
click at [436, 315] on input "text" at bounding box center [387, 305] width 219 height 27
type input "*****"
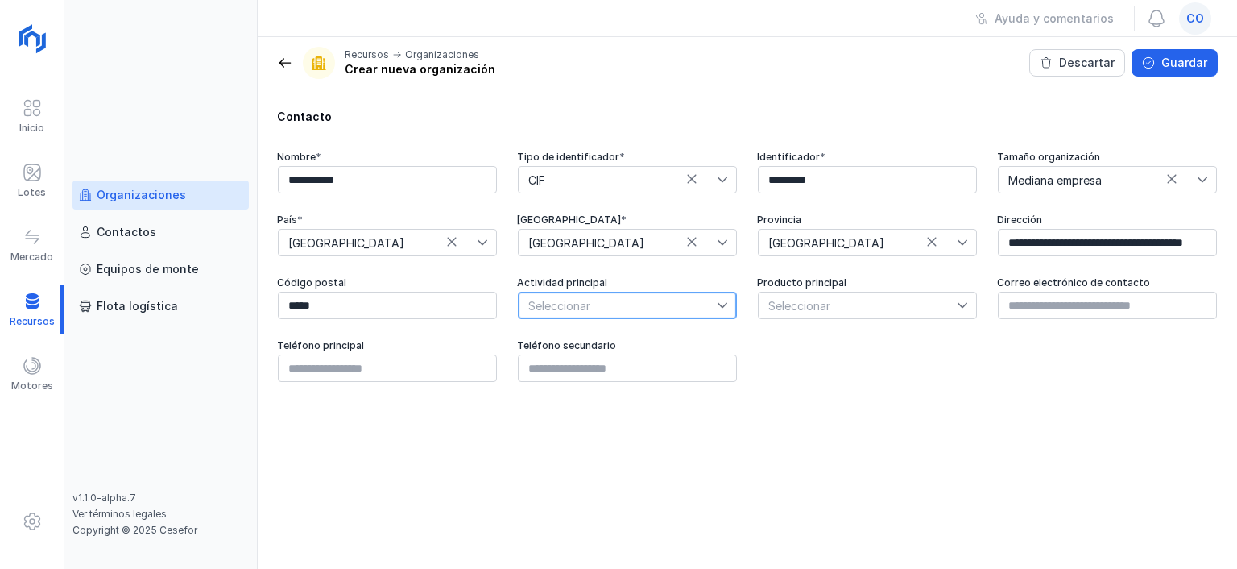
click at [615, 311] on span "Seleccionar" at bounding box center [618, 305] width 198 height 26
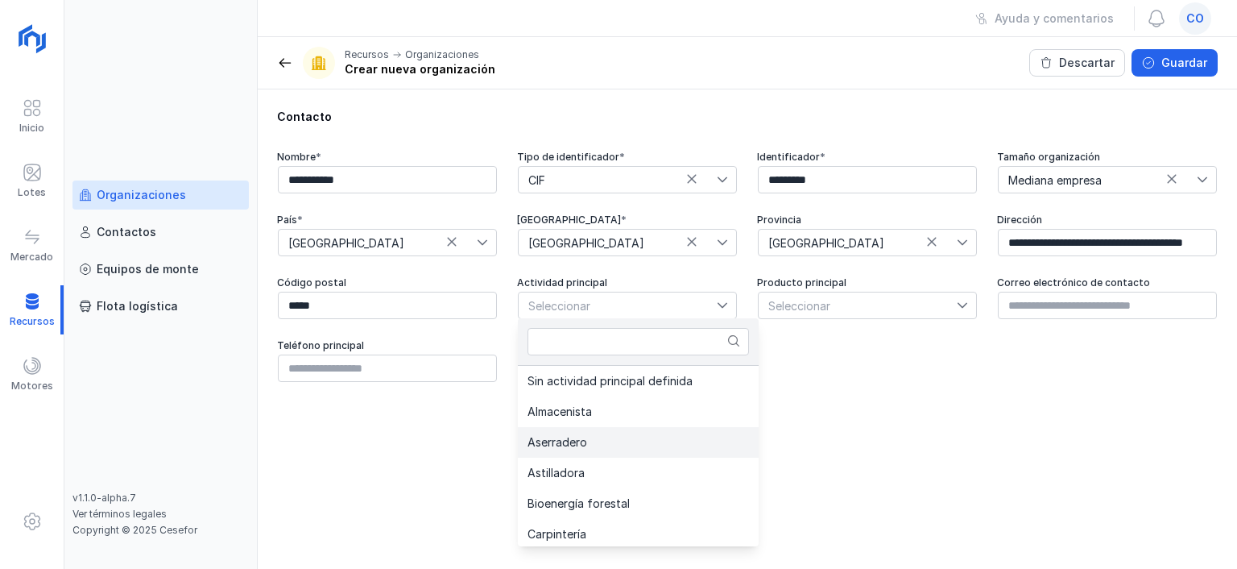
click at [584, 437] on span "Aserradero" at bounding box center [558, 442] width 60 height 11
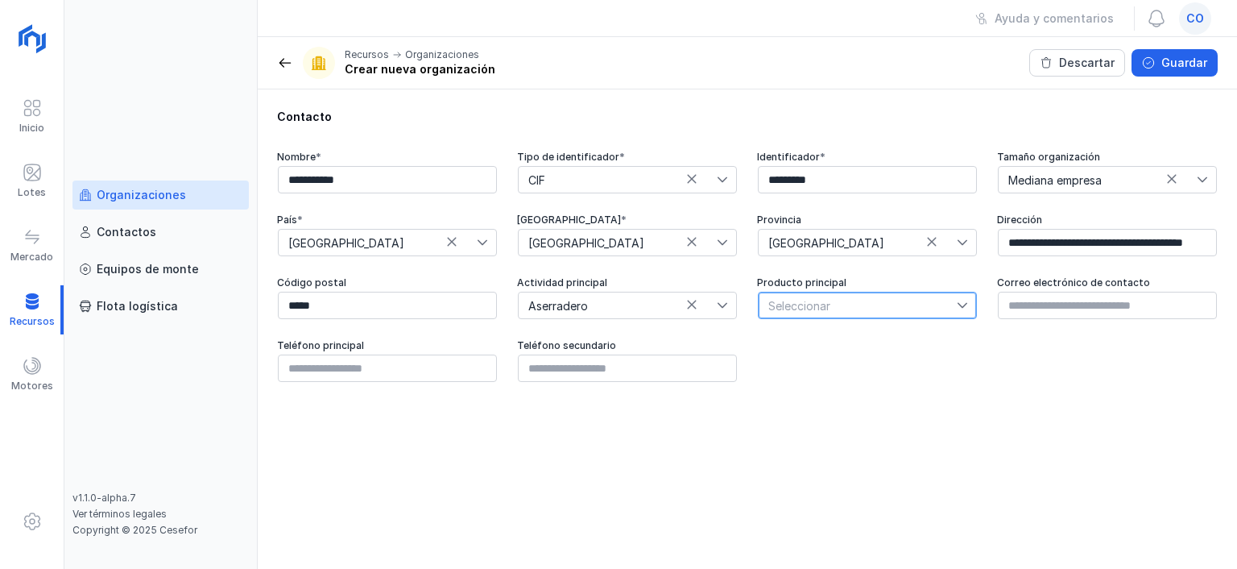
click at [885, 304] on span "Seleccionar" at bounding box center [858, 305] width 198 height 26
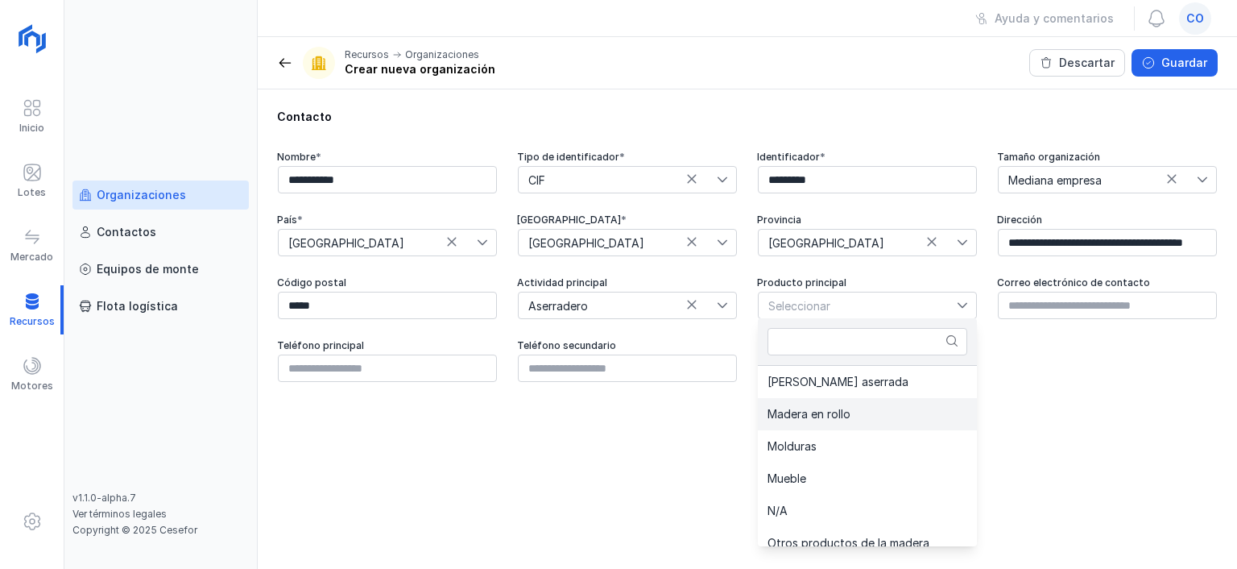
click at [825, 417] on span "Madera en rollo" at bounding box center [809, 413] width 83 height 11
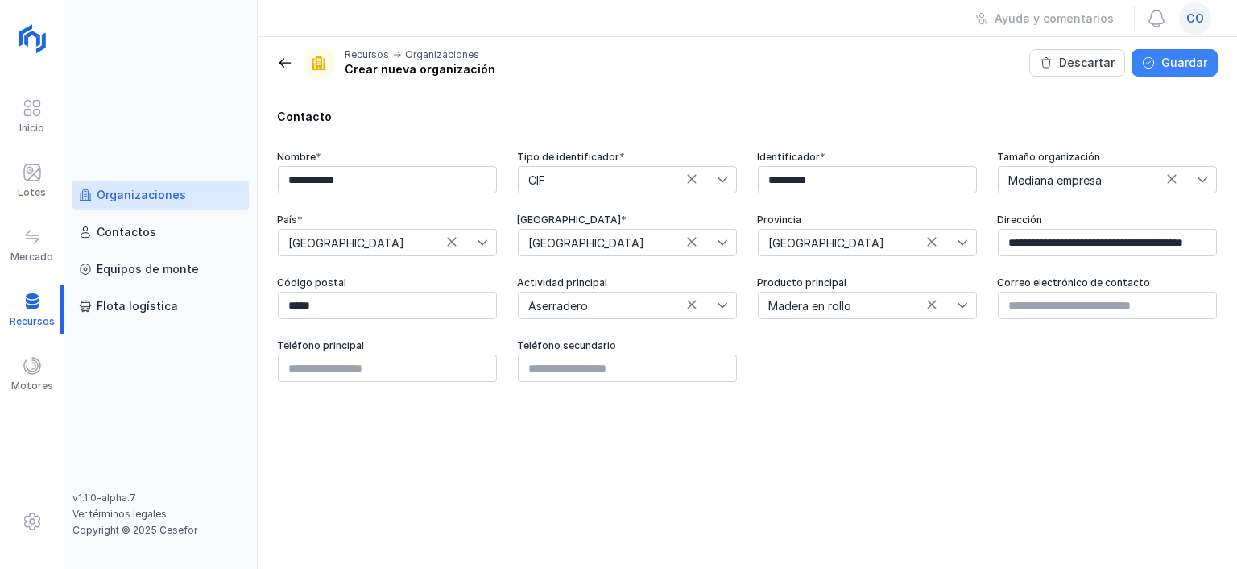
click at [1191, 59] on div "Guardar" at bounding box center [1184, 63] width 46 height 16
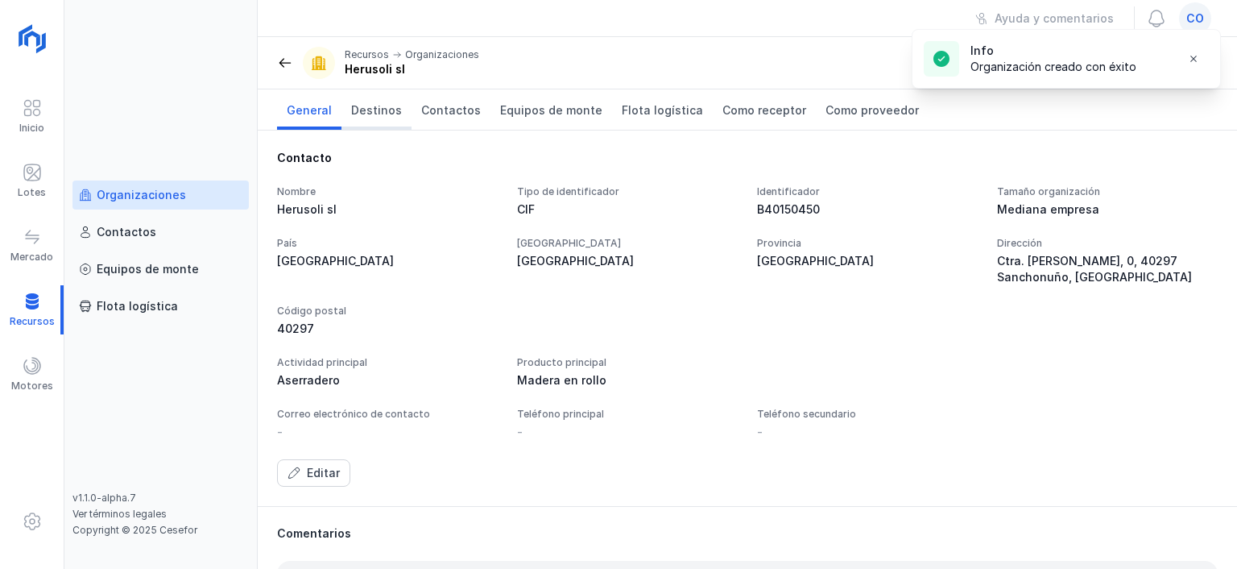
click at [372, 106] on span "Destinos" at bounding box center [376, 110] width 51 height 16
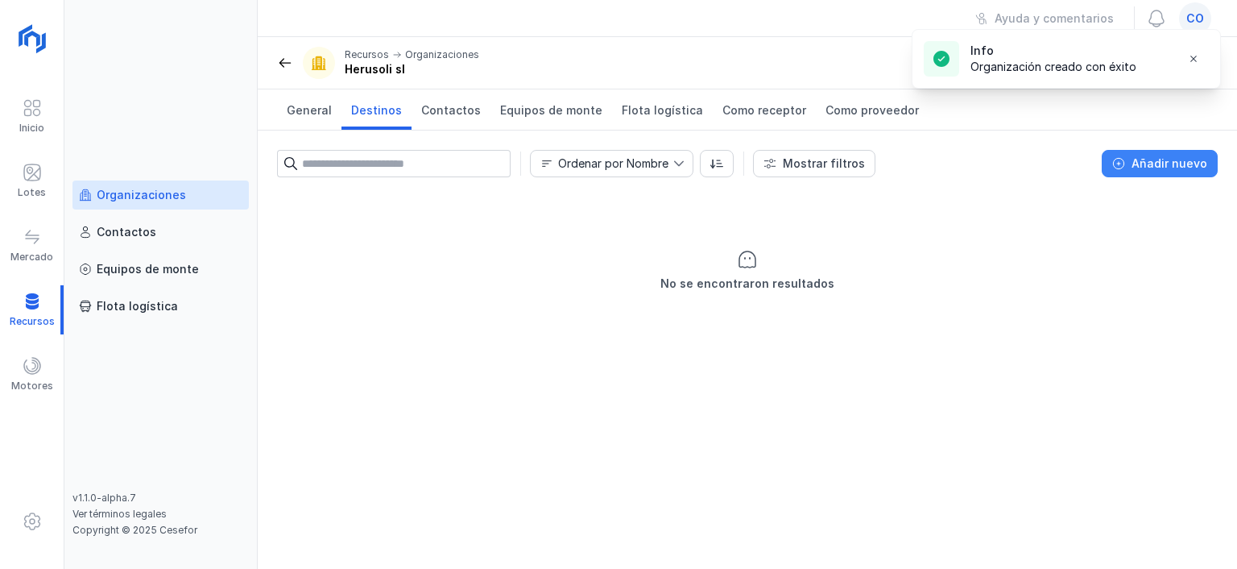
click at [1144, 169] on div "Añadir nuevo" at bounding box center [1170, 163] width 76 height 16
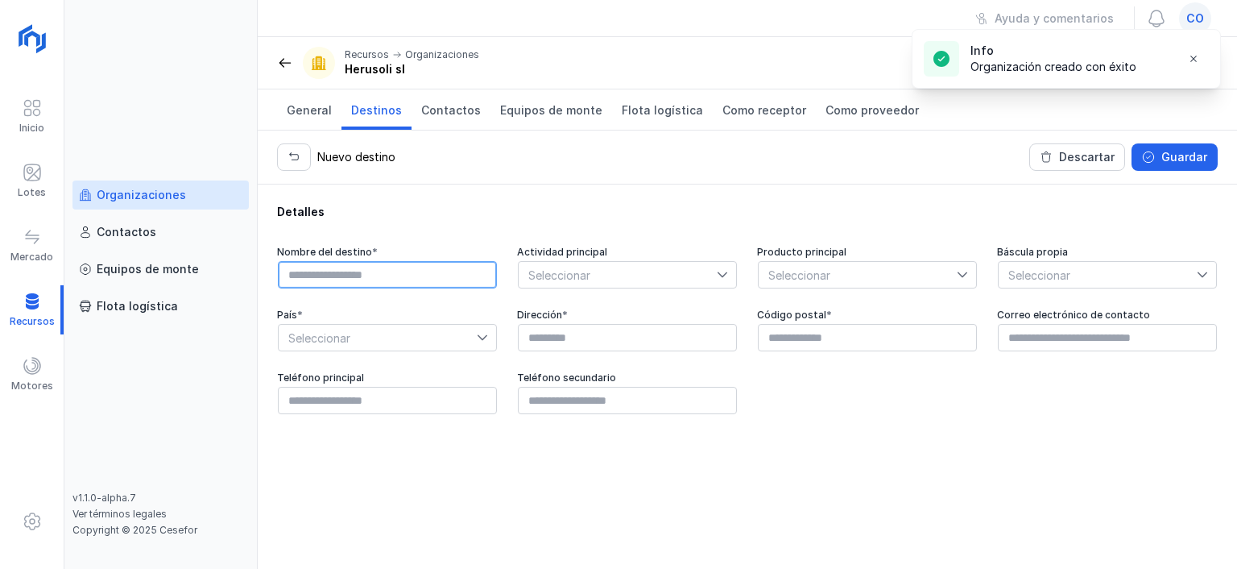
click at [421, 274] on input "text" at bounding box center [387, 274] width 219 height 27
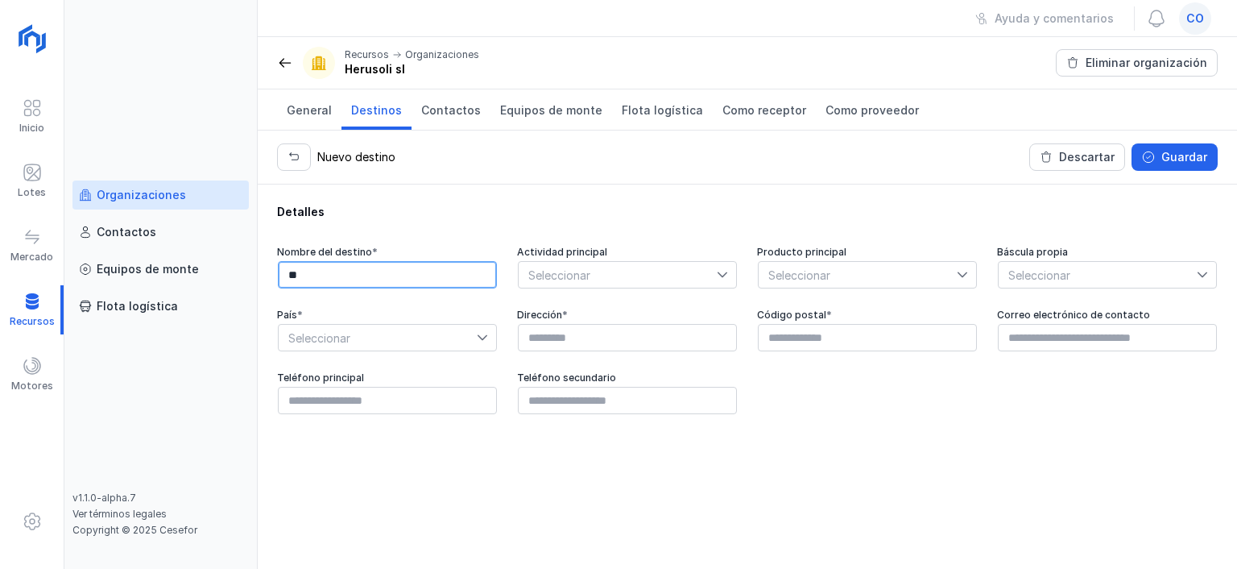
type input "*"
type input "********"
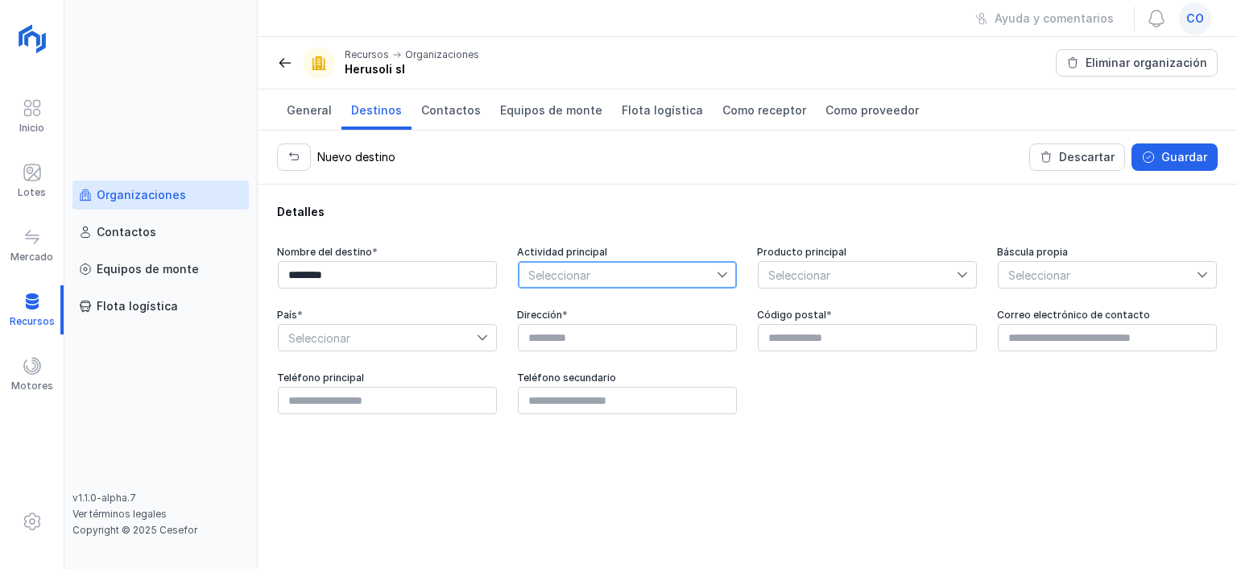
click at [604, 271] on span "Seleccionar" at bounding box center [618, 275] width 198 height 26
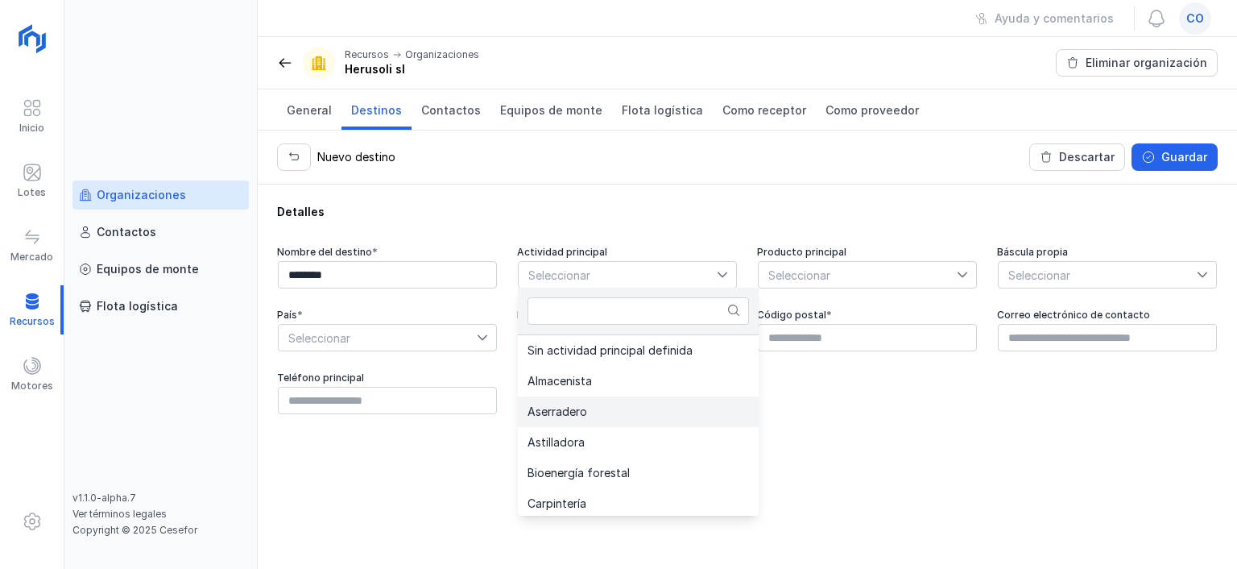
click at [588, 404] on li "Aserradero" at bounding box center [638, 411] width 241 height 31
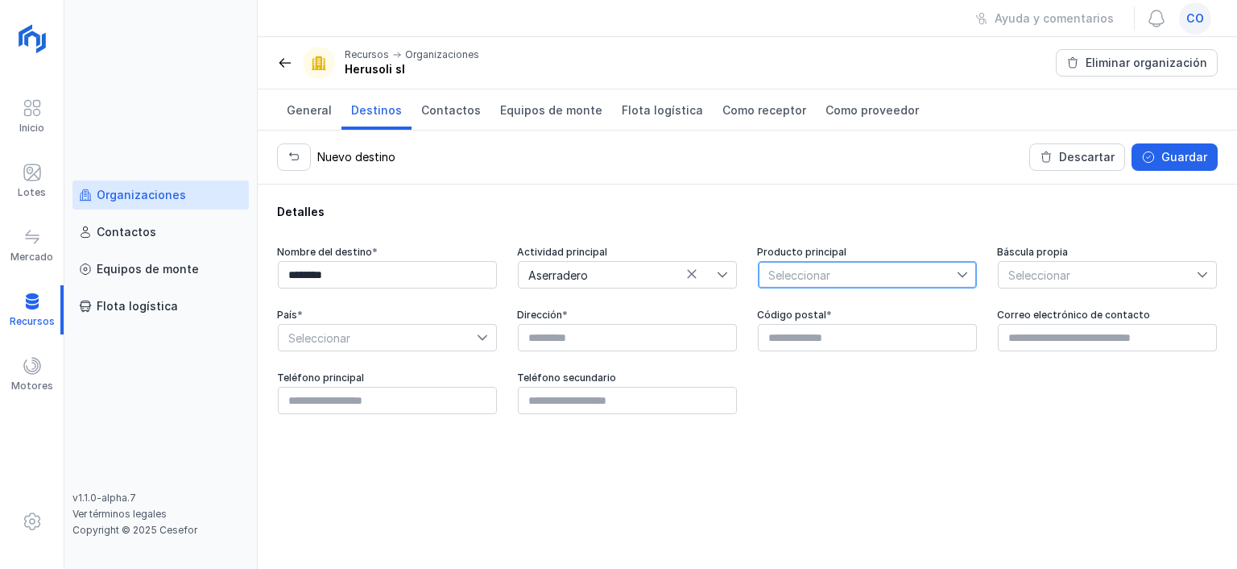
click at [791, 281] on span "Seleccionar" at bounding box center [858, 275] width 198 height 26
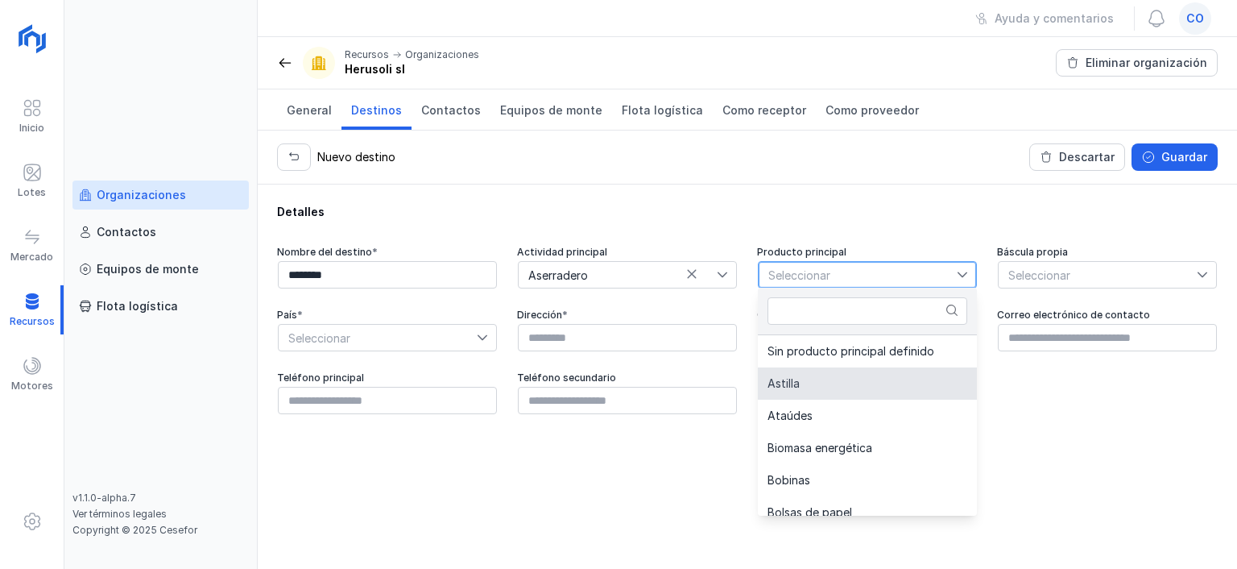
scroll to position [548, 0]
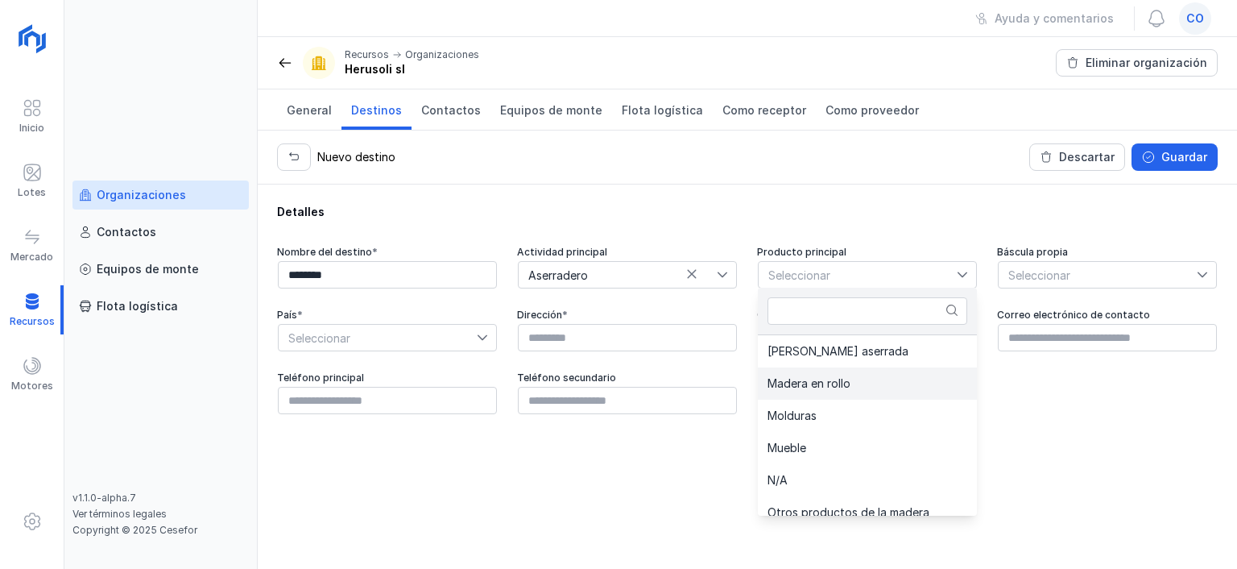
click at [813, 387] on span "Madera en rollo" at bounding box center [809, 383] width 83 height 11
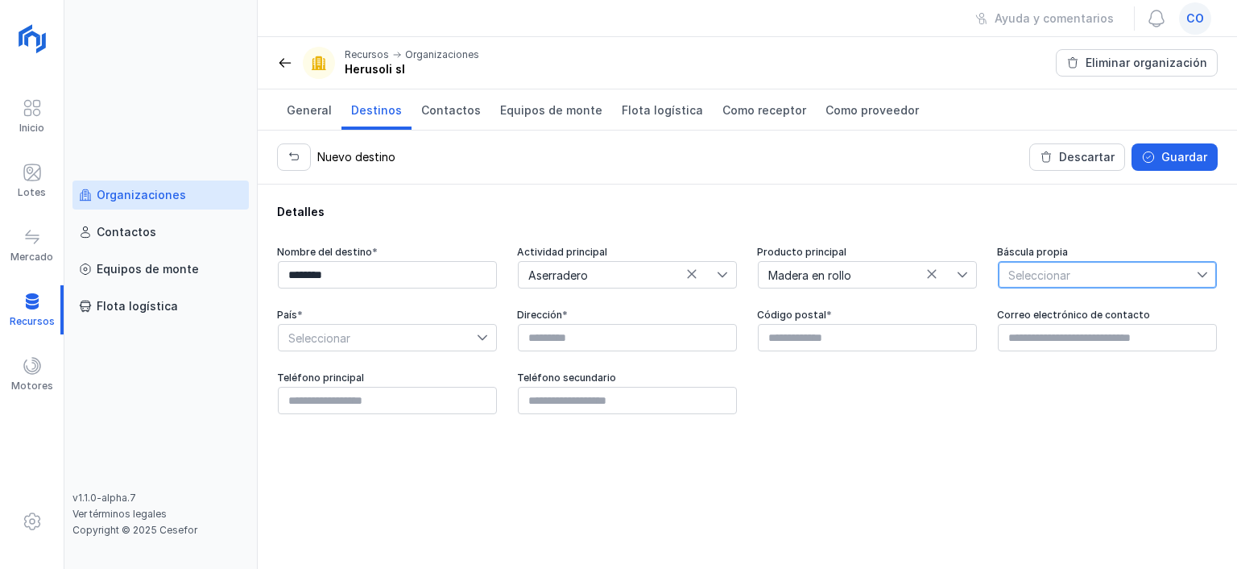
click at [1112, 276] on span "Seleccionar" at bounding box center [1098, 275] width 198 height 26
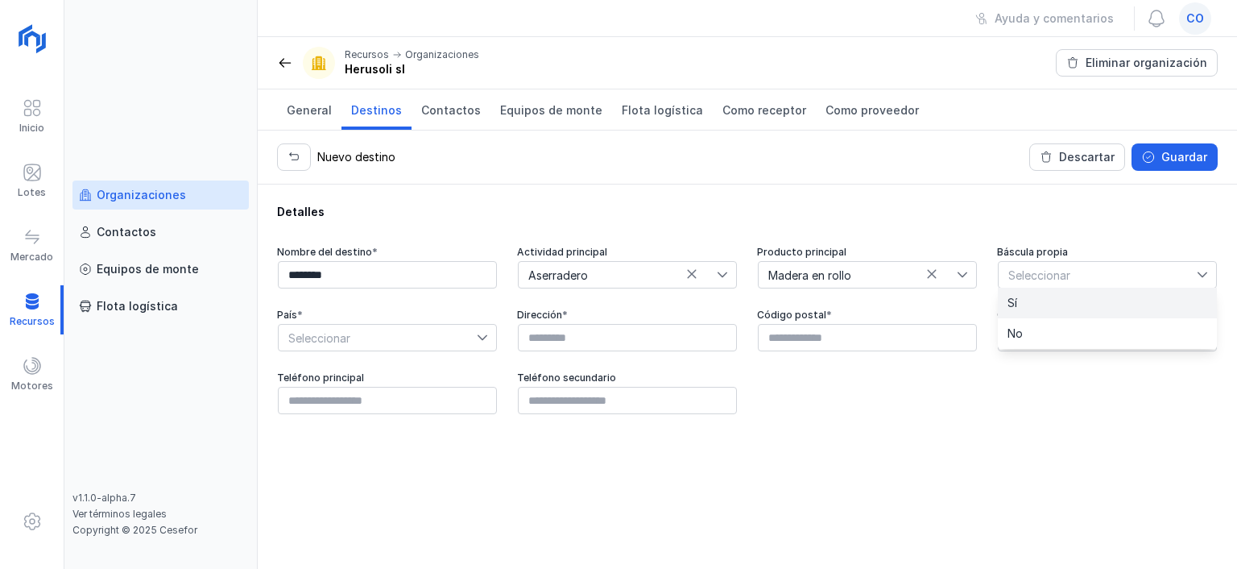
click at [1080, 304] on li "Sí" at bounding box center [1107, 303] width 219 height 31
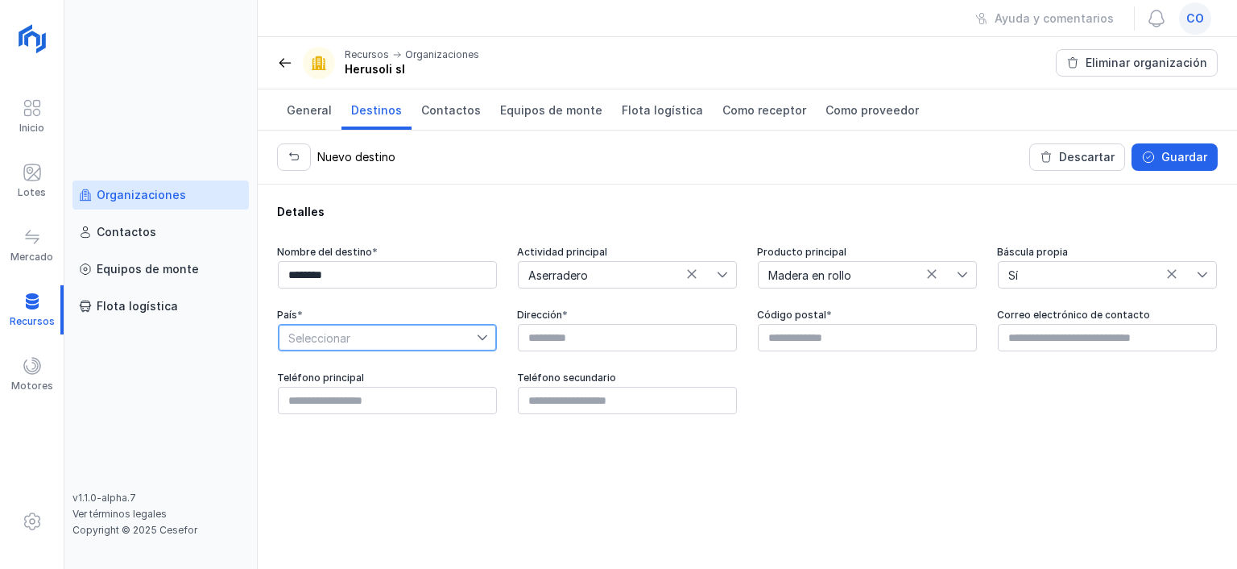
click at [391, 337] on span "Seleccionar" at bounding box center [378, 338] width 198 height 26
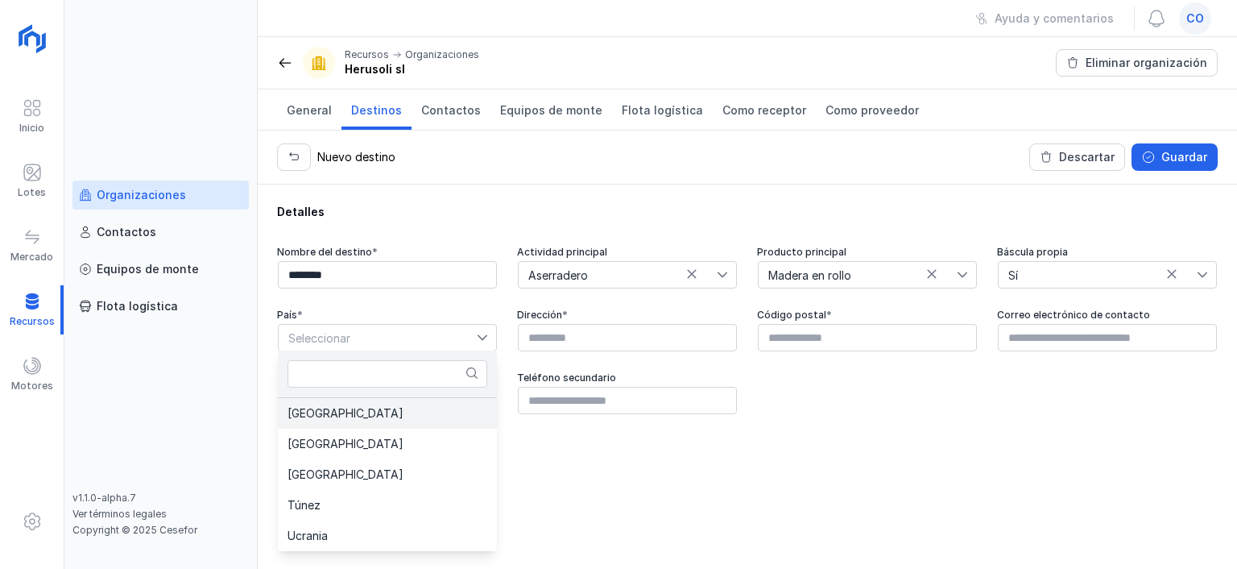
click at [358, 420] on li "[GEOGRAPHIC_DATA]" at bounding box center [387, 413] width 219 height 31
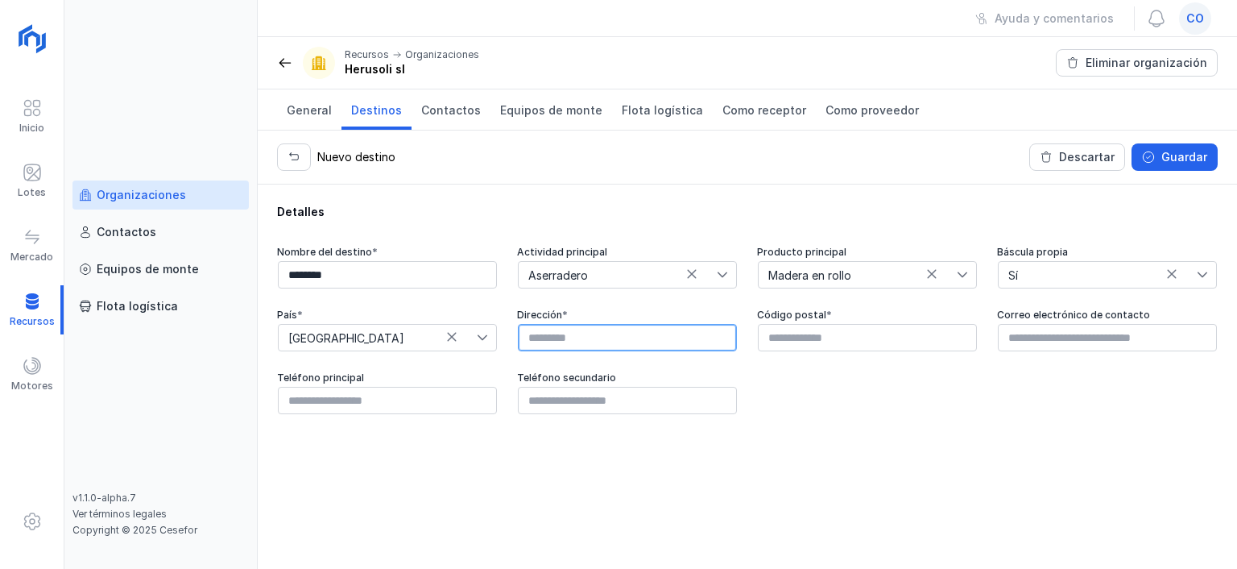
click at [590, 338] on input "text" at bounding box center [627, 337] width 219 height 27
paste input "**********"
type input "**********"
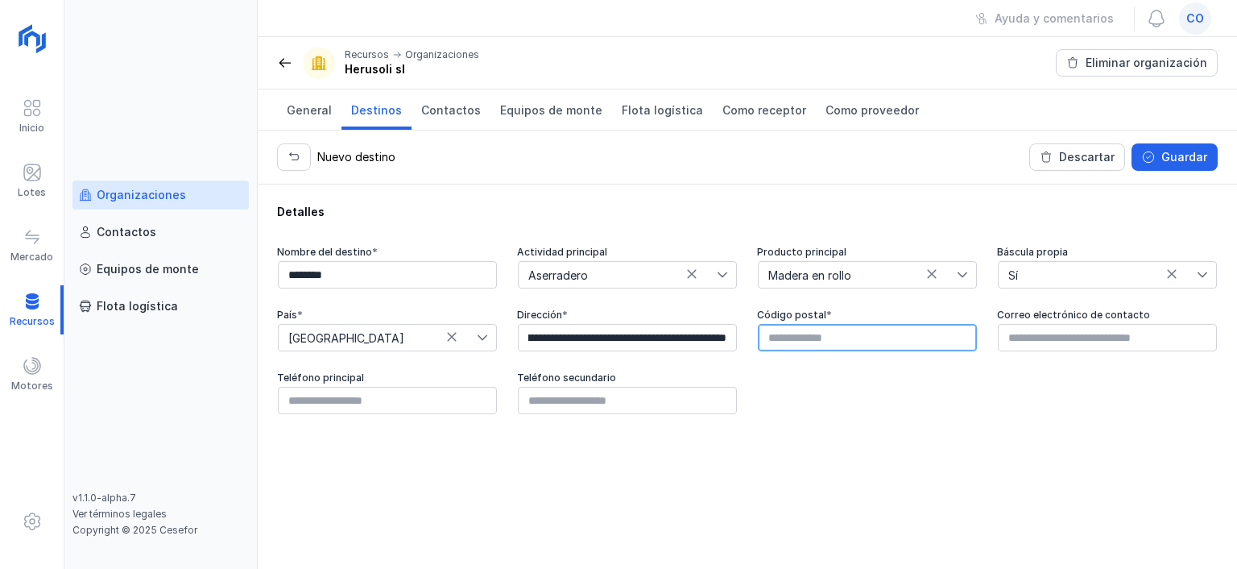
click at [815, 342] on input "text" at bounding box center [867, 337] width 219 height 27
type input "*****"
click at [1174, 153] on div "Guardar" at bounding box center [1184, 157] width 46 height 16
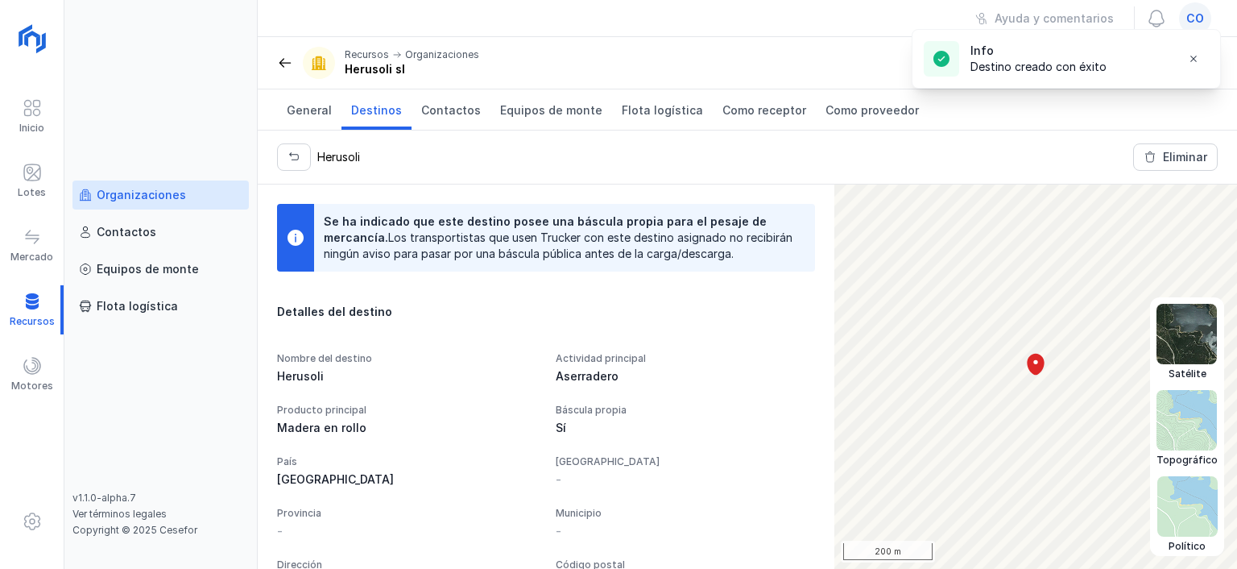
click at [1180, 346] on img at bounding box center [1187, 334] width 60 height 60
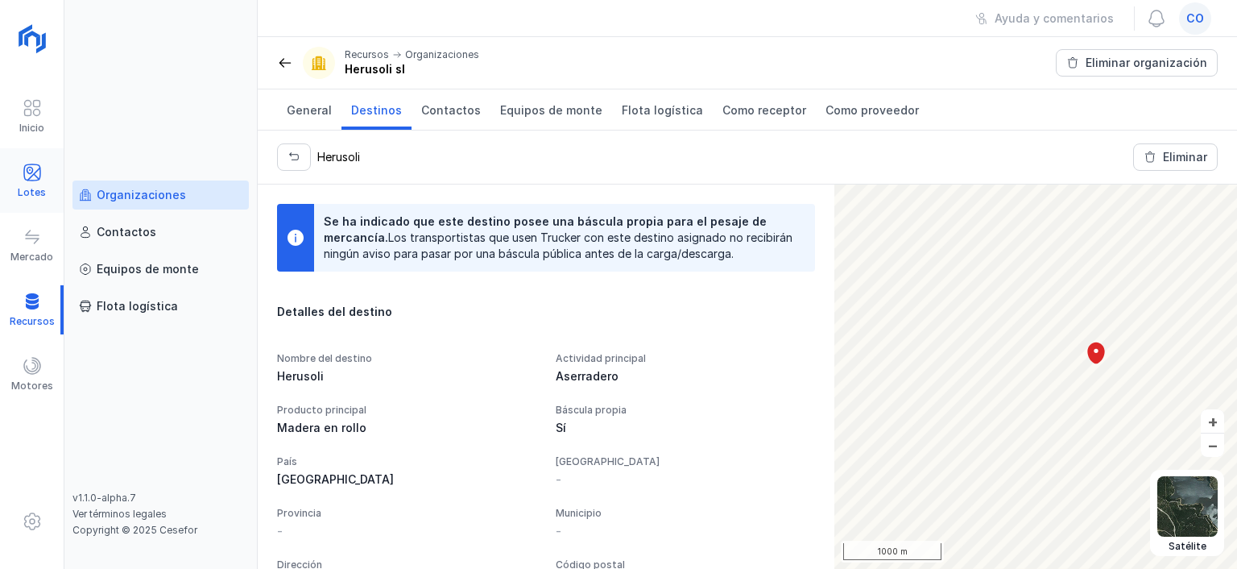
click at [45, 176] on div "Lotes" at bounding box center [32, 180] width 64 height 49
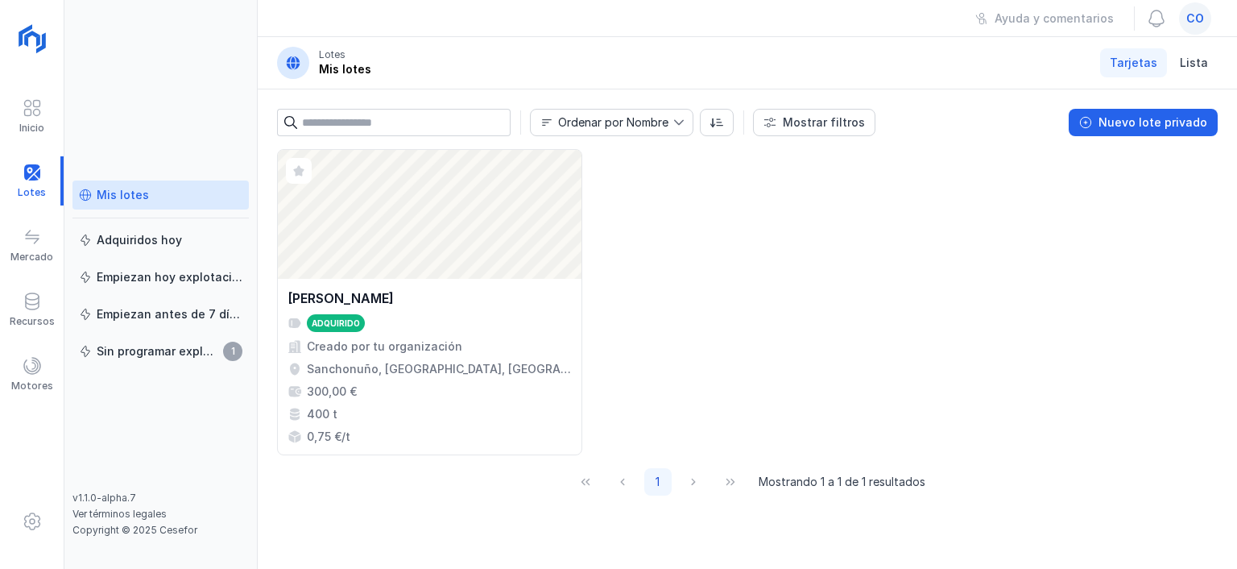
click at [107, 194] on div "Mis lotes" at bounding box center [123, 195] width 52 height 16
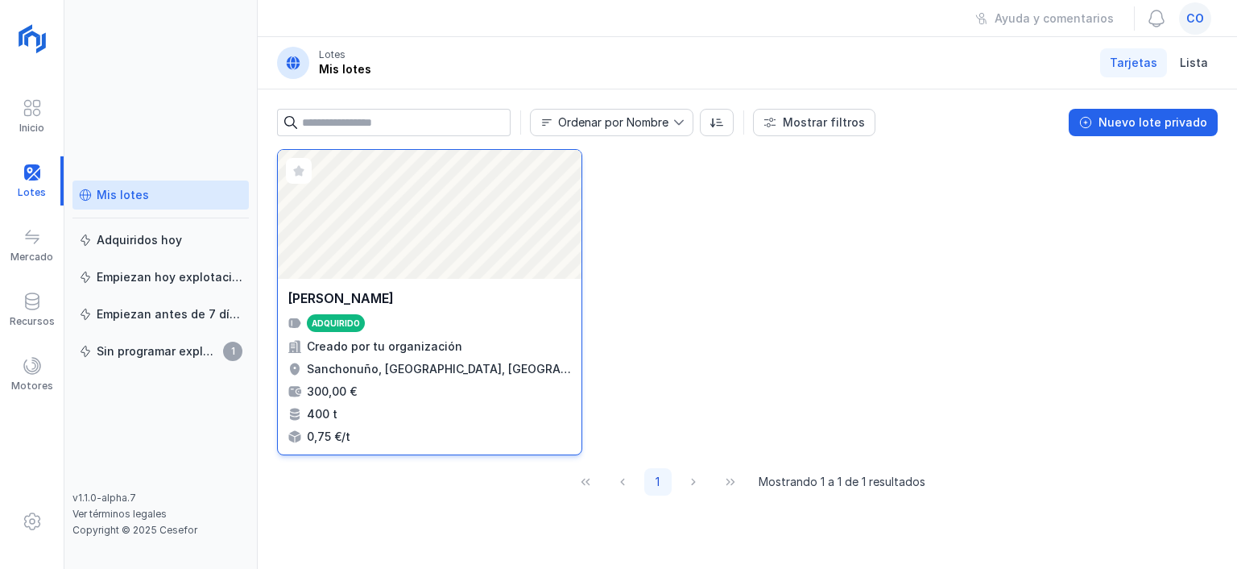
click at [408, 188] on div "Abrir lote" at bounding box center [430, 214] width 304 height 129
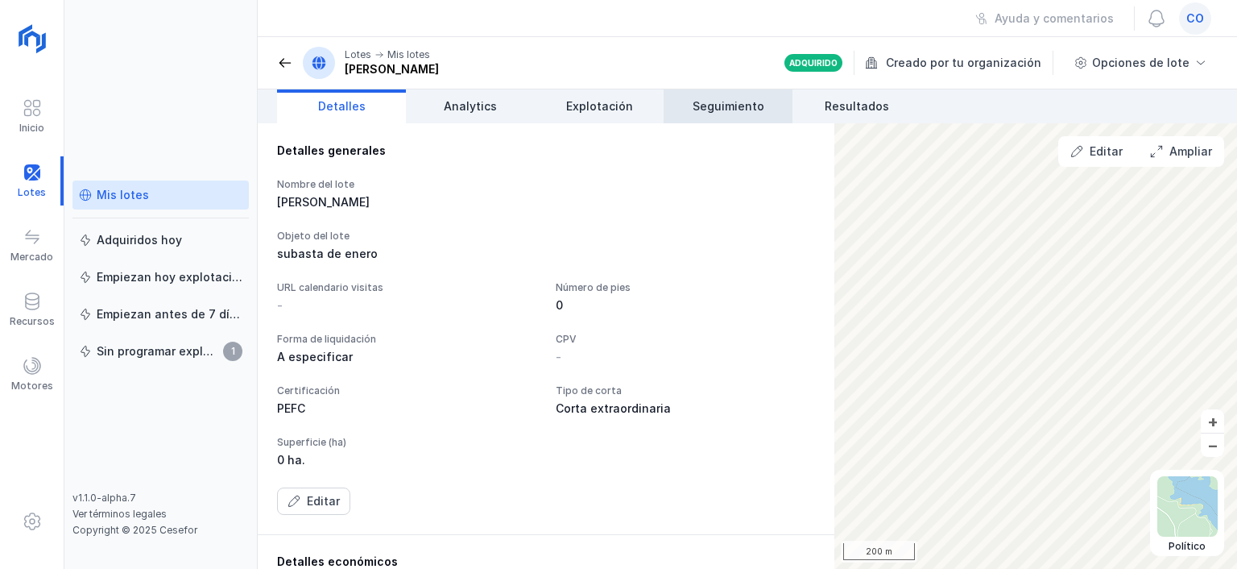
click at [717, 115] on link "Seguimiento" at bounding box center [728, 106] width 129 height 34
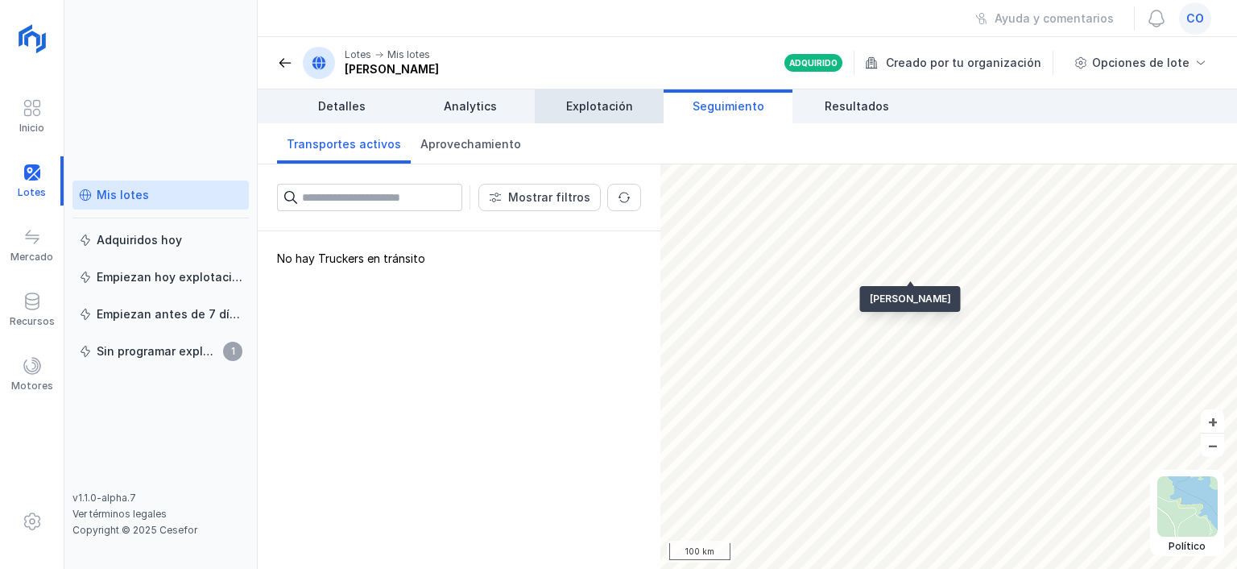
click at [621, 105] on span "Explotación" at bounding box center [599, 106] width 67 height 16
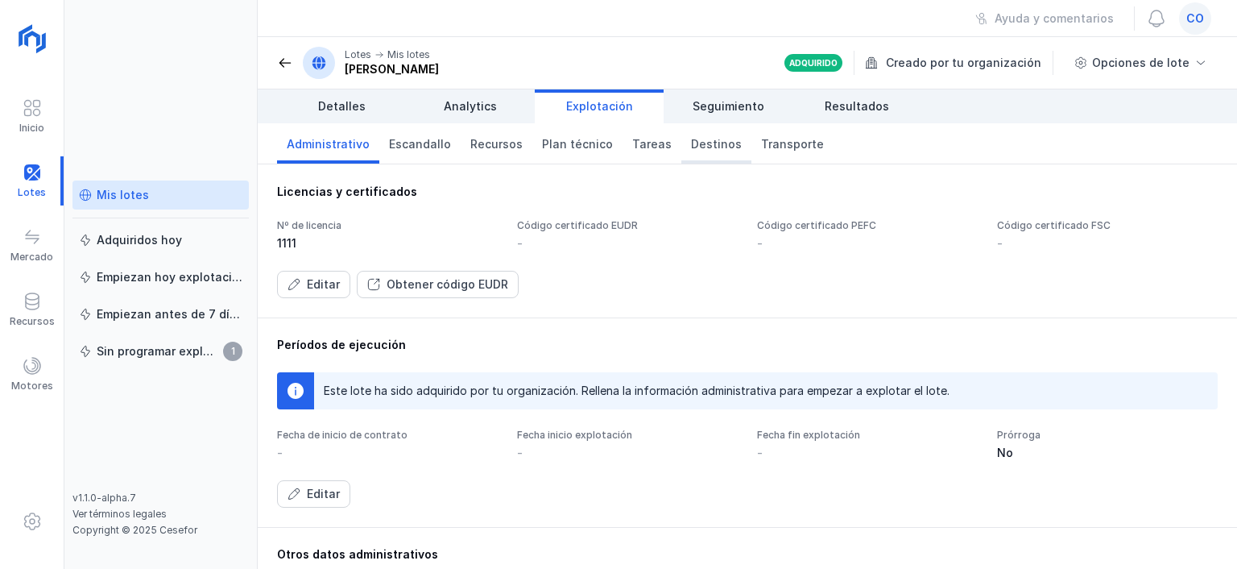
click at [715, 147] on span "Destinos" at bounding box center [716, 144] width 51 height 16
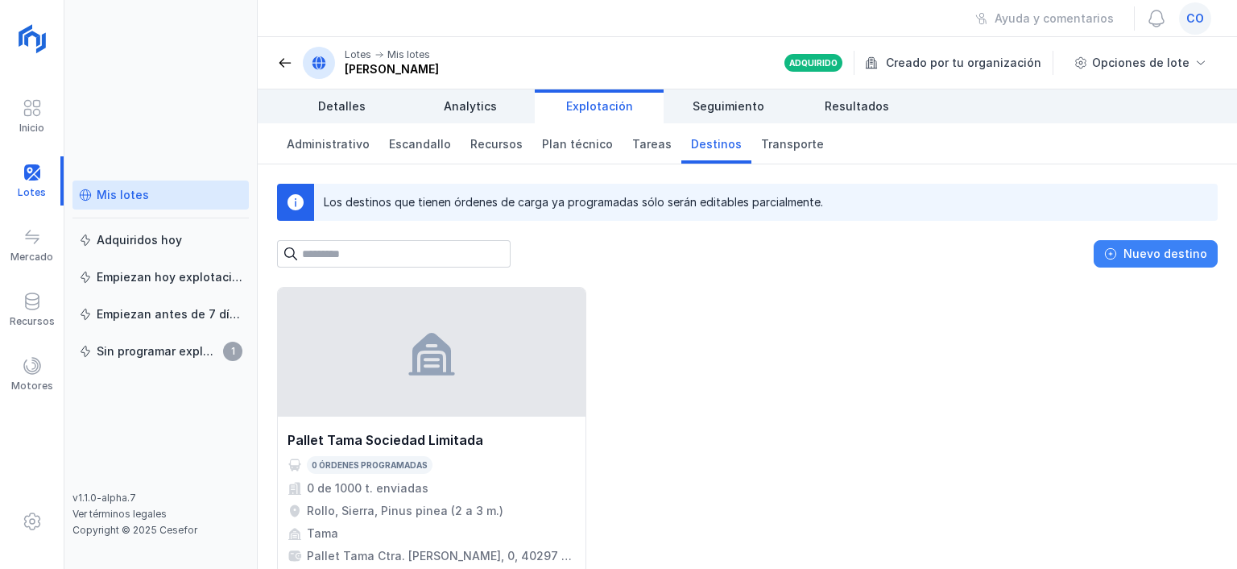
click at [1184, 256] on div "Nuevo destino" at bounding box center [1166, 254] width 84 height 16
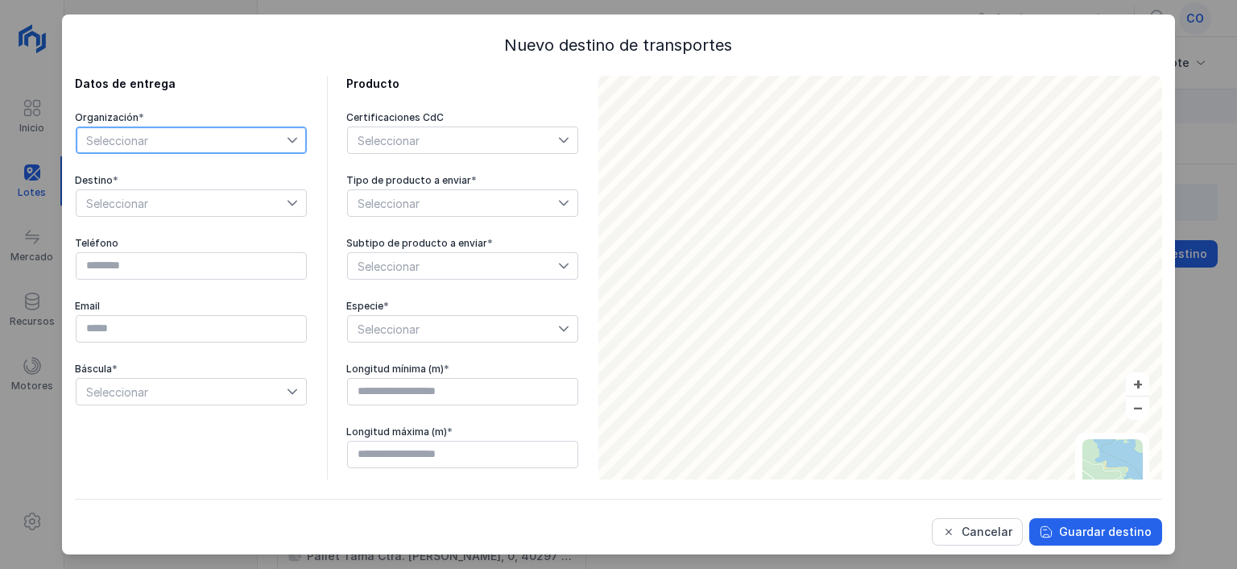
click at [172, 140] on span "Seleccionar" at bounding box center [182, 140] width 210 height 26
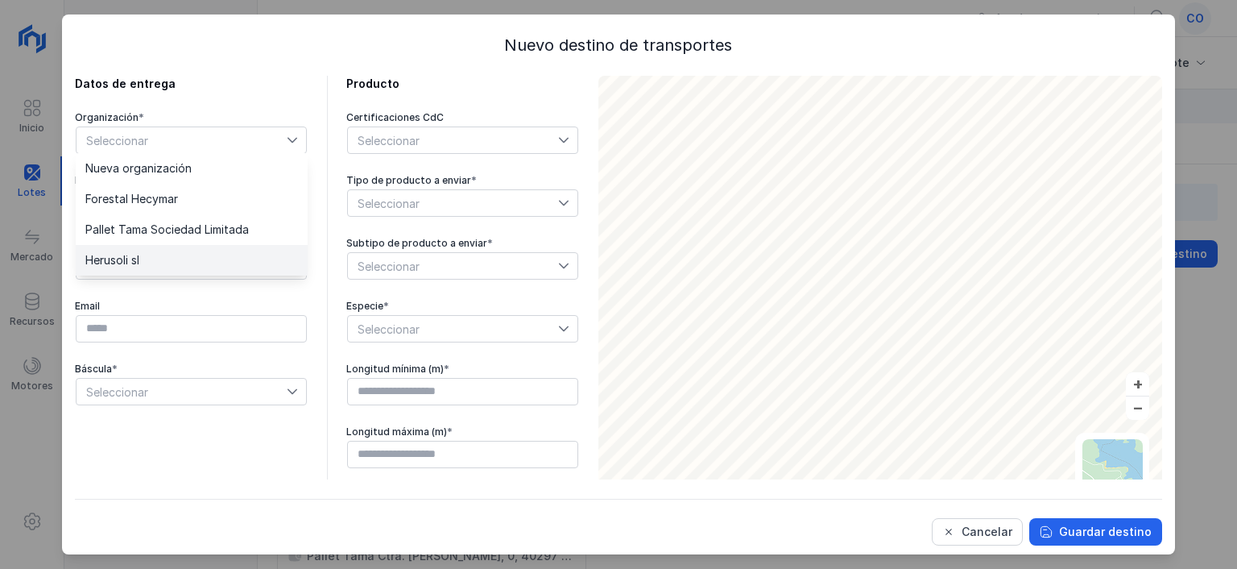
click at [139, 256] on span "Herusoli sl" at bounding box center [112, 260] width 54 height 11
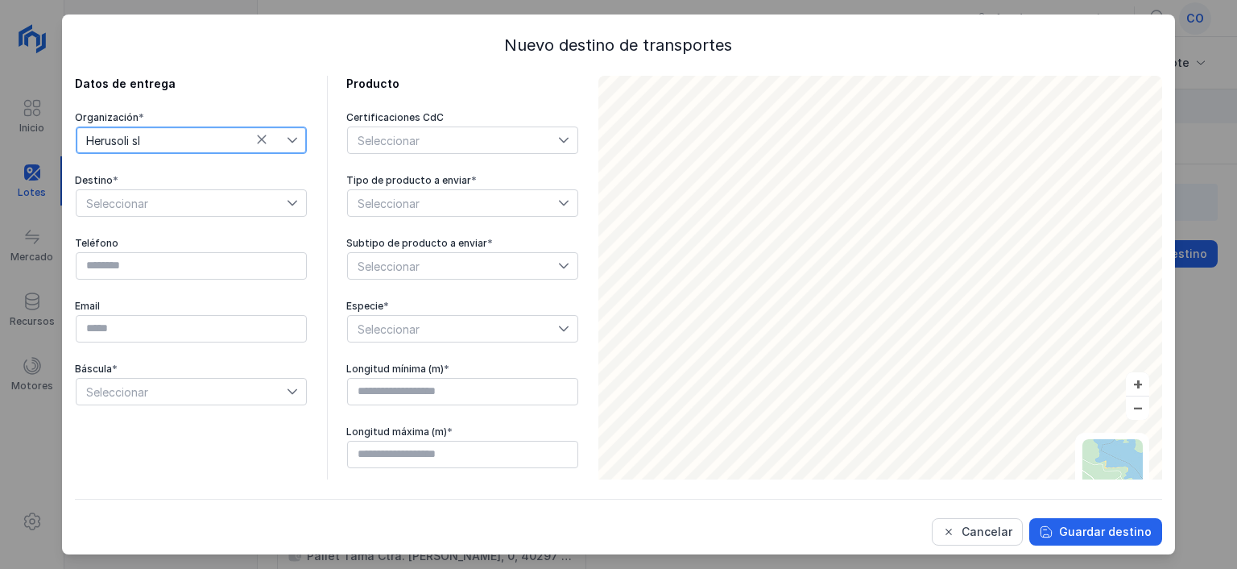
click at [160, 208] on span "Seleccionar" at bounding box center [182, 203] width 210 height 26
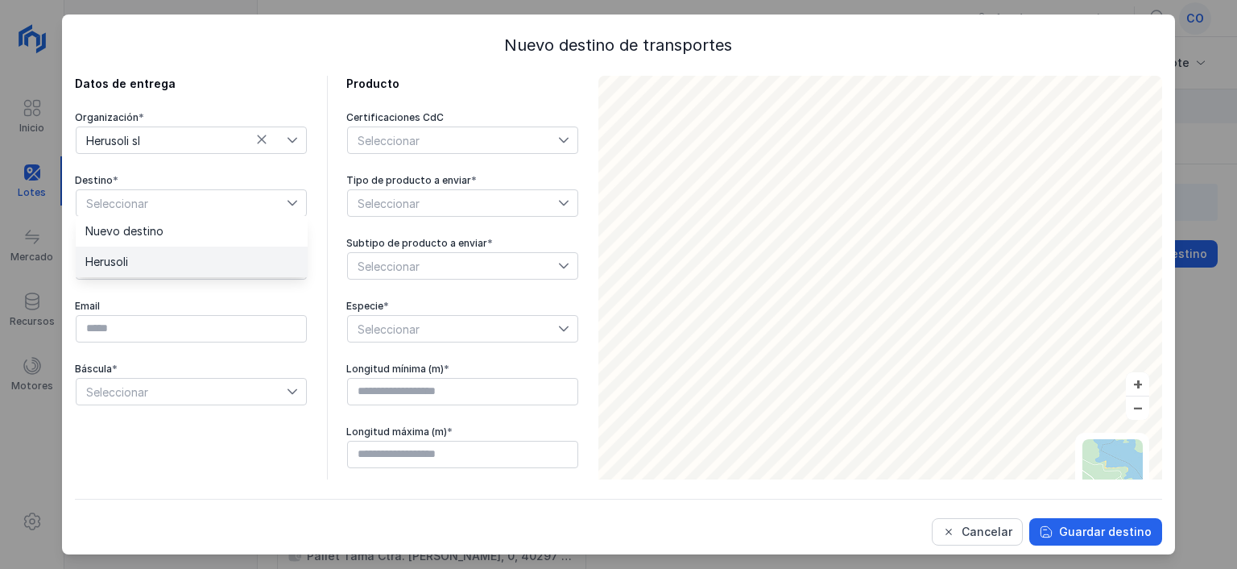
click at [146, 263] on li "Herusoli" at bounding box center [192, 261] width 232 height 31
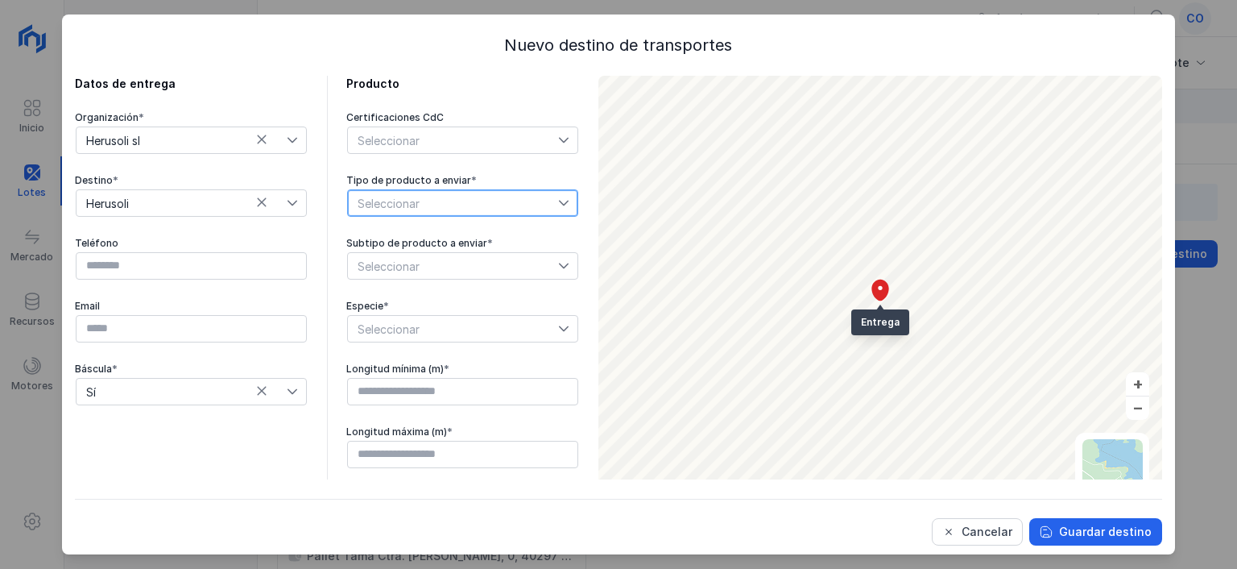
click at [498, 201] on span "Seleccionar" at bounding box center [453, 203] width 210 height 26
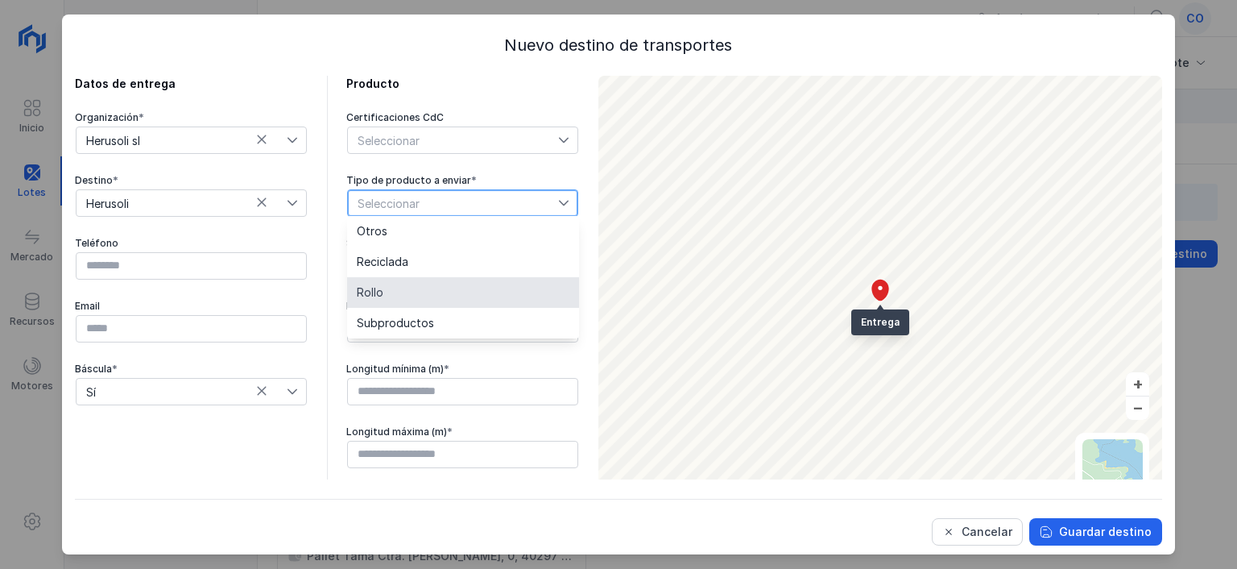
click at [461, 287] on li "Rollo" at bounding box center [463, 292] width 232 height 31
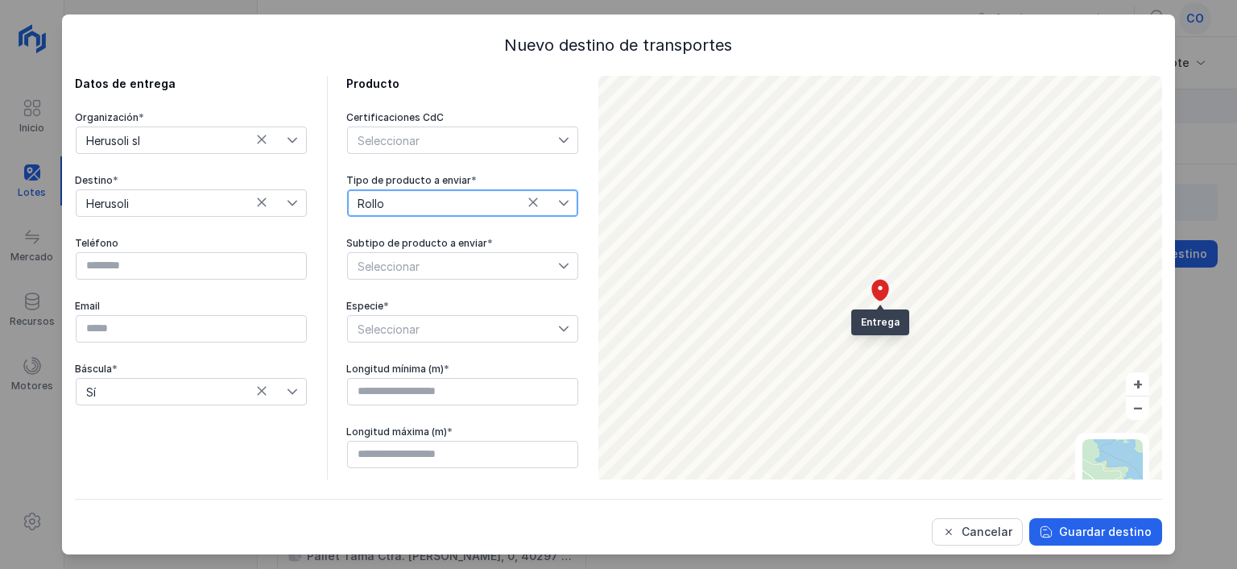
click at [462, 266] on span "Seleccionar" at bounding box center [453, 266] width 210 height 26
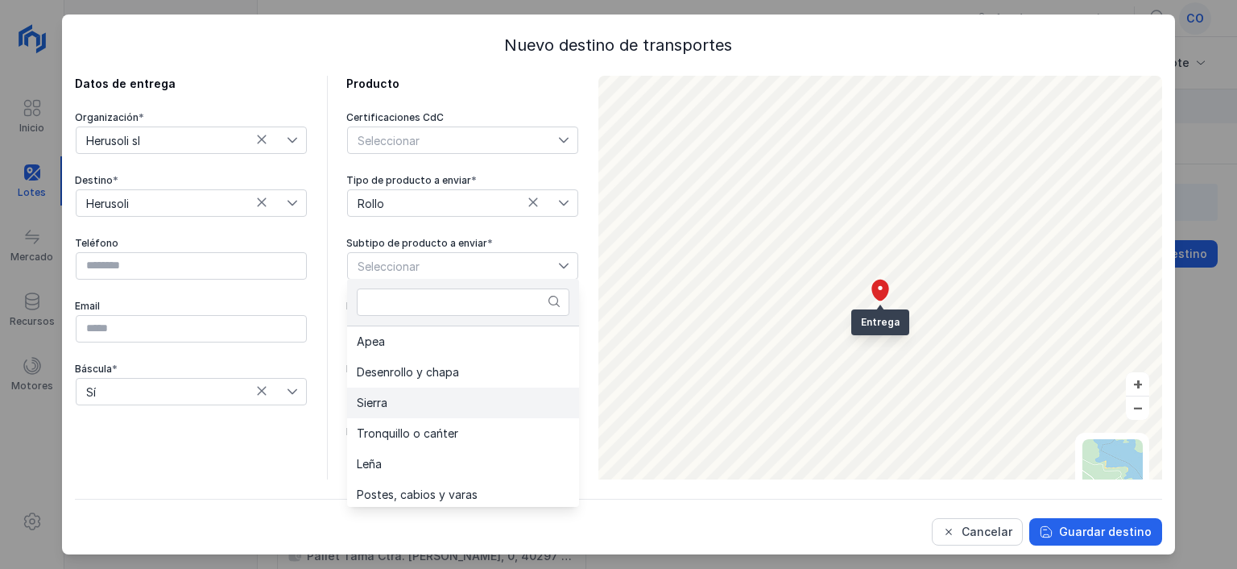
click at [433, 410] on li "Sierra" at bounding box center [463, 402] width 232 height 31
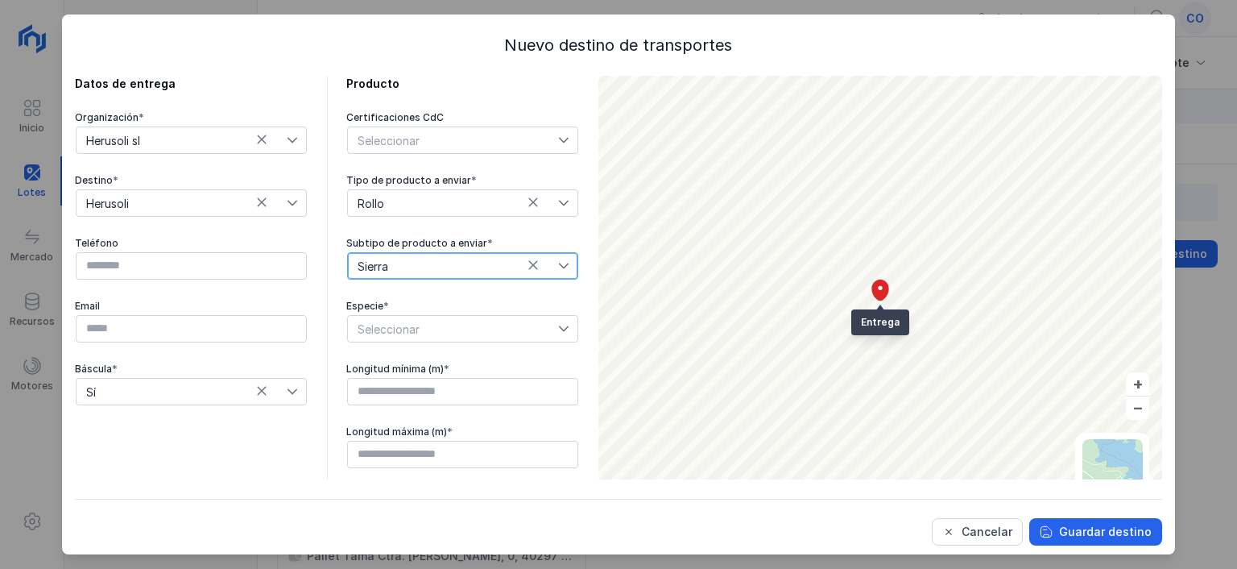
click at [410, 324] on span "Seleccionar" at bounding box center [453, 329] width 210 height 26
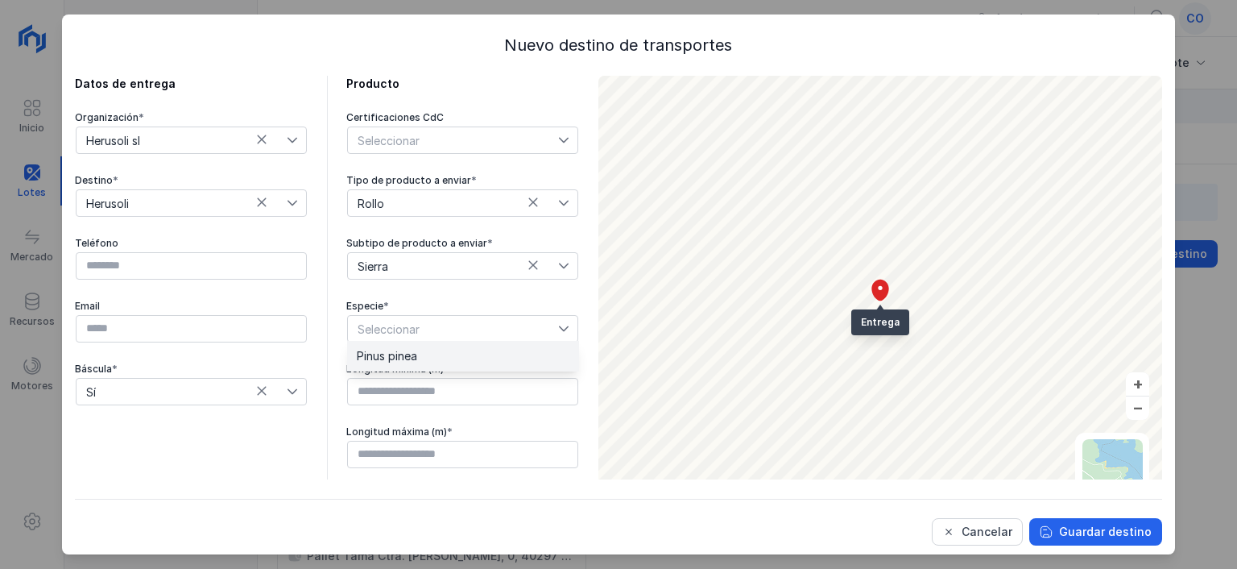
click at [404, 355] on span "Pinus pinea" at bounding box center [387, 355] width 60 height 11
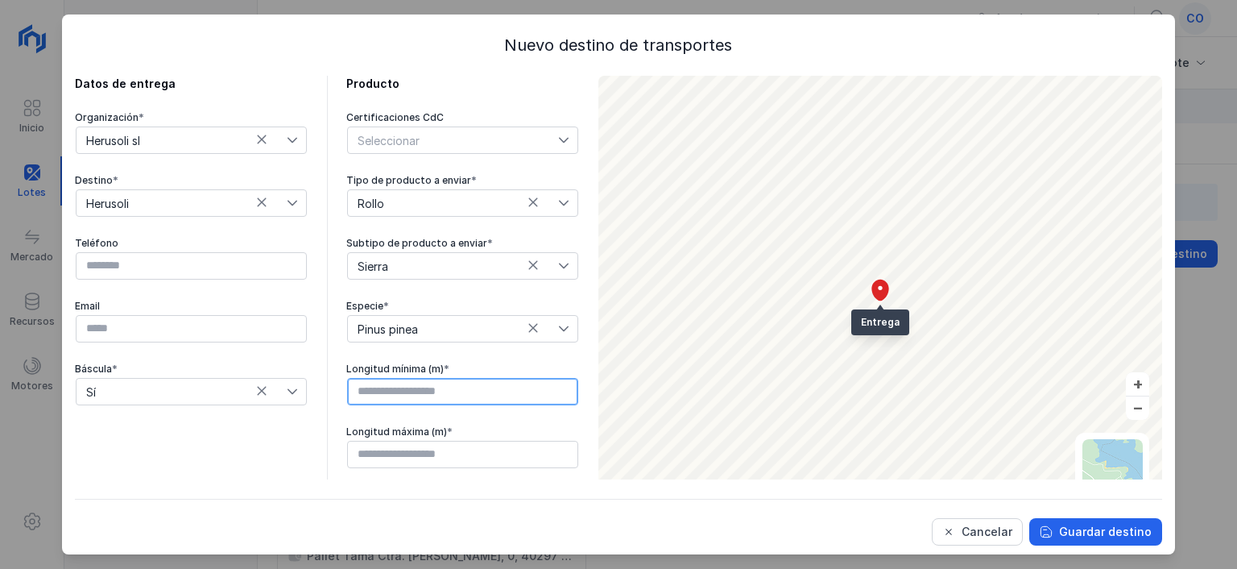
click at [412, 381] on input "text" at bounding box center [462, 391] width 231 height 27
type input "****"
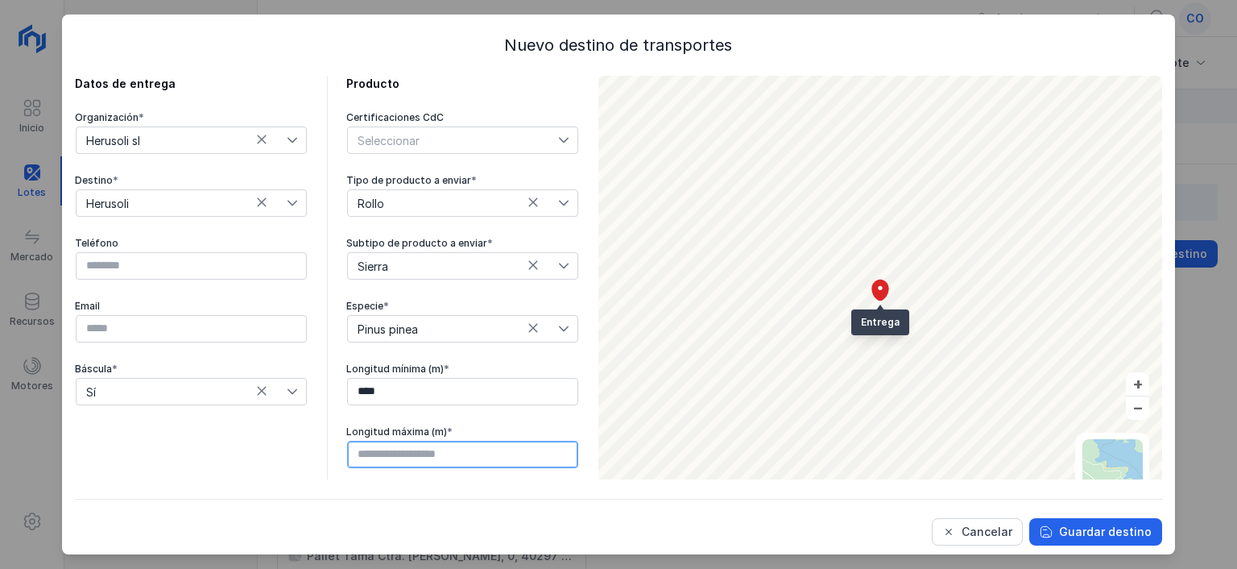
type input "****"
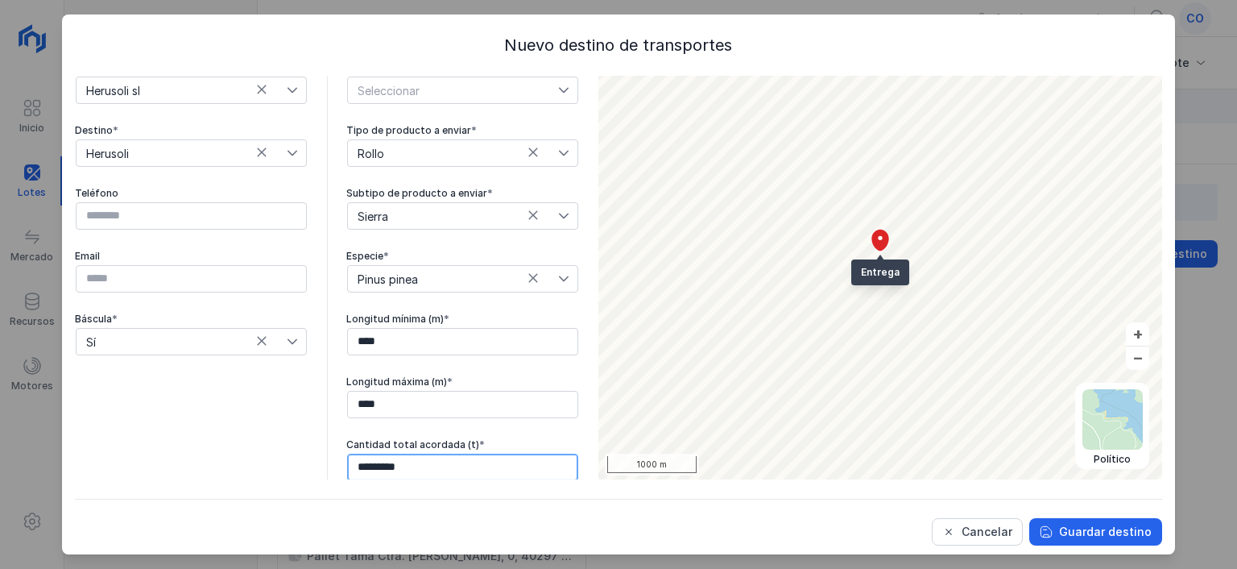
type input "********"
click at [1088, 530] on div "Guardar destino" at bounding box center [1105, 532] width 93 height 16
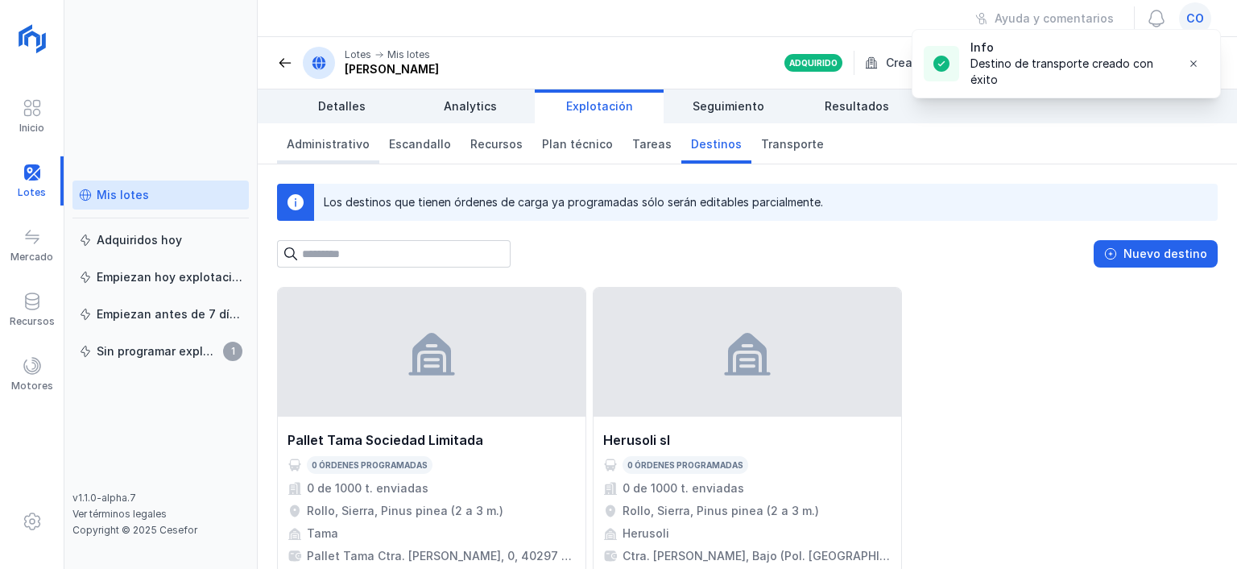
click at [346, 154] on link "Administrativo" at bounding box center [328, 143] width 102 height 40
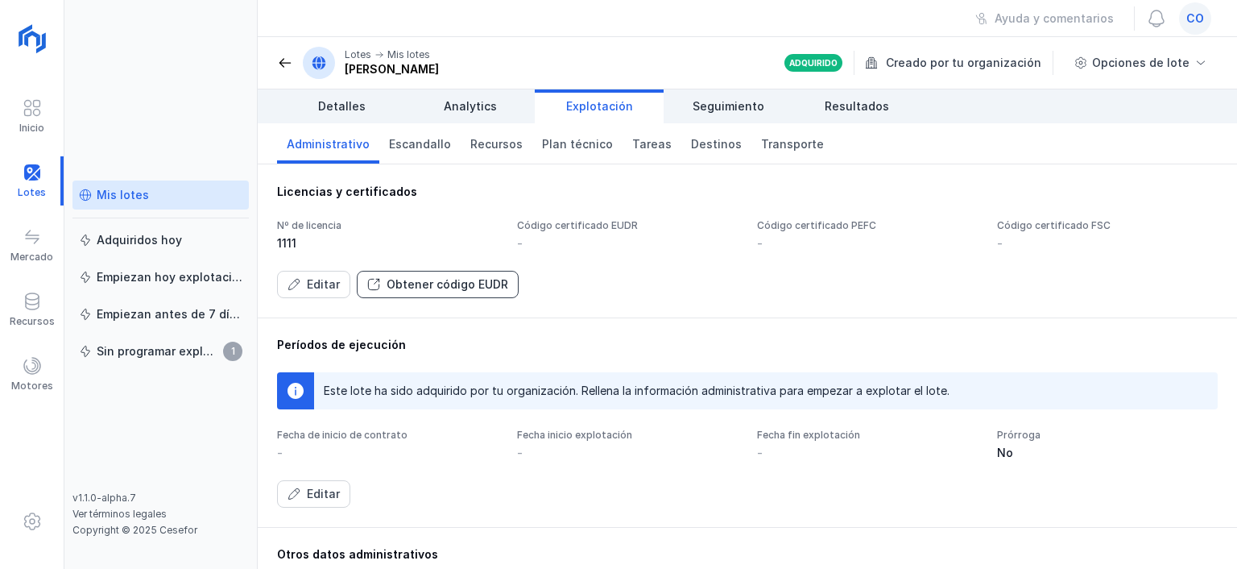
click at [387, 282] on div "Obtener código EUDR" at bounding box center [448, 284] width 122 height 16
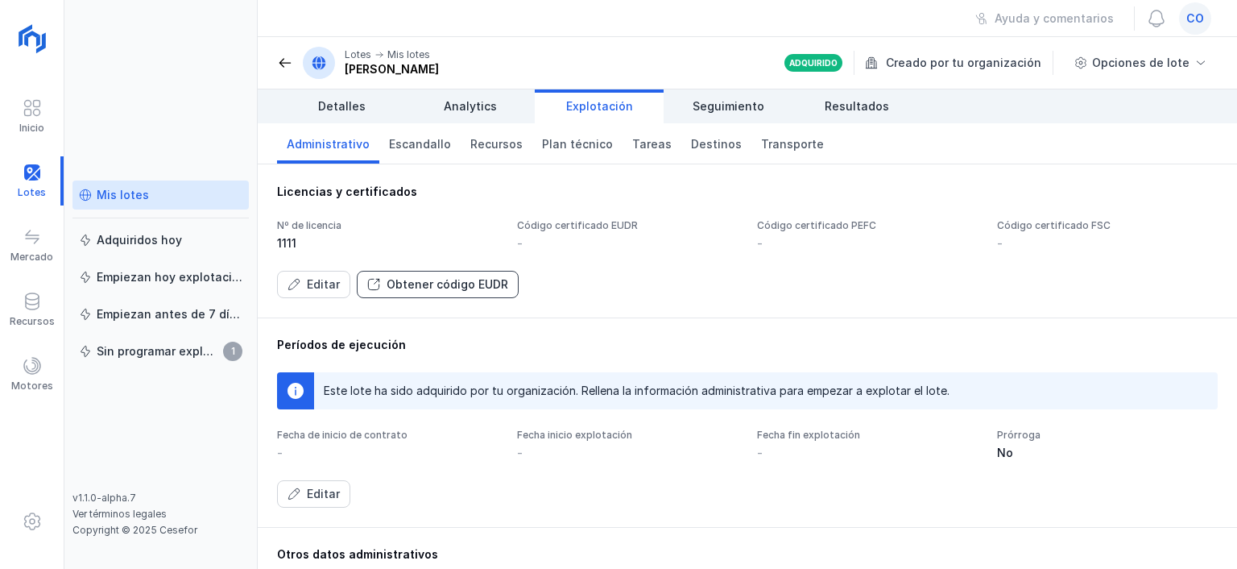
click at [387, 282] on div "Obtener código EUDR" at bounding box center [448, 284] width 122 height 16
click at [417, 284] on div "Obtener código EUDR" at bounding box center [448, 284] width 122 height 16
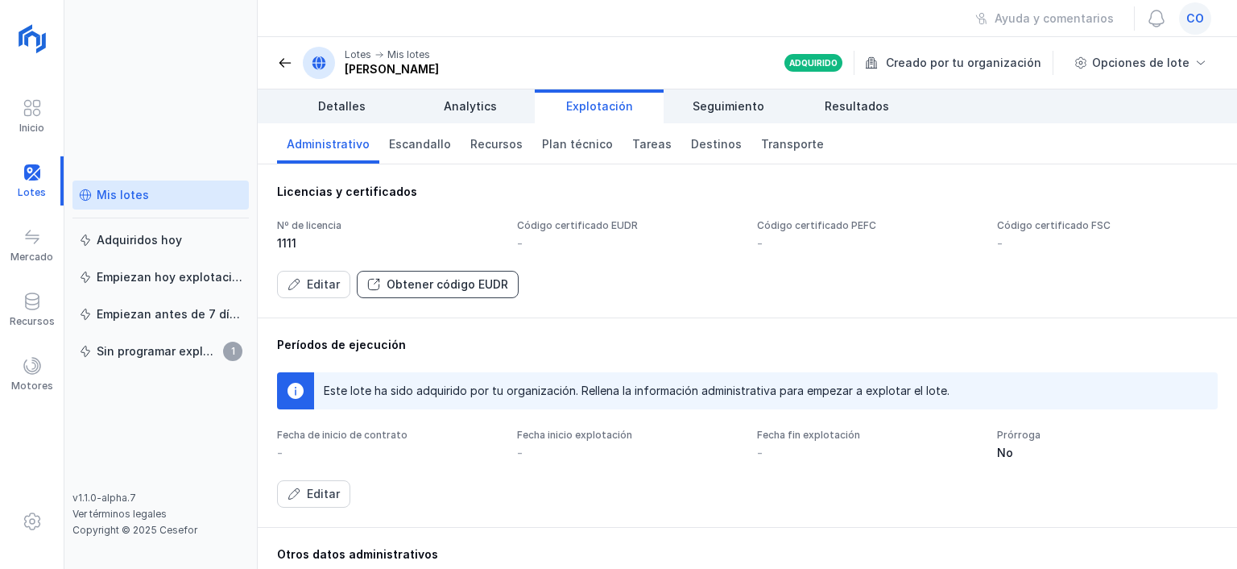
click at [417, 284] on div "Obtener código EUDR" at bounding box center [448, 284] width 122 height 16
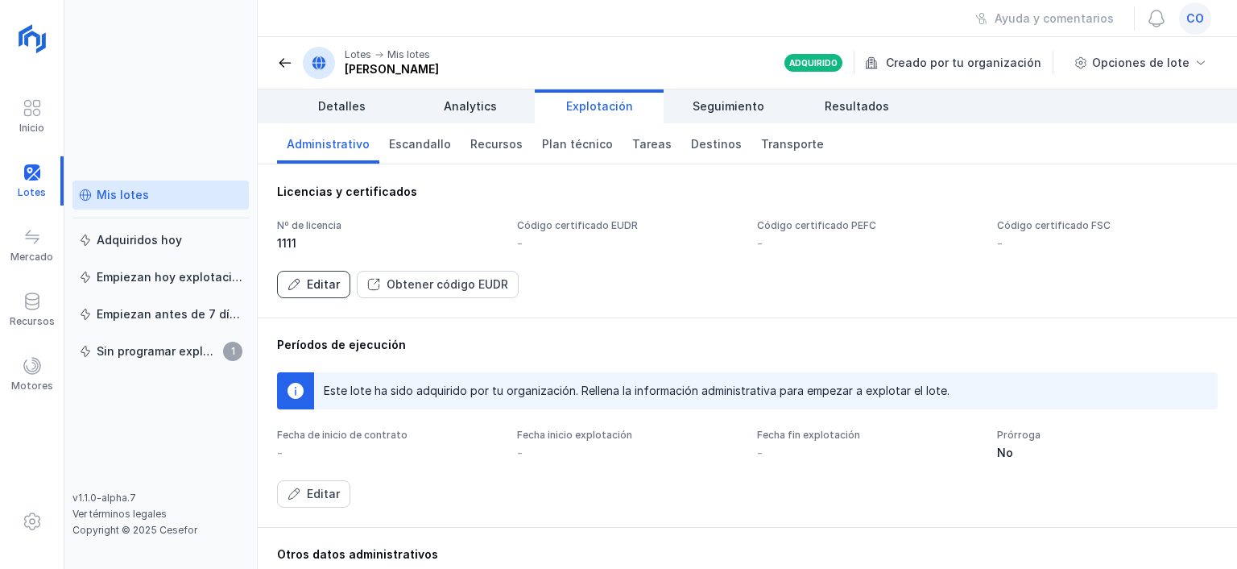
click at [330, 283] on div "Editar" at bounding box center [323, 284] width 33 height 16
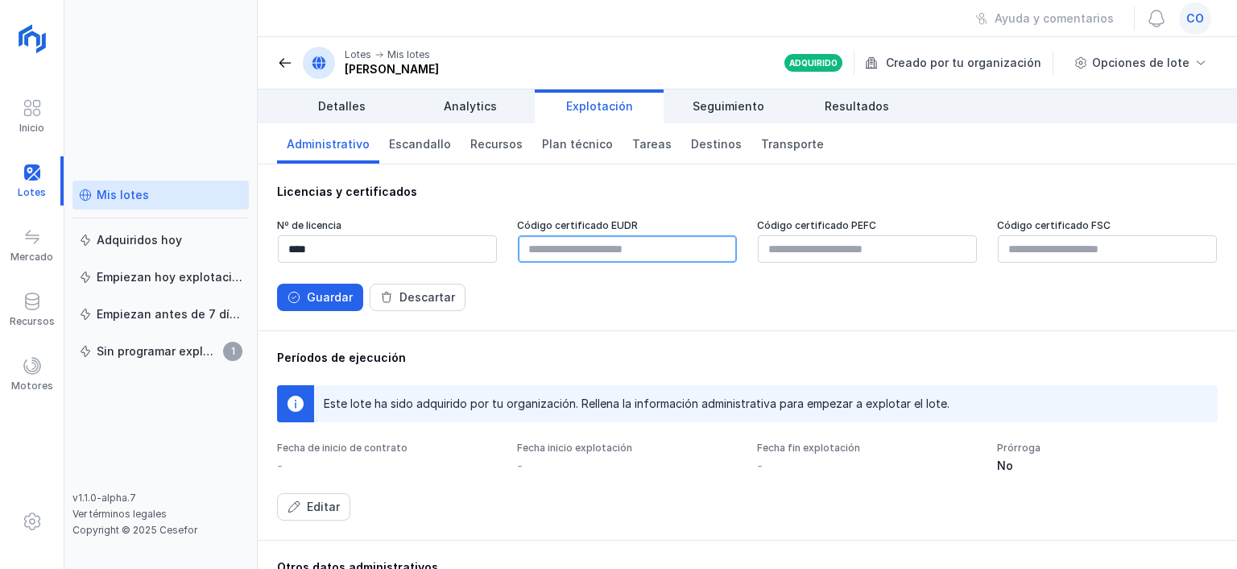
click at [611, 246] on input "text" at bounding box center [627, 248] width 219 height 27
type input "**********"
click at [336, 292] on div "Guardar" at bounding box center [330, 297] width 46 height 16
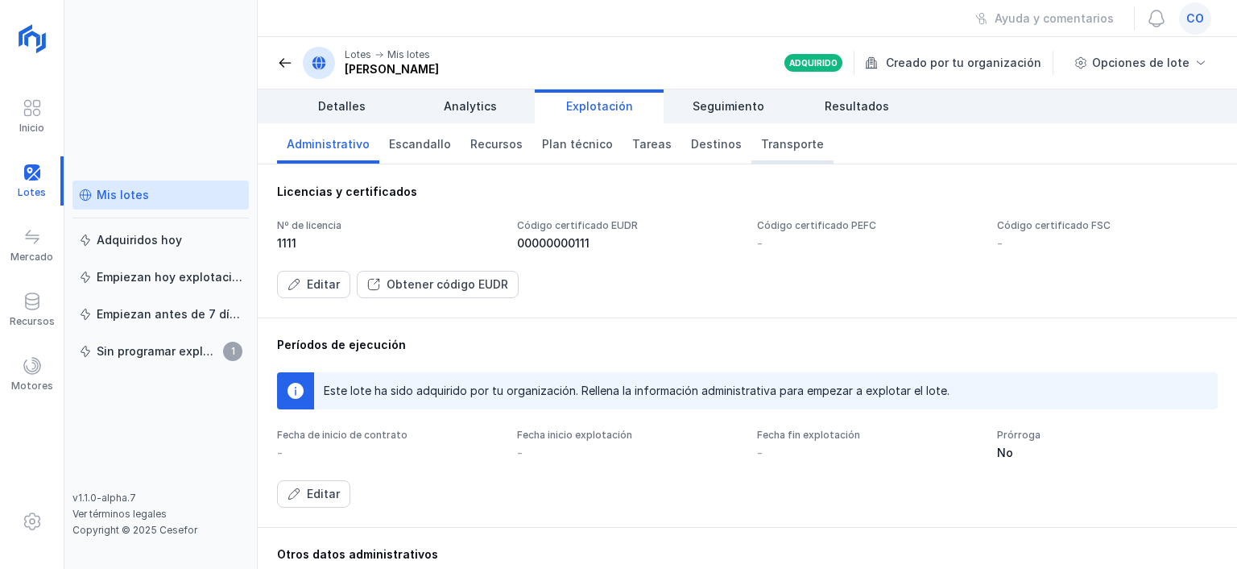
click at [761, 137] on span "Transporte" at bounding box center [792, 144] width 63 height 16
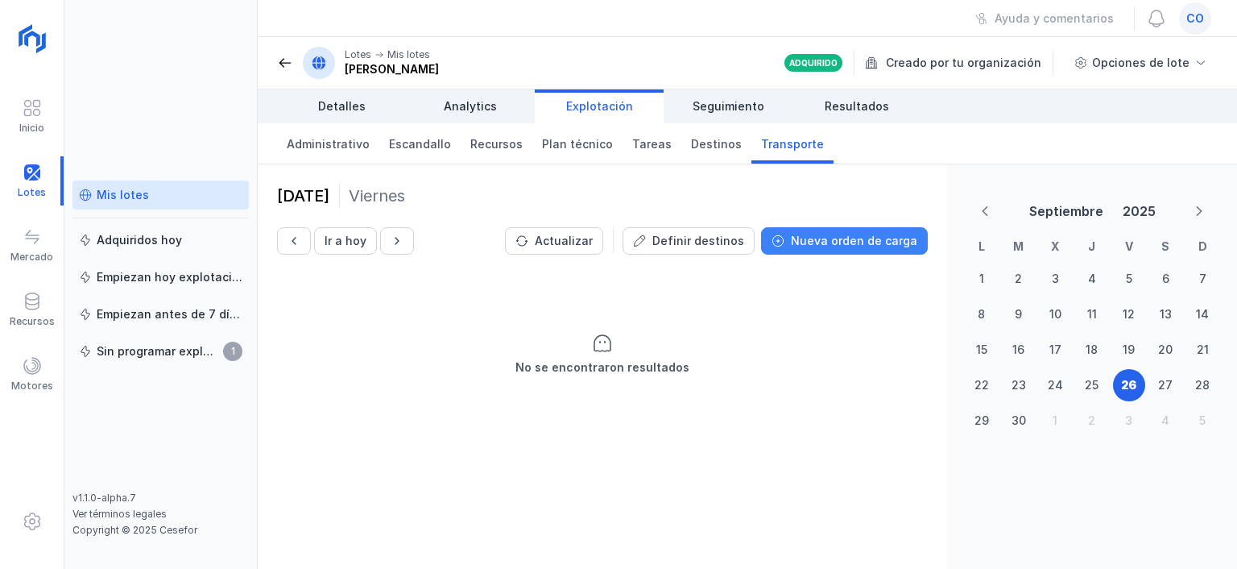
click at [888, 236] on div "Nueva orden de carga" at bounding box center [854, 241] width 126 height 16
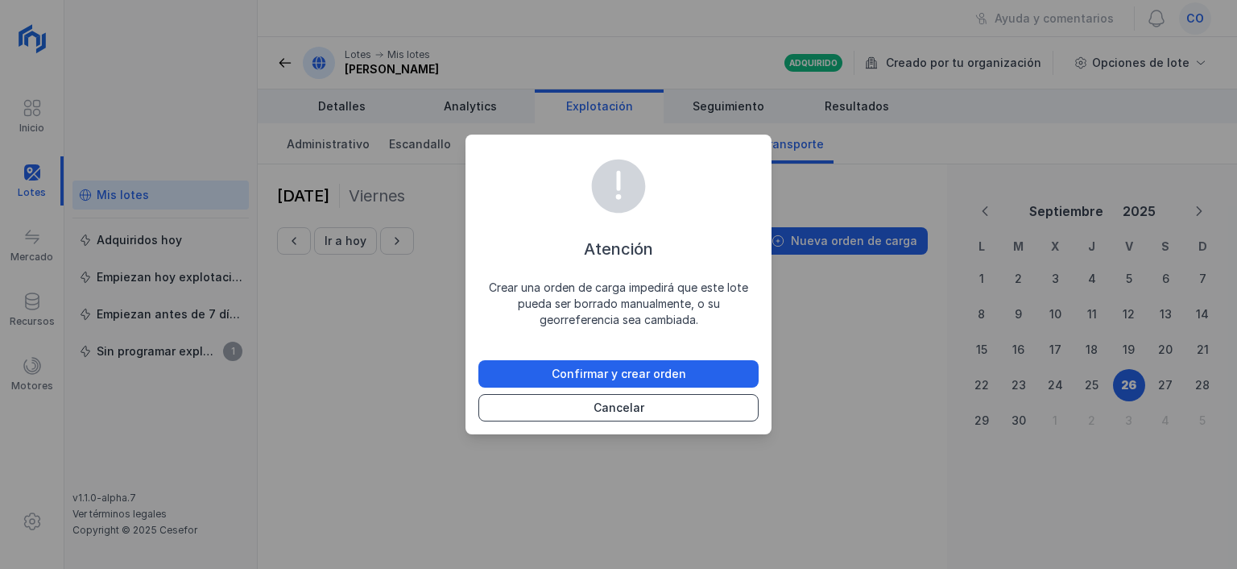
click at [646, 407] on button "Cancelar" at bounding box center [618, 407] width 280 height 27
